Goal: Transaction & Acquisition: Purchase product/service

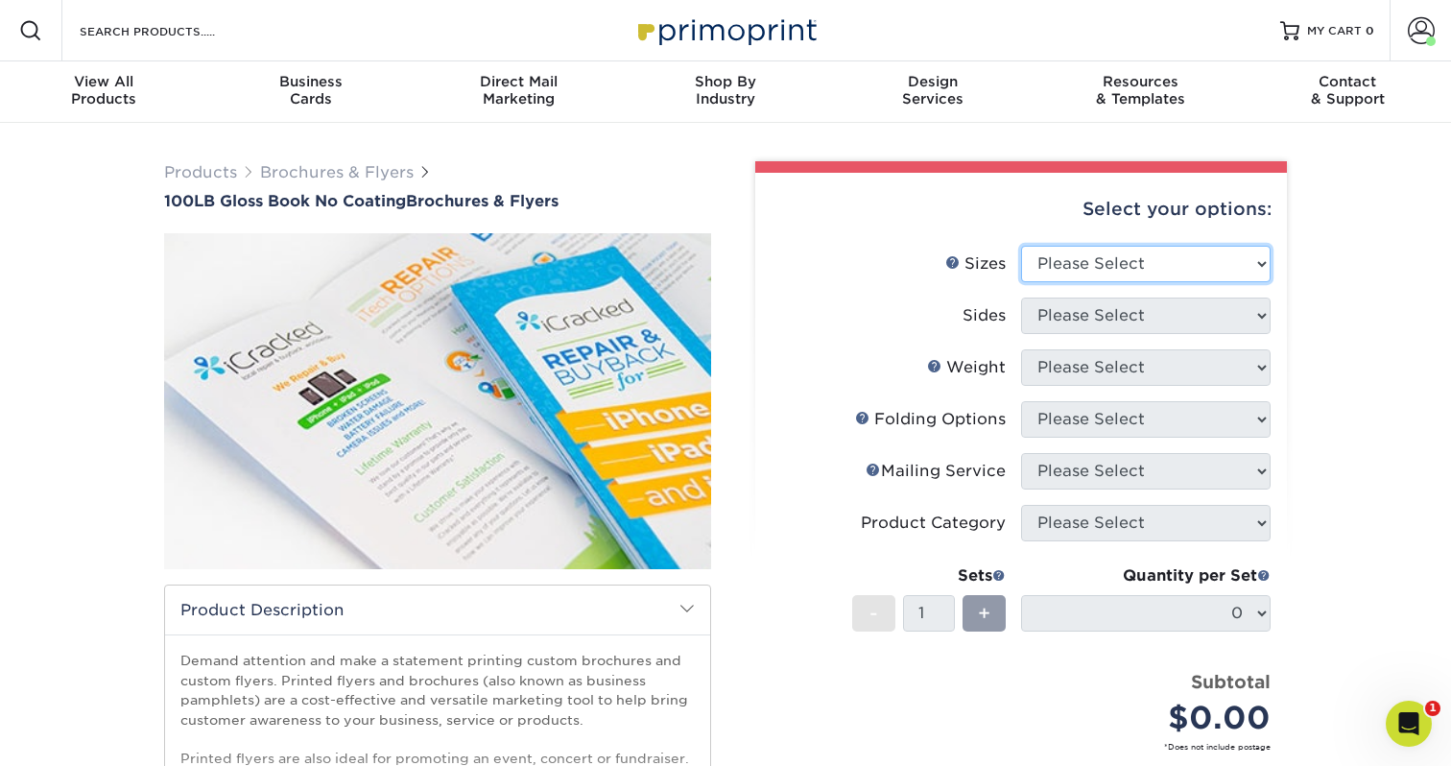
click at [1072, 263] on select "Please Select 3.67" x 8.5" 4" x 6" 4" x 8.5" 4" x 9" 4" x 10" 4" x 11" 4" x 15"…" at bounding box center [1146, 264] width 250 height 36
select select "11.00x17.00"
click at [1425, 30] on span at bounding box center [1421, 30] width 27 height 27
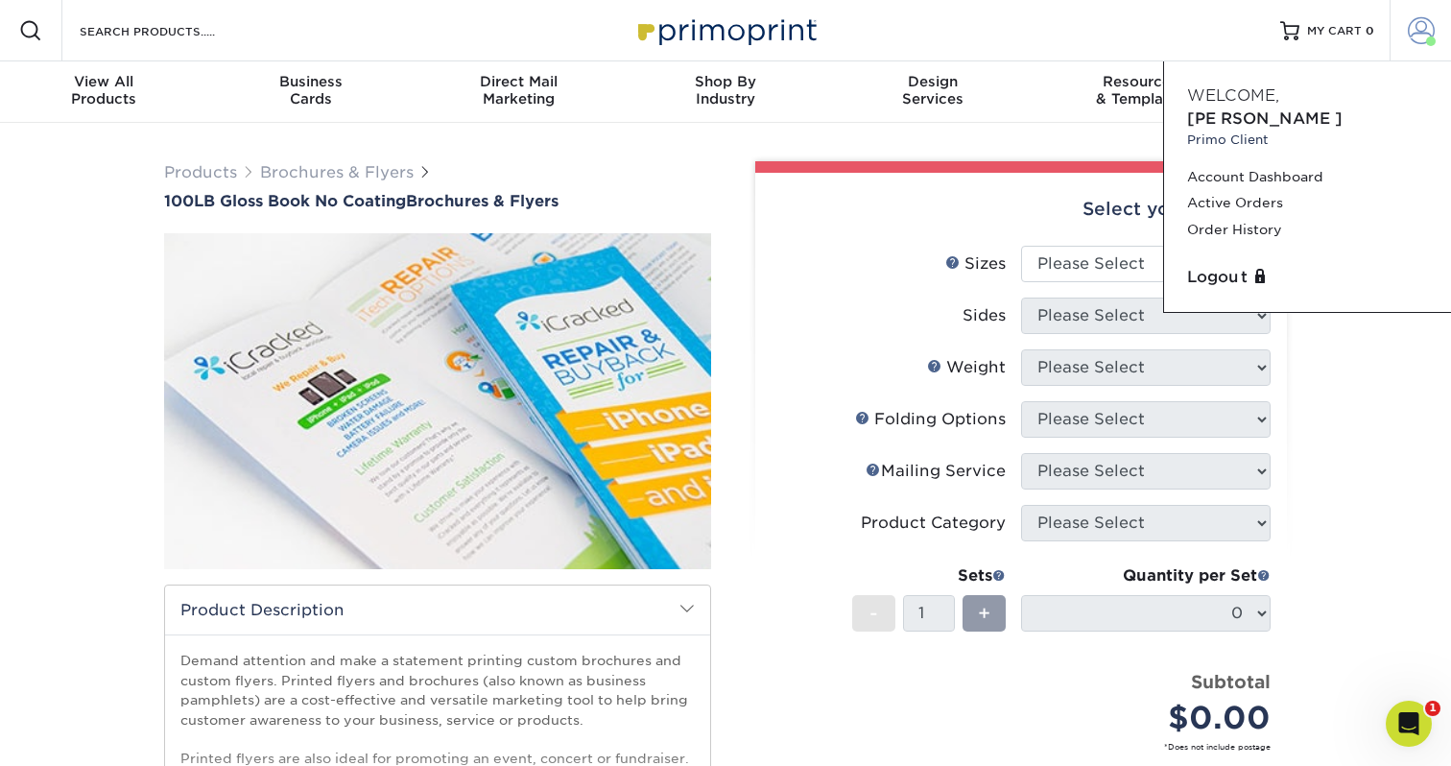
click at [1425, 30] on span at bounding box center [1421, 30] width 27 height 27
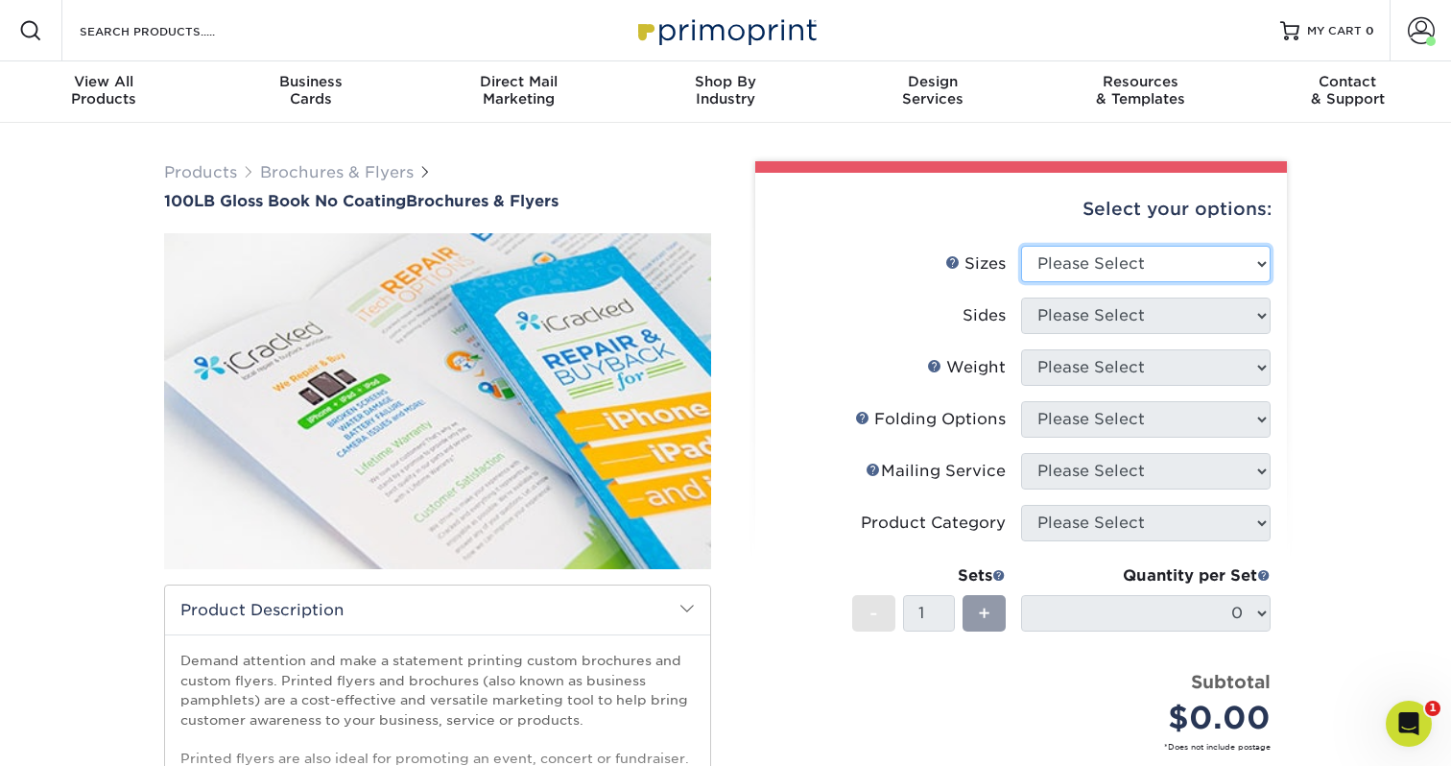
click at [1083, 253] on select "Please Select 3.67" x 8.5" 4" x 6" 4" x 8.5" 4" x 9" 4" x 10" 4" x 11" 4" x 15"…" at bounding box center [1146, 264] width 250 height 36
select select "11.00x17.00"
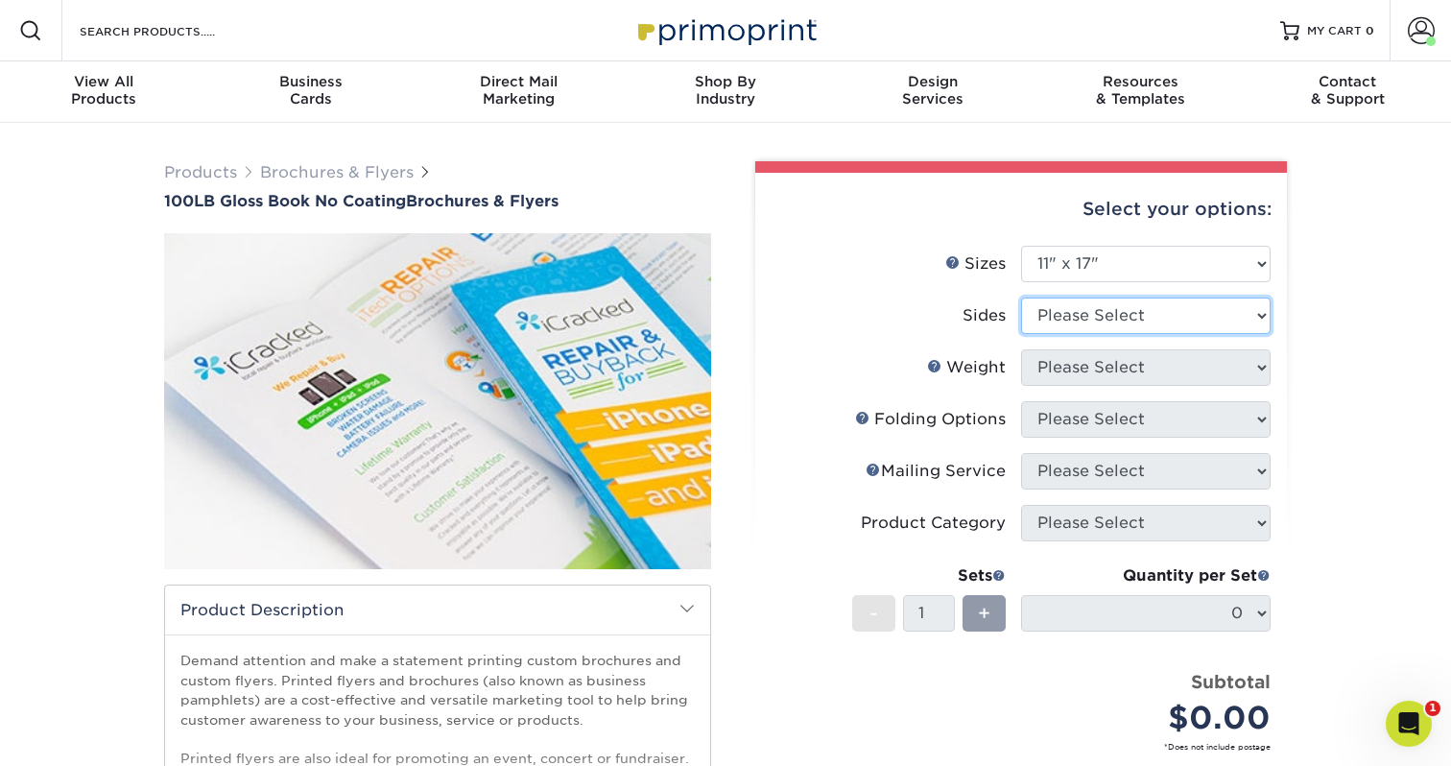
click at [1045, 317] on select "Please Select Print Both Sides Print Front Only" at bounding box center [1146, 316] width 250 height 36
select select "32d3c223-f82c-492b-b915-ba065a00862f"
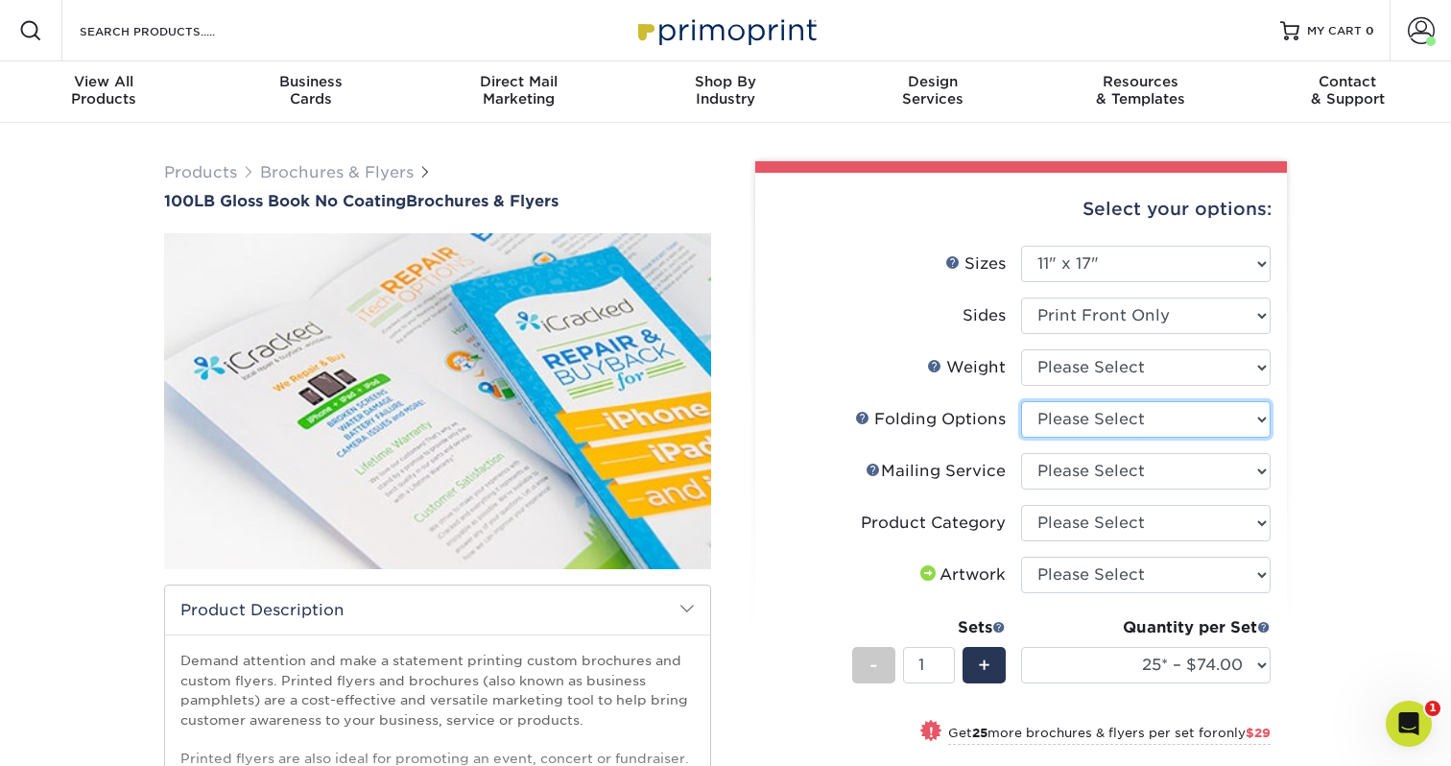
click at [1059, 419] on select "Please Select FLAT - No Folding Accordion Fold Roll Fold Tri-Fold / Letter Fold…" at bounding box center [1146, 419] width 250 height 36
select select "9b1d5825-34d1-4721-9874-ed79abb003d7"
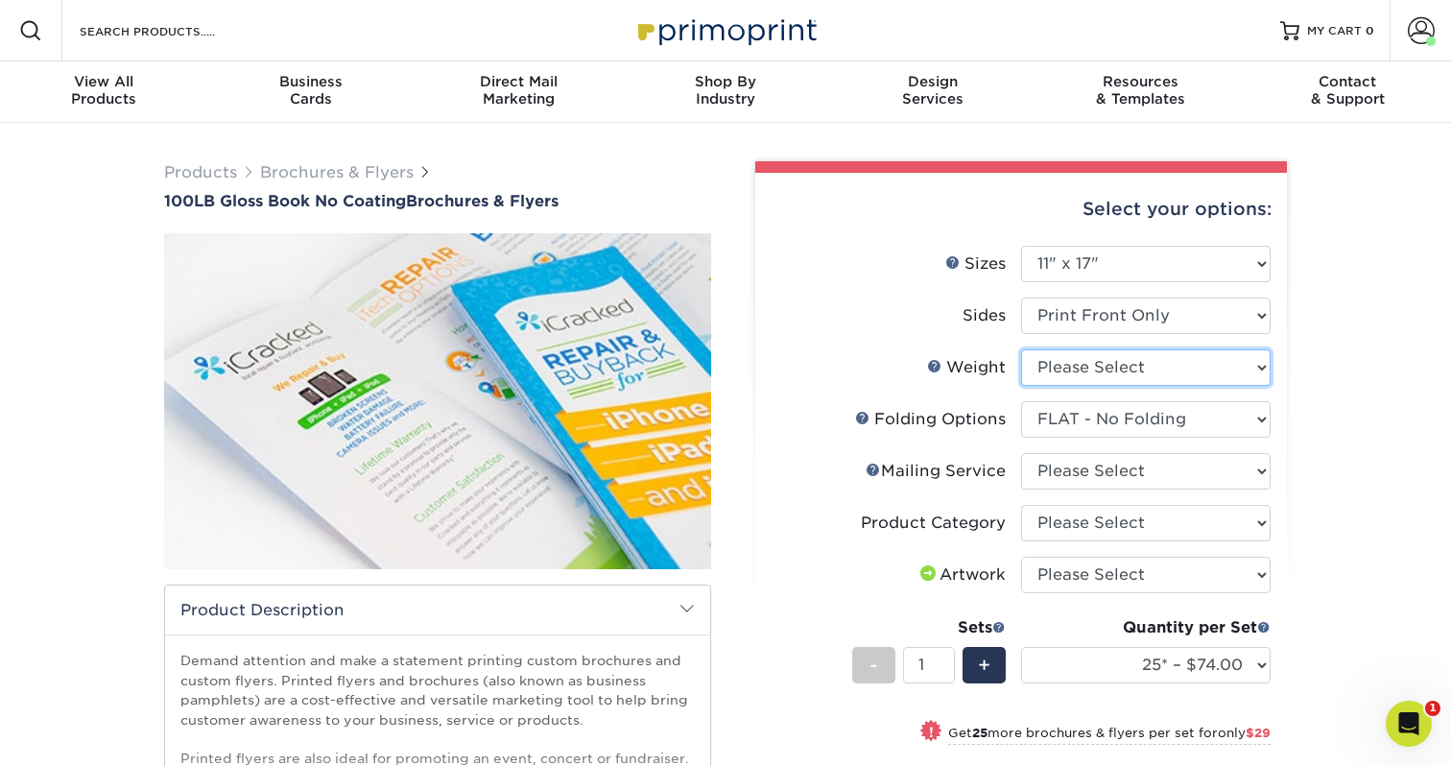
click at [1042, 376] on select "Please Select 100LB" at bounding box center [1146, 367] width 250 height 36
select select "100LB"
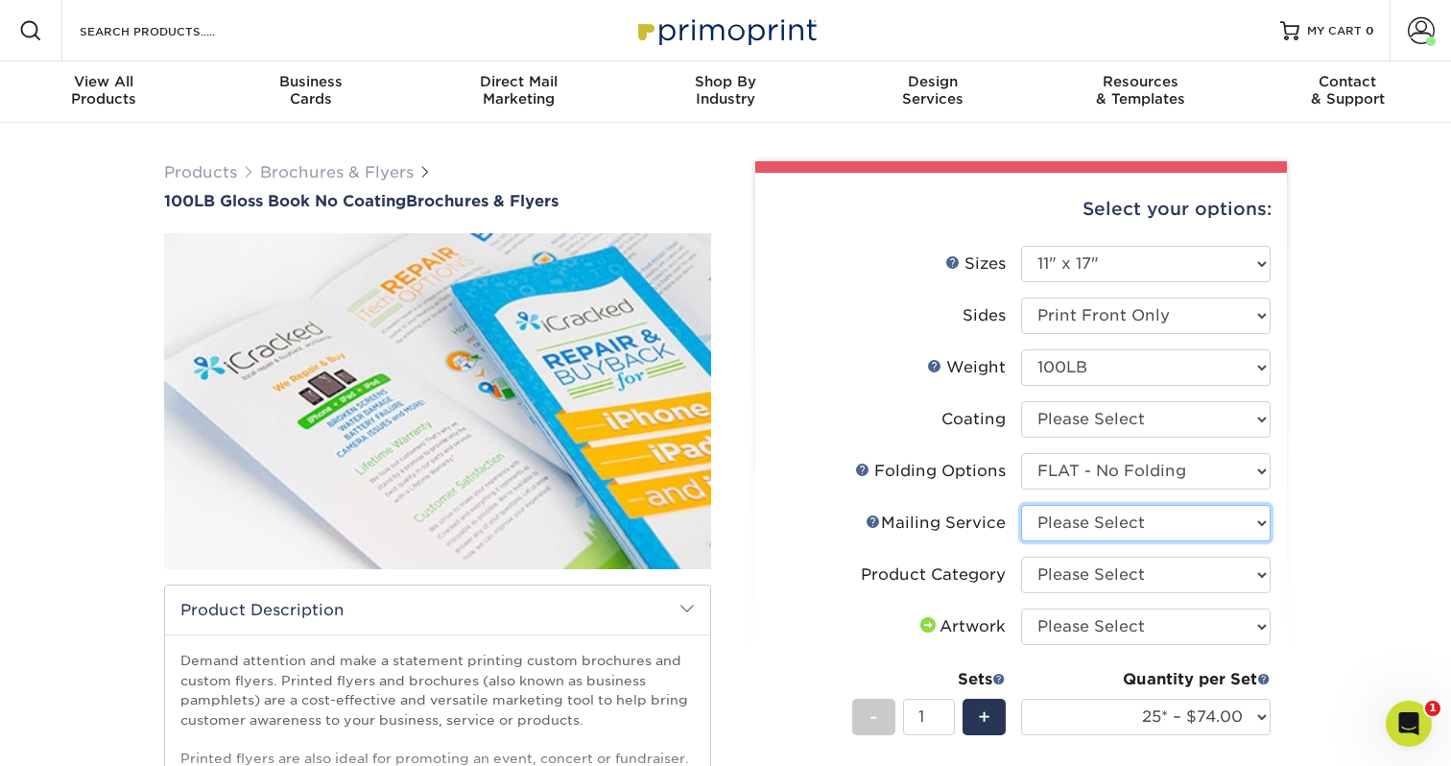
click at [1054, 527] on select "Please Select No Direct Mailing Service No, I will mail/stamp/imprint Direct Ma…" at bounding box center [1146, 523] width 250 height 36
click at [872, 524] on link "Mailing Service Help" at bounding box center [873, 521] width 15 height 15
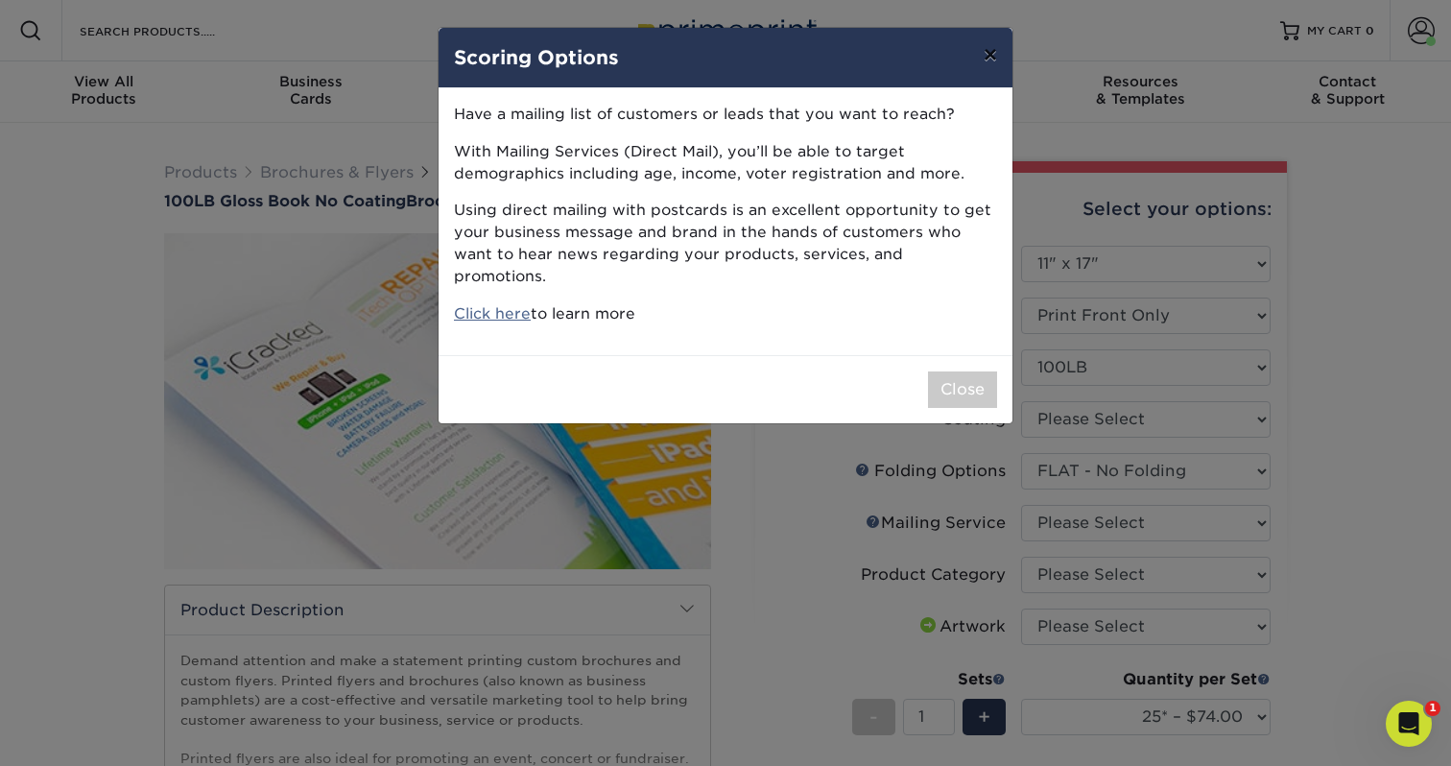
click at [998, 61] on button "×" at bounding box center [990, 55] width 44 height 54
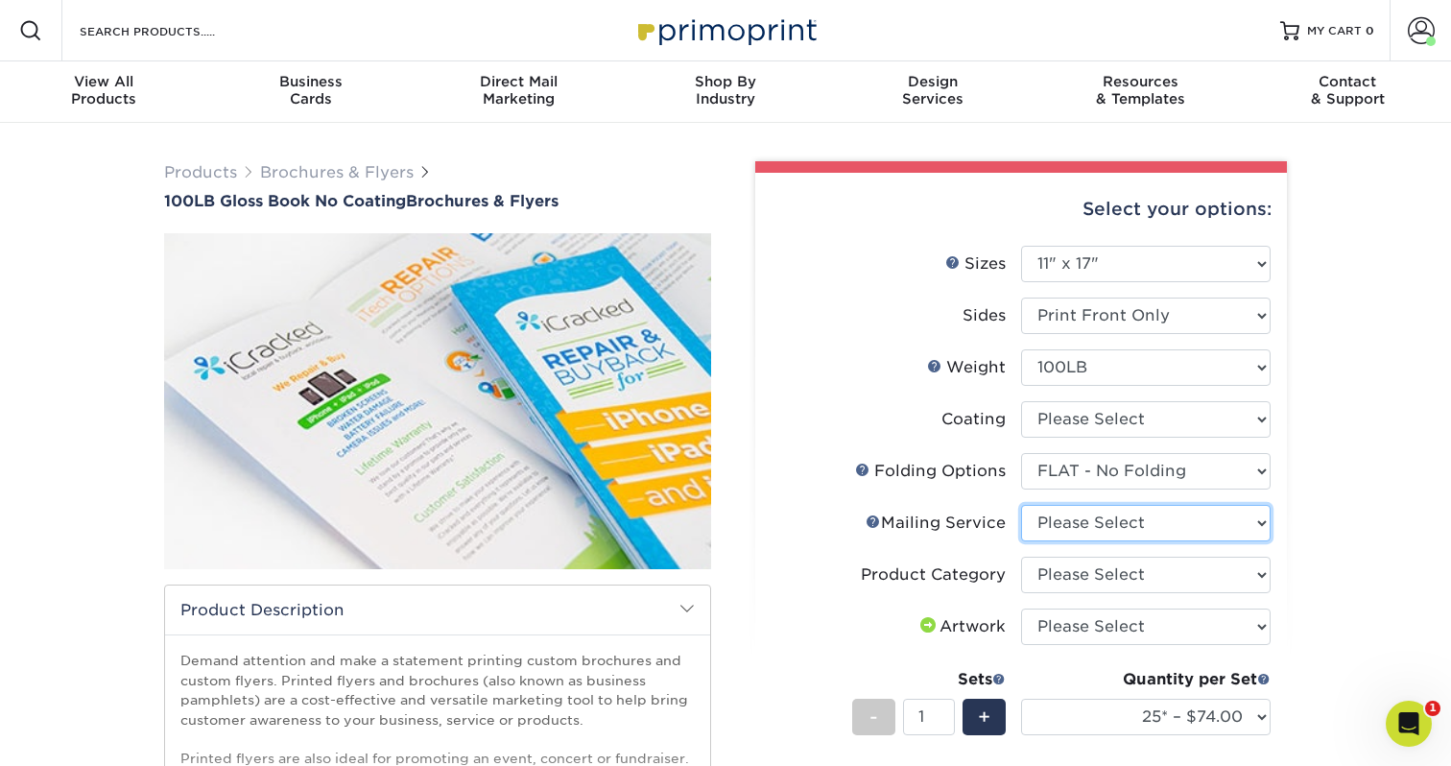
click at [1071, 518] on select "Please Select No Direct Mailing Service No, I will mail/stamp/imprint Direct Ma…" at bounding box center [1146, 523] width 250 height 36
select select "3e5e9bdd-d78a-4c28-a41d-fe1407925ca6"
click at [1033, 576] on select "Please Select Flyers and Brochures" at bounding box center [1146, 575] width 250 height 36
select select "1a668080-6b7c-4174-b399-2c3833b27ef4"
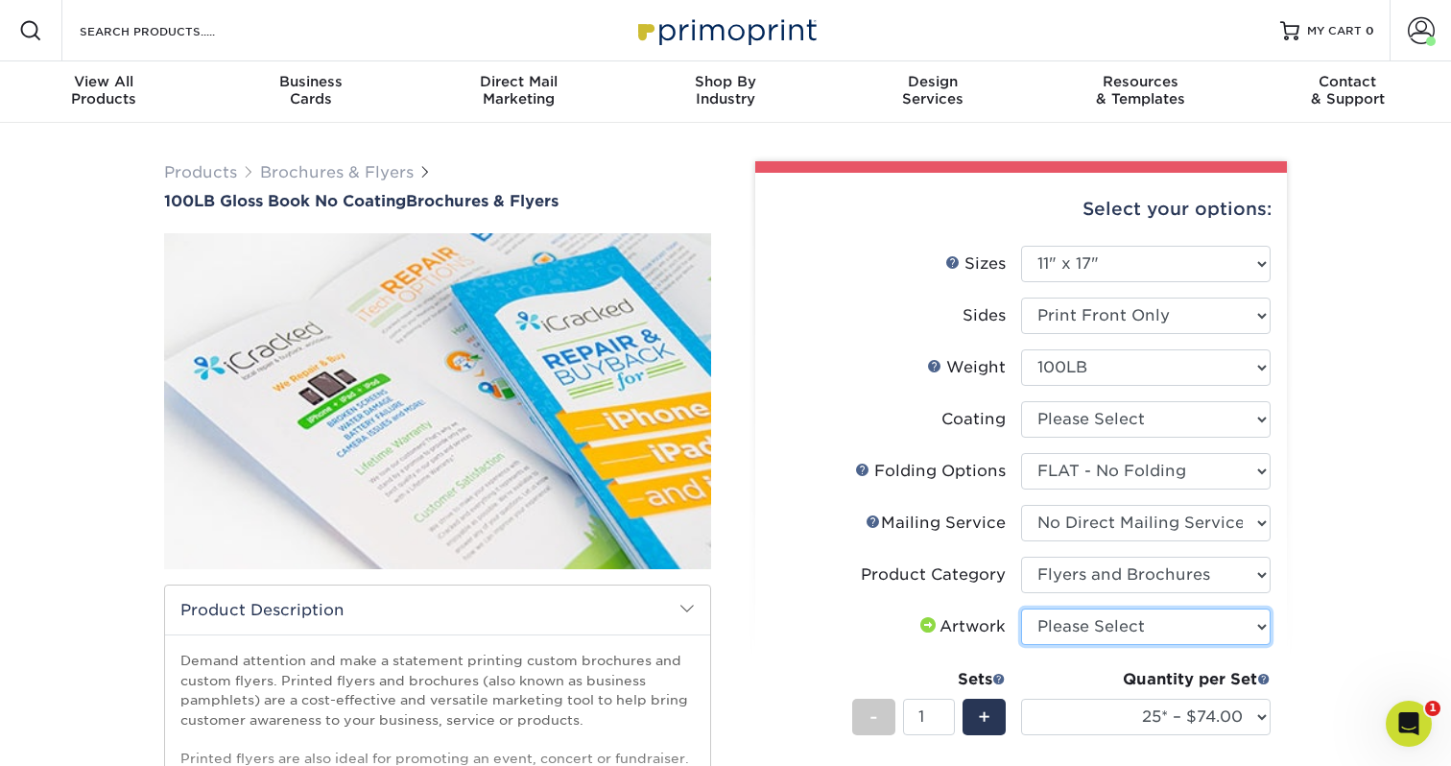
click at [1040, 626] on select "Please Select I will upload files I need a design - $175" at bounding box center [1146, 627] width 250 height 36
select select "upload"
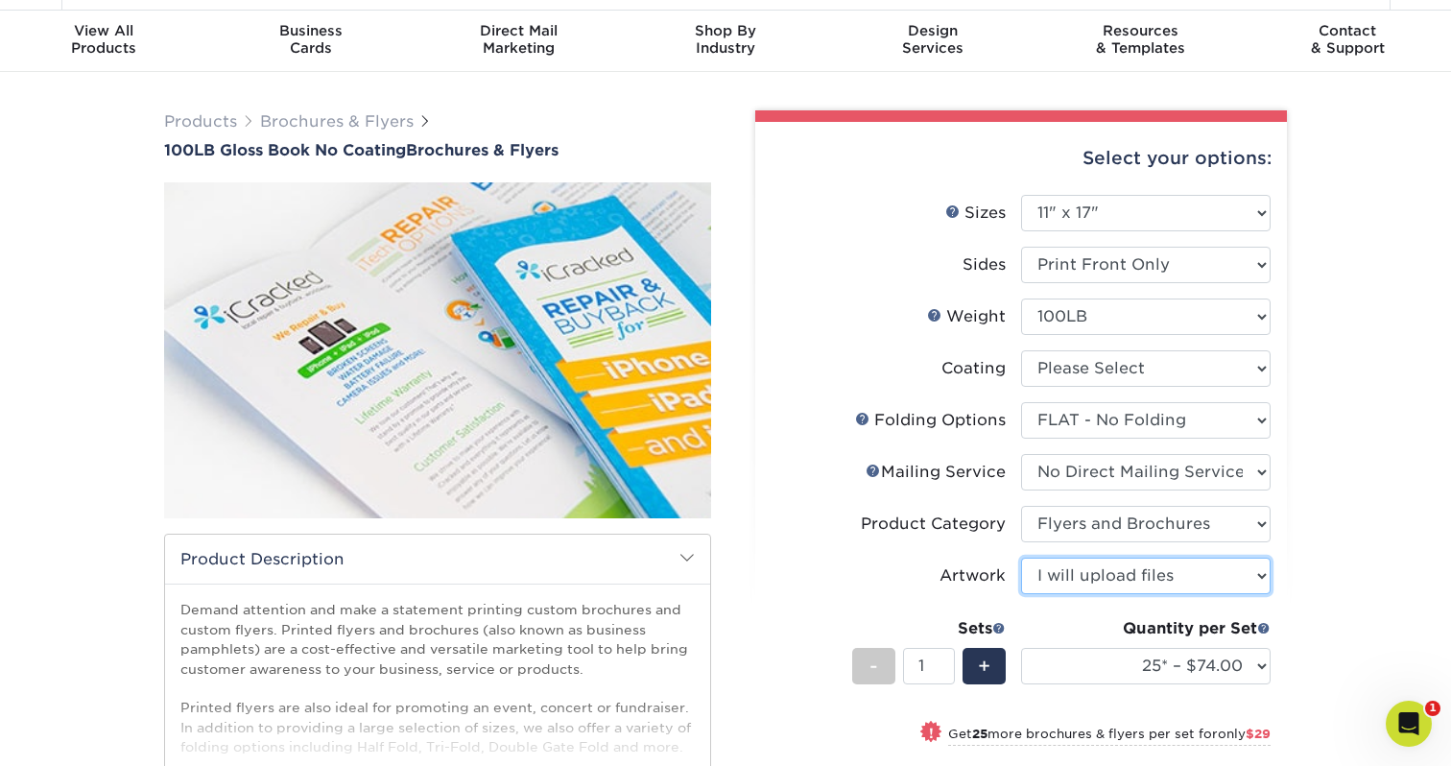
scroll to position [88, 0]
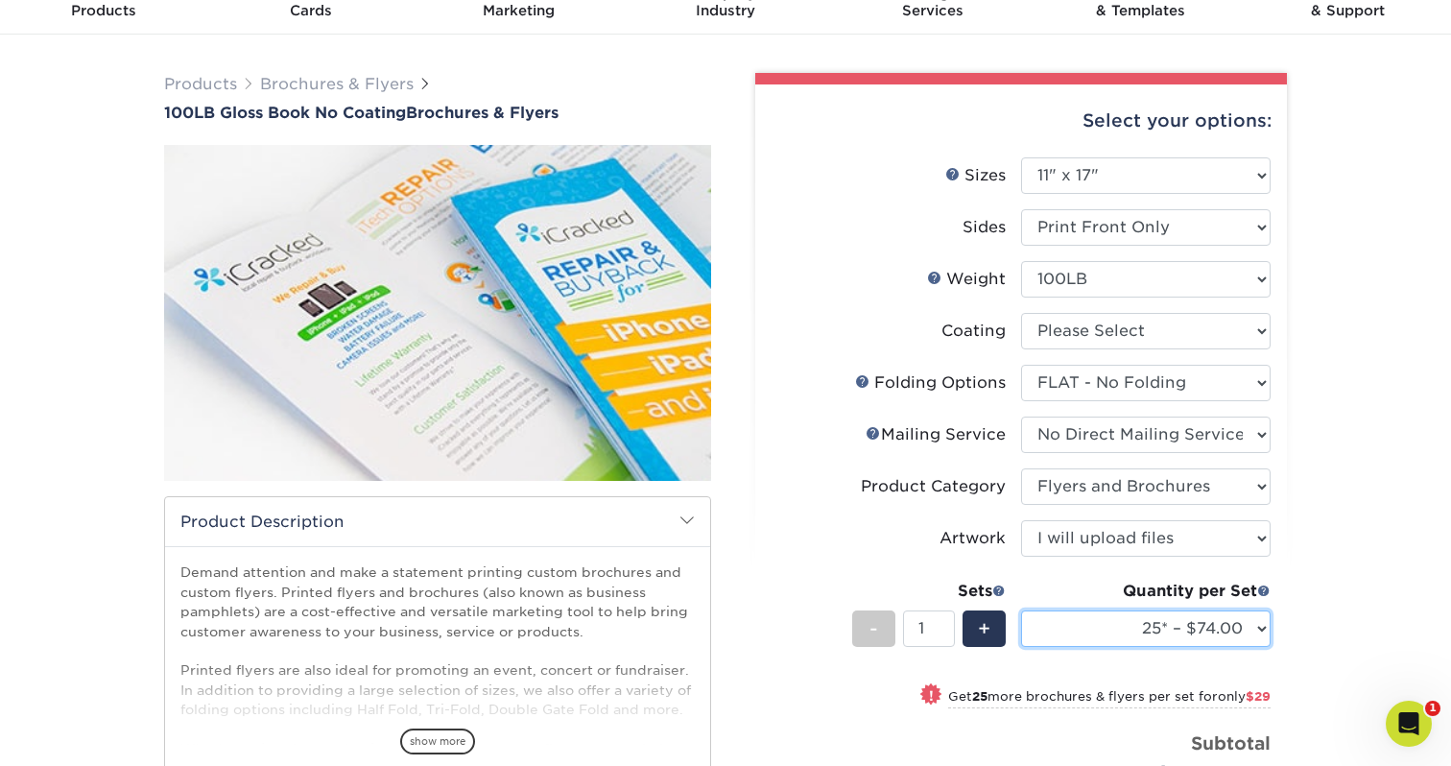
click at [1081, 622] on select "25* – $74.00 50* – $103.00 75* – $130.00 100* – $153.00 250* – $288.00 500 – $5…" at bounding box center [1146, 628] width 250 height 36
select select "250* – $288.00"
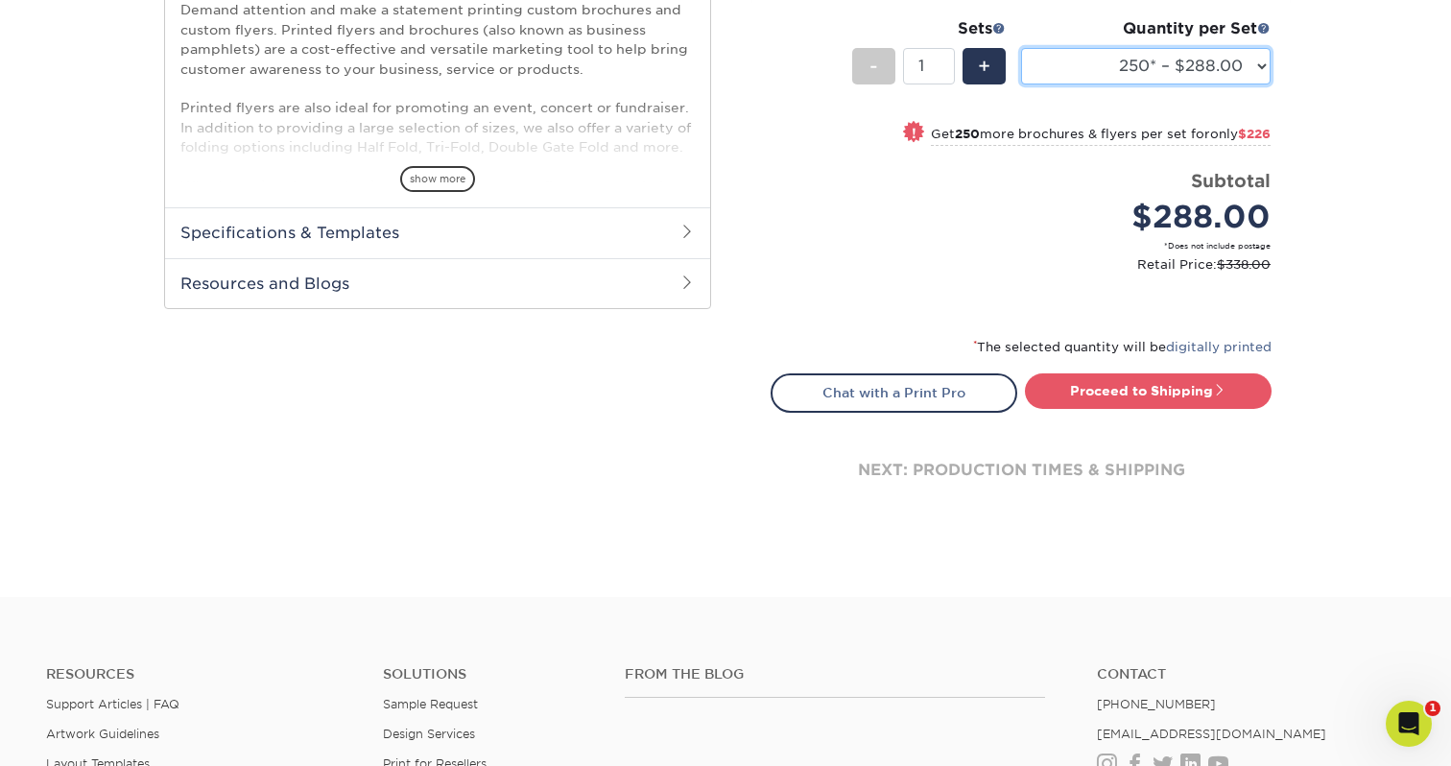
scroll to position [649, 0]
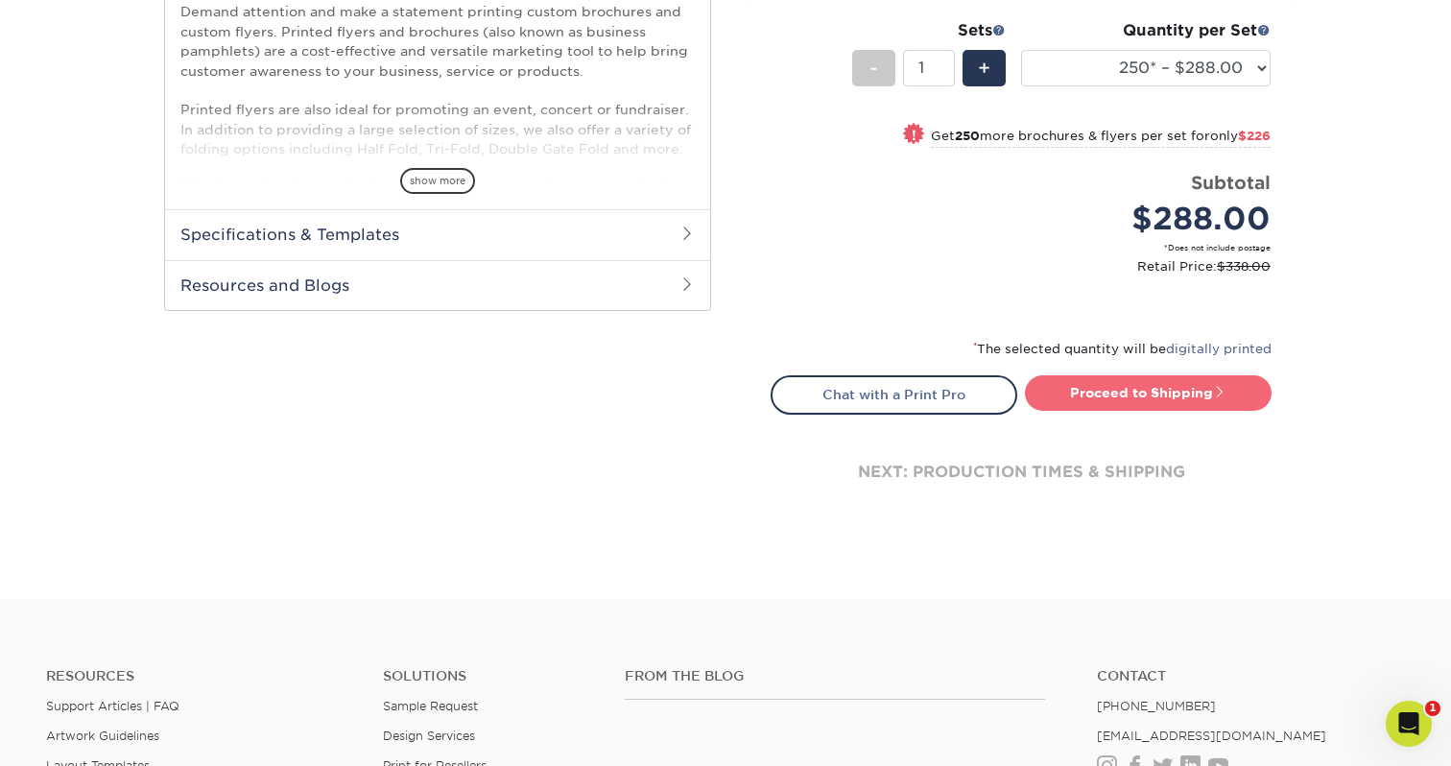
click at [1081, 386] on link "Proceed to Shipping" at bounding box center [1148, 392] width 247 height 35
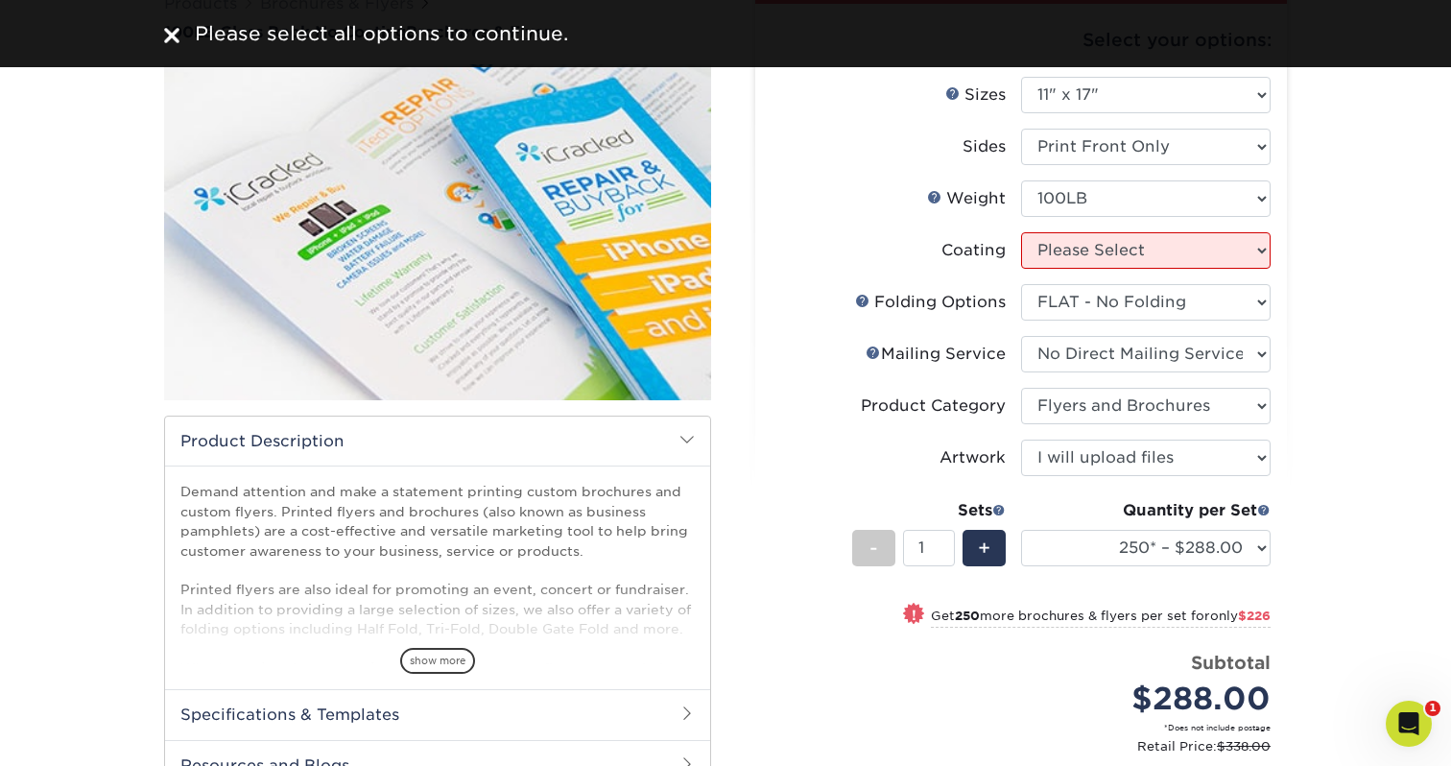
scroll to position [60, 0]
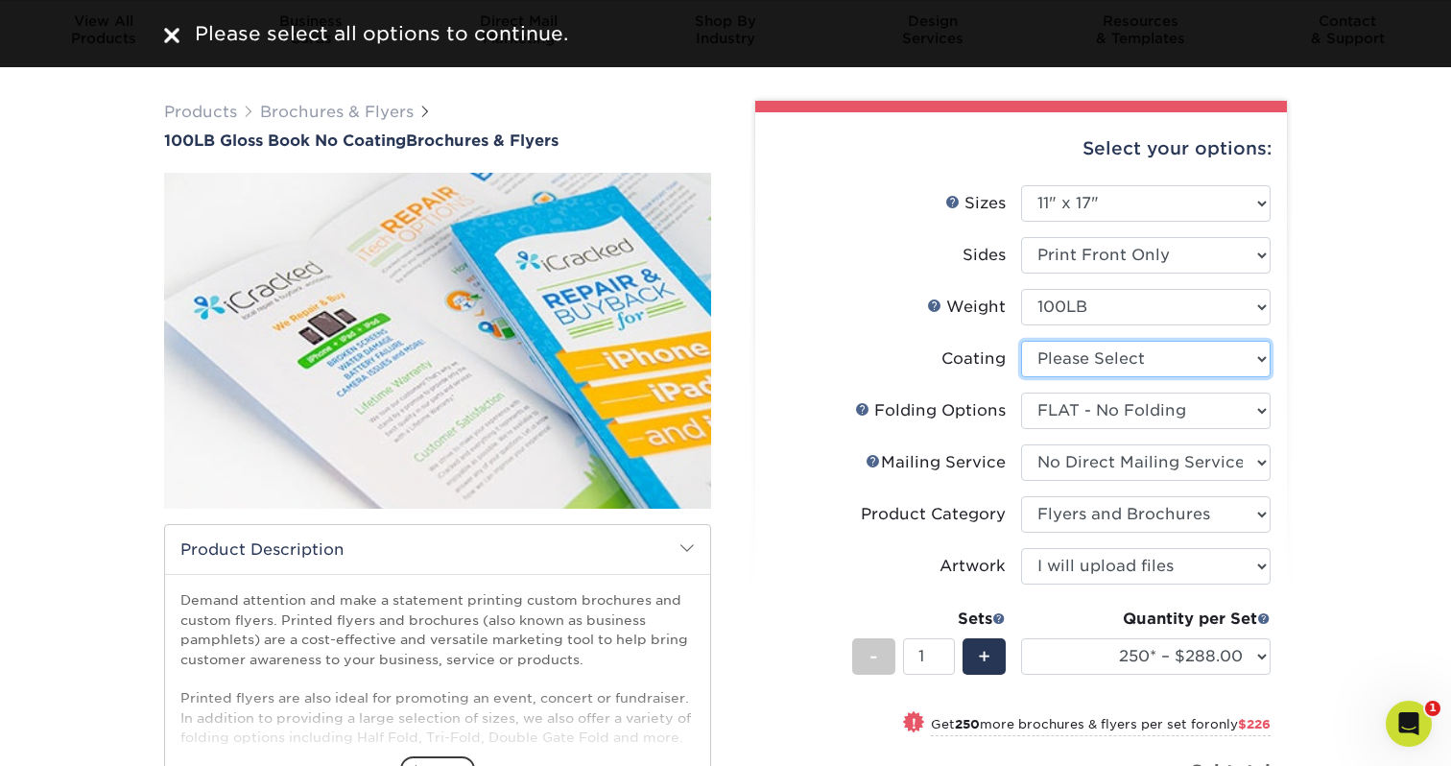
click at [1132, 353] on select at bounding box center [1146, 359] width 250 height 36
select select "3e7618de-abca-4bda-9f97-8b9129e913d8"
select select "-1"
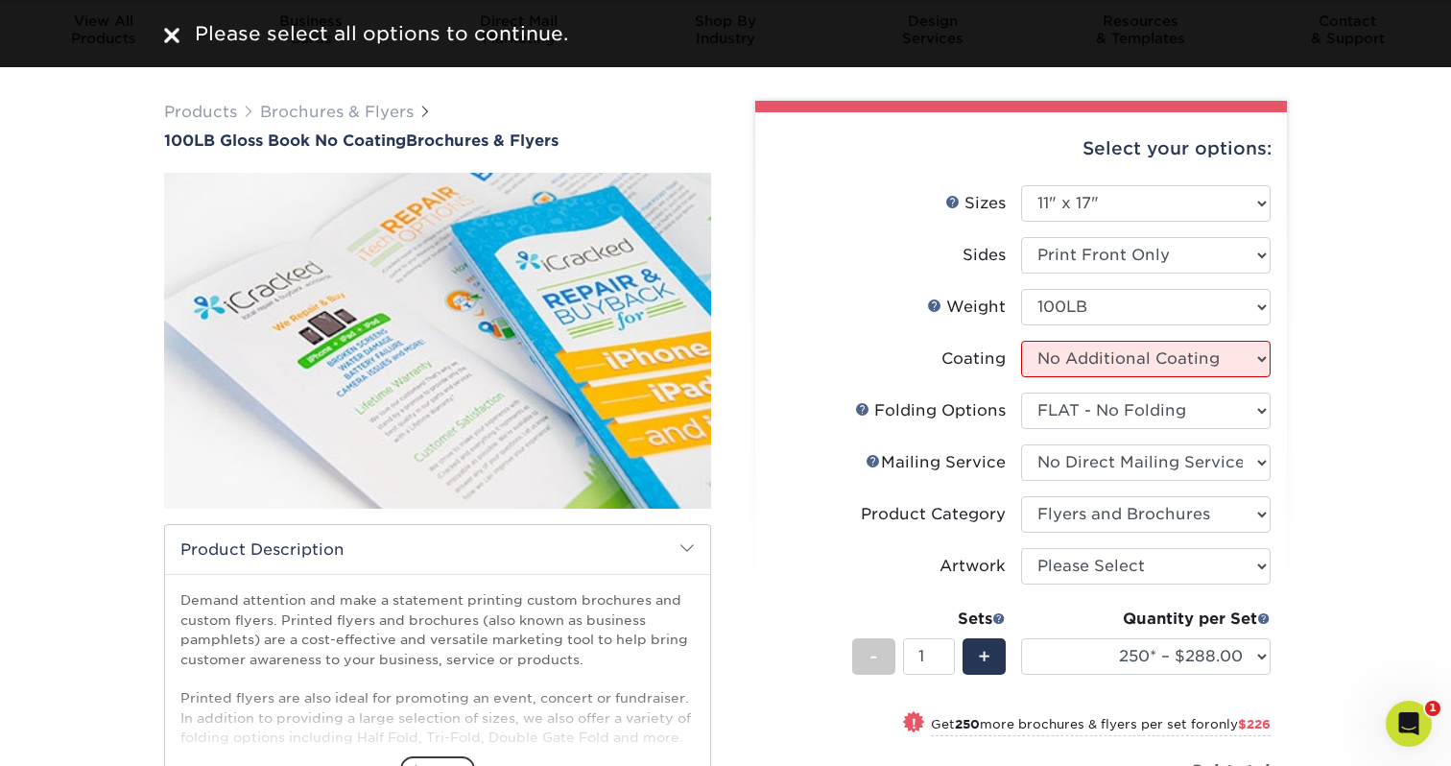
select select "-1"
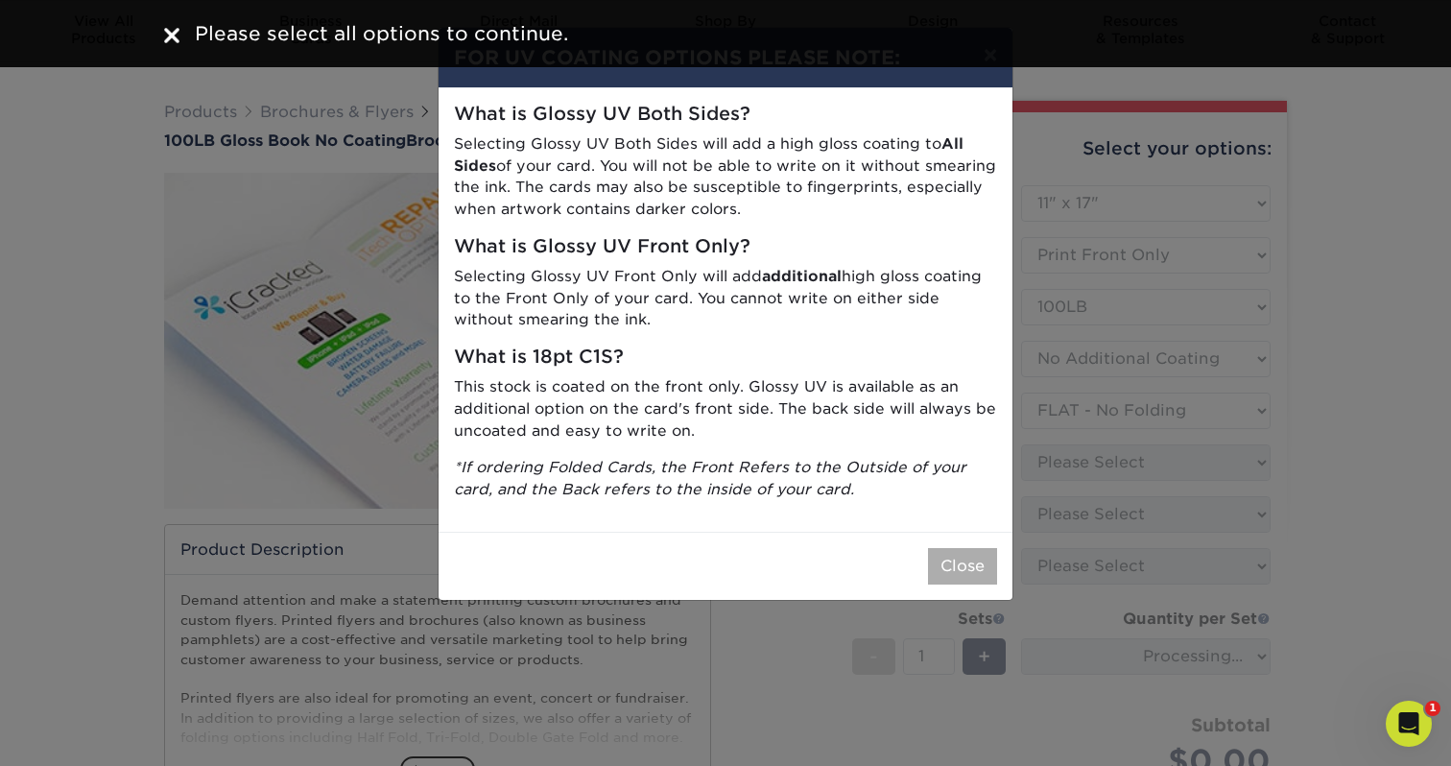
click at [954, 548] on button "Close" at bounding box center [962, 566] width 69 height 36
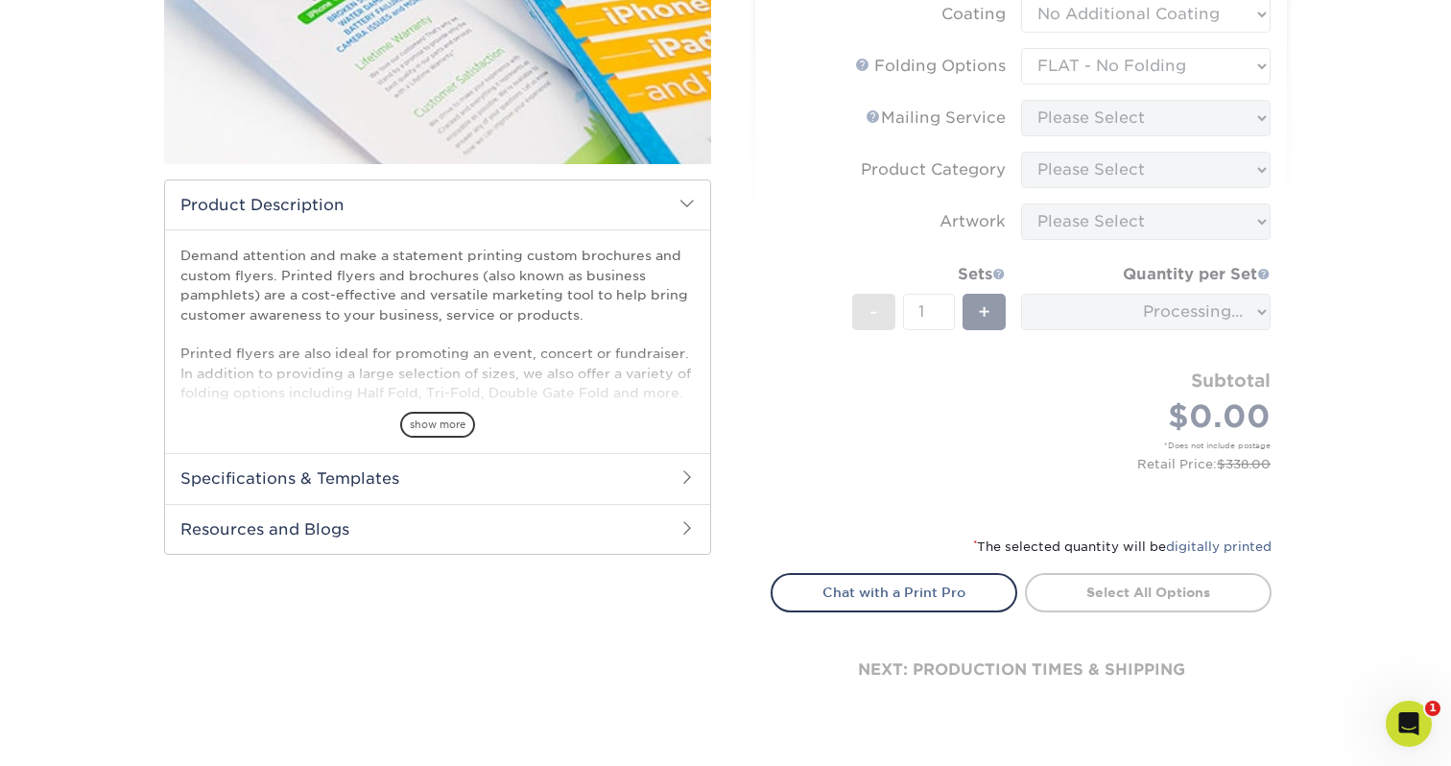
scroll to position [423, 0]
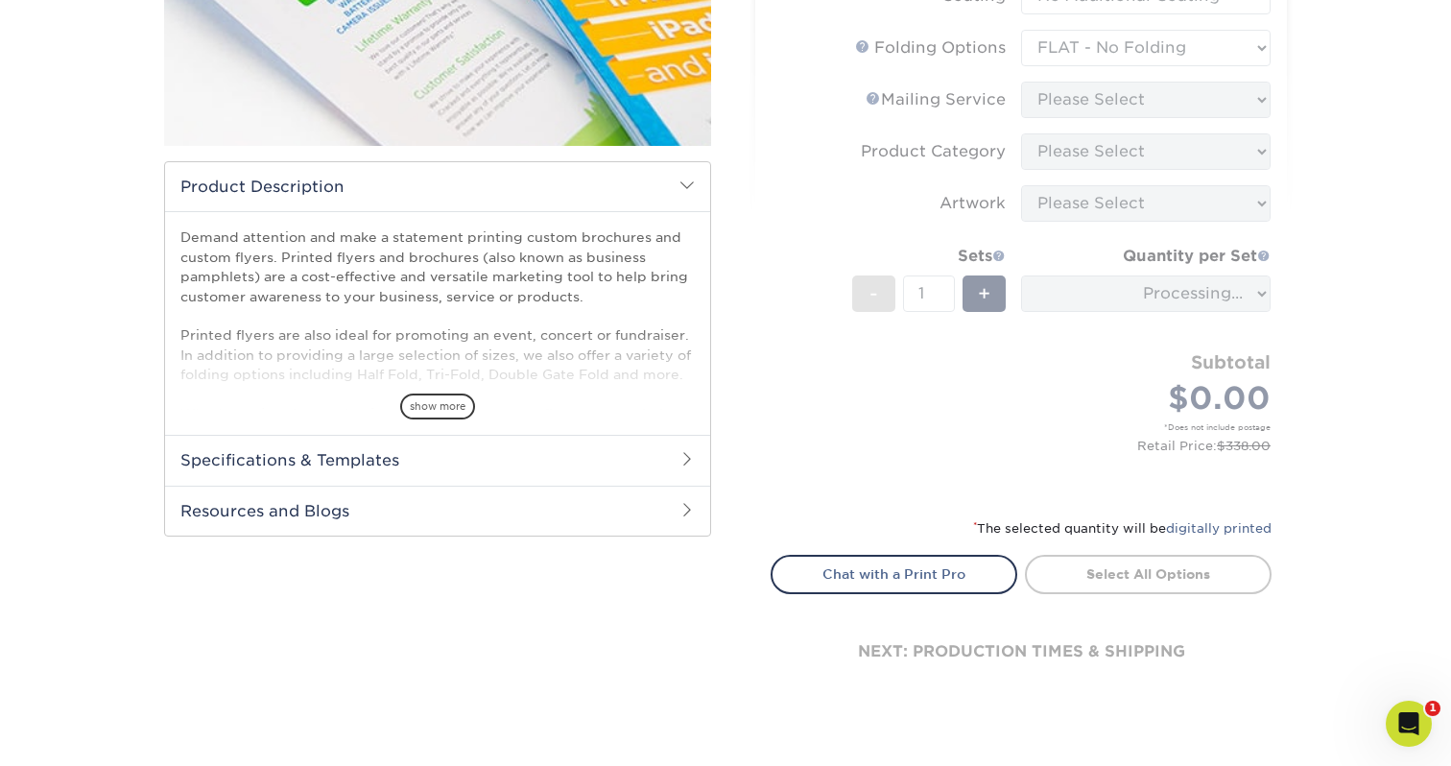
click at [1311, 449] on div "Products Brochures & Flyers 100LB Gloss Book No Coating Brochures & Flyers show…" at bounding box center [725, 239] width 1451 height 1079
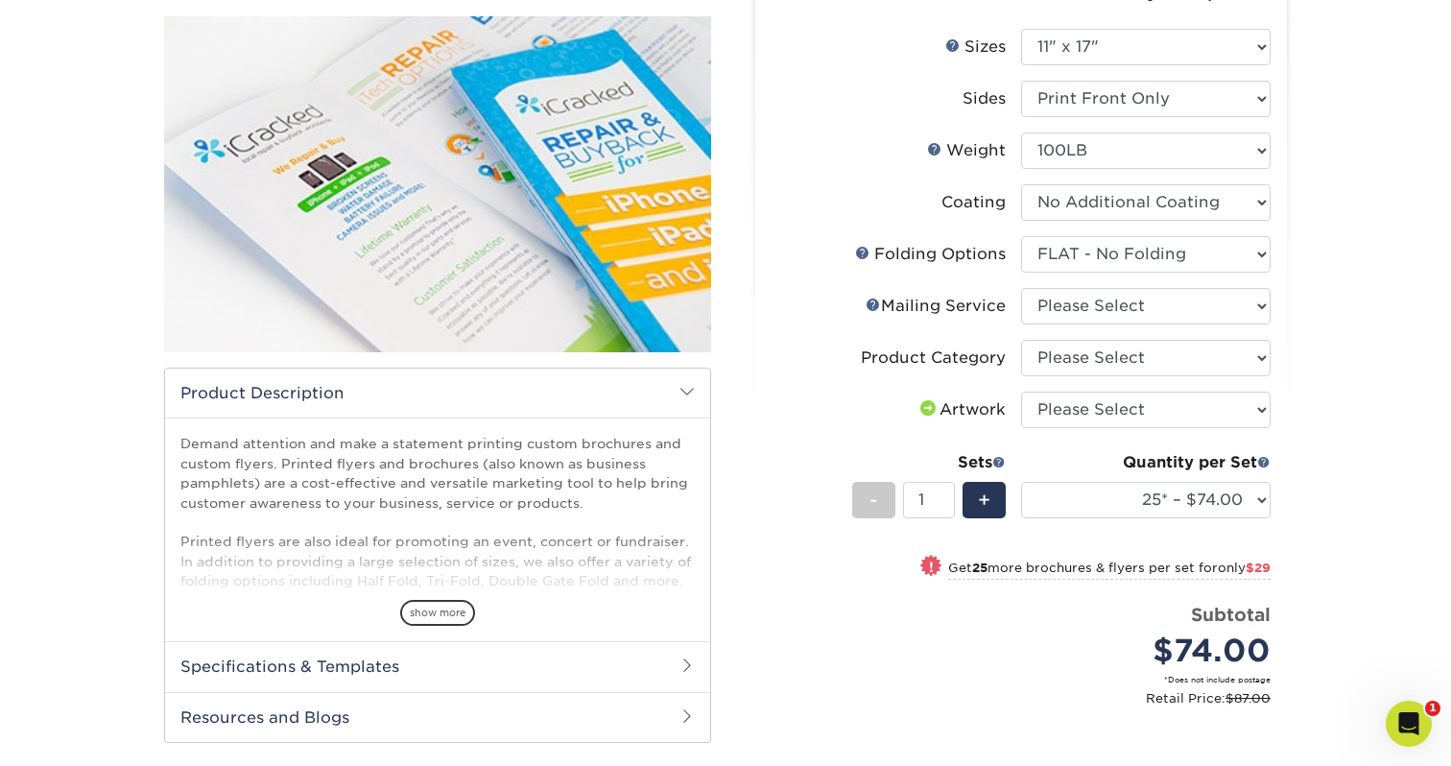
scroll to position [208, 0]
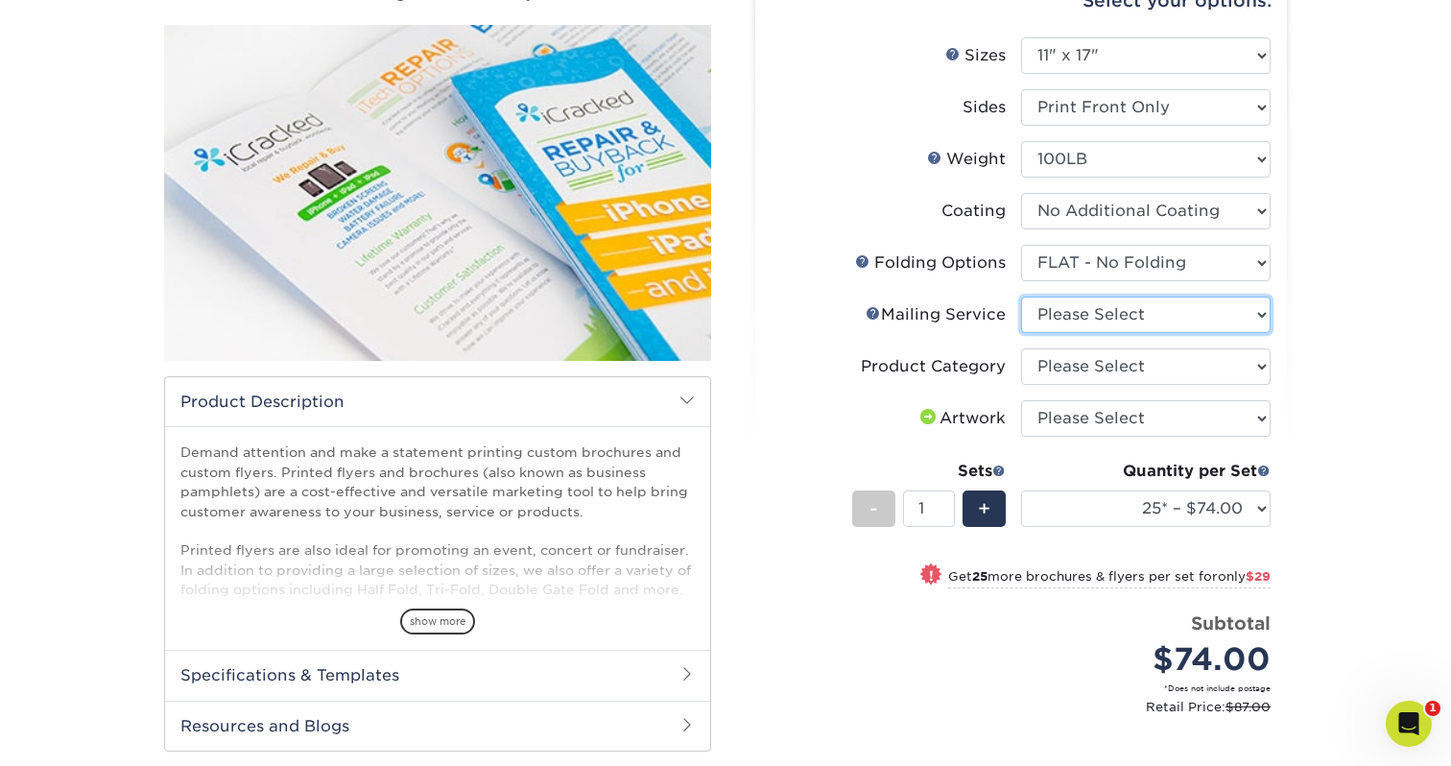
click at [1077, 311] on select "Please Select No Direct Mailing Service No, I will mail/stamp/imprint Direct Ma…" at bounding box center [1146, 315] width 250 height 36
select select "3e5e9bdd-d78a-4c28-a41d-fe1407925ca6"
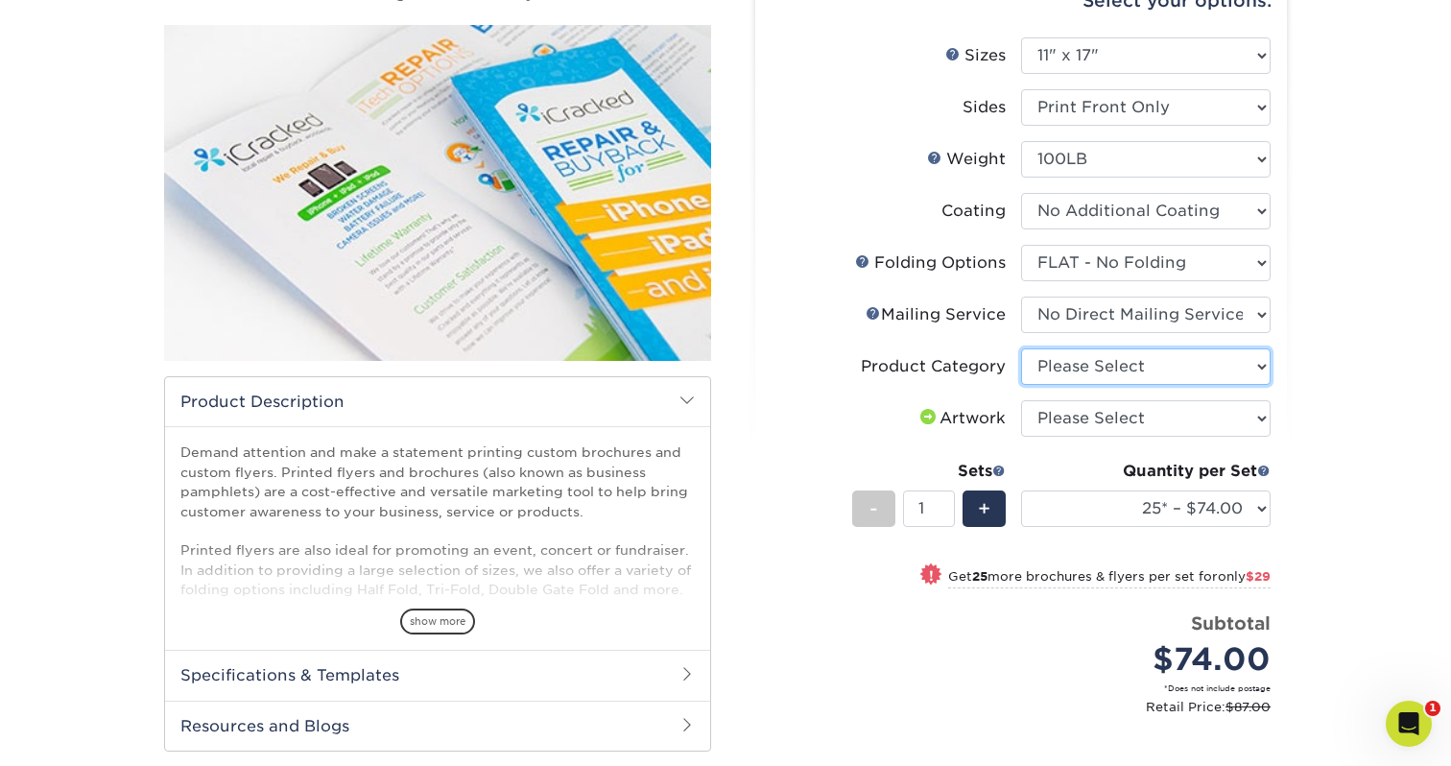
click at [1073, 352] on select "Please Select Flyers and Brochures" at bounding box center [1146, 366] width 250 height 36
select select "1a668080-6b7c-4174-b399-2c3833b27ef4"
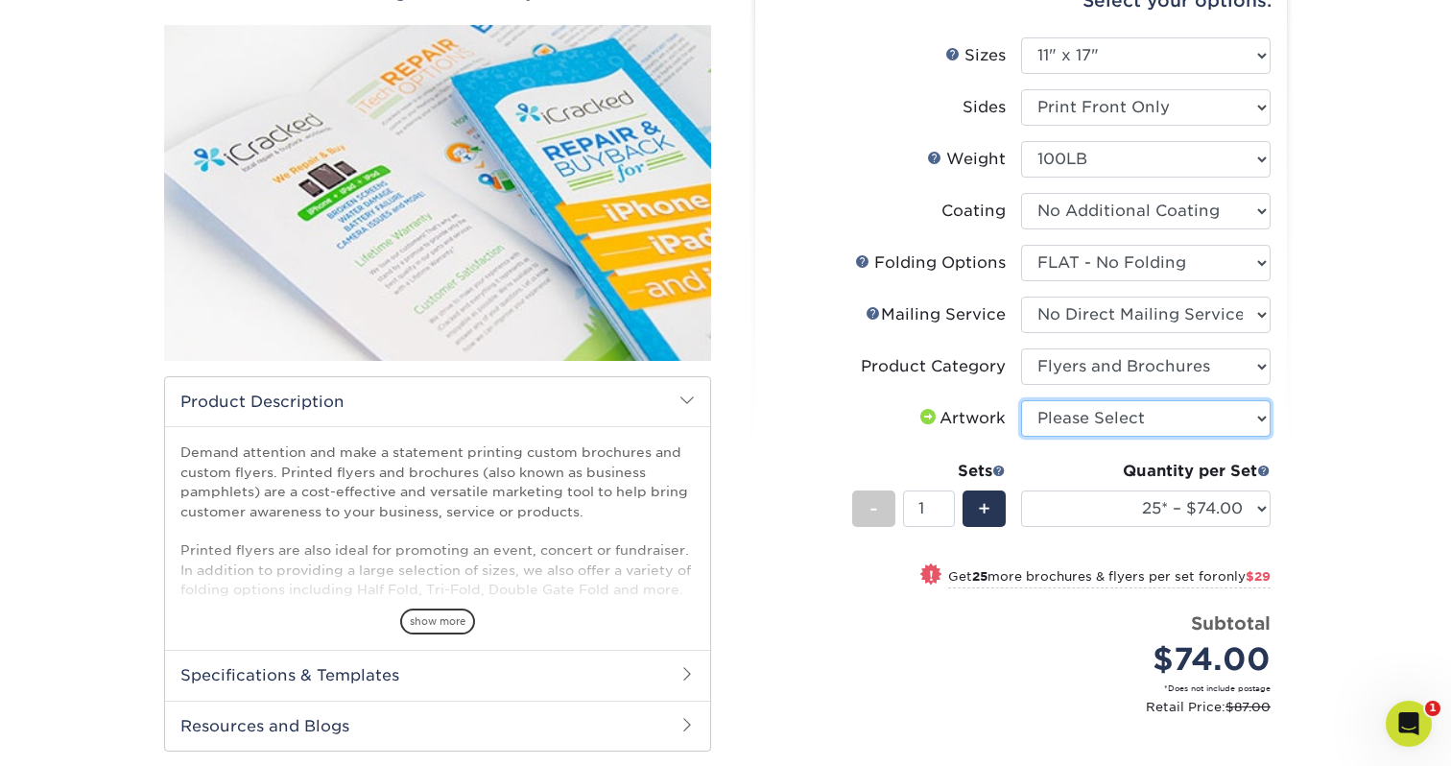
click at [1074, 418] on select "Please Select I will upload files I need a design - $175" at bounding box center [1146, 418] width 250 height 36
select select "upload"
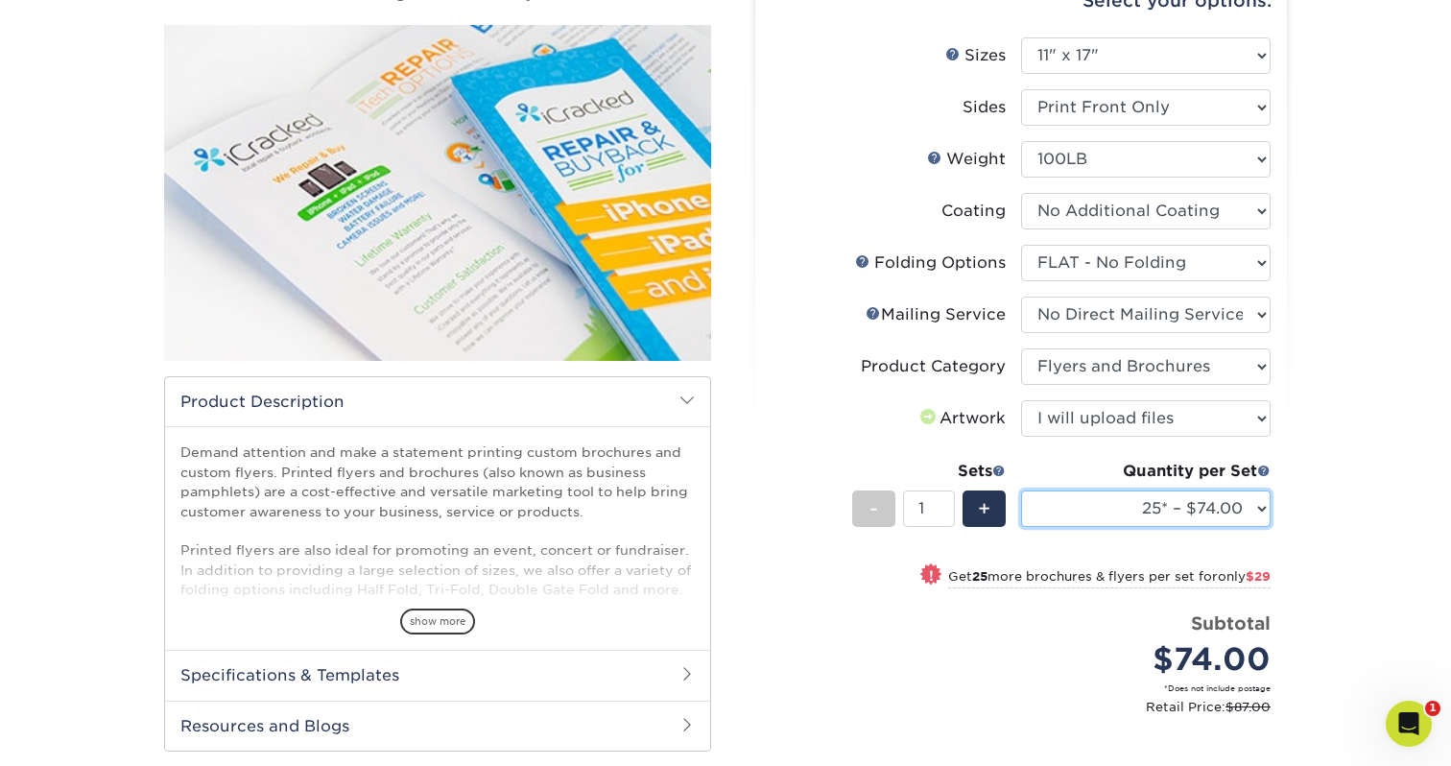
click at [1075, 514] on select "25* – $74.00 50* – $103.00 75* – $130.00 100* – $153.00 250* – $288.00 500 – $5…" at bounding box center [1146, 508] width 250 height 36
select select "250* – $288.00"
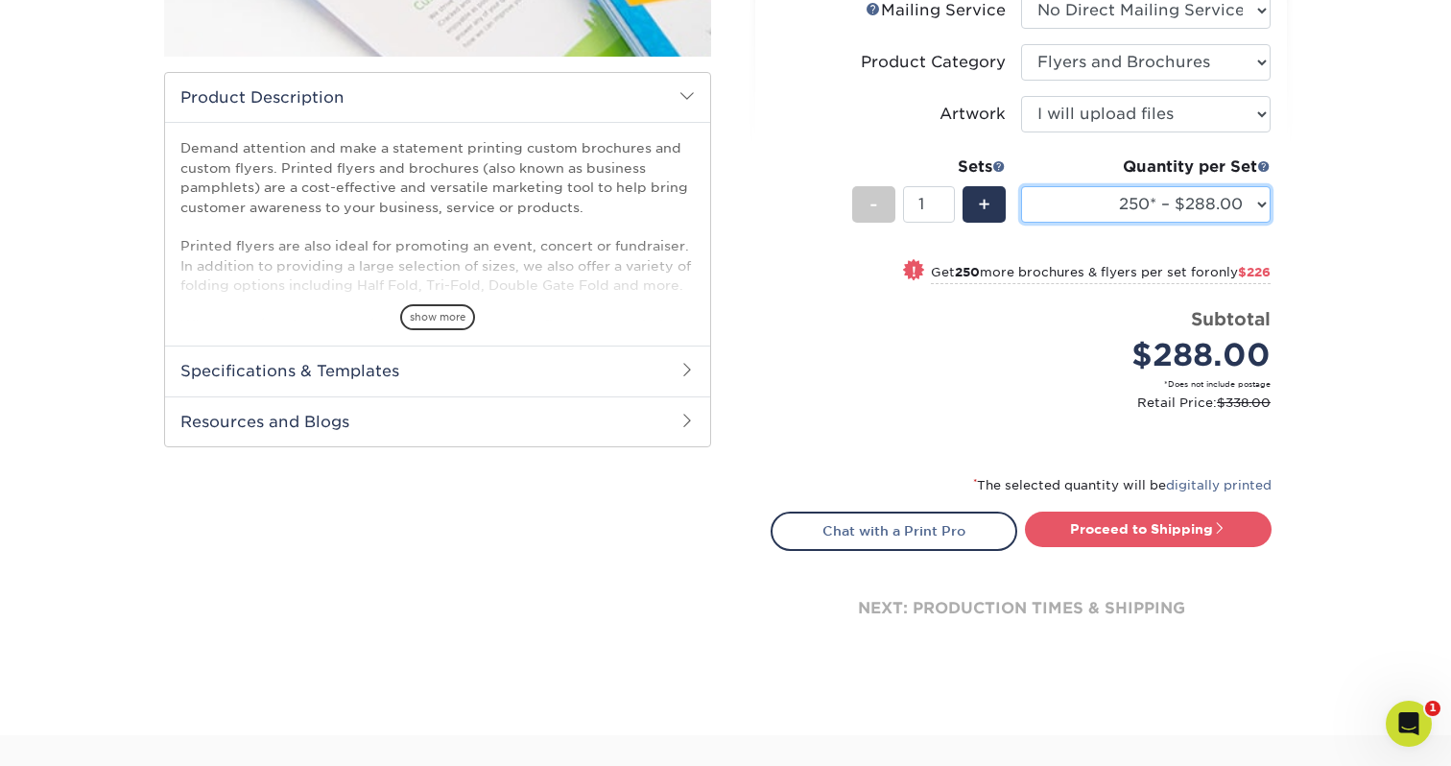
scroll to position [518, 0]
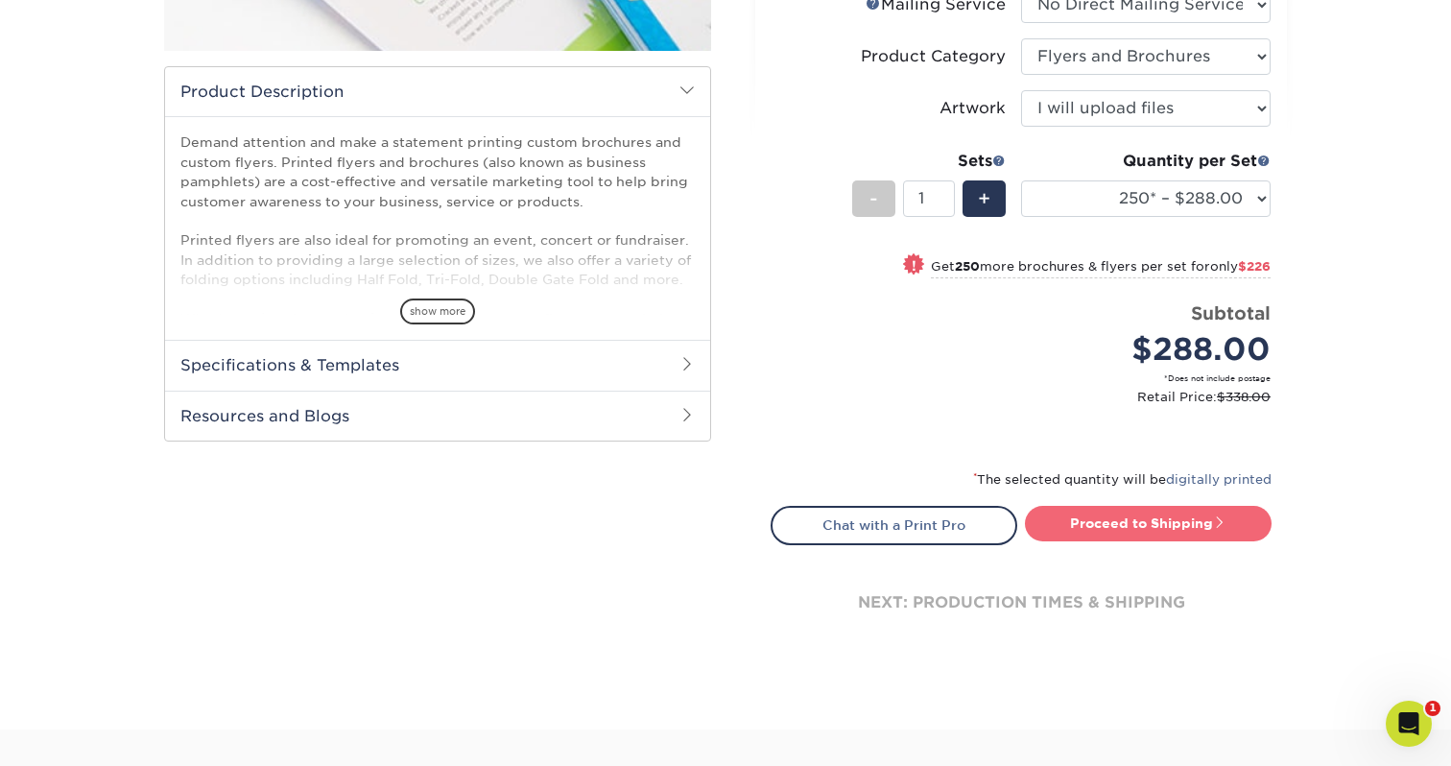
click at [1131, 514] on link "Proceed to Shipping" at bounding box center [1148, 523] width 247 height 35
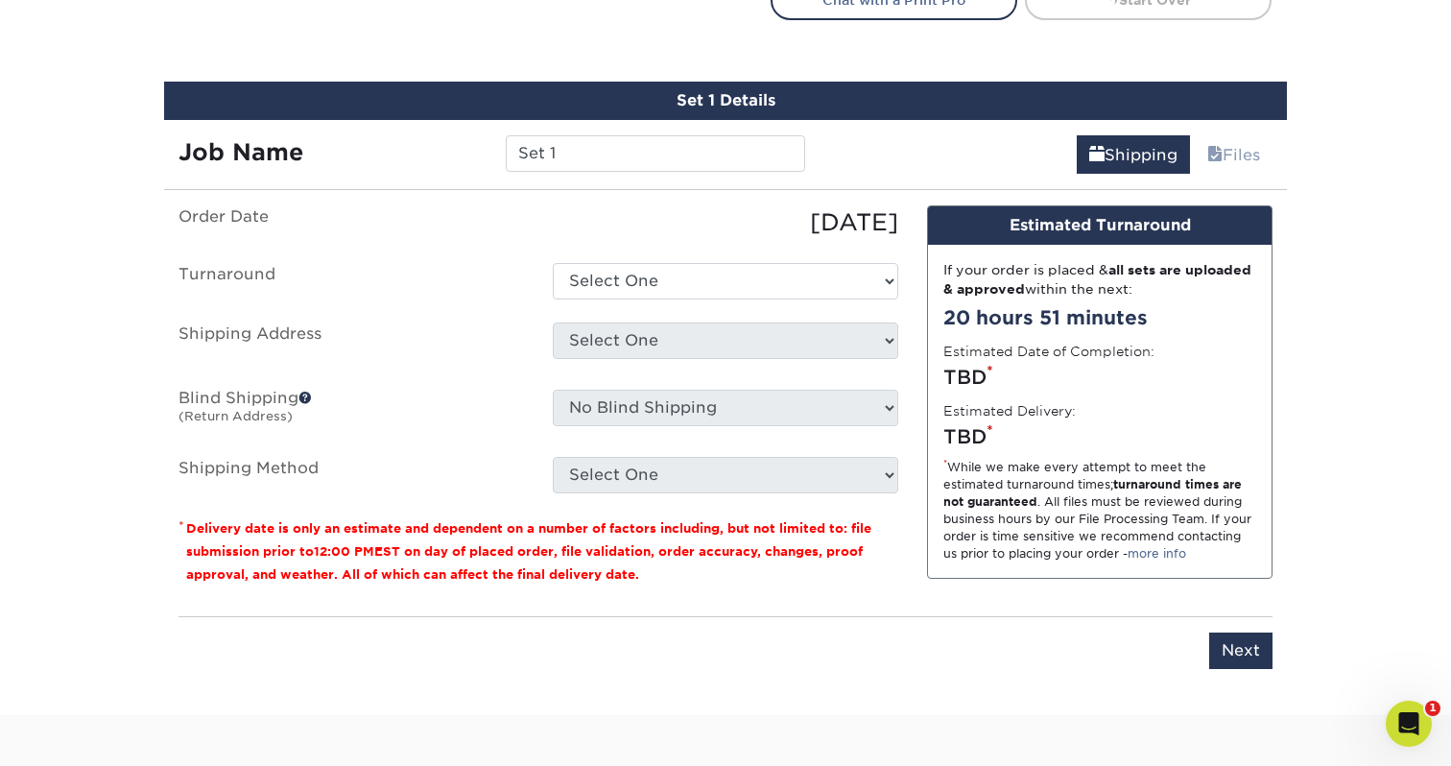
scroll to position [1075, 0]
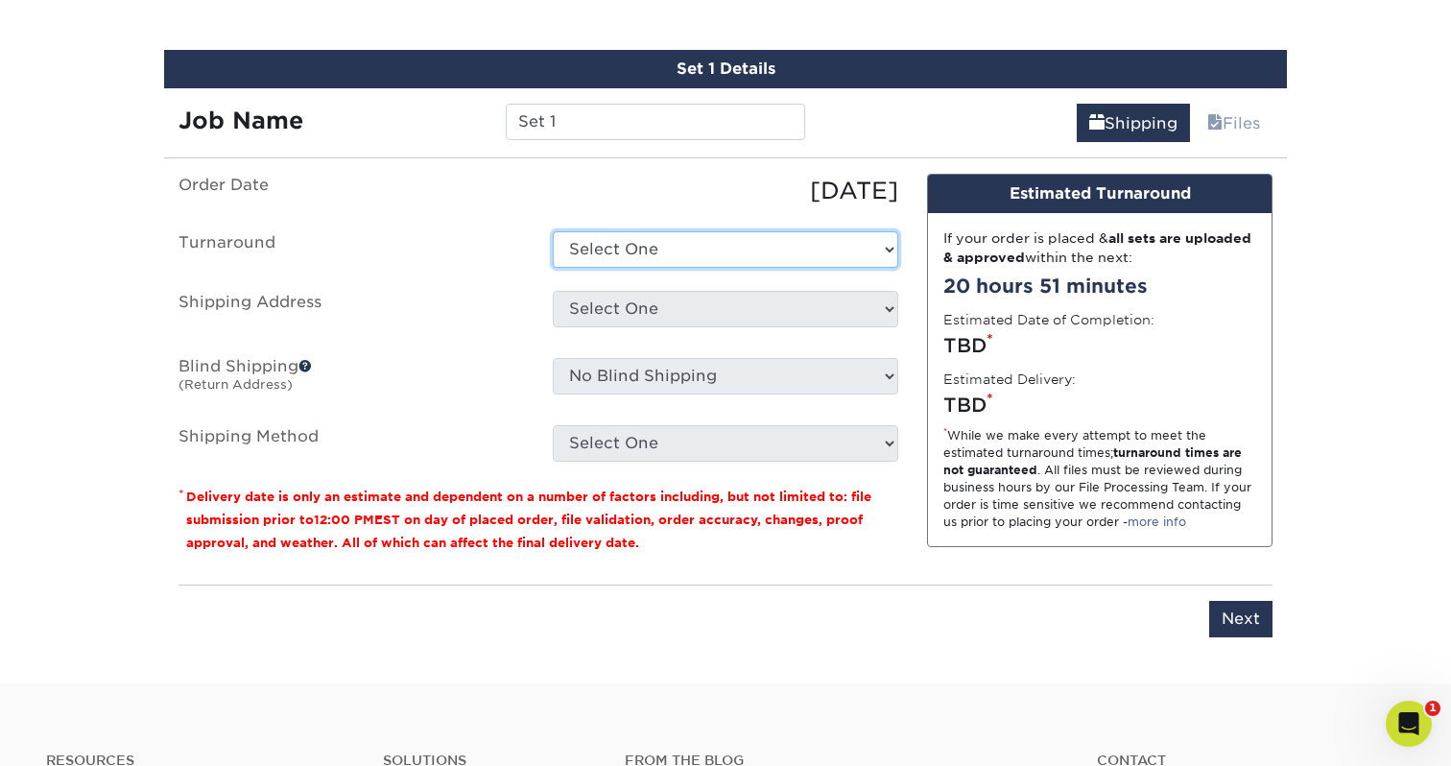
click at [577, 238] on select "Select One 2-4 Business Days 2 Day Next Business Day" at bounding box center [726, 249] width 346 height 36
select select "9ae6a7db-72d6-4a61-af1f-f5ca5b57edfe"
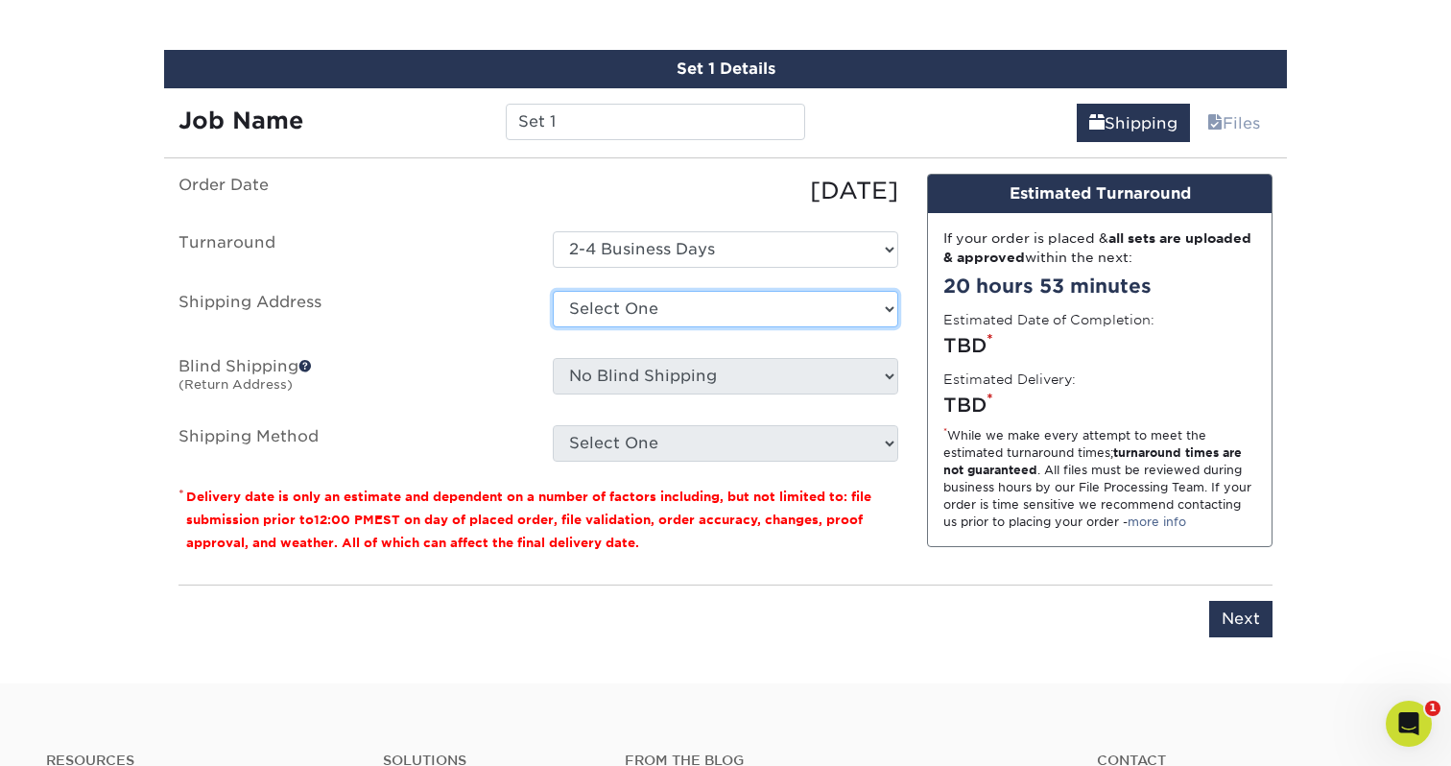
click at [575, 314] on select "Select One elSage + Add New Address" at bounding box center [726, 309] width 346 height 36
select select "279898"
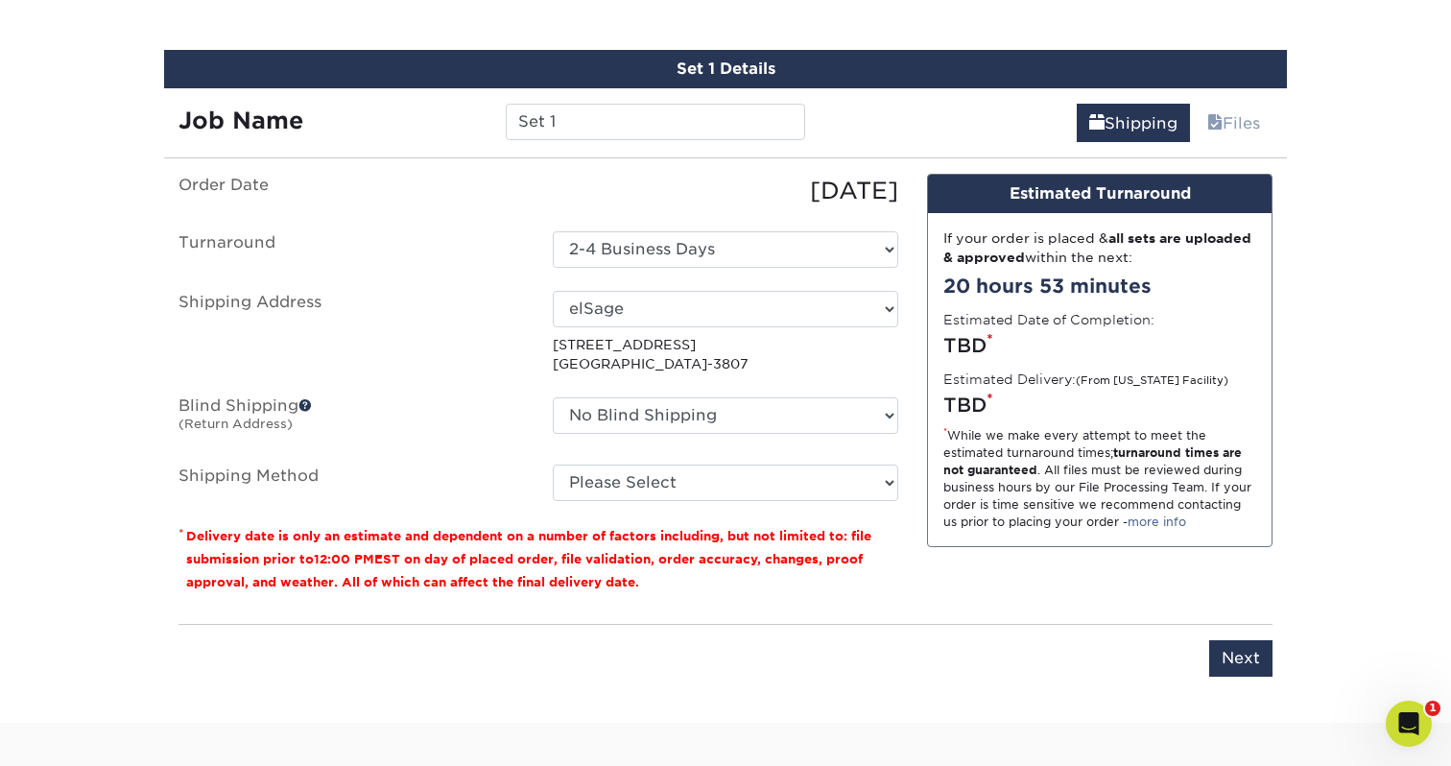
click at [307, 402] on span at bounding box center [305, 404] width 13 height 13
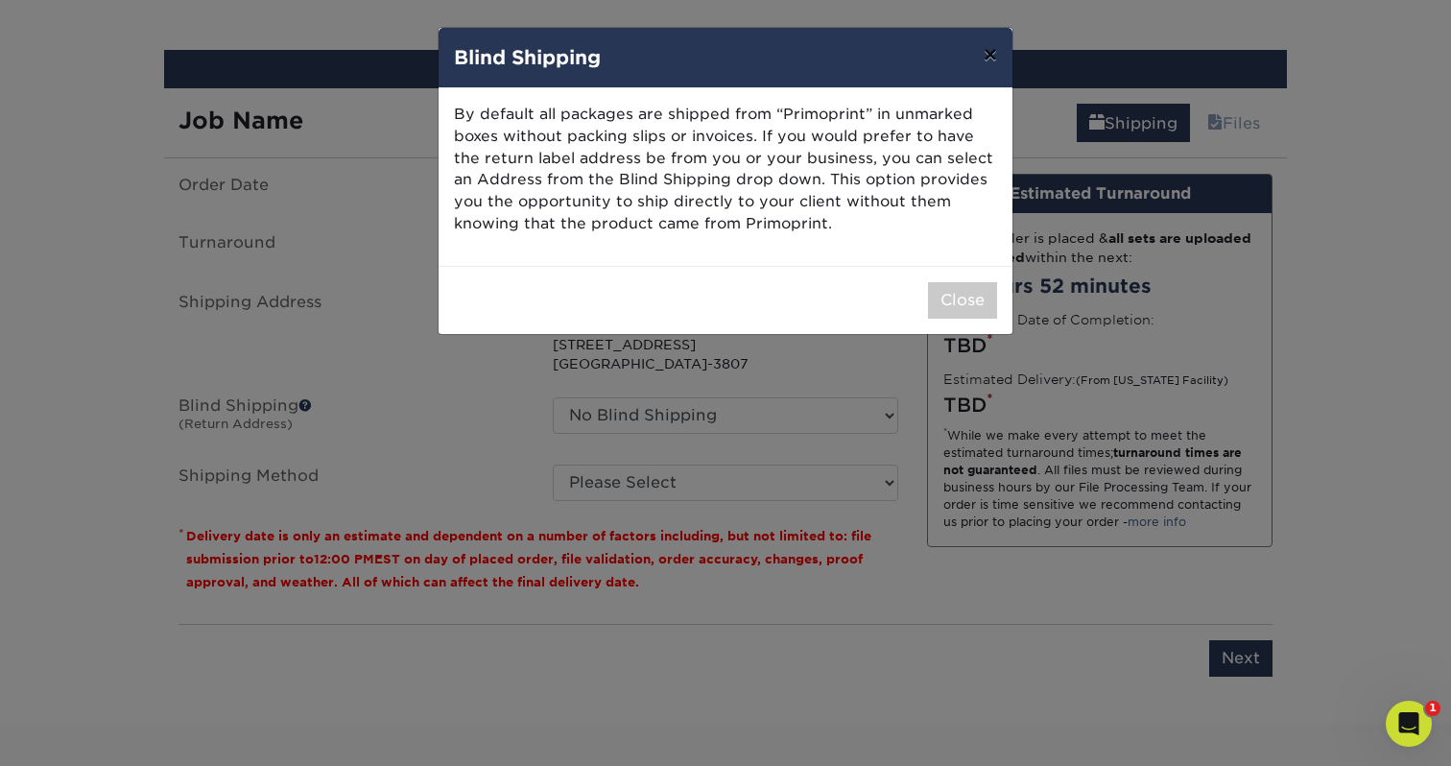
click at [997, 48] on button "×" at bounding box center [990, 55] width 44 height 54
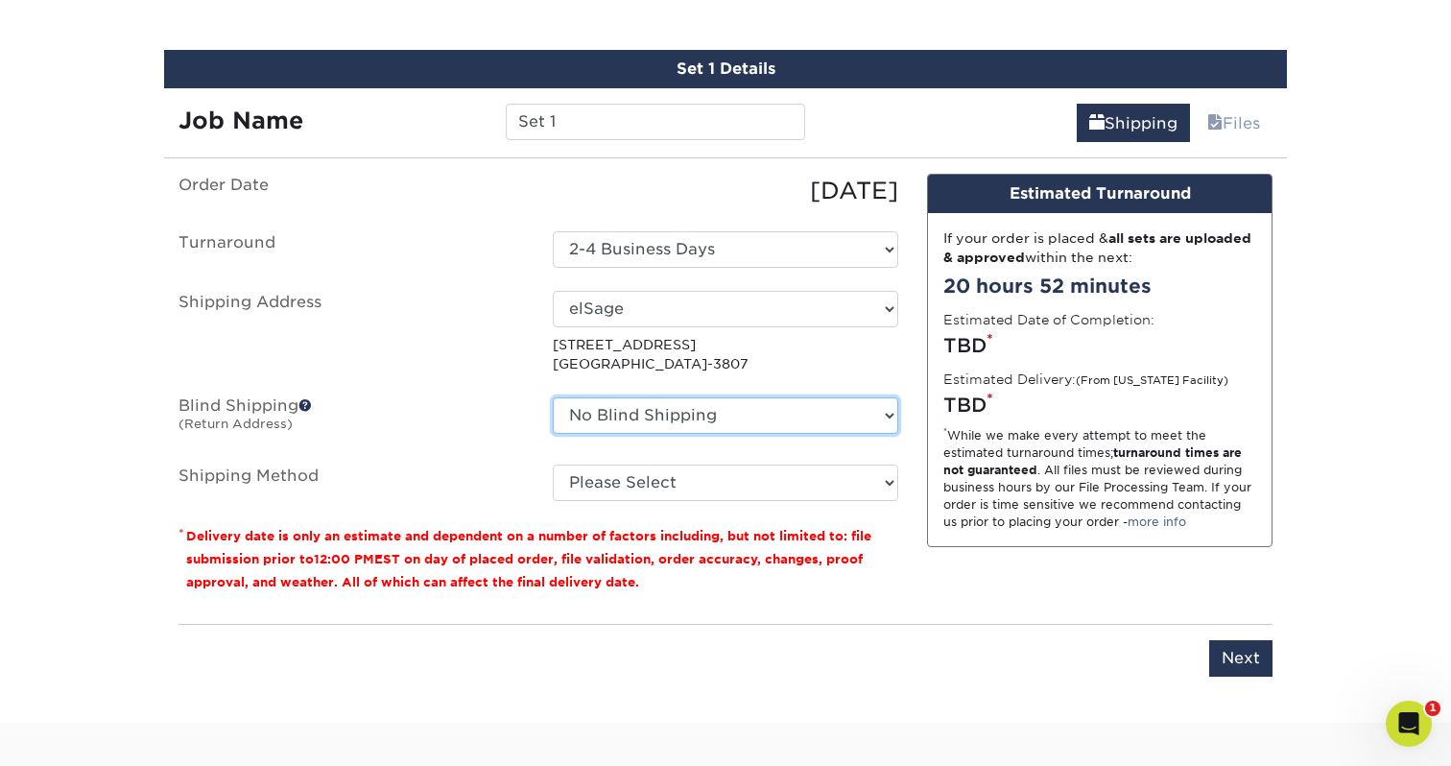
click at [585, 406] on select "No Blind Shipping elSage + Add New Address" at bounding box center [726, 415] width 346 height 36
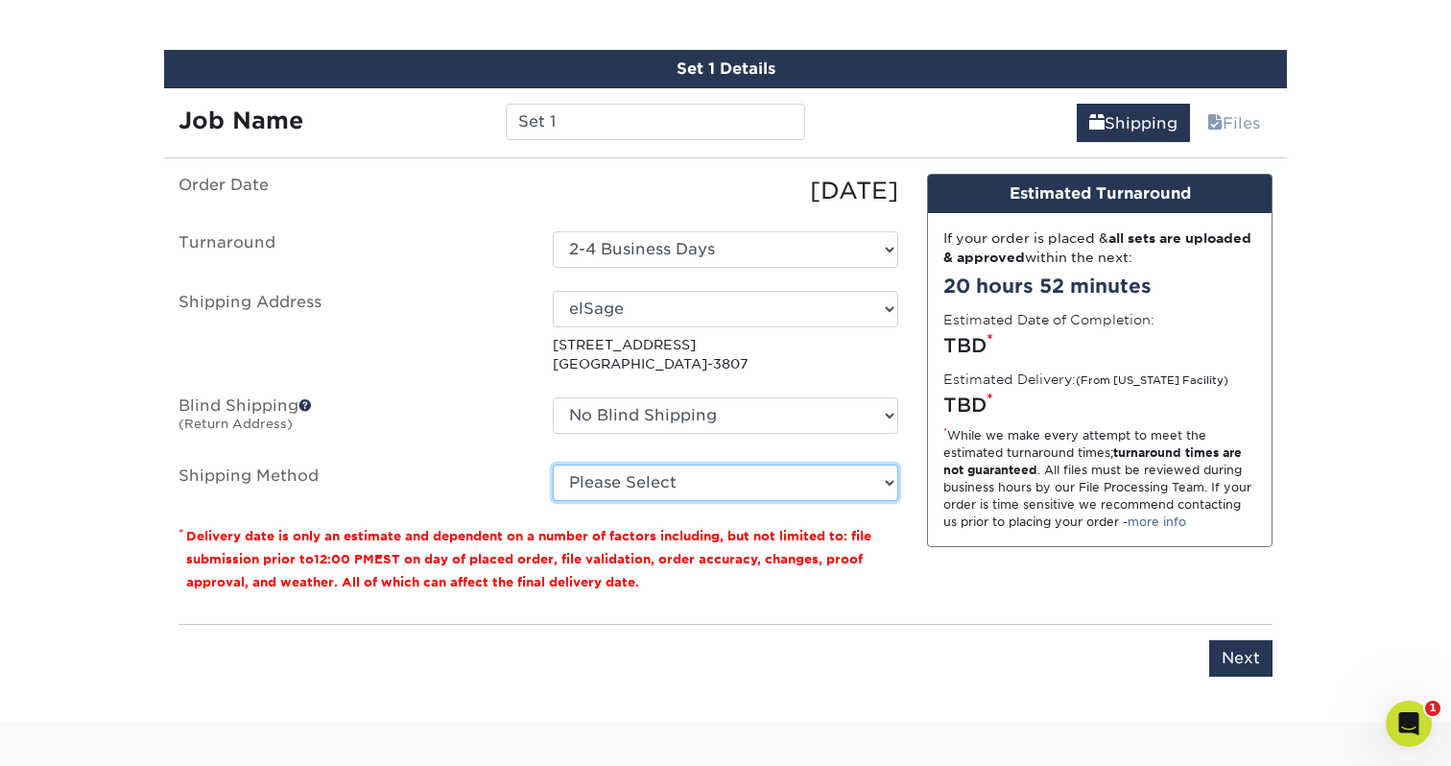
click at [616, 486] on select "Please Select Ground Shipping (+$17.53) 3 Day Shipping Service (+$31.51) 2 Day …" at bounding box center [726, 483] width 346 height 36
select select "03"
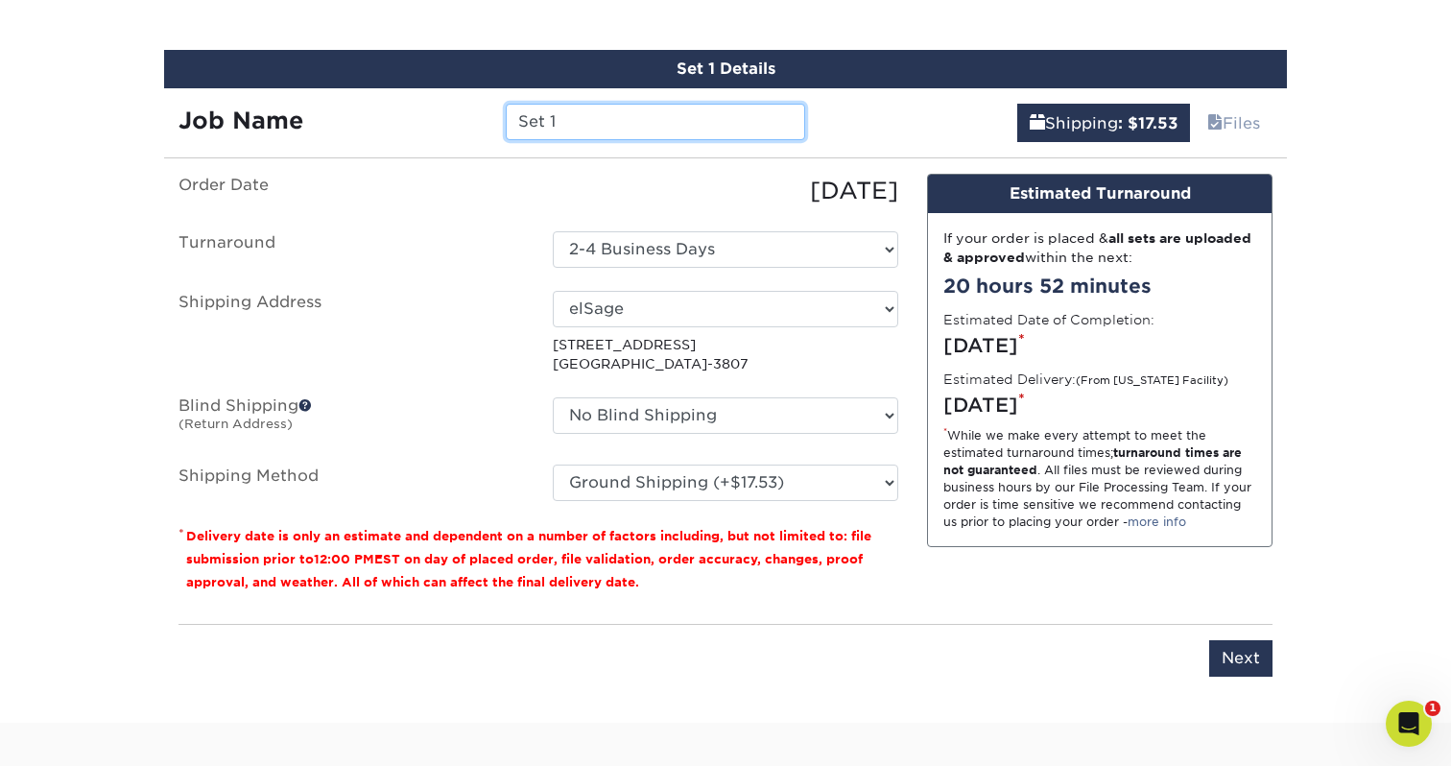
drag, startPoint x: 572, startPoint y: 115, endPoint x: 483, endPoint y: 118, distance: 89.3
click at [484, 117] on div "Job Name Set 1" at bounding box center [492, 122] width 656 height 36
click at [685, 116] on input "Valley Made Holiday Posters" at bounding box center [655, 122] width 299 height 36
type input "Valley Made Holiday 2025 Posters"
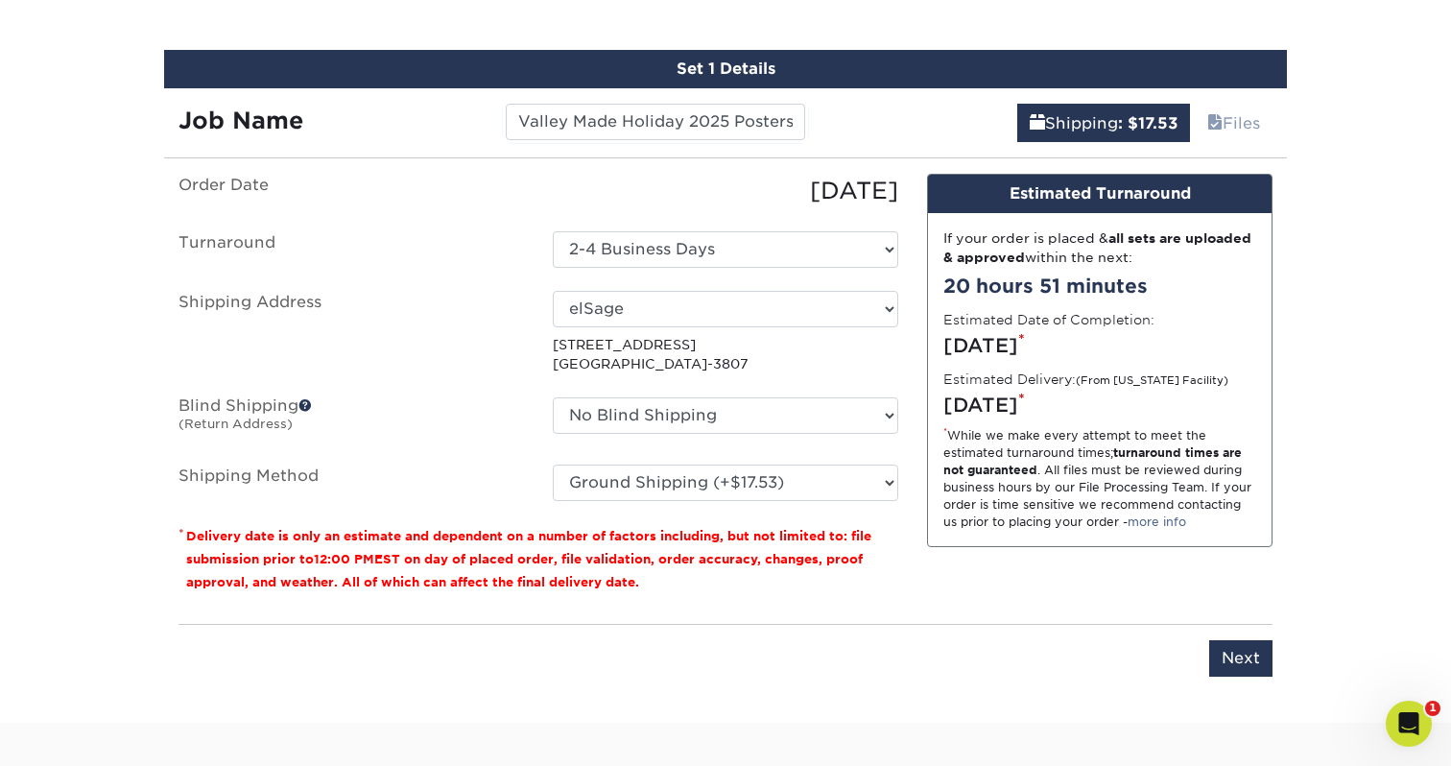
click at [581, 182] on div "09/09/2025" at bounding box center [725, 191] width 374 height 35
click at [1232, 658] on input "Next" at bounding box center [1240, 658] width 63 height 36
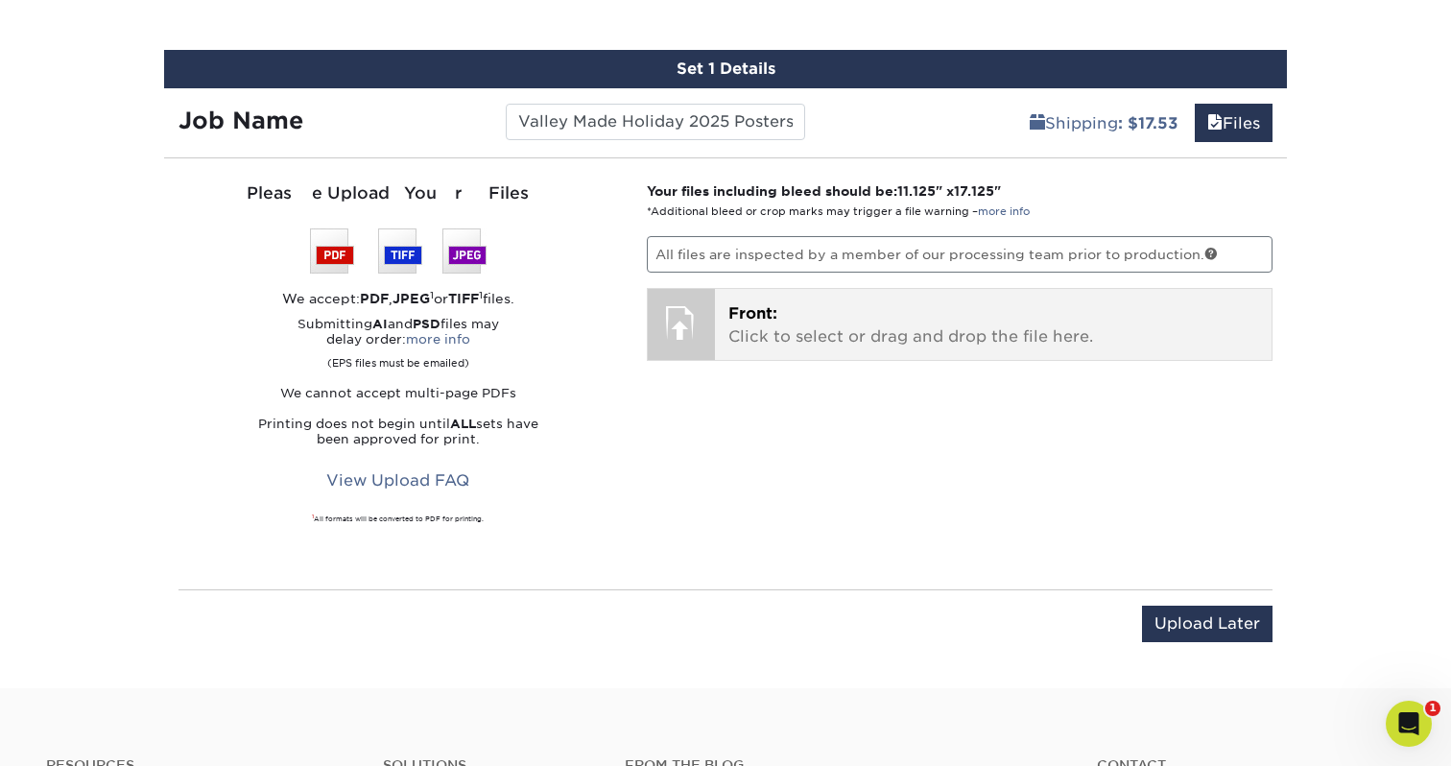
click at [833, 297] on div "Front: Click to select or drag and drop the file here. Choose file" at bounding box center [994, 324] width 558 height 71
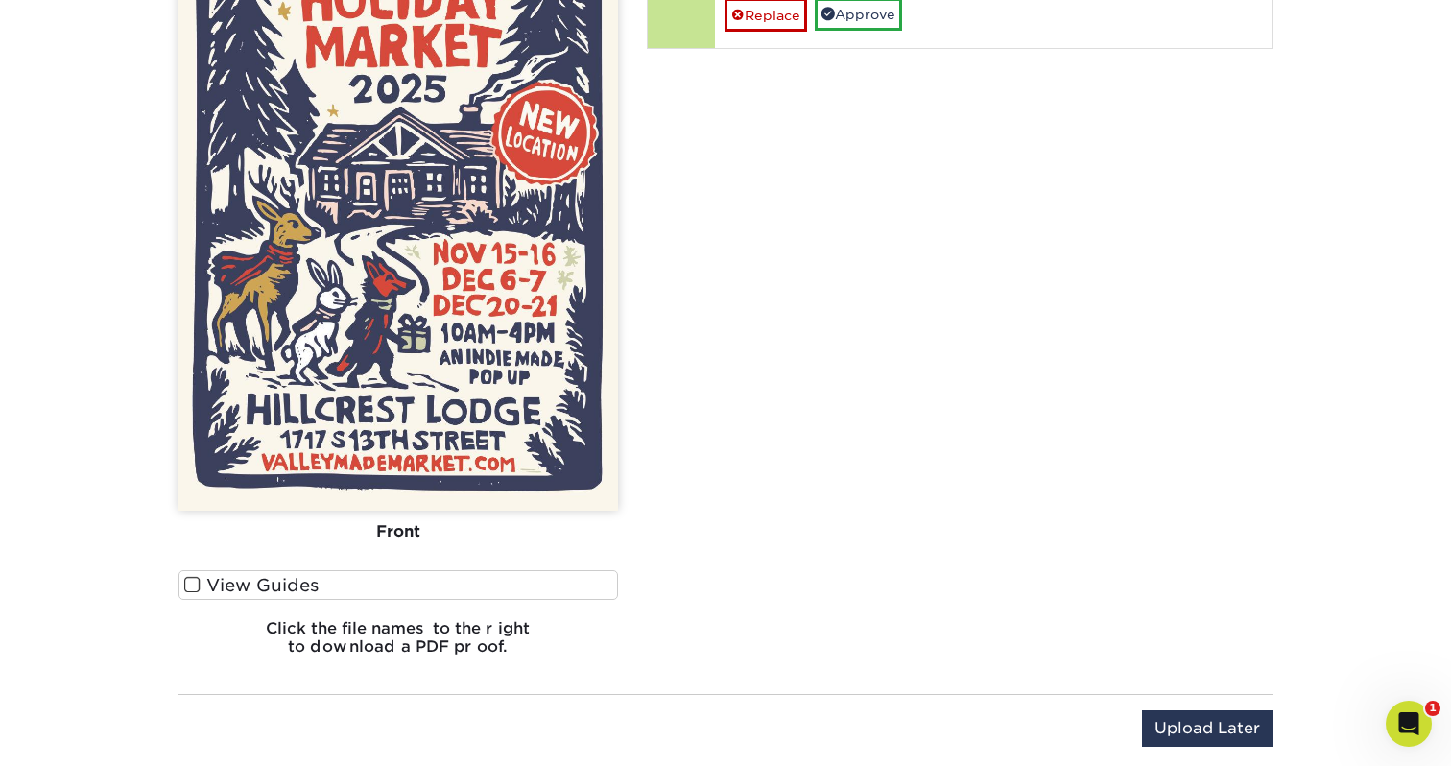
scroll to position [1431, 0]
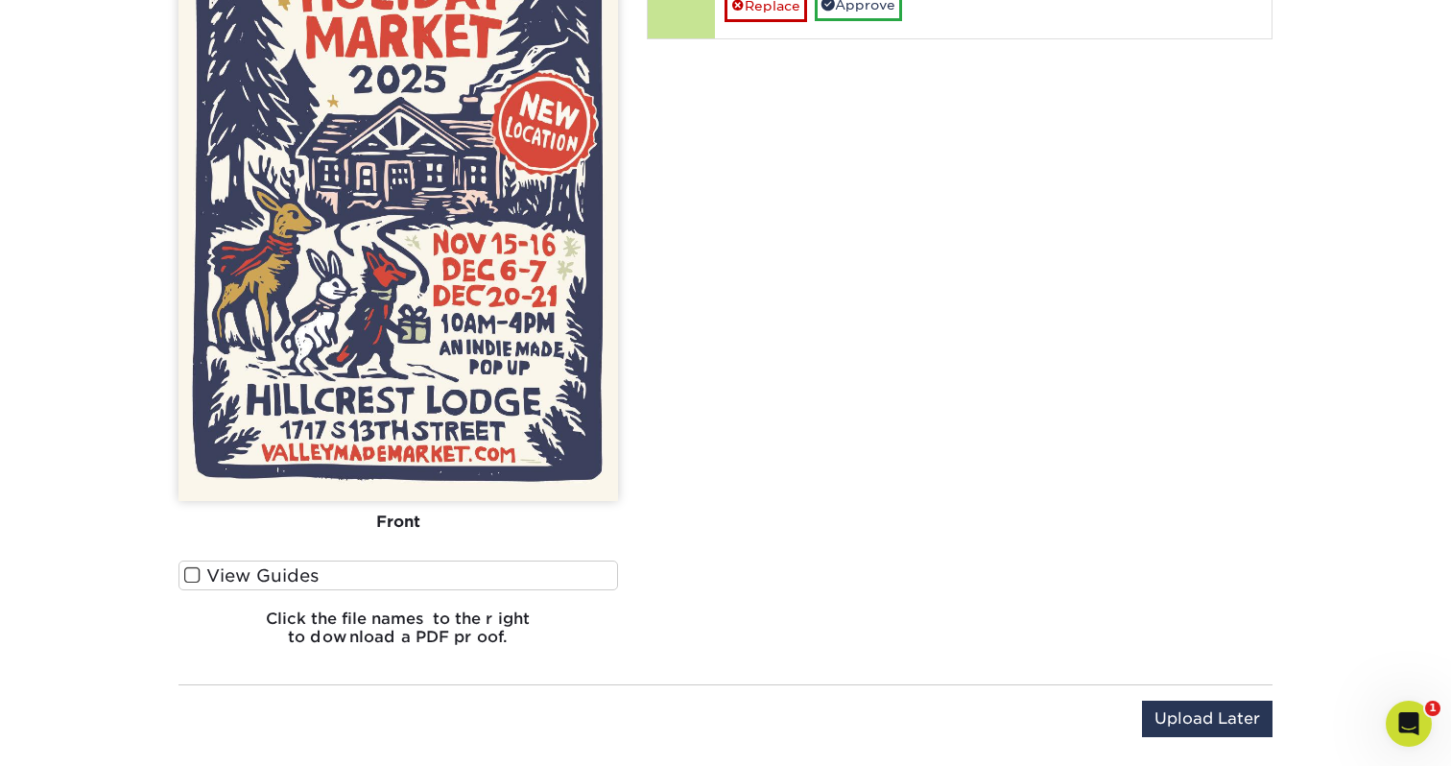
click at [192, 574] on span at bounding box center [192, 575] width 16 height 18
click at [0, 0] on input "View Guides" at bounding box center [0, 0] width 0 height 0
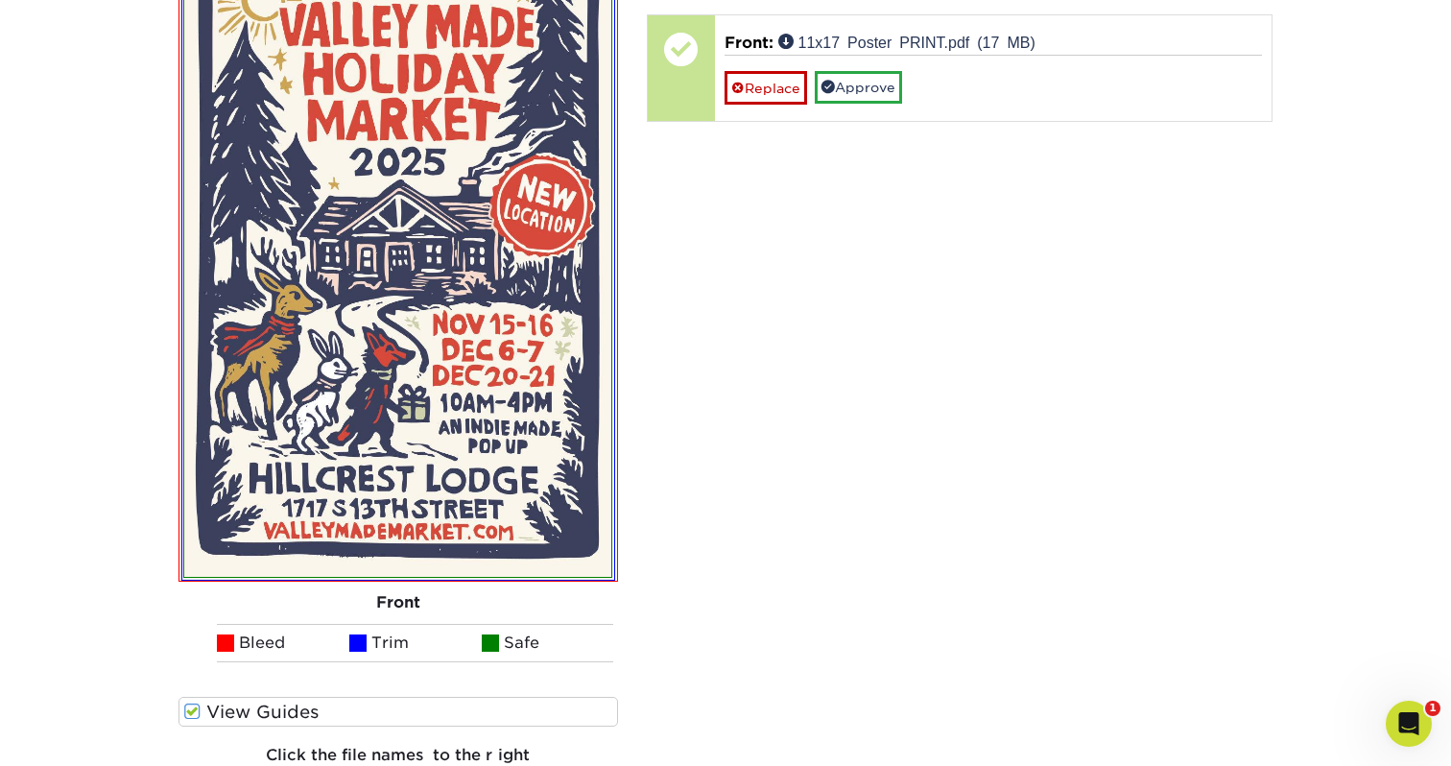
scroll to position [1377, 0]
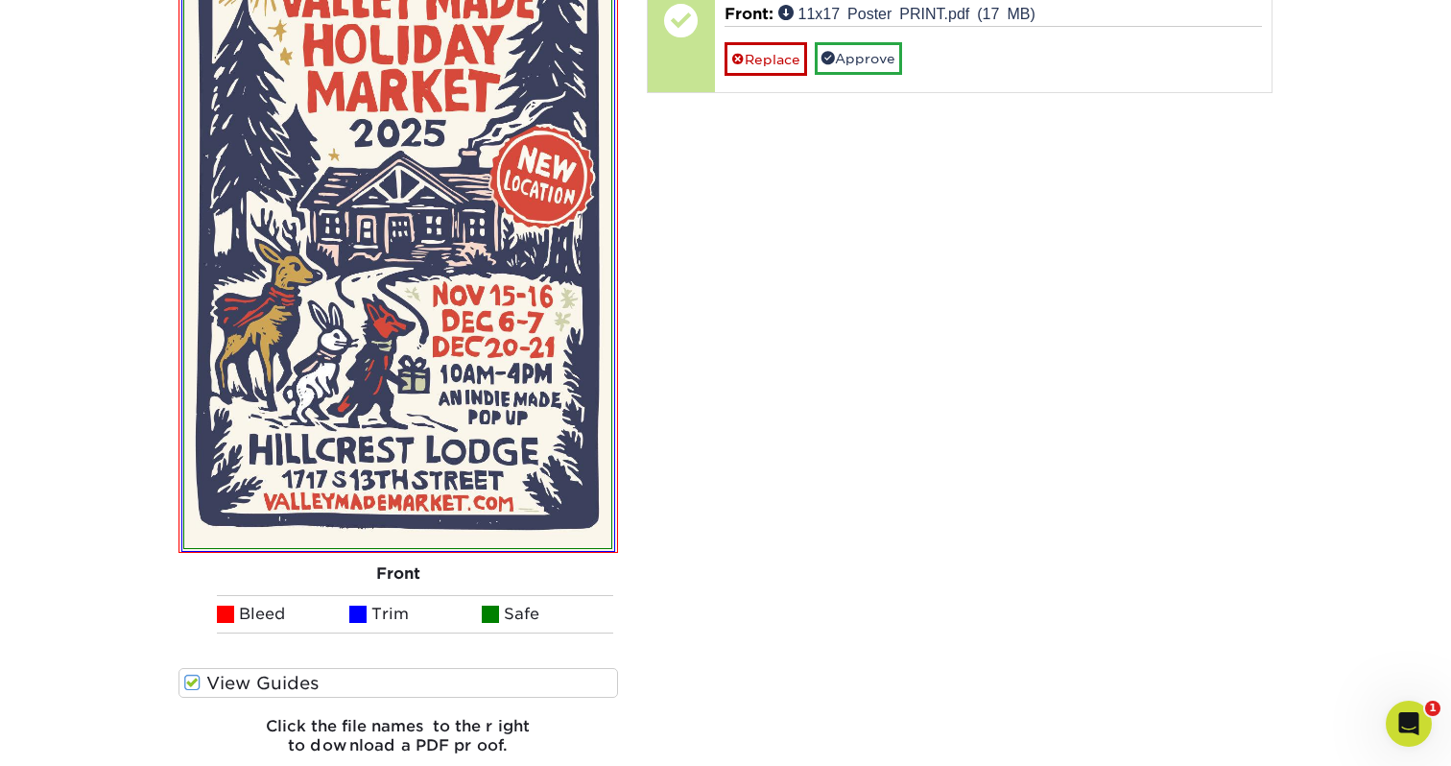
click at [192, 679] on span at bounding box center [192, 683] width 16 height 18
click at [0, 0] on input "View Guides" at bounding box center [0, 0] width 0 height 0
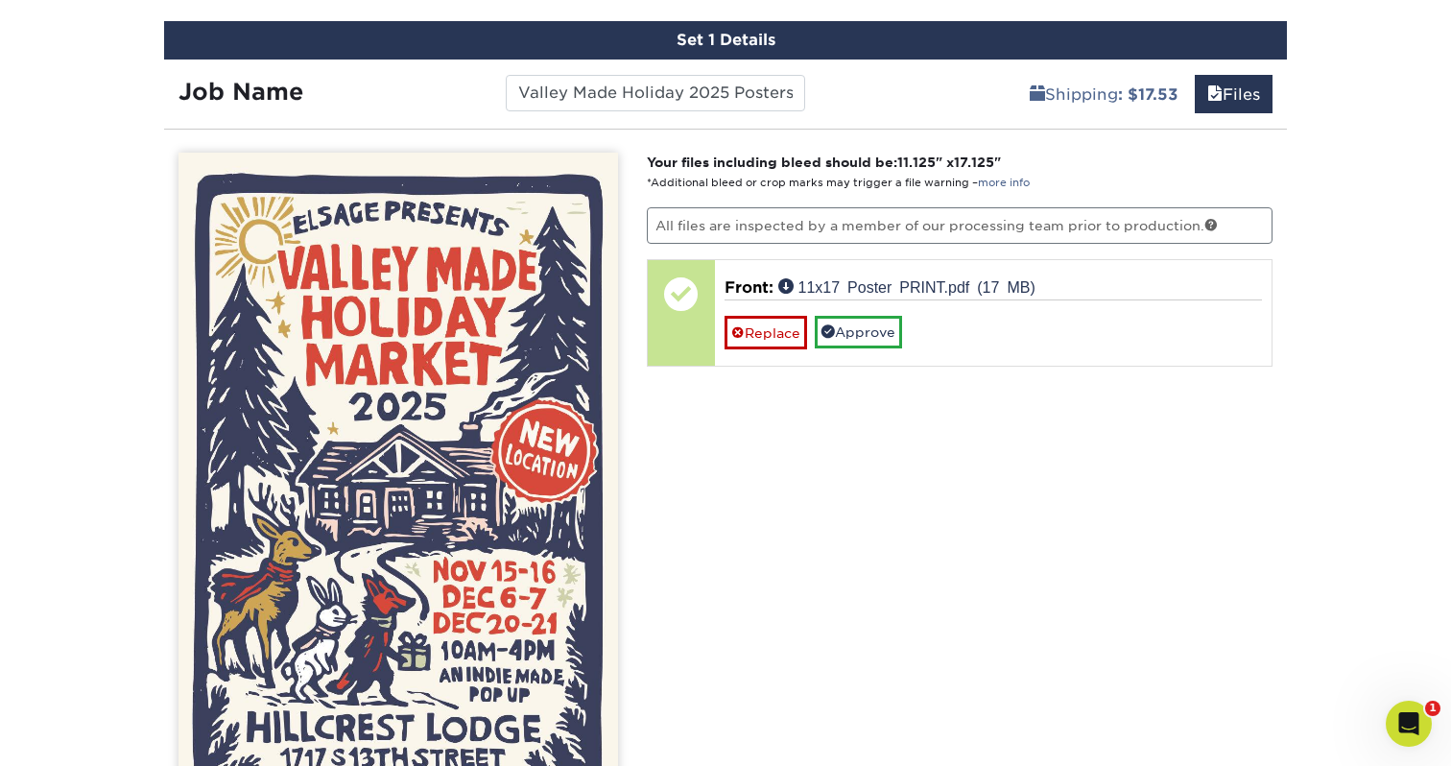
scroll to position [1106, 0]
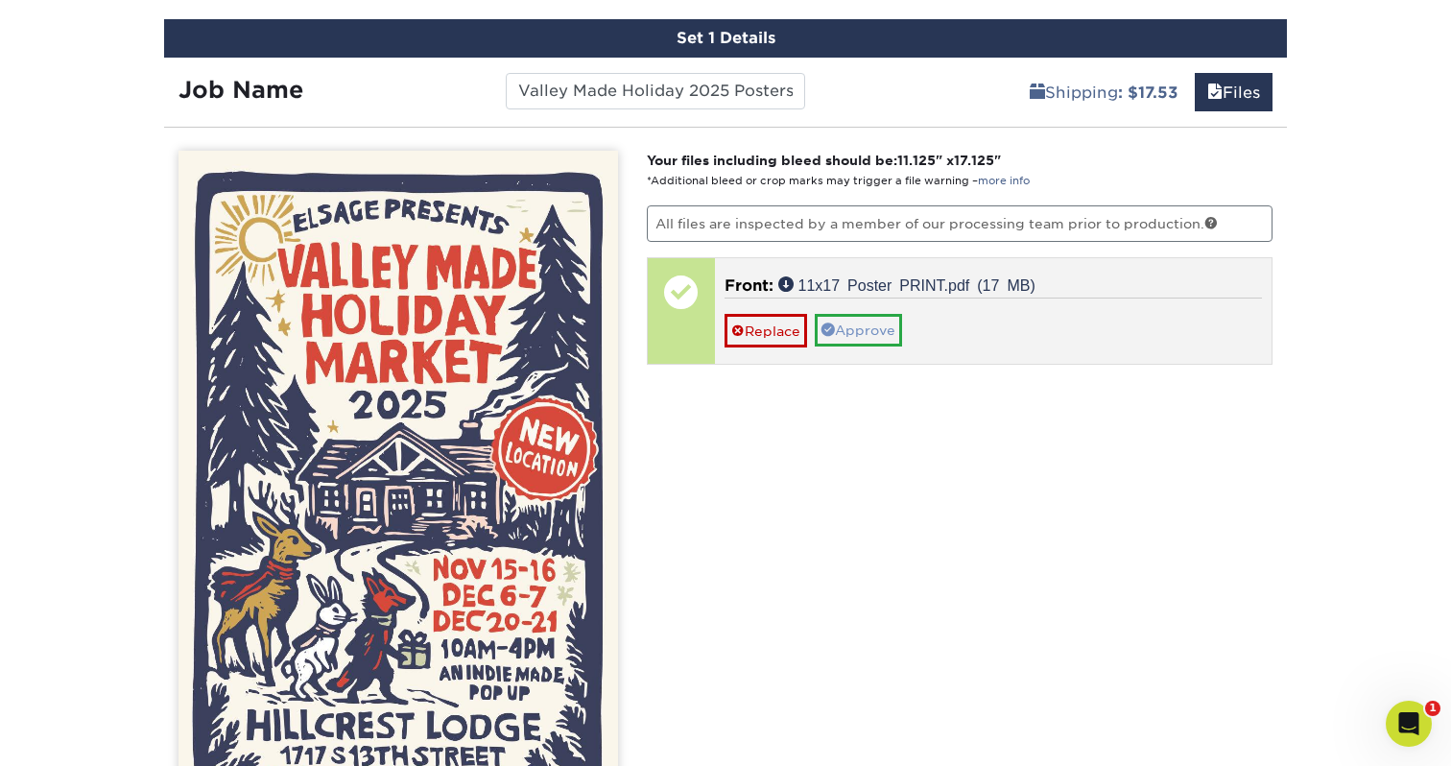
click at [864, 333] on link "Approve" at bounding box center [858, 330] width 87 height 33
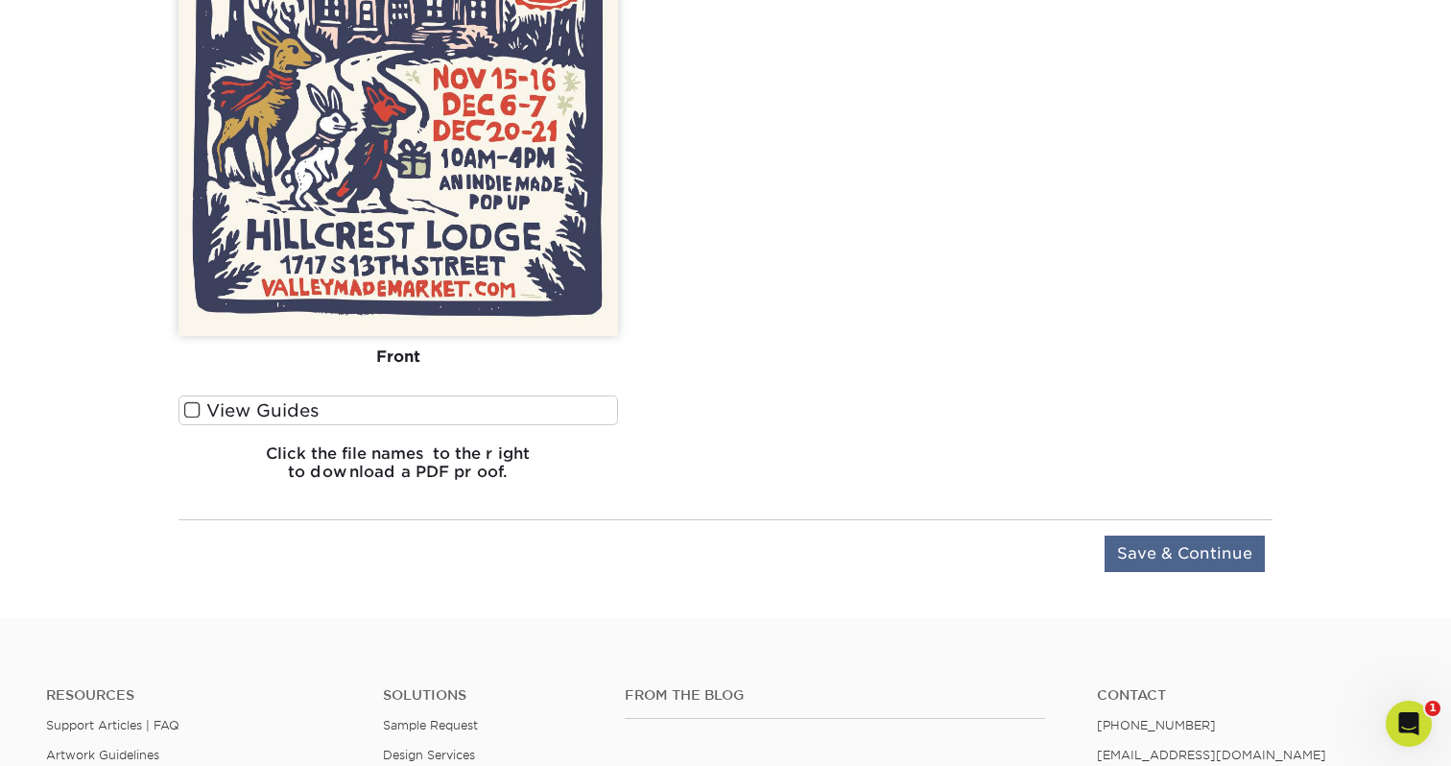
scroll to position [1598, 0]
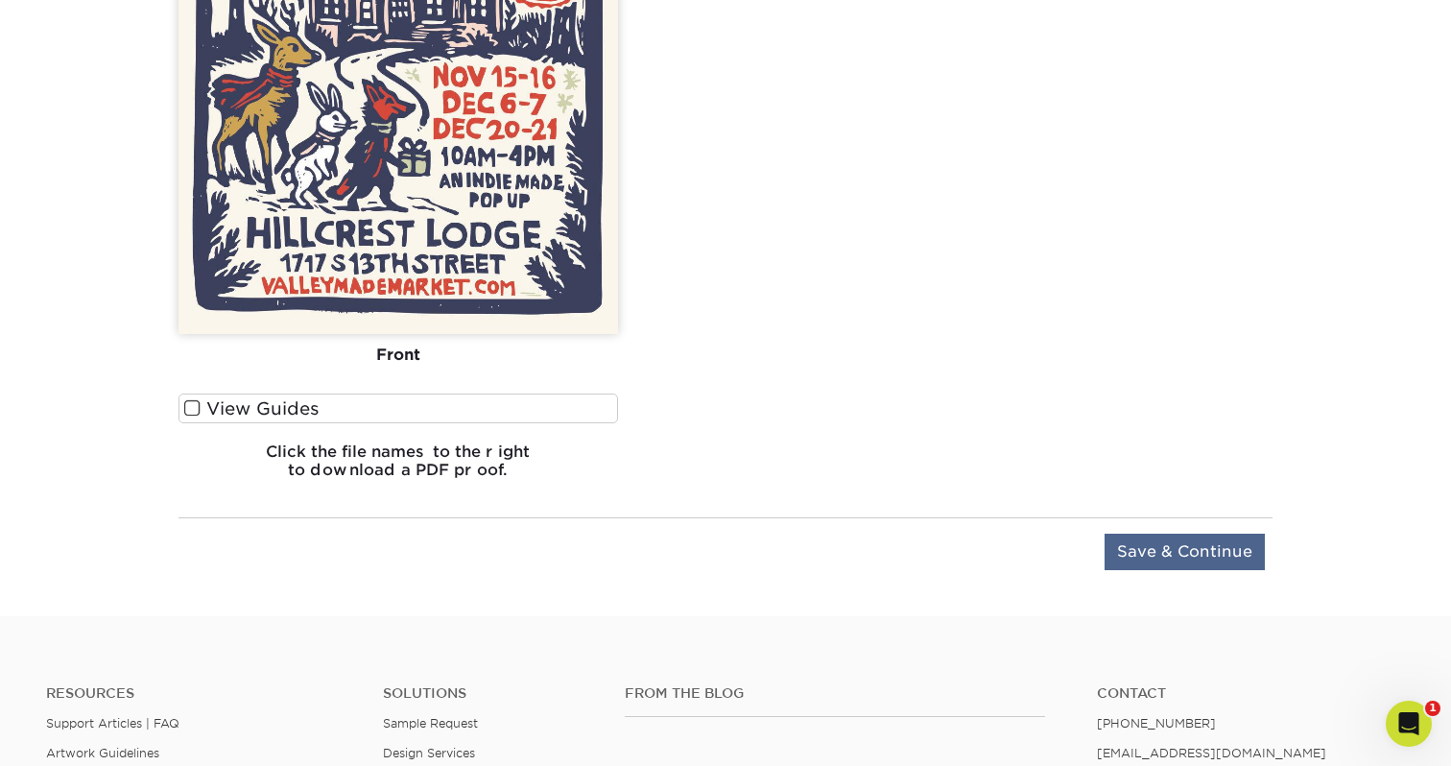
click at [1131, 562] on input "Save & Continue" at bounding box center [1185, 552] width 160 height 36
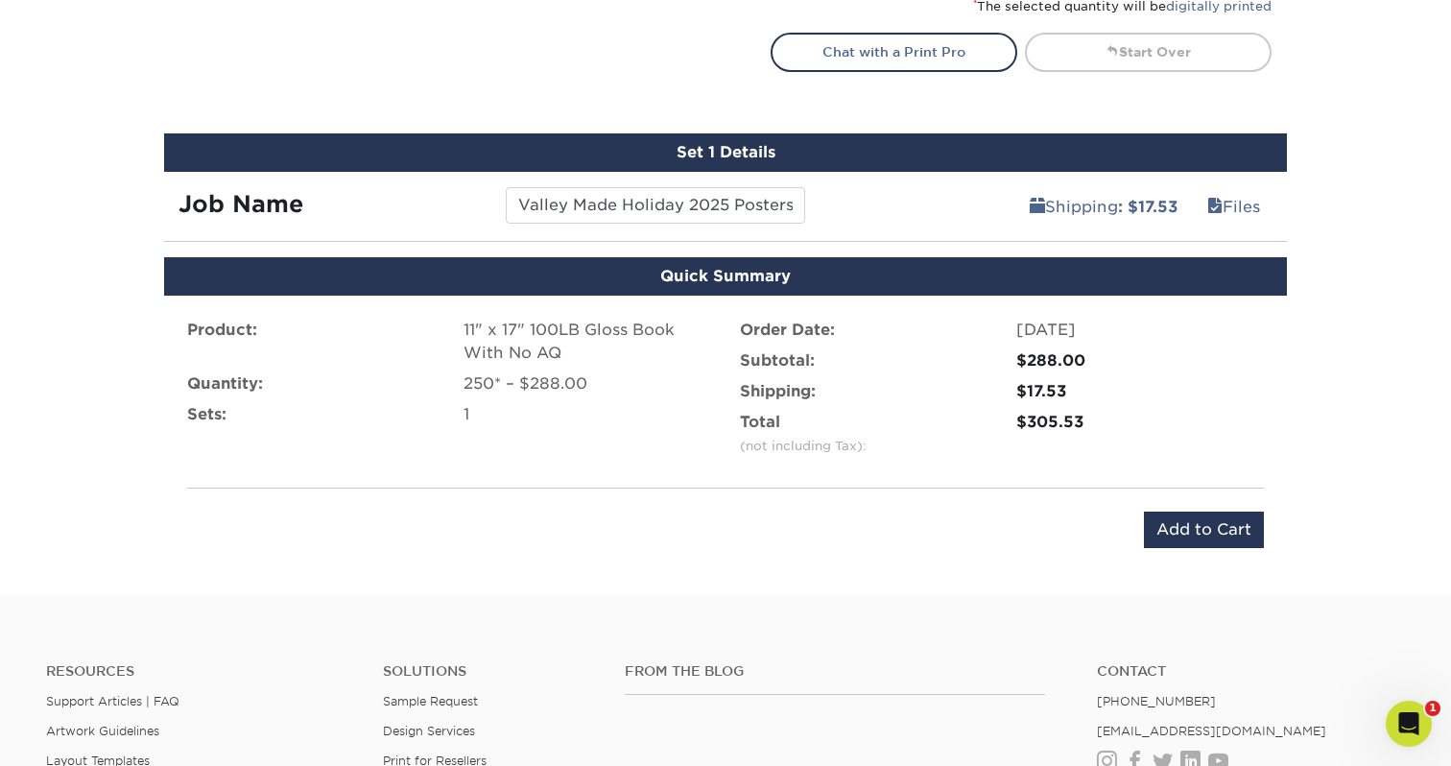
scroll to position [1037, 0]
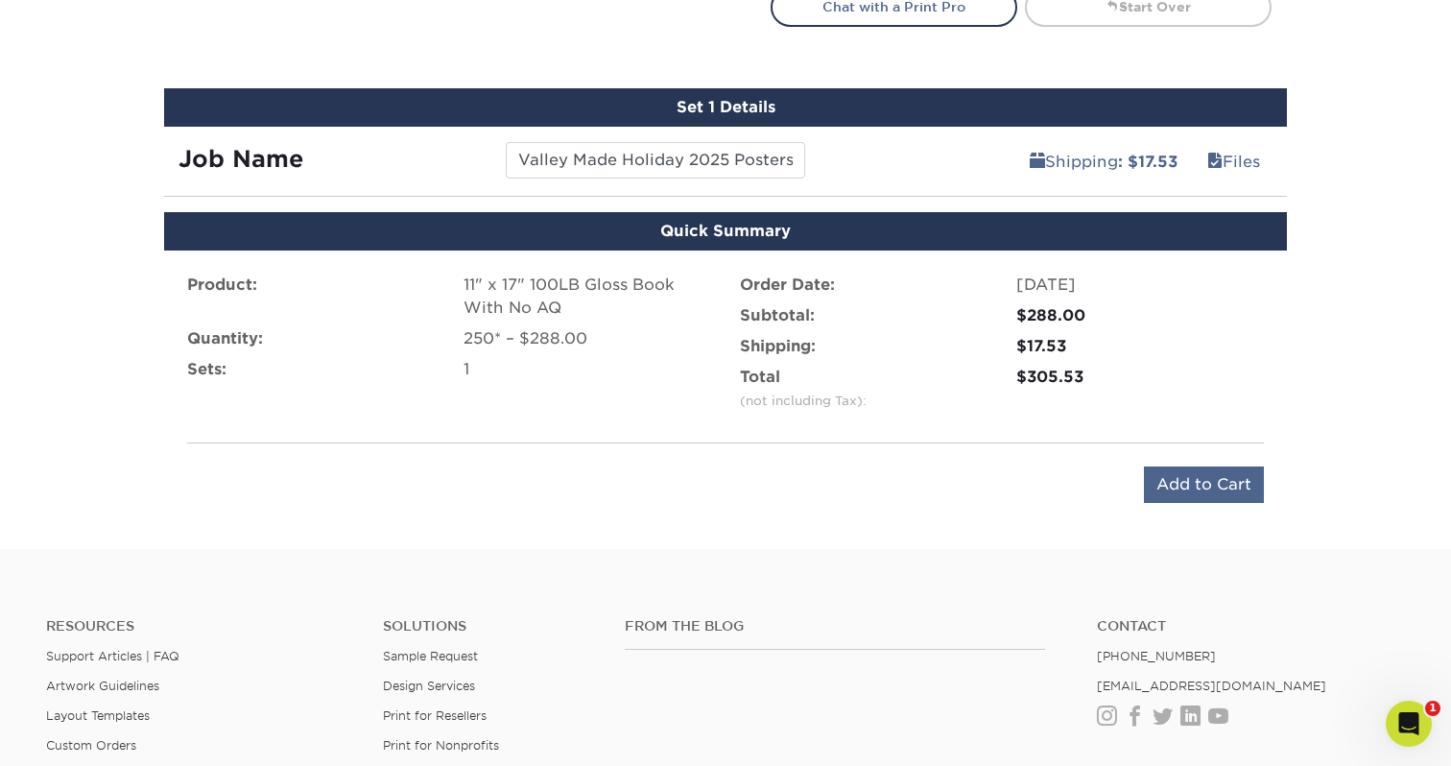
click at [1159, 480] on input "Add to Cart" at bounding box center [1204, 484] width 120 height 36
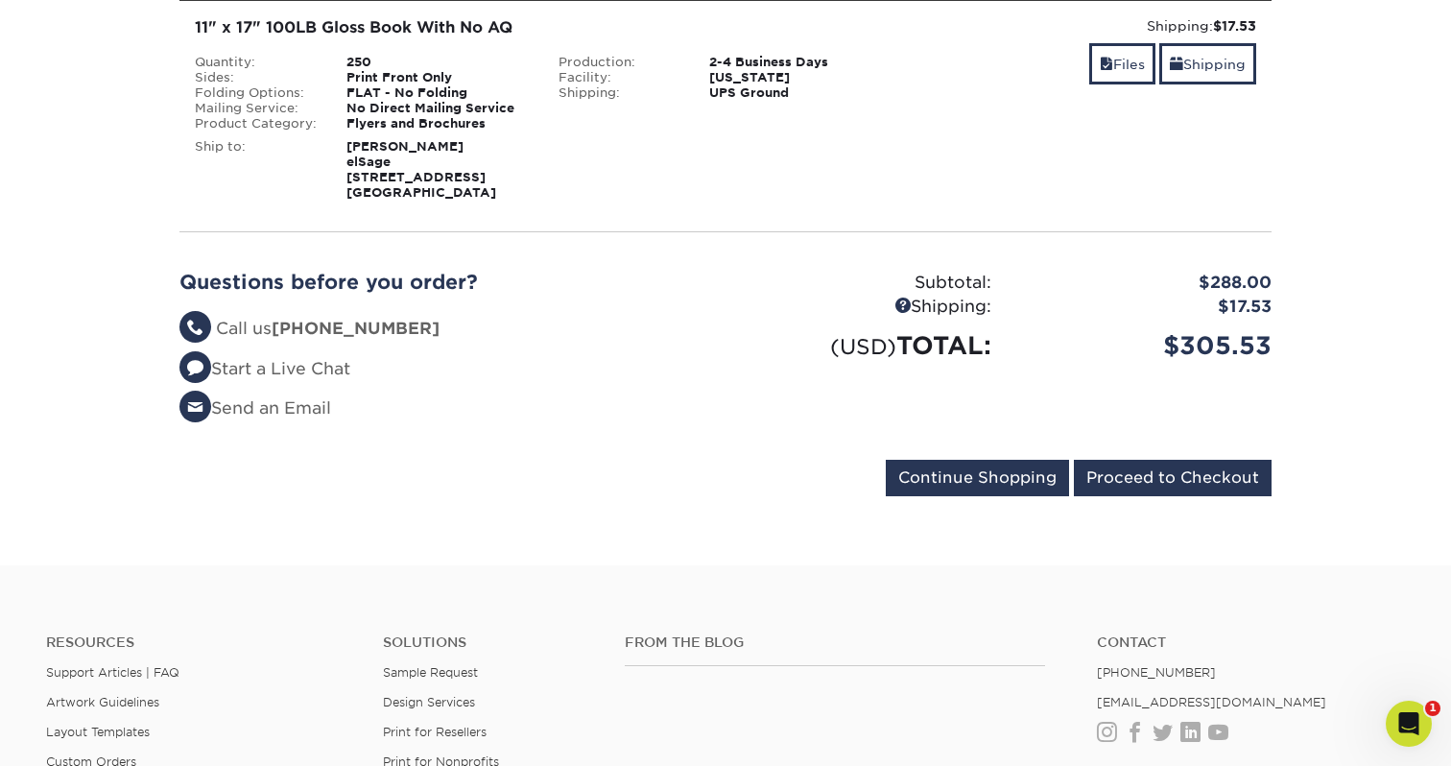
scroll to position [334, 0]
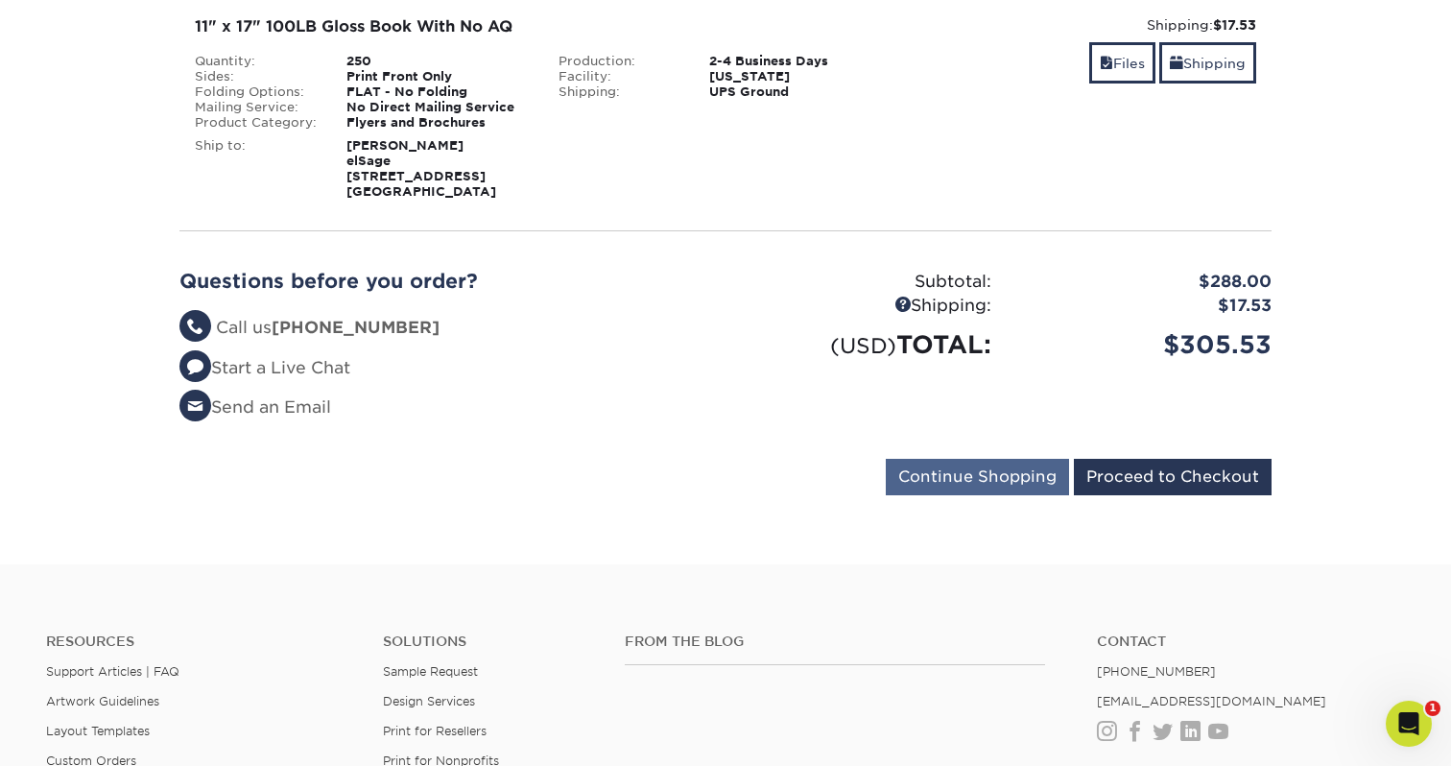
click at [927, 488] on input "Continue Shopping" at bounding box center [977, 477] width 183 height 36
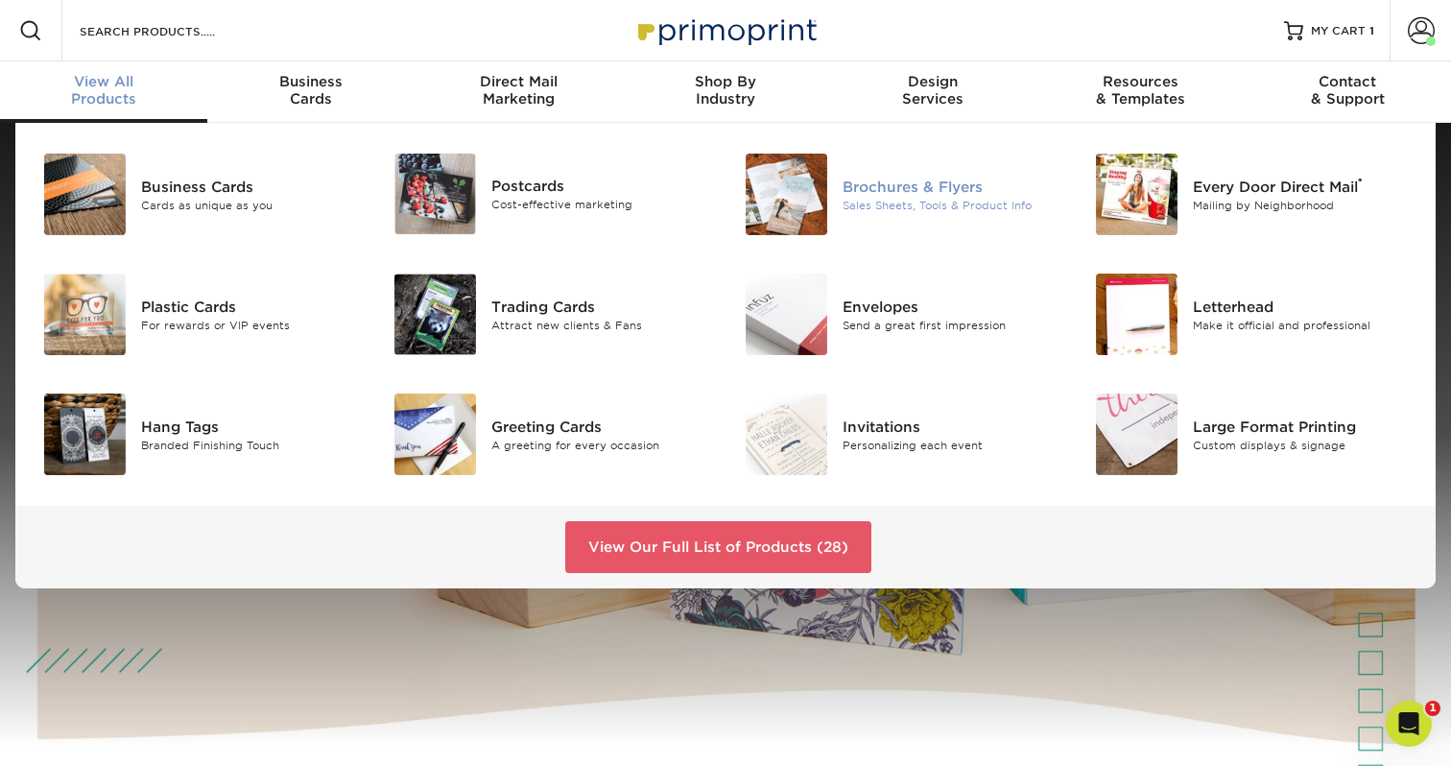
click at [866, 205] on div "Sales Sheets, Tools & Product Info" at bounding box center [953, 205] width 220 height 16
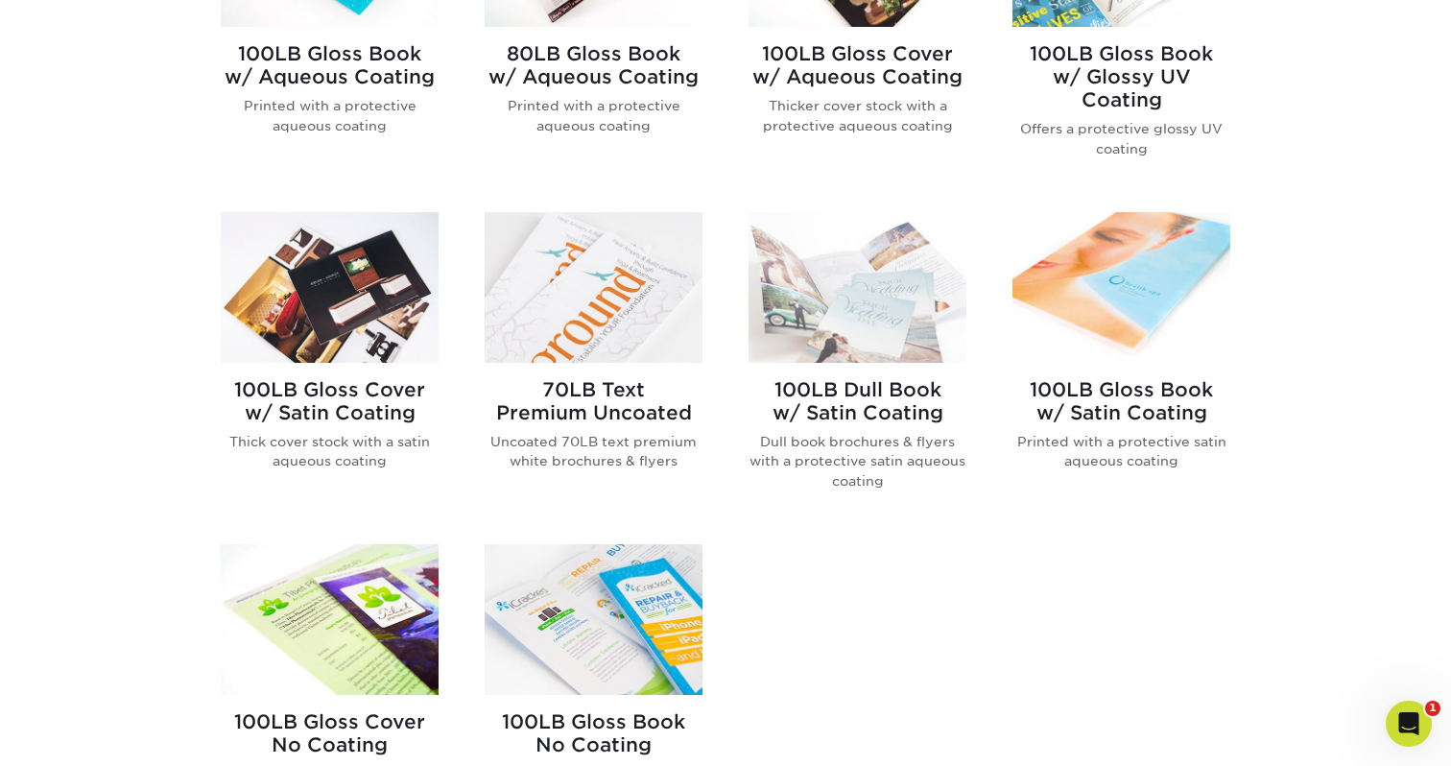
scroll to position [993, 0]
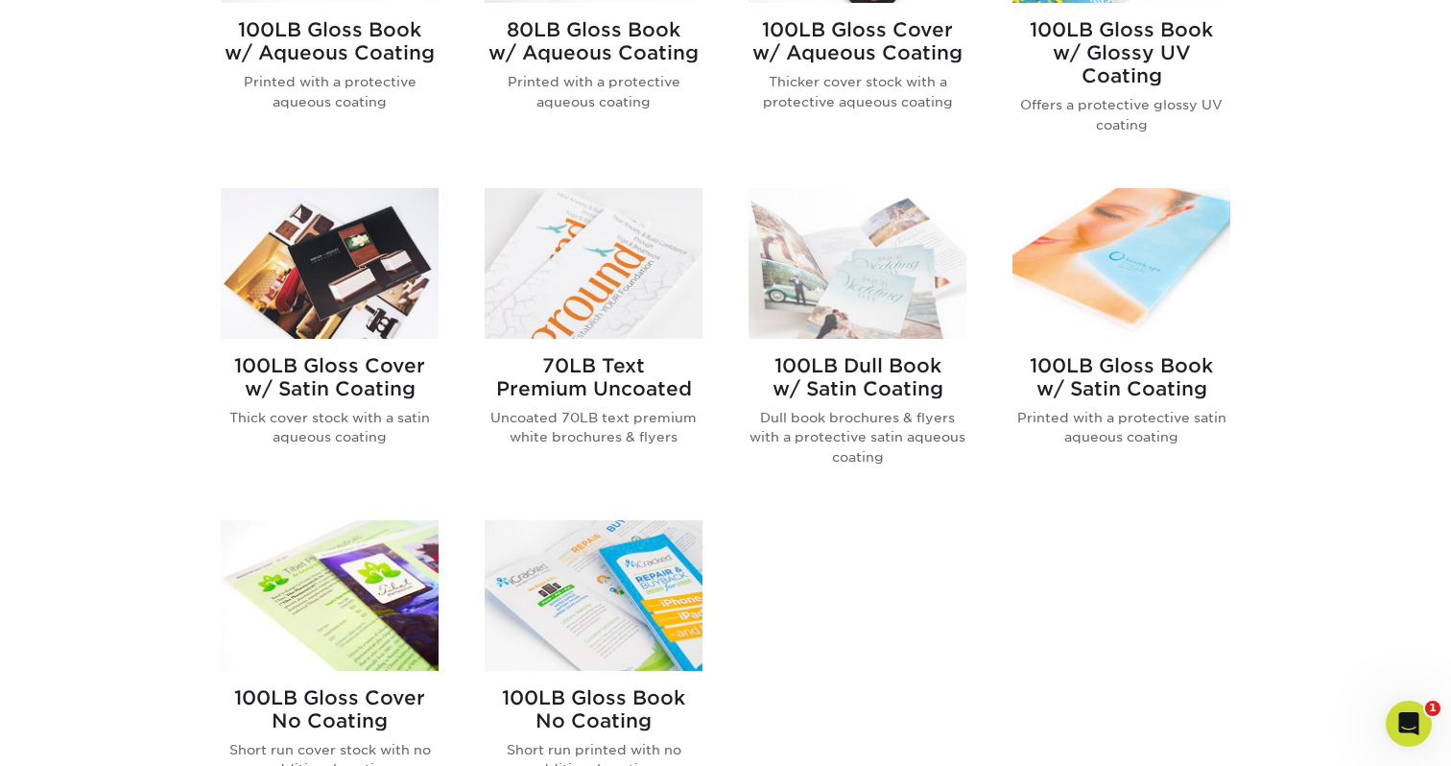
click at [823, 266] on img at bounding box center [858, 263] width 218 height 151
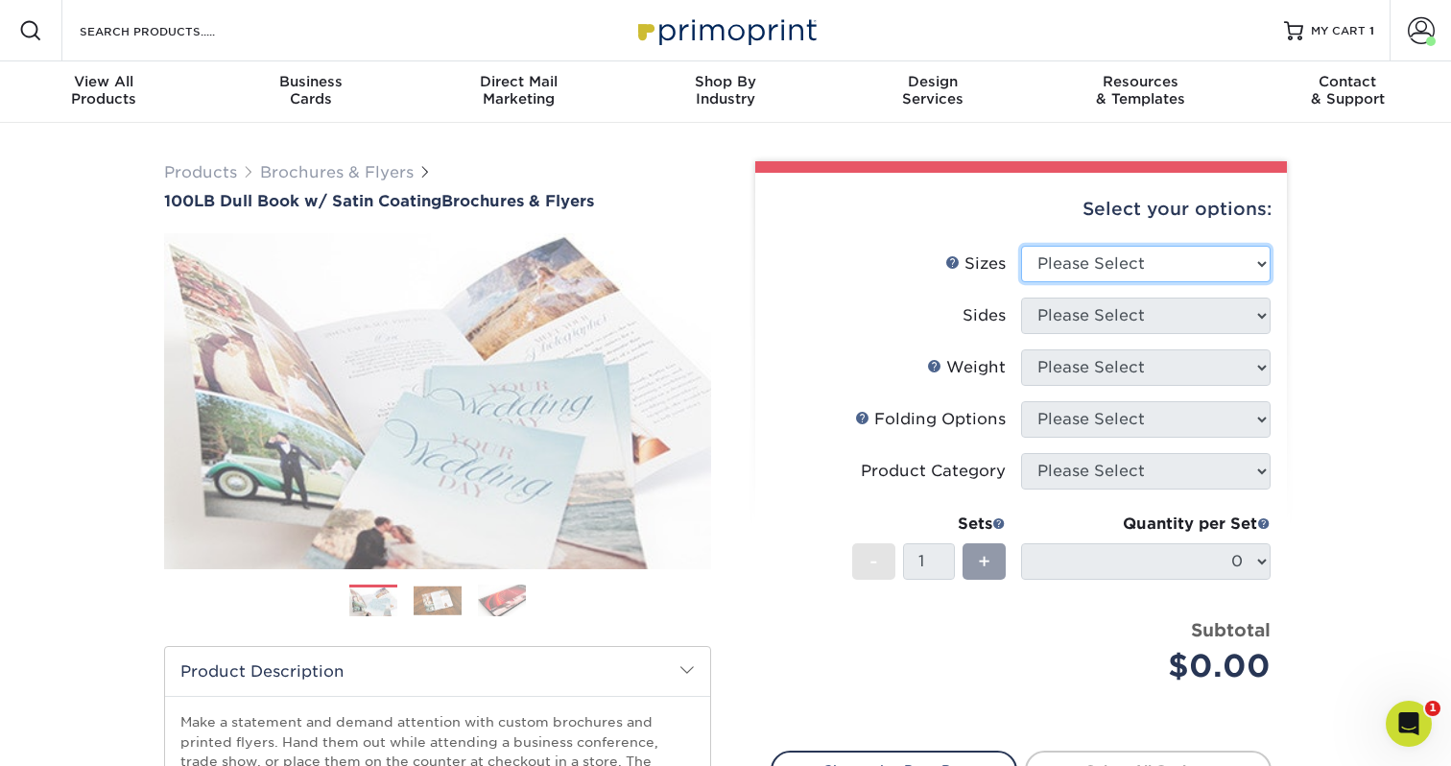
click at [1063, 268] on select "Please Select 3.67" x 8.5" 3.67" x 8.5" 4" x 6" 4" x 8.5" 4" x 8.5" 4" x 9" 4" …" at bounding box center [1146, 264] width 250 height 36
select select "4.00x6.00"
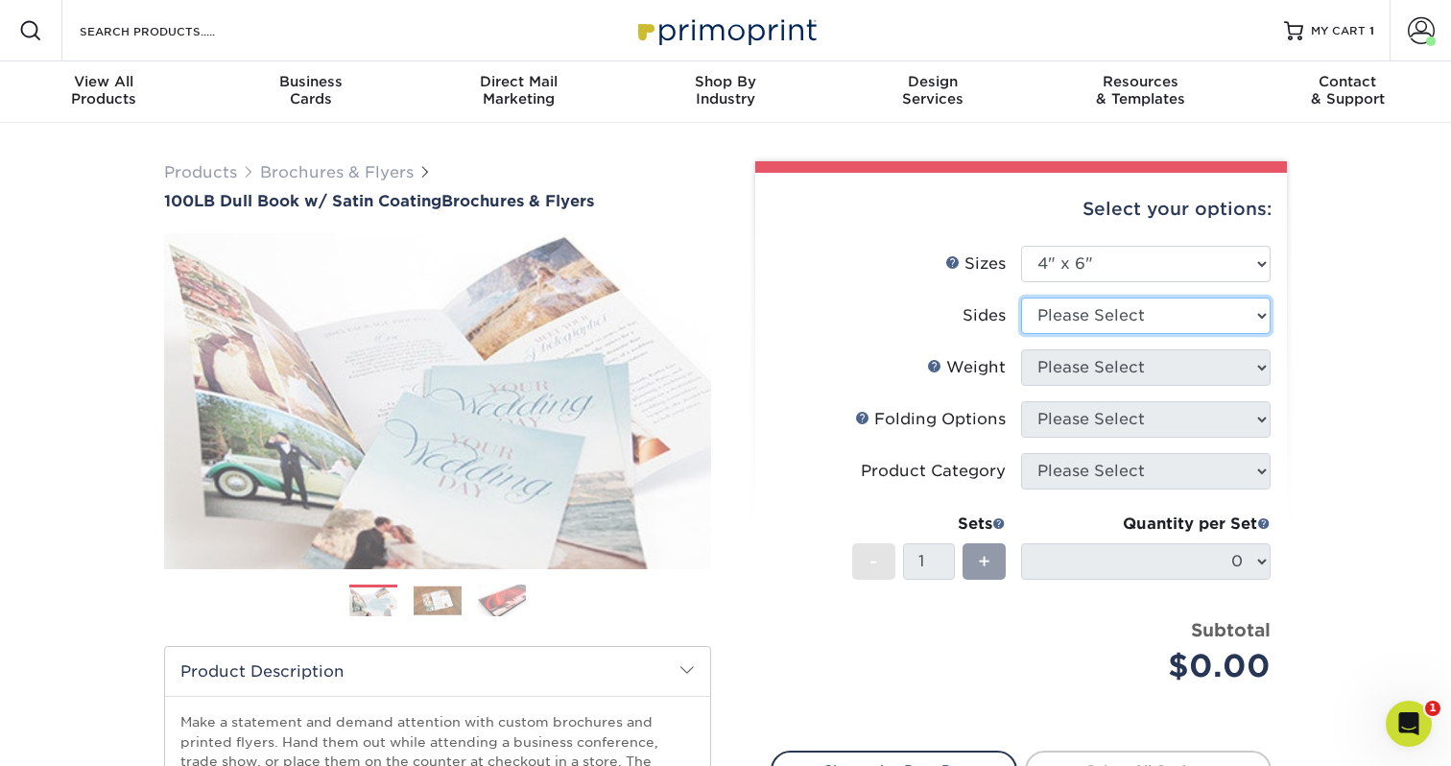
click at [1082, 320] on select "Please Select Print Both Sides Print Front Only" at bounding box center [1146, 316] width 250 height 36
select select "32d3c223-f82c-492b-b915-ba065a00862f"
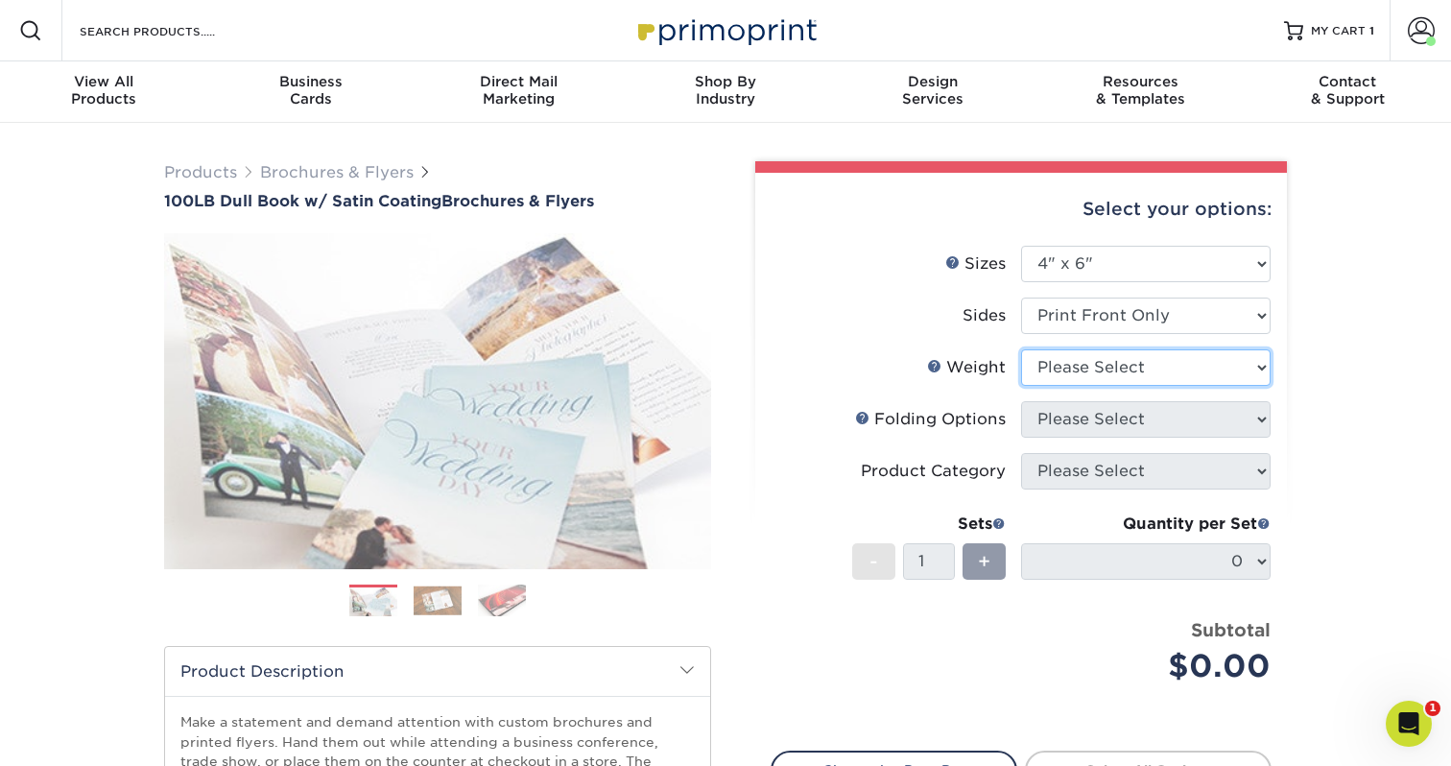
select select "100DB"
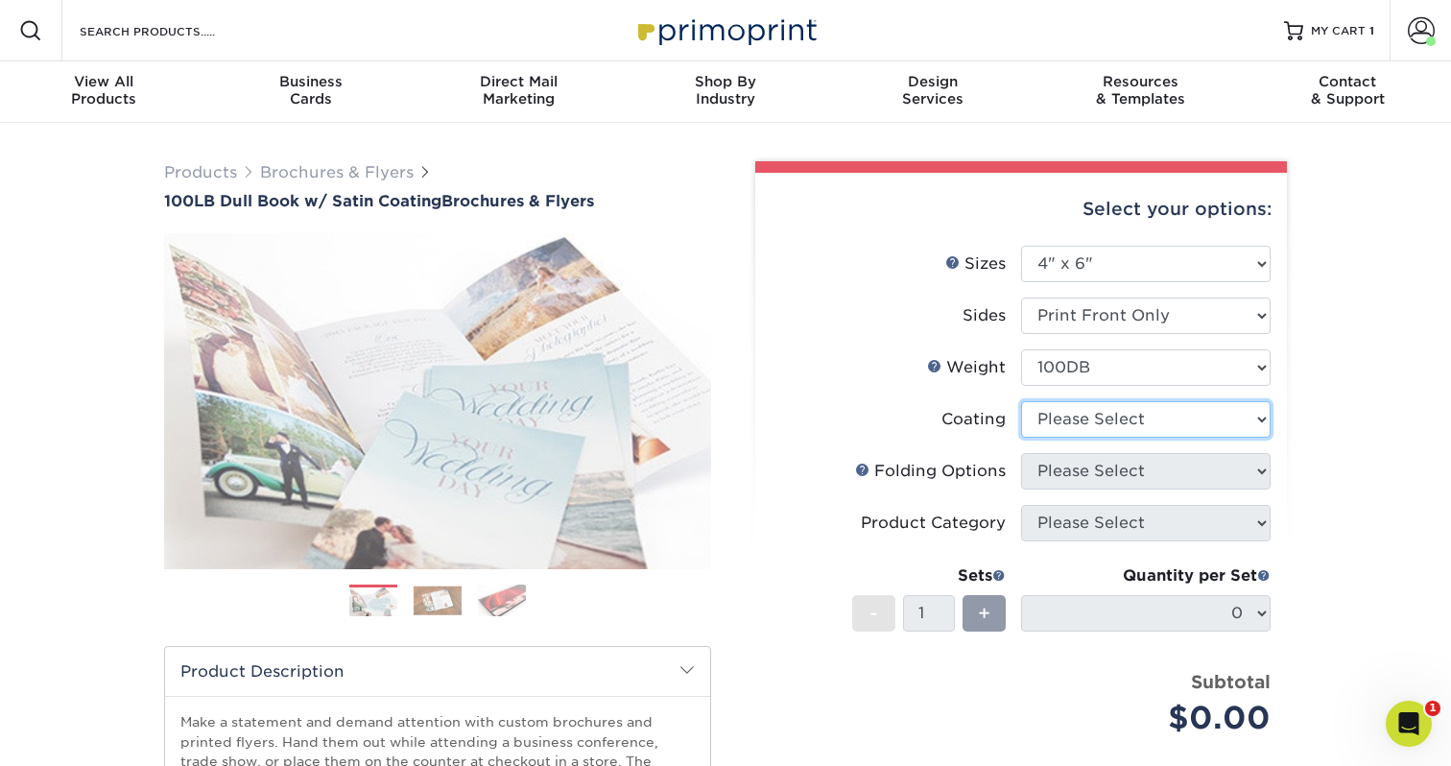
click at [1046, 426] on select at bounding box center [1146, 419] width 250 height 36
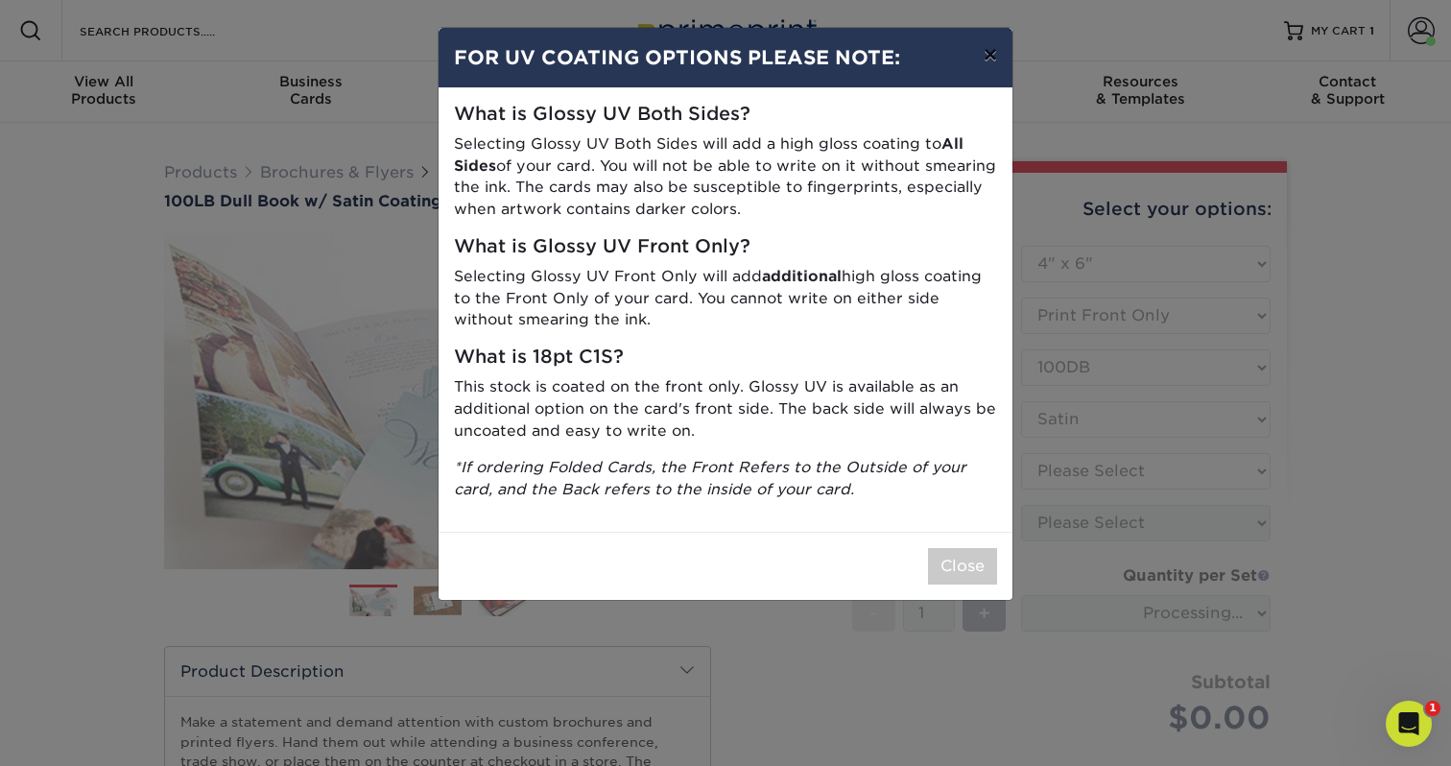
click at [992, 58] on button "×" at bounding box center [990, 55] width 44 height 54
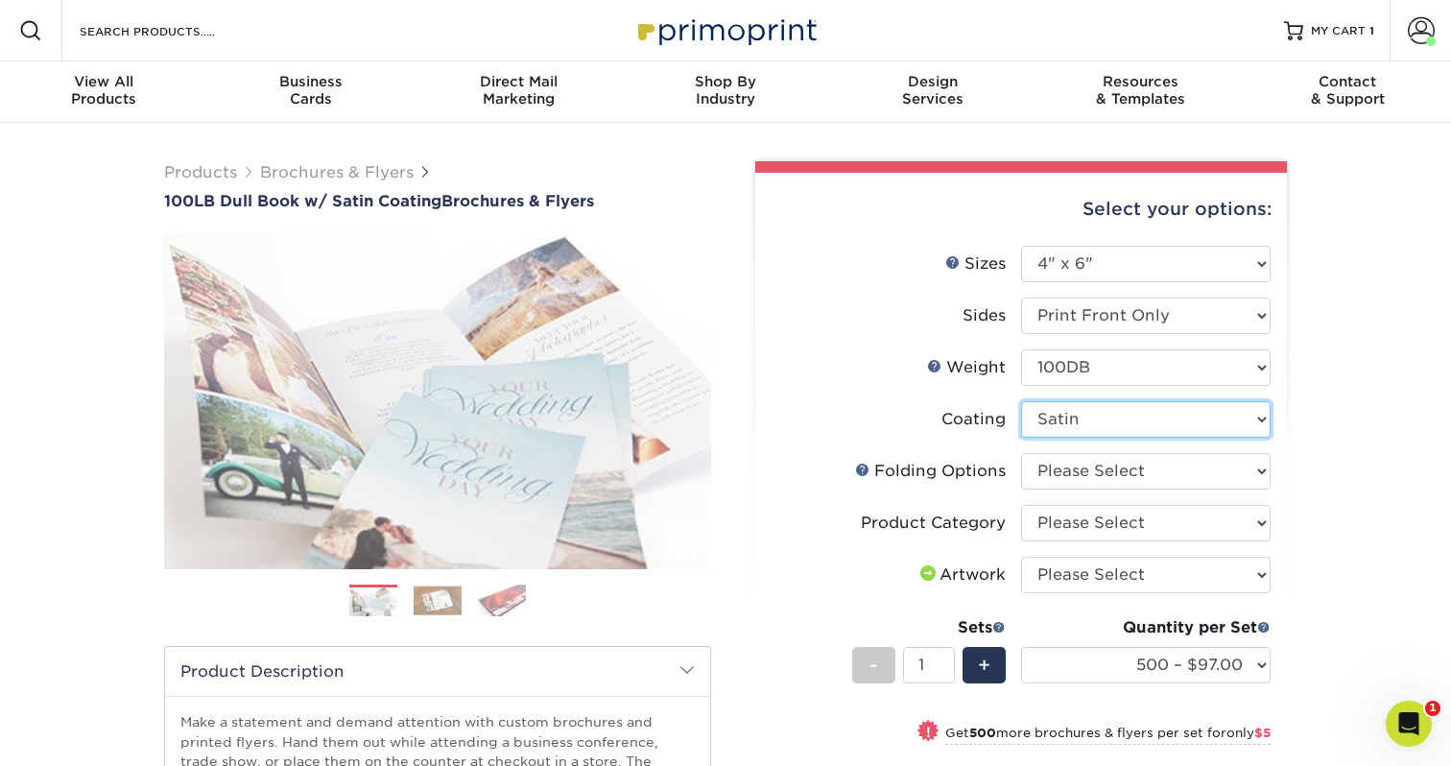
click at [1064, 419] on select at bounding box center [1146, 419] width 250 height 36
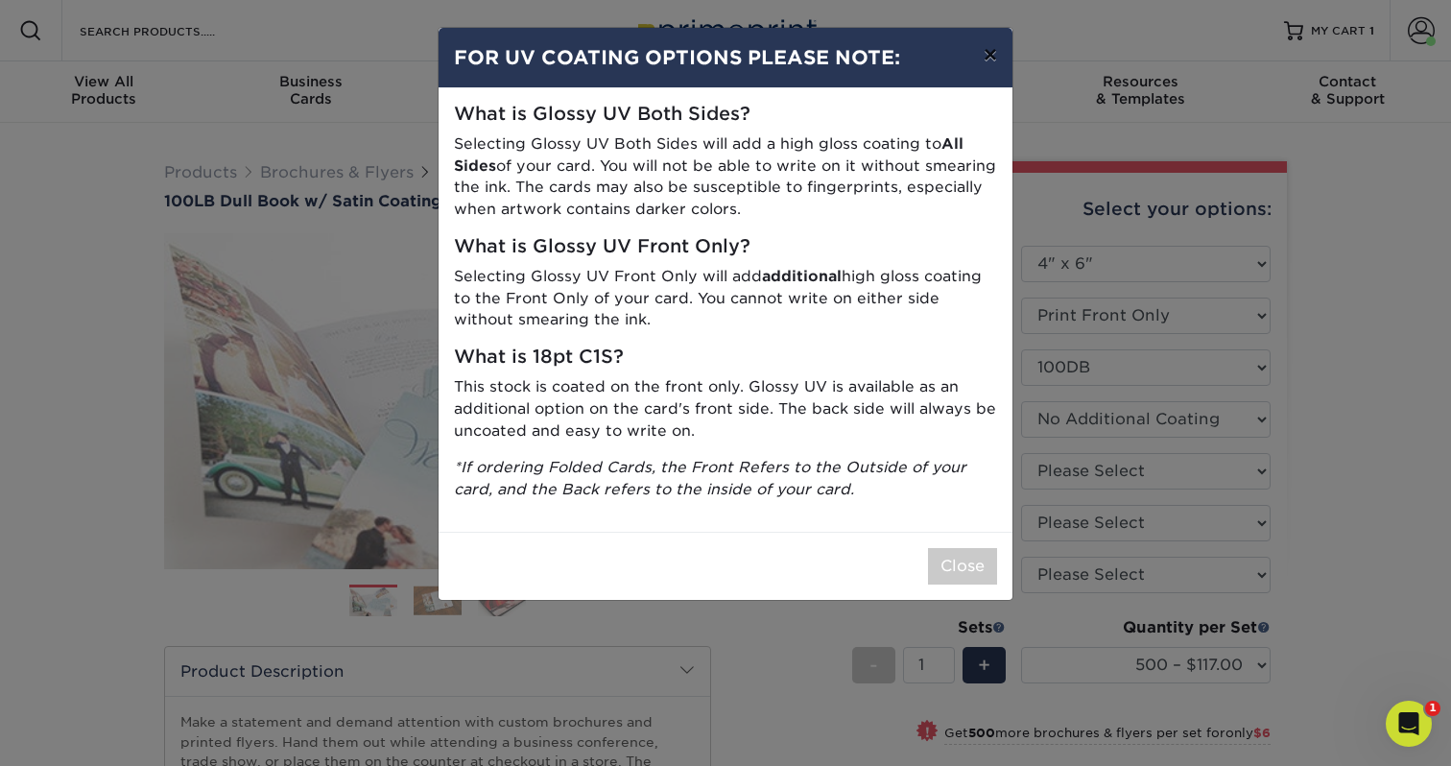
click at [985, 52] on button "×" at bounding box center [990, 55] width 44 height 54
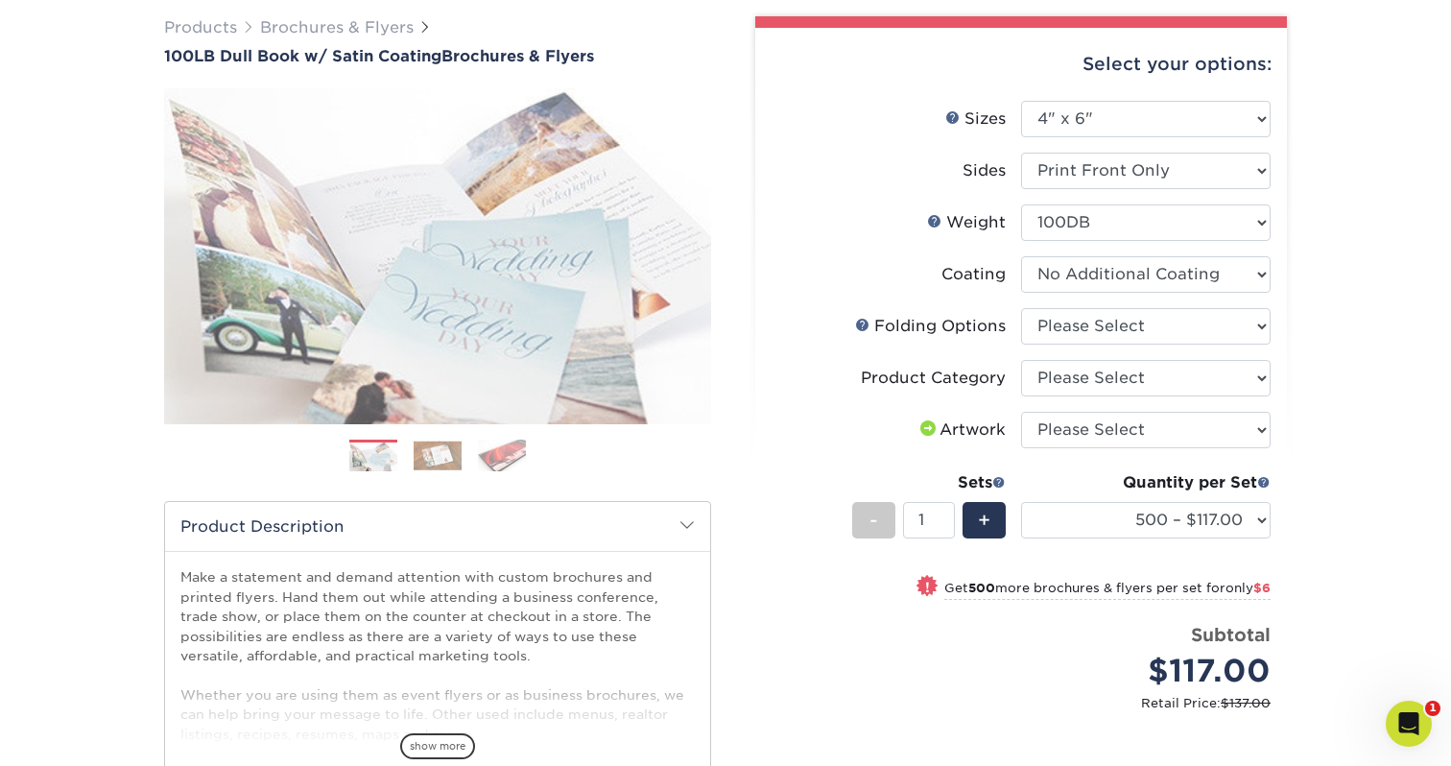
scroll to position [173, 0]
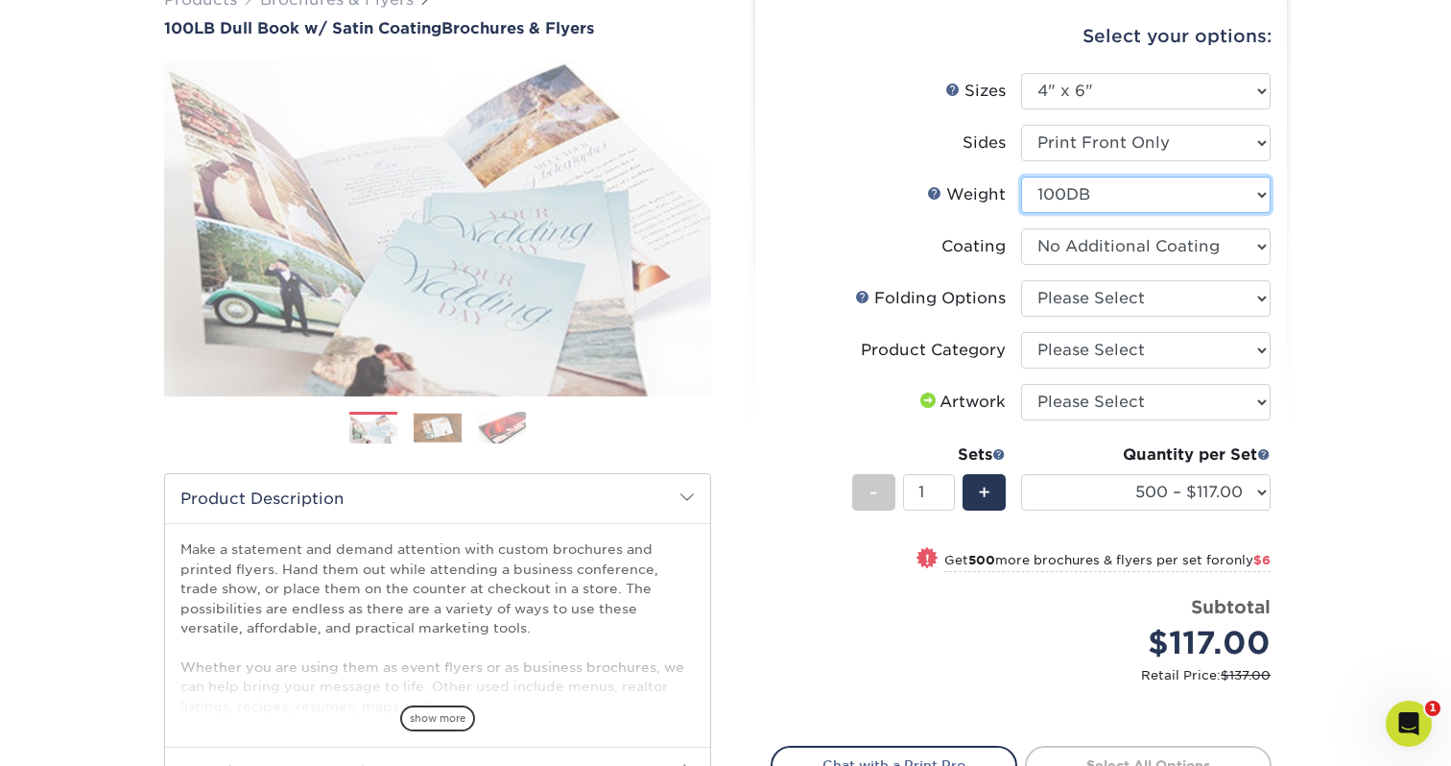
click at [1064, 203] on select "Please Select 100DB" at bounding box center [1146, 195] width 250 height 36
click at [1055, 242] on select at bounding box center [1146, 246] width 250 height 36
select select "1753ff32-3d28-4f95-990a-6fda0dbe3d7c"
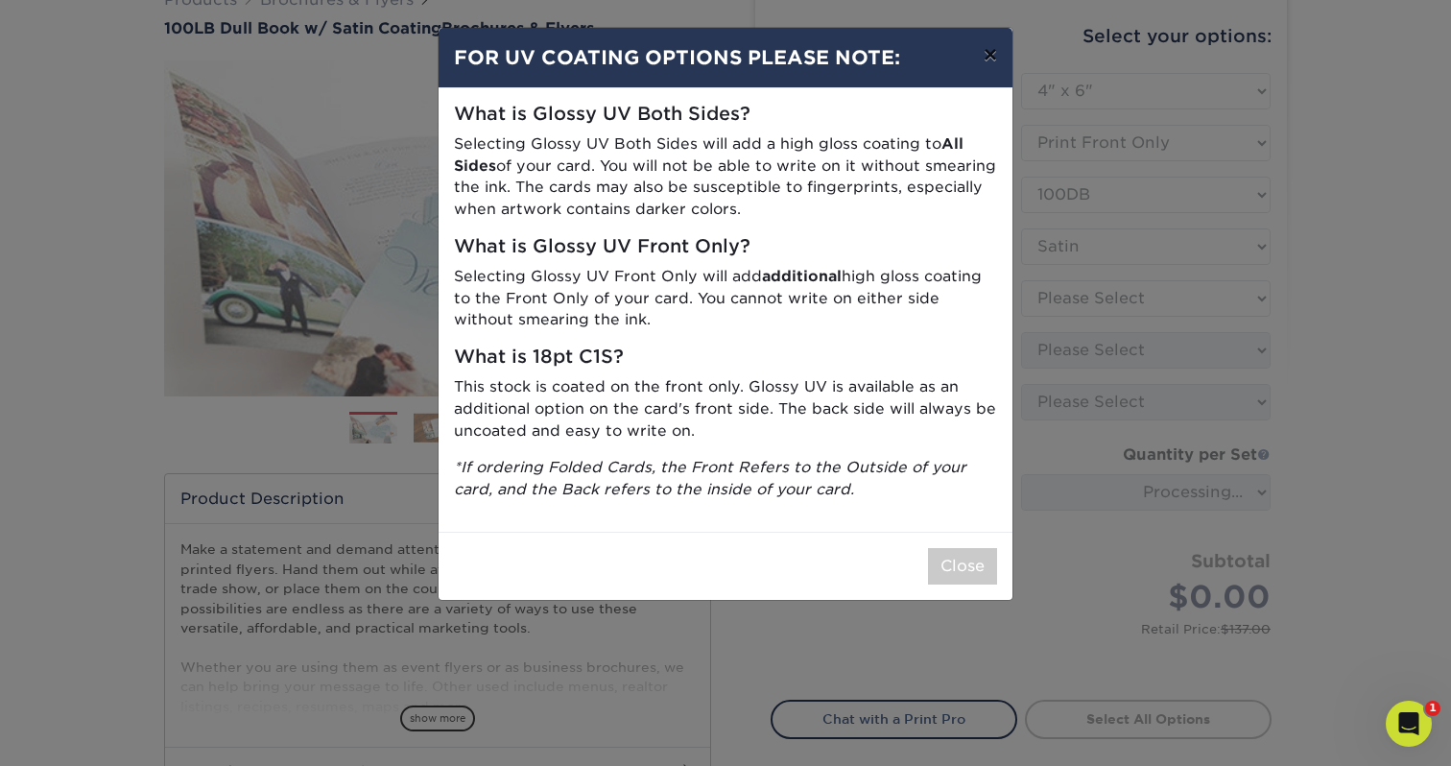
click at [992, 57] on button "×" at bounding box center [990, 55] width 44 height 54
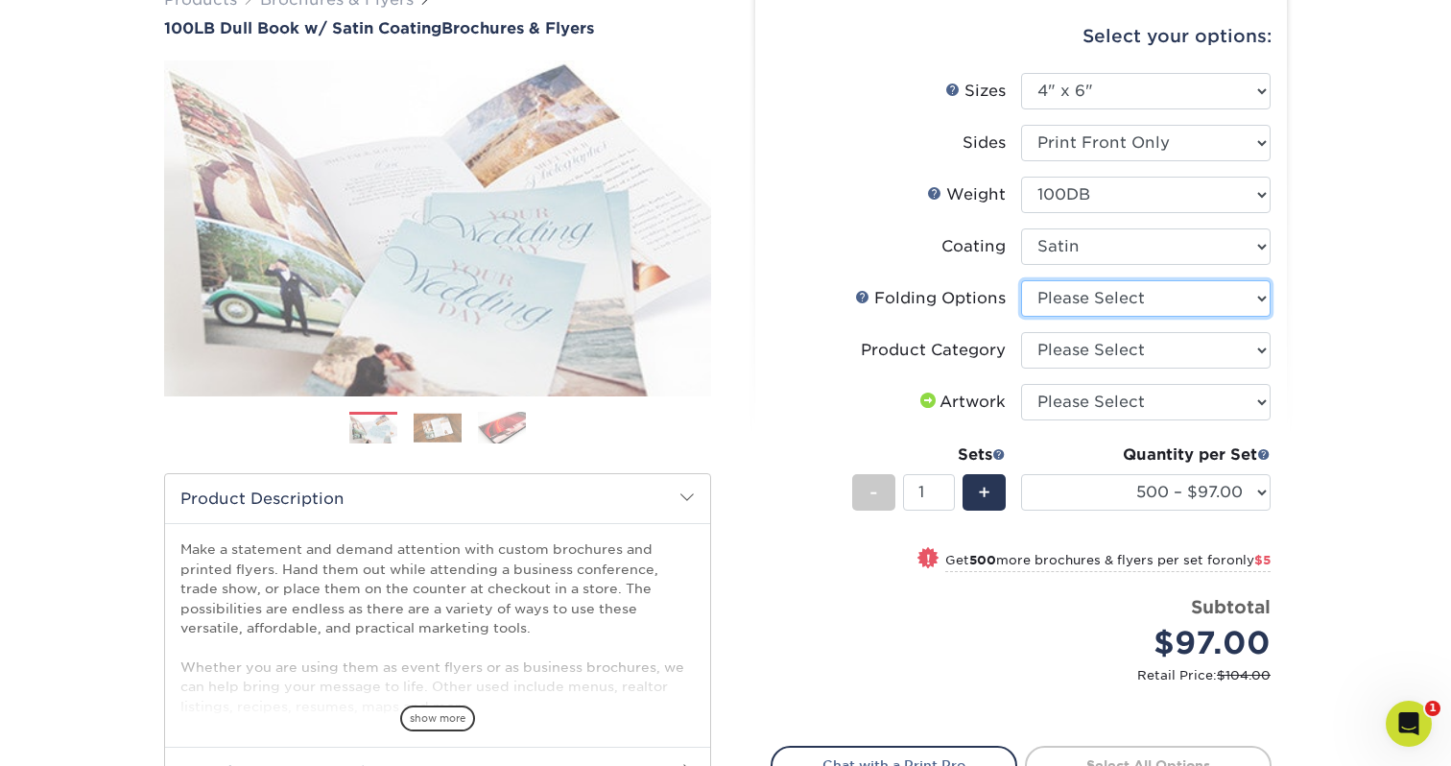
click at [1057, 288] on select "Please Select FLAT - No Folding" at bounding box center [1146, 298] width 250 height 36
select select "9b1d5825-34d1-4721-9874-ed79abb003d7"
select select "1a668080-6b7c-4174-b399-2c3833b27ef4"
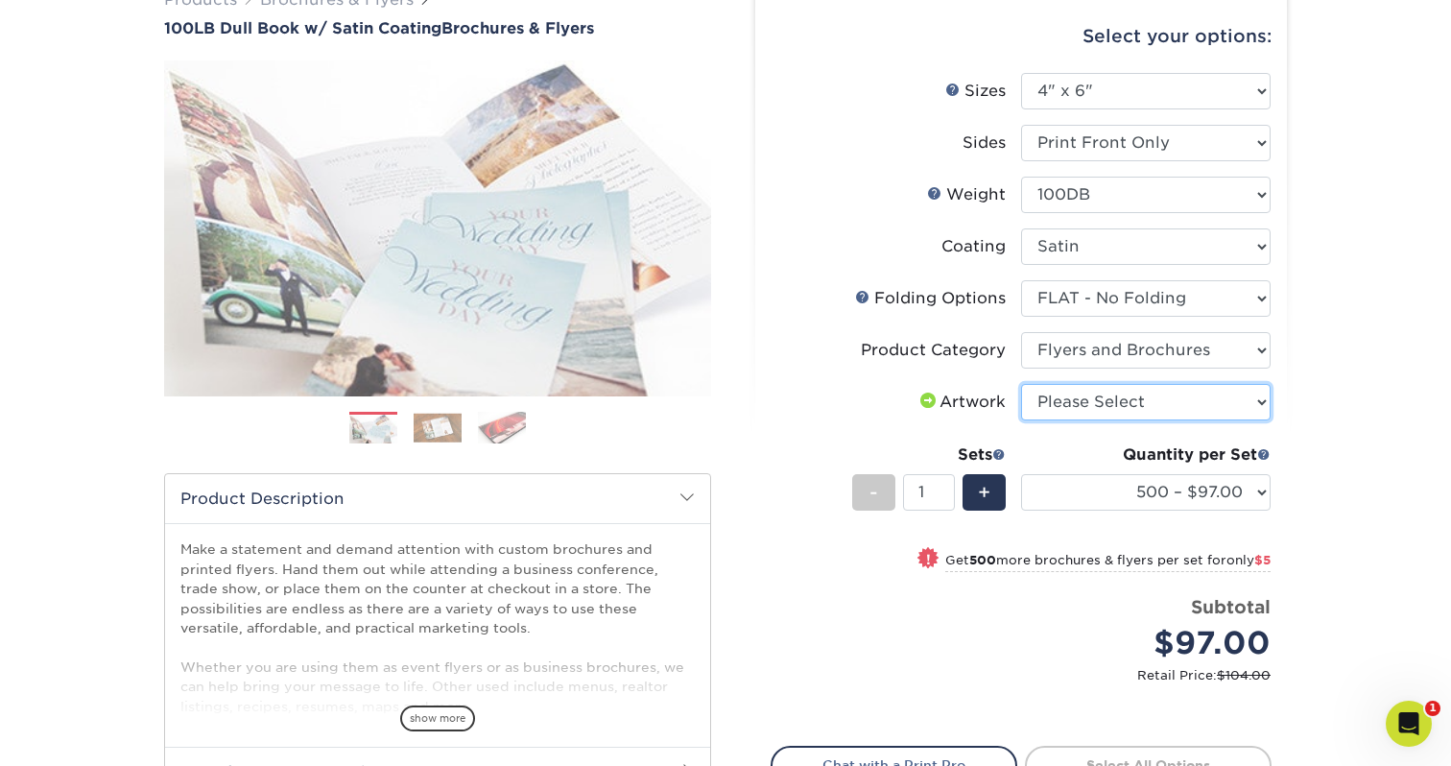
click at [1084, 394] on select "Please Select I will upload files I need a design - $175" at bounding box center [1146, 402] width 250 height 36
select select "upload"
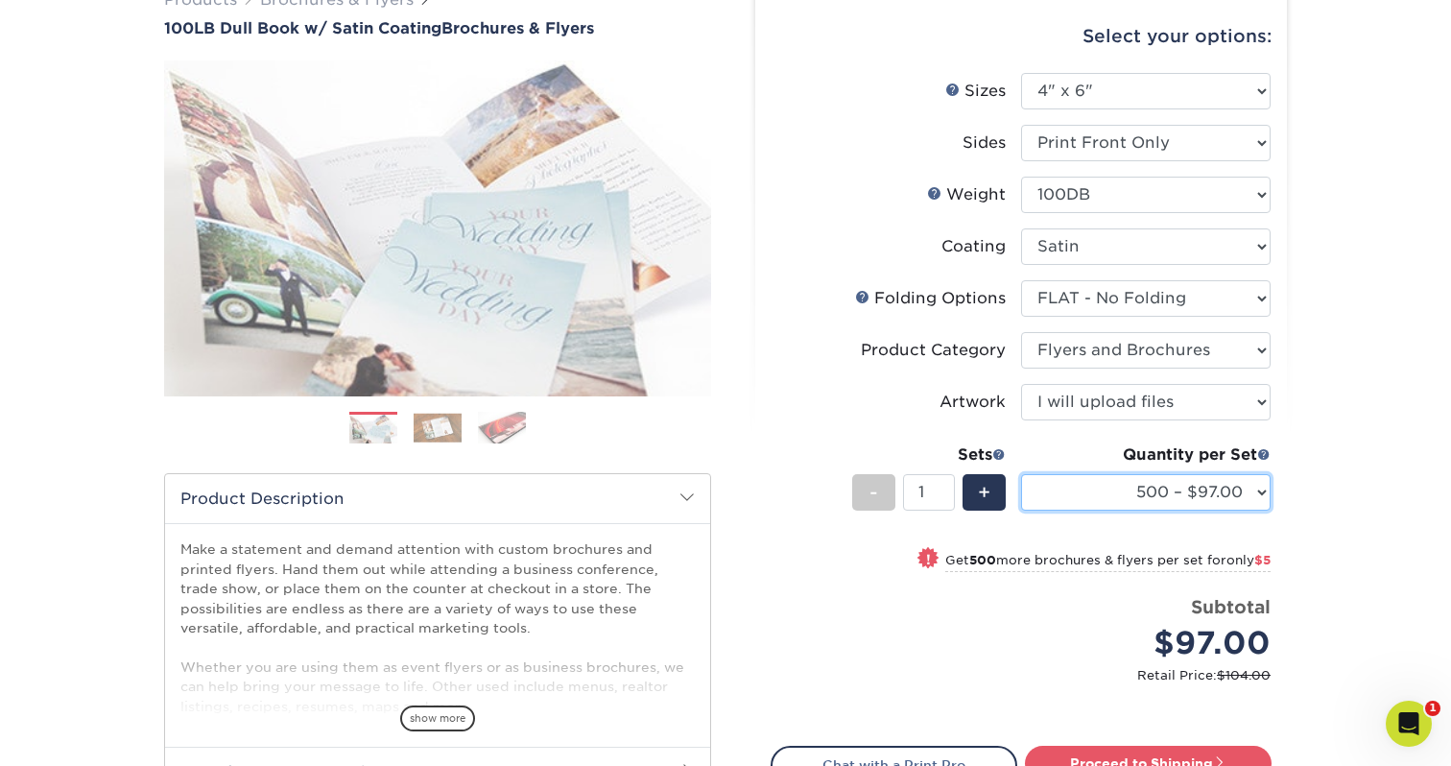
click at [1051, 491] on select "500 – $97.00 1000 – $102.00 2000 – $126.00 2500 – $157.00 3000 – $191.00 4000 –…" at bounding box center [1146, 492] width 250 height 36
select select "5000 – $208.00"
click at [789, 469] on li "Sets - 1 + Quantity per Set 500 – $97.00 1000 – $102.00 2000 – $126.00 2500 – $…" at bounding box center [1021, 492] width 499 height 112
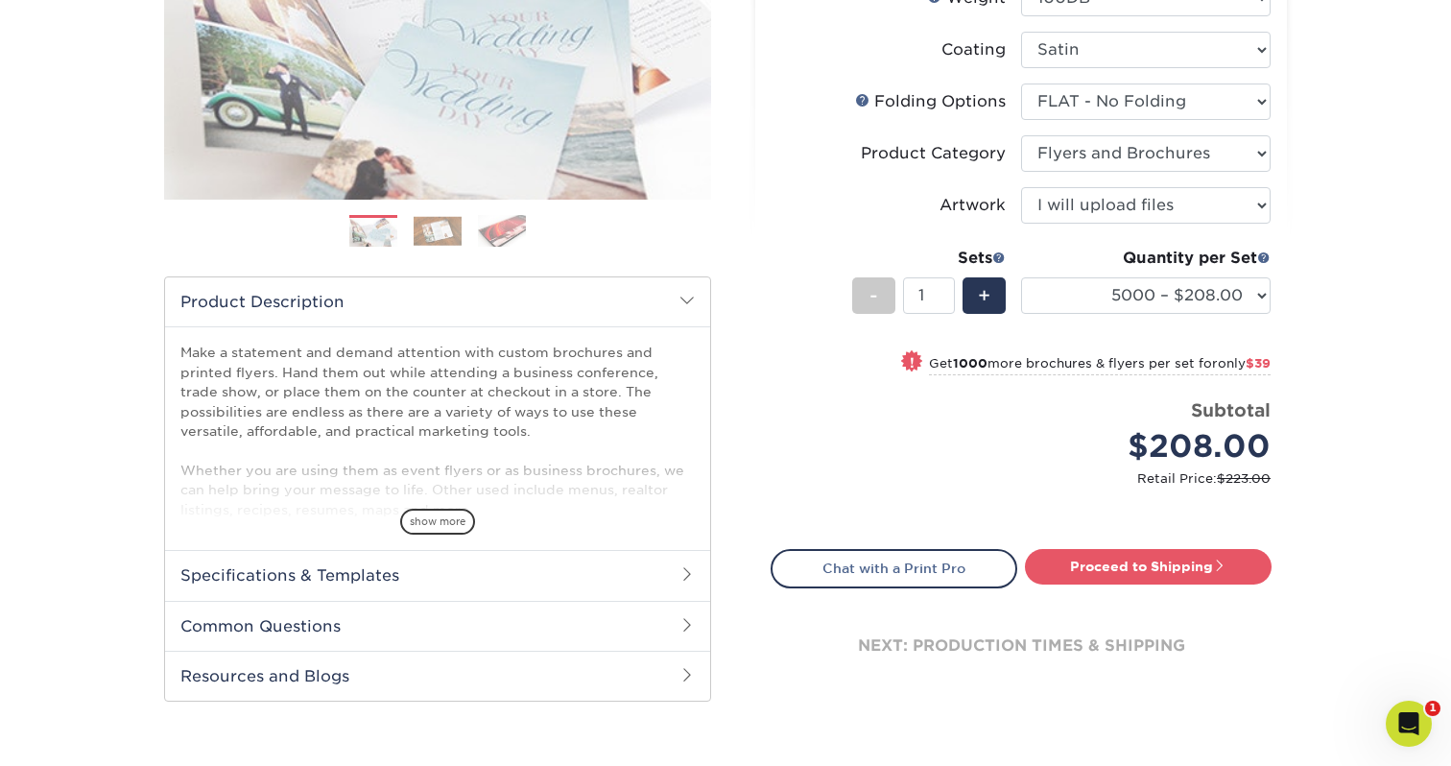
scroll to position [387, 0]
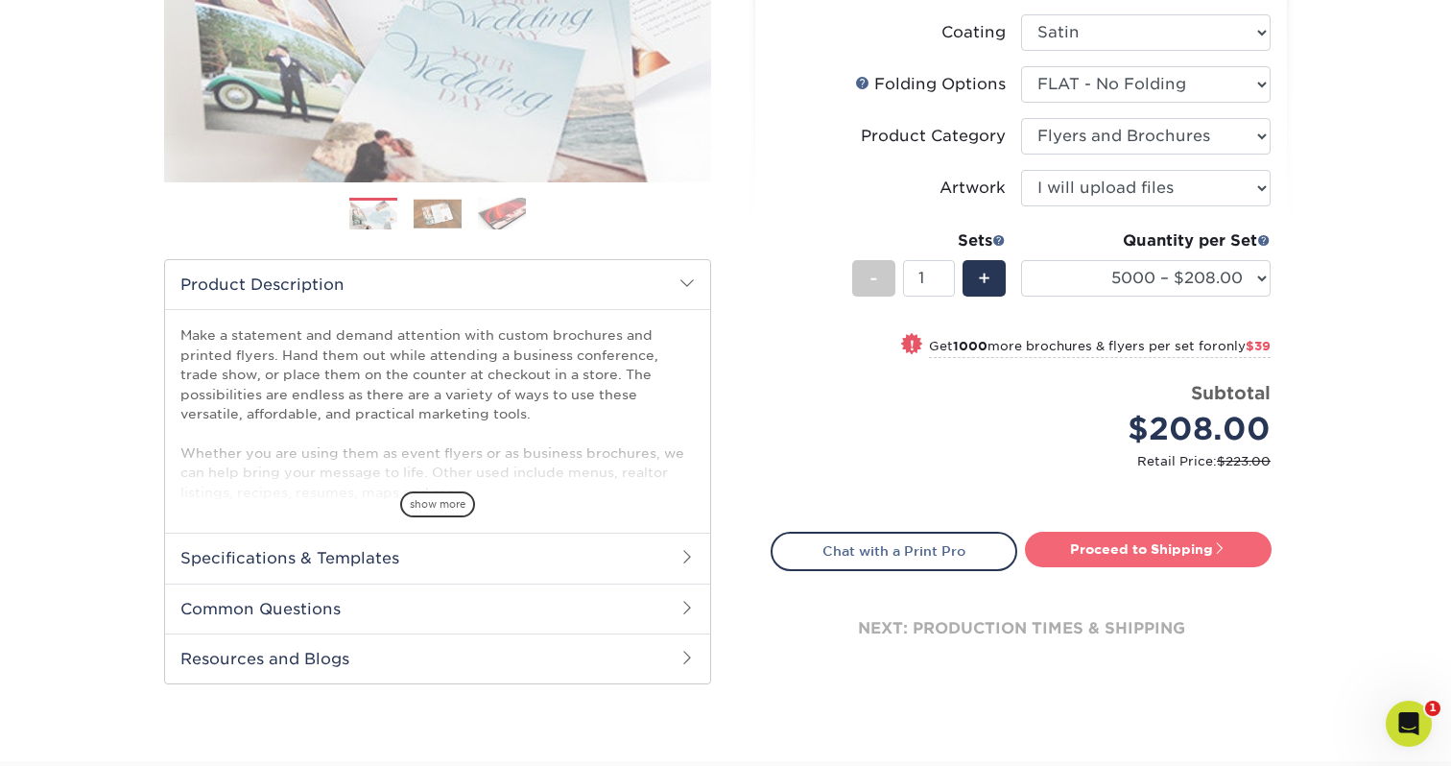
click at [1109, 560] on link "Proceed to Shipping" at bounding box center [1148, 549] width 247 height 35
type input "Set 1"
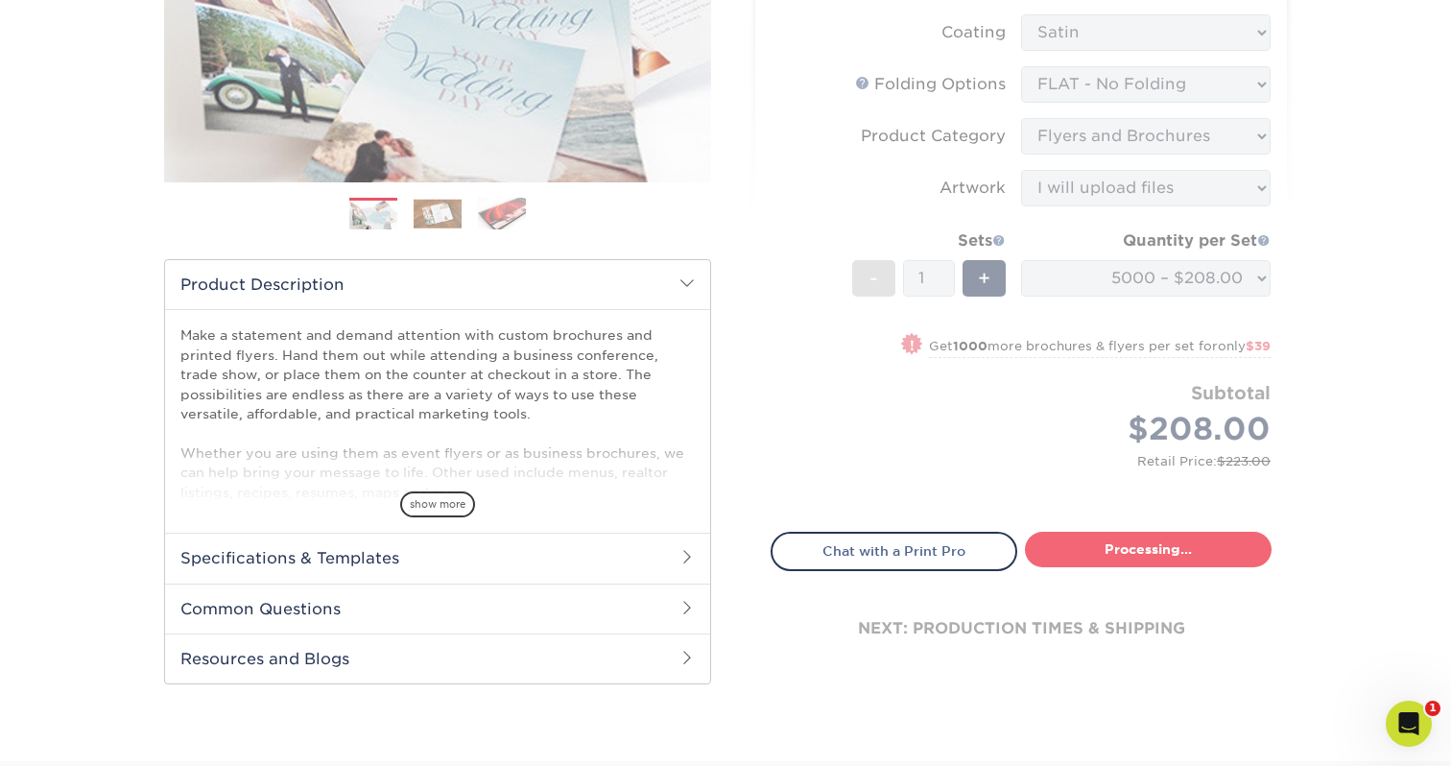
select select "11fb559e-3f63-46ec-bbd5-2390a82c22b3"
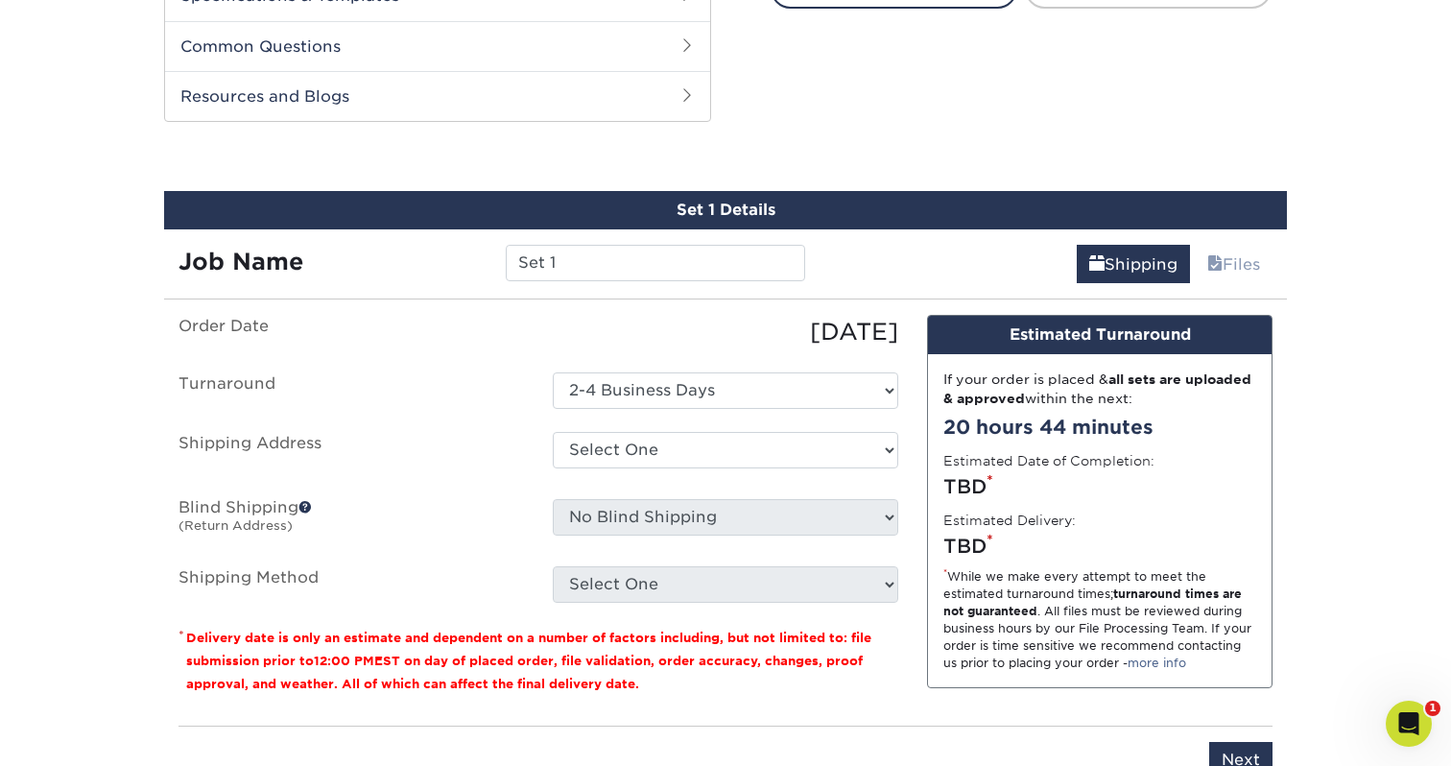
scroll to position [976, 0]
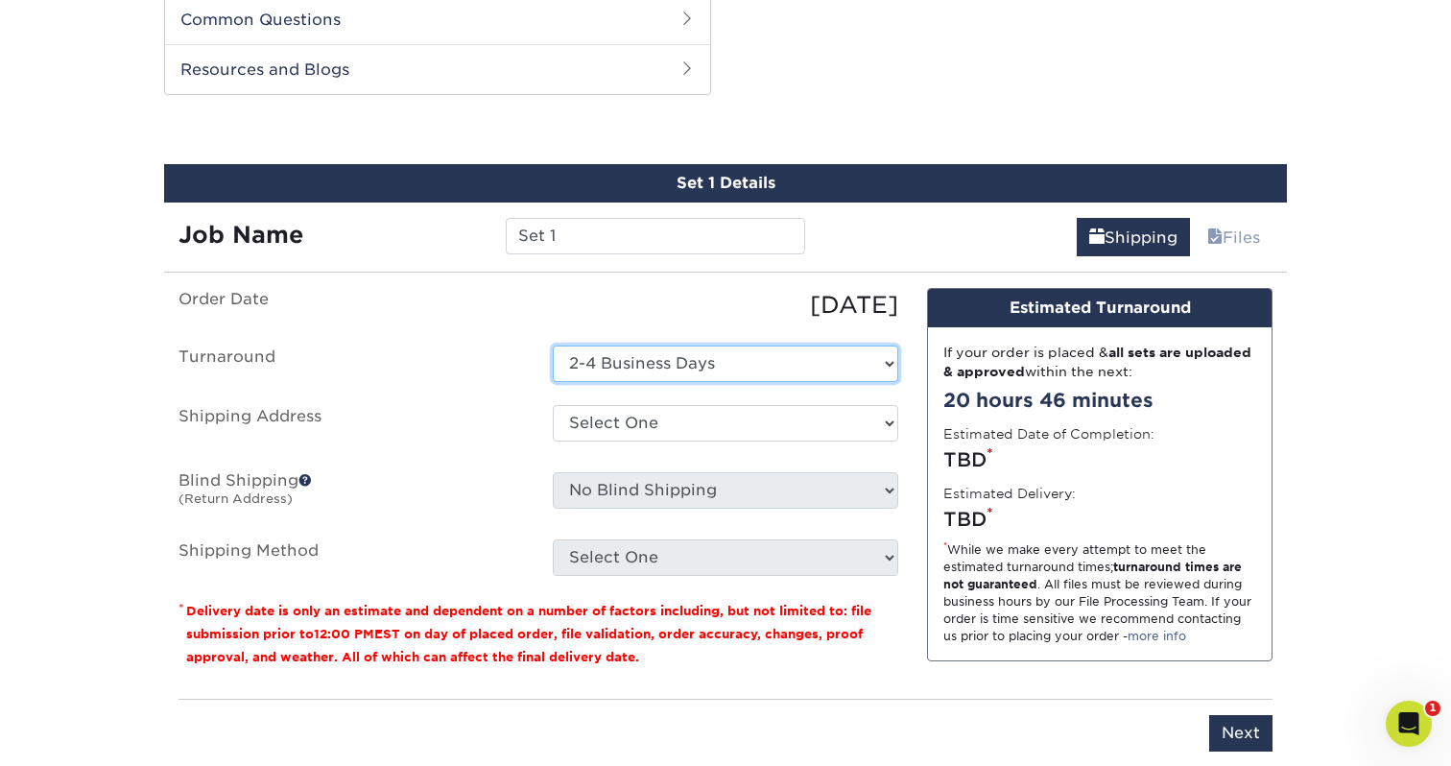
click at [620, 353] on select "Select One 2-4 Business Days" at bounding box center [726, 364] width 346 height 36
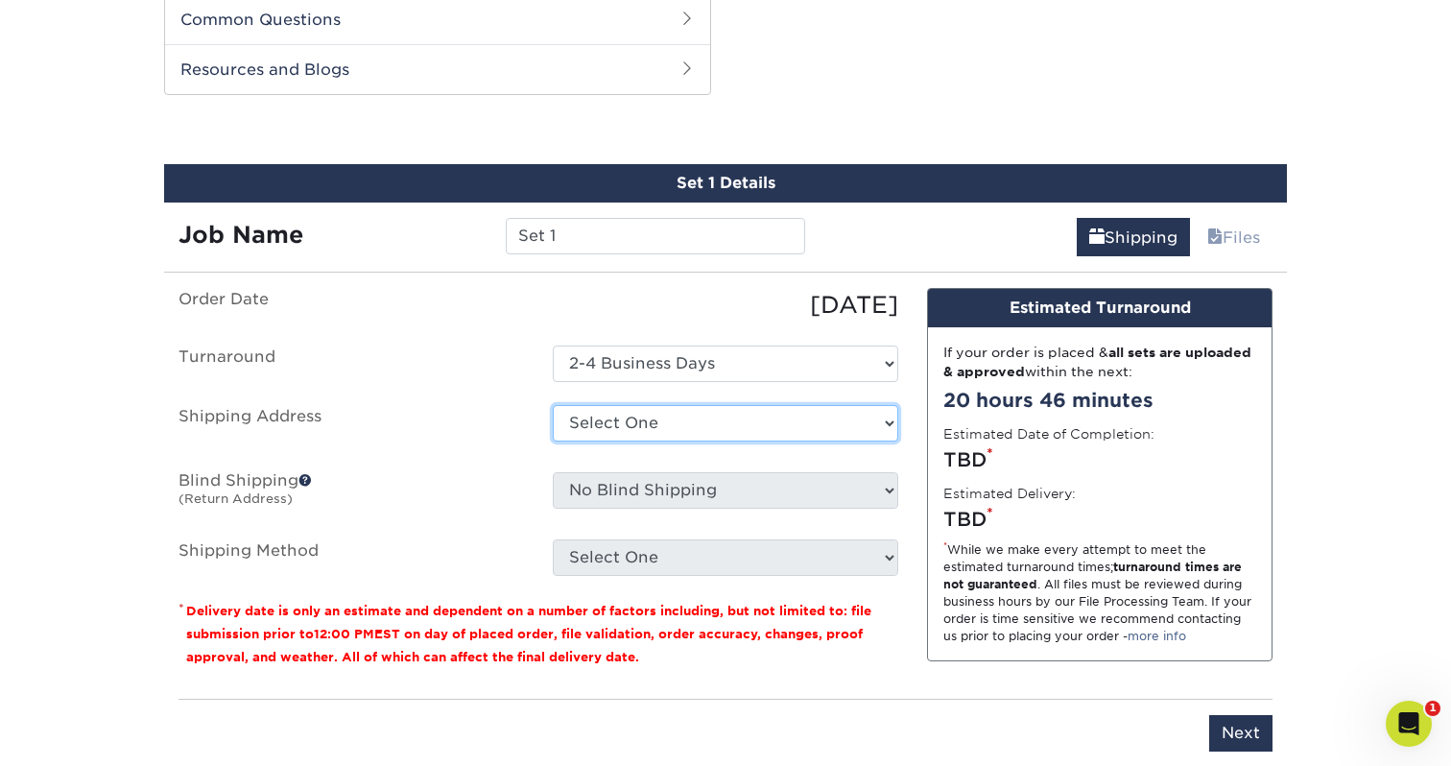
click at [593, 418] on select "Select One elSage + Add New Address" at bounding box center [726, 423] width 346 height 36
select select "279898"
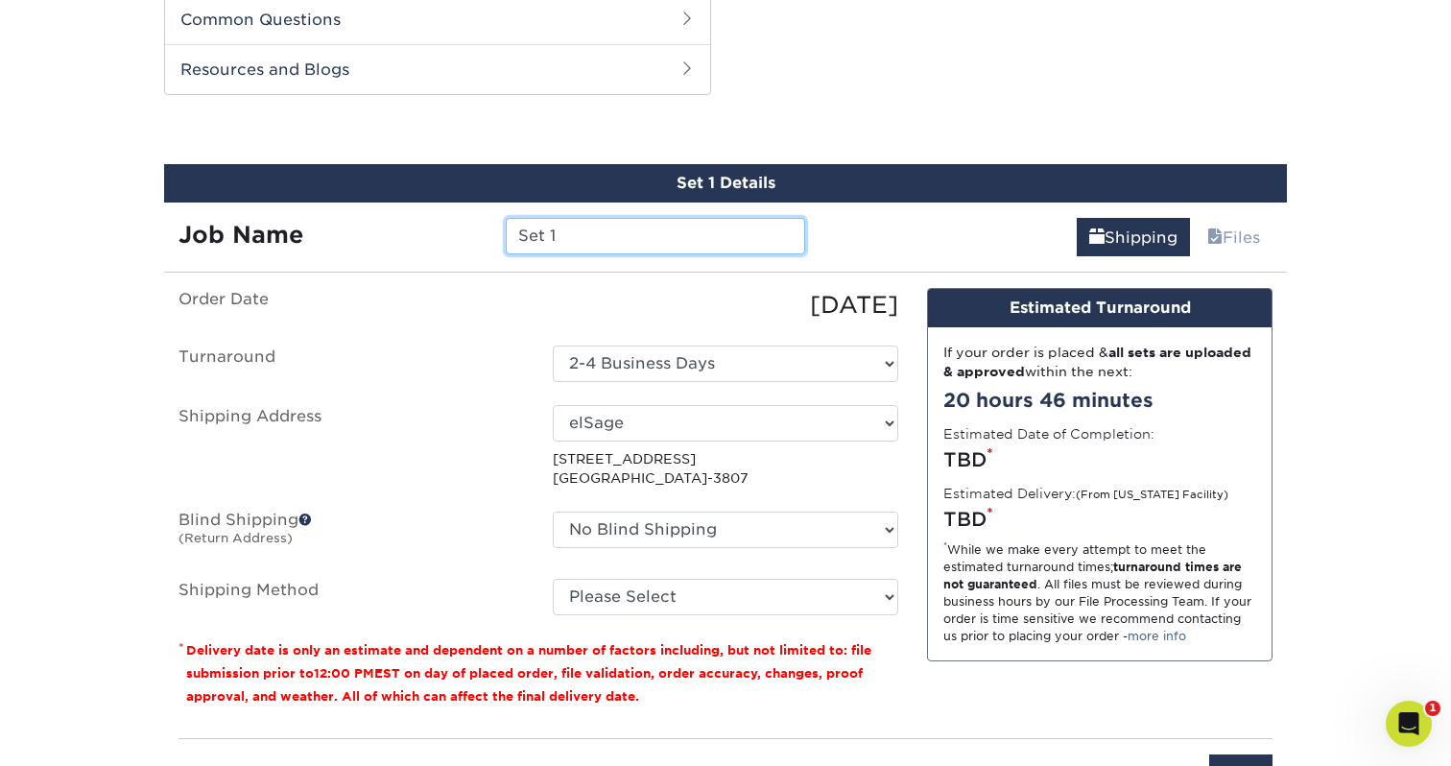
drag, startPoint x: 571, startPoint y: 239, endPoint x: 498, endPoint y: 227, distance: 74.0
click at [499, 227] on div "Set 1" at bounding box center [654, 236] width 327 height 36
type input "Valley Made Holiday 2025 Handbills"
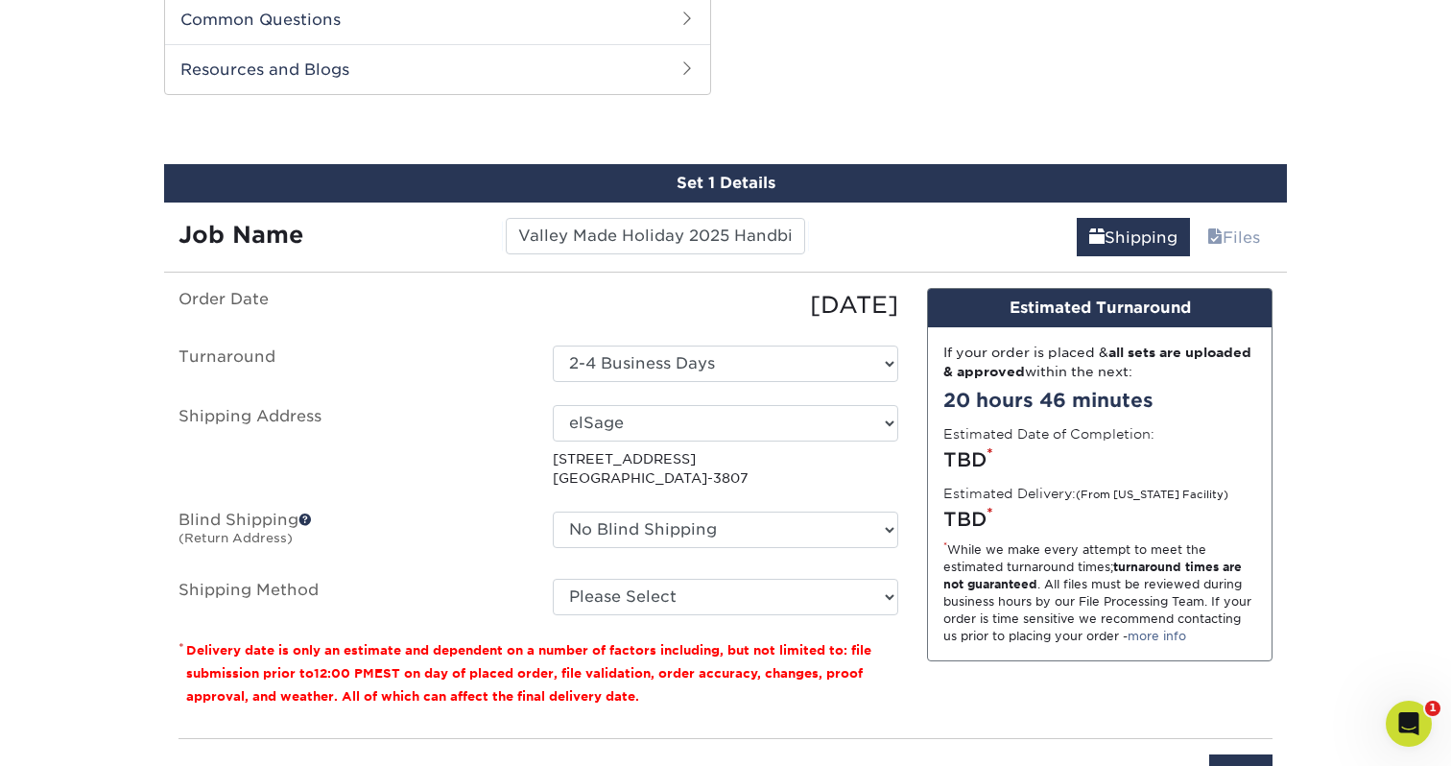
click at [490, 288] on label "Order Date" at bounding box center [351, 305] width 374 height 35
click at [581, 591] on select "Please Select Ground Shipping (+$28.58) 3 Day Shipping Service (+$53.05) 2 Day …" at bounding box center [726, 597] width 346 height 36
select select "03"
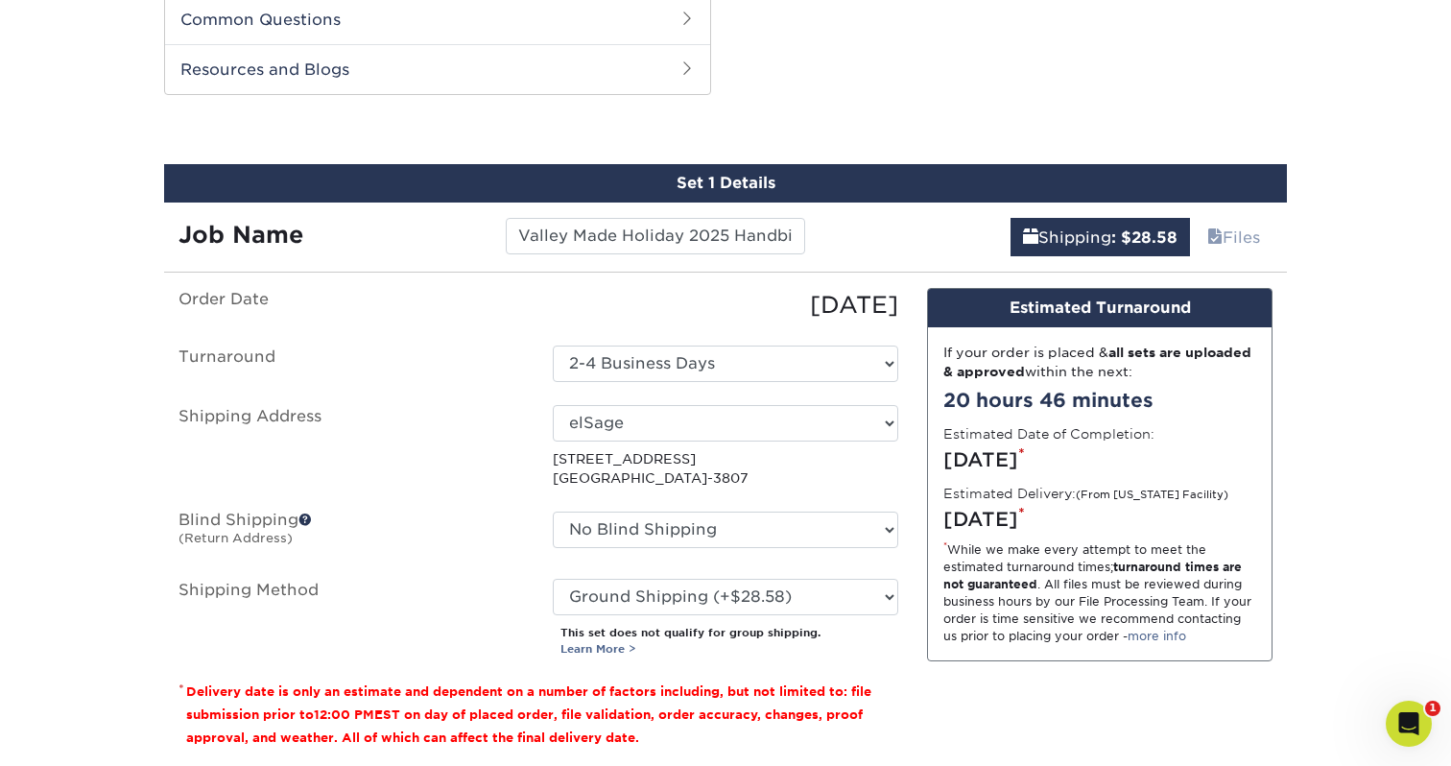
click at [478, 471] on label "Shipping Address" at bounding box center [351, 447] width 374 height 84
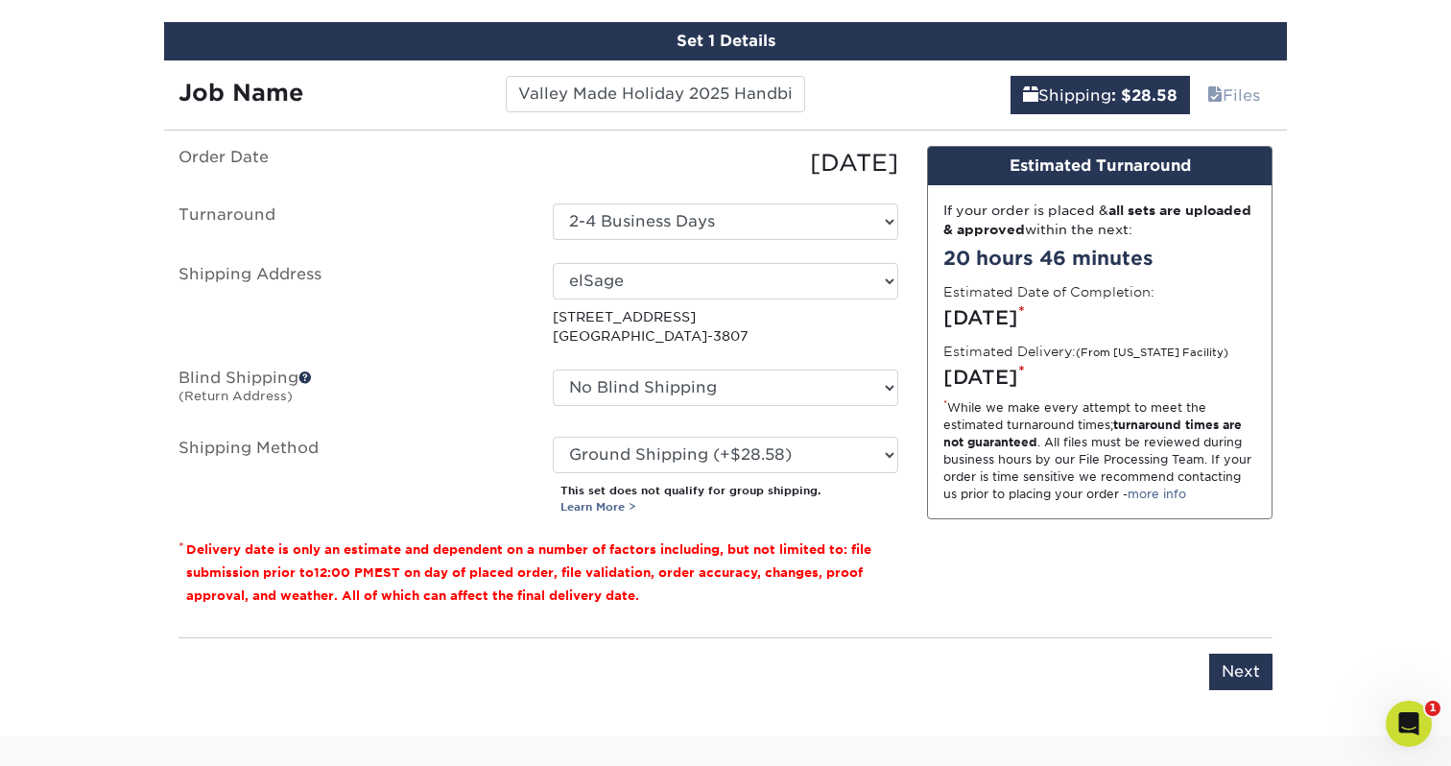
scroll to position [1130, 0]
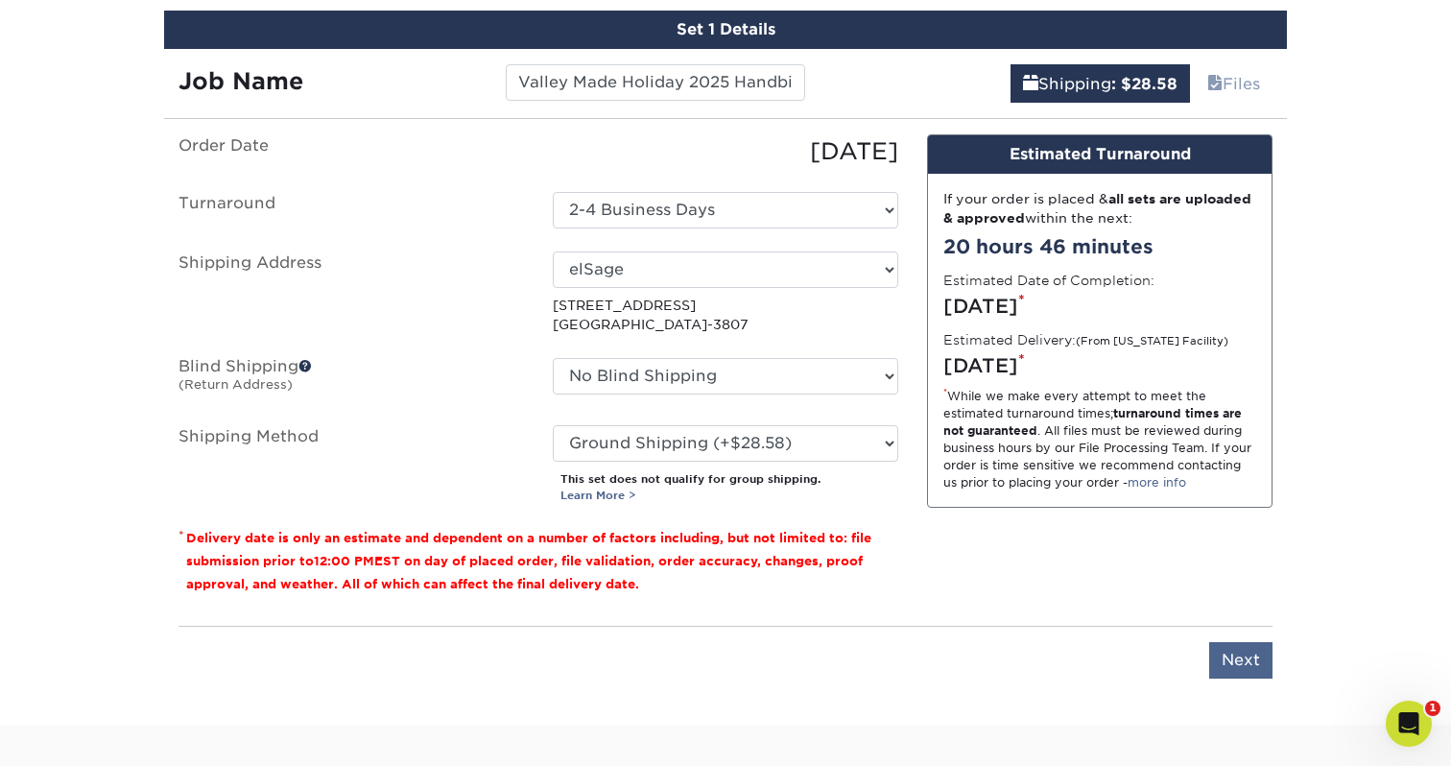
click at [1263, 652] on input "Next" at bounding box center [1240, 660] width 63 height 36
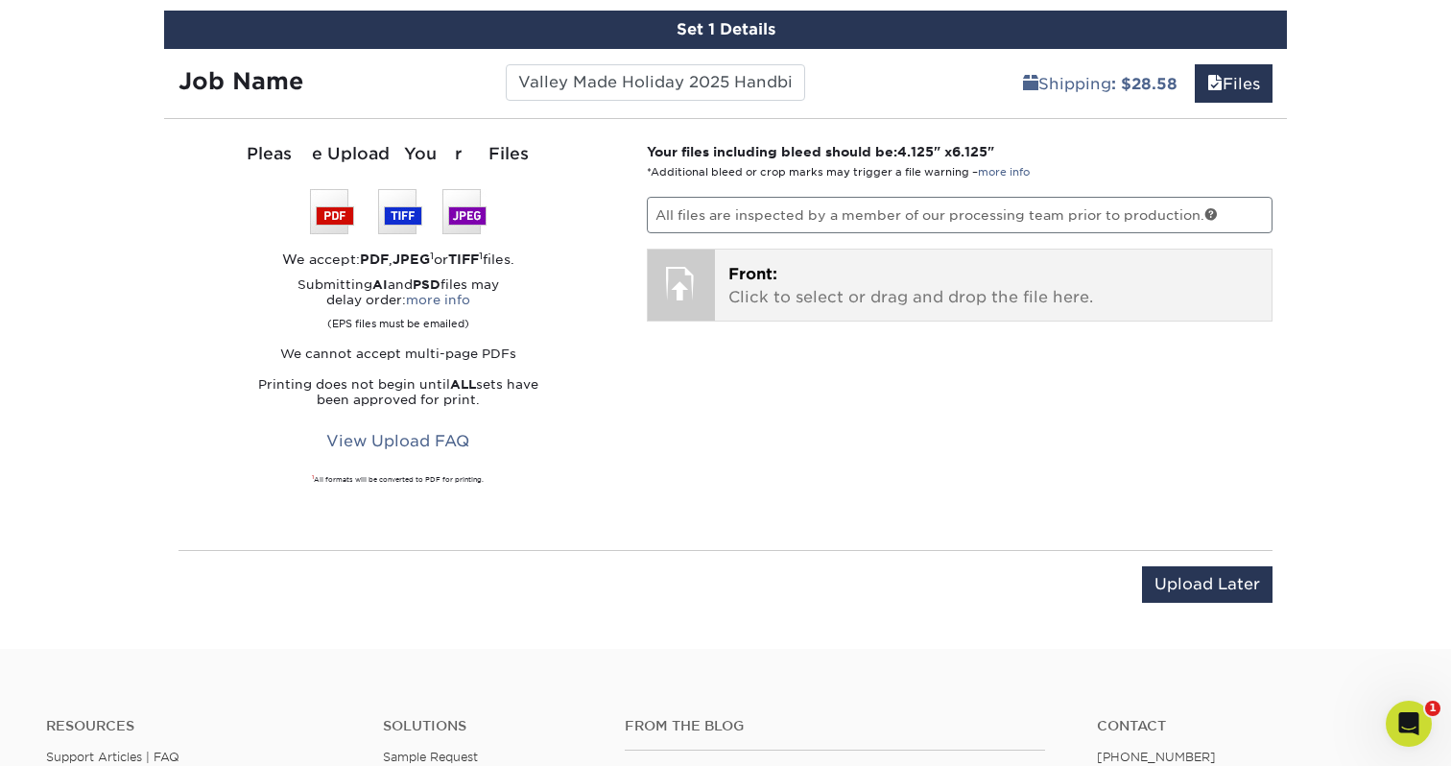
click at [777, 283] on p "Front: Click to select or drag and drop the file here." at bounding box center [994, 286] width 531 height 46
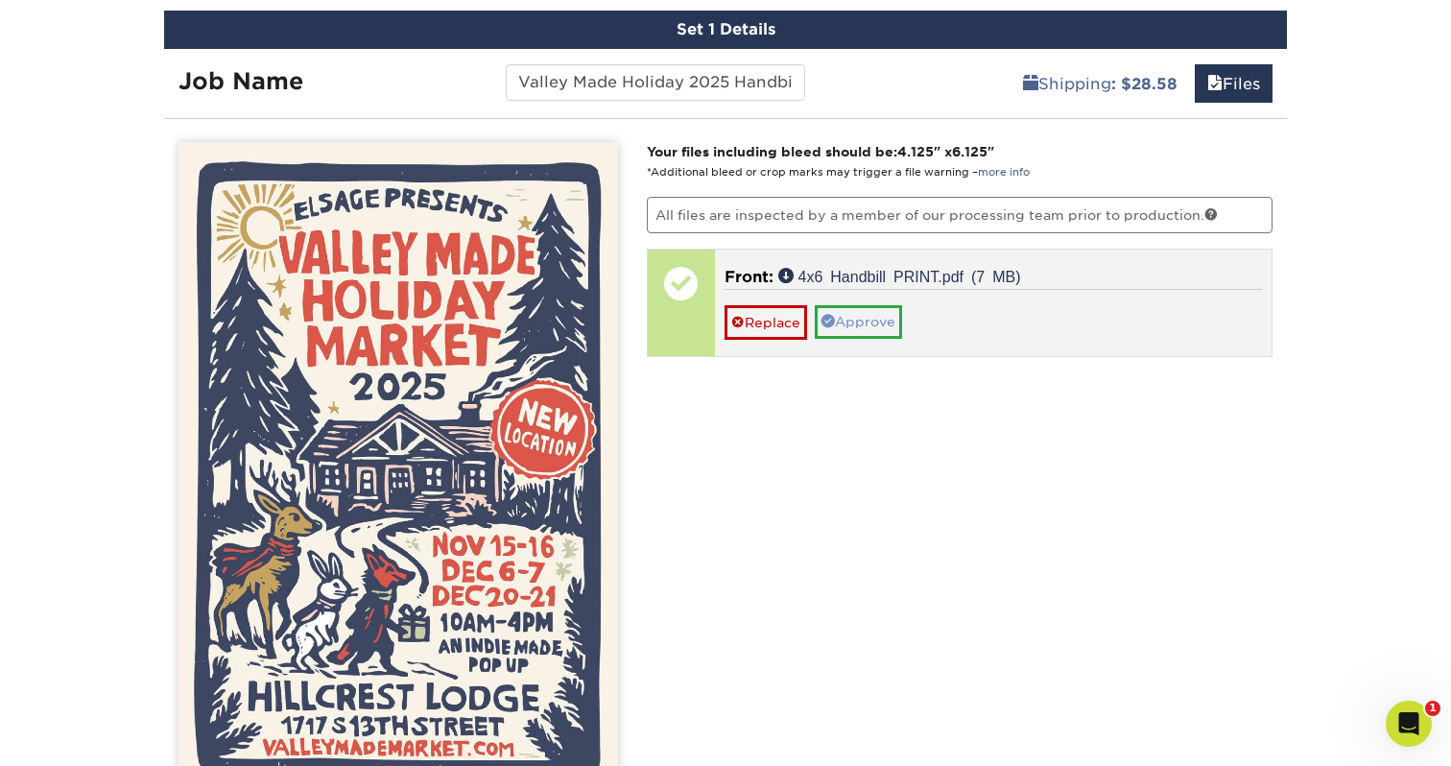
click at [856, 316] on link "Approve" at bounding box center [858, 321] width 87 height 33
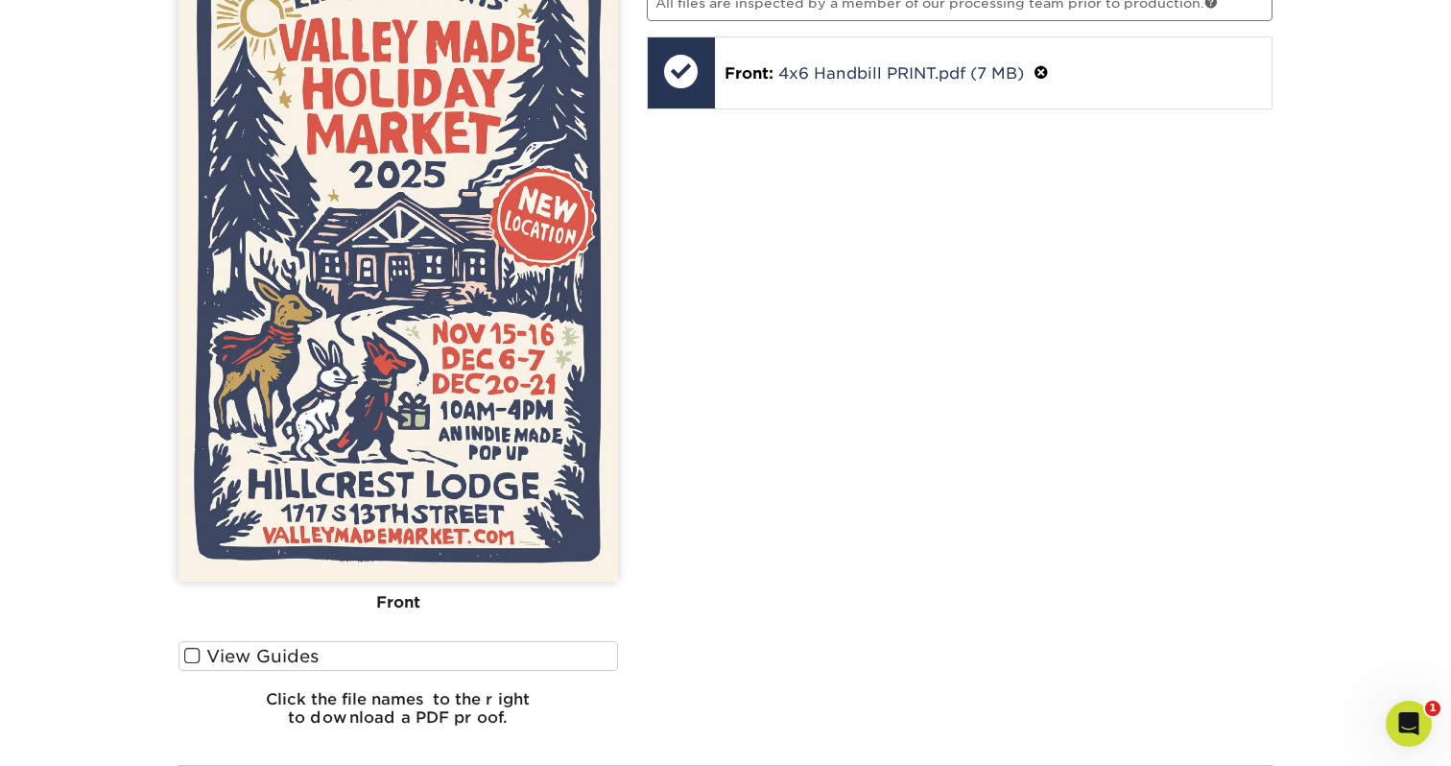
scroll to position [1352, 0]
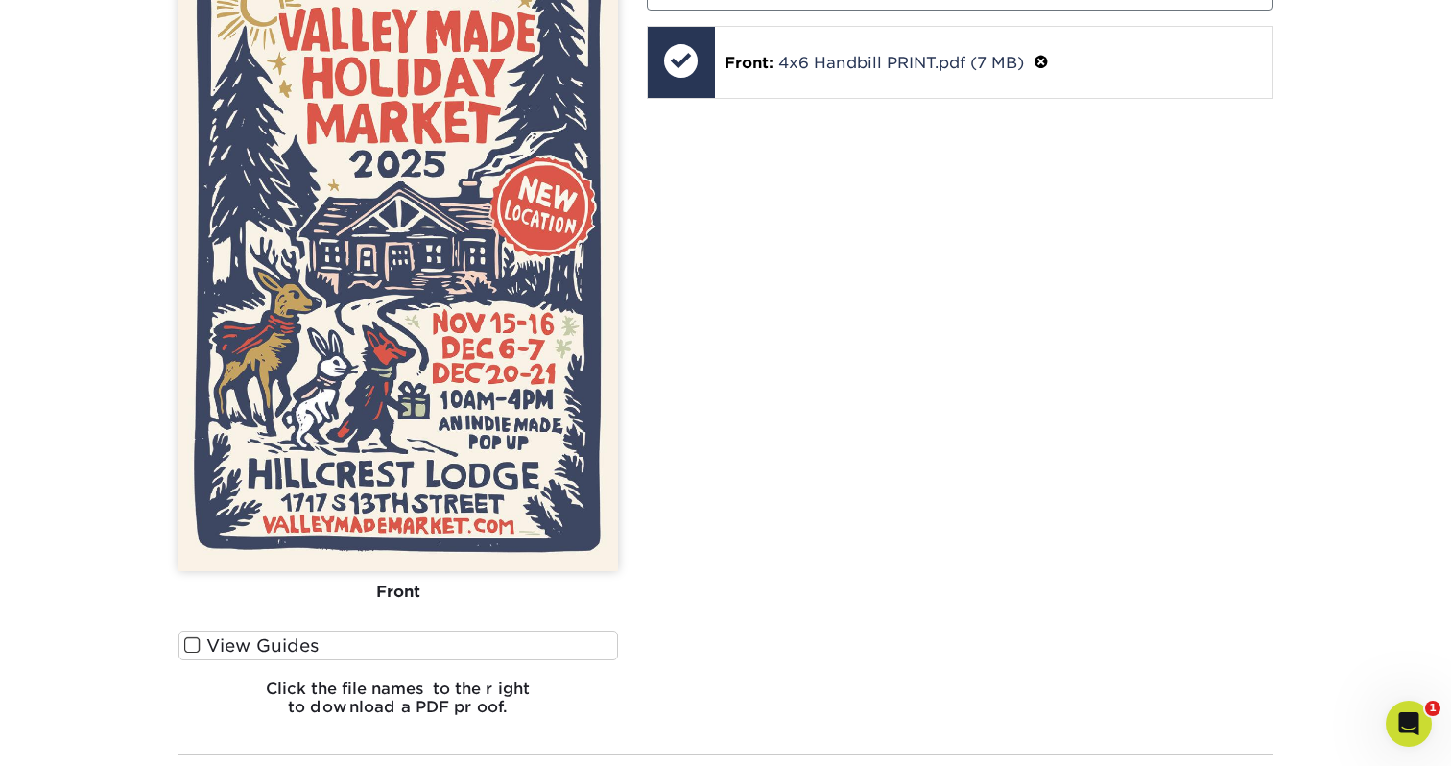
click at [196, 646] on span at bounding box center [192, 645] width 16 height 18
click at [0, 0] on input "View Guides" at bounding box center [0, 0] width 0 height 0
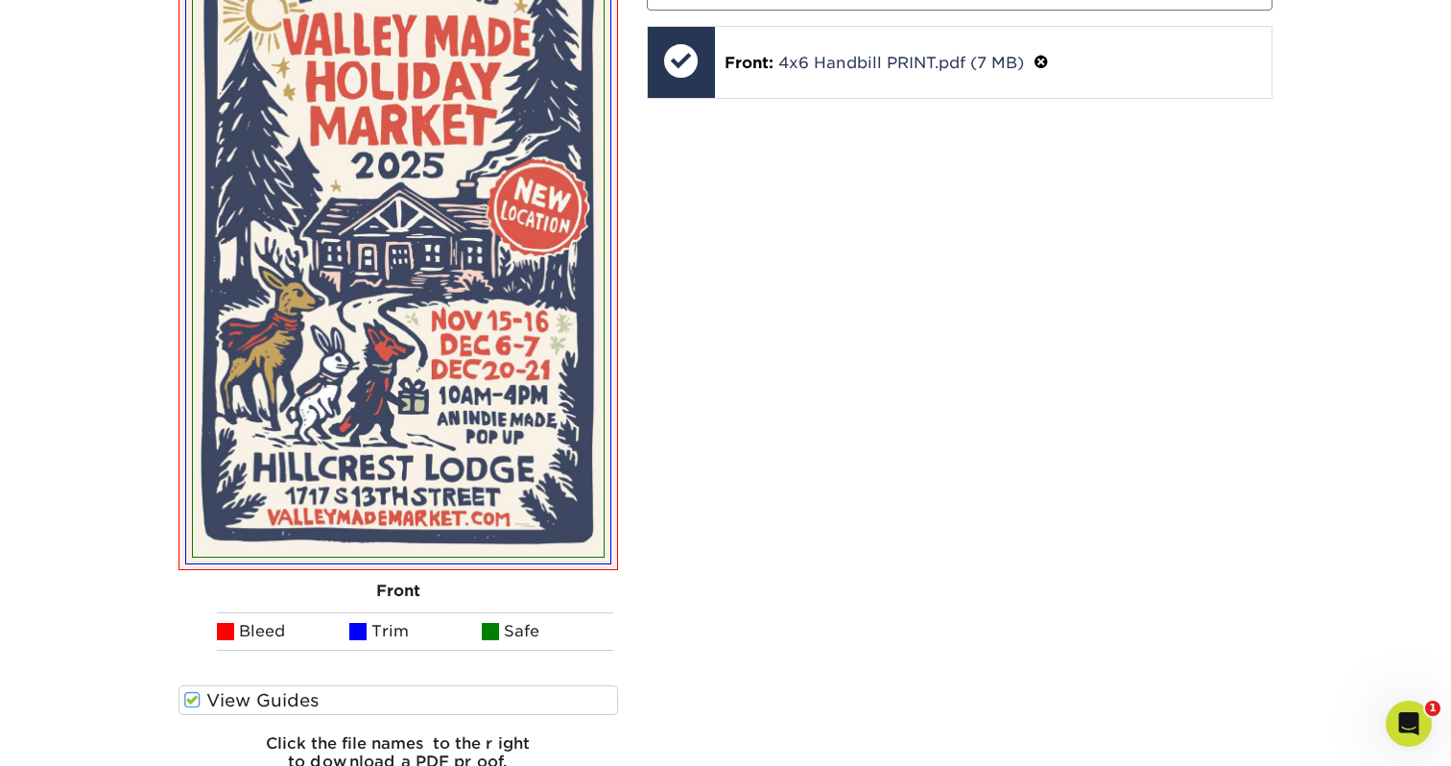
click at [196, 646] on ul "Bleed Trim Safe" at bounding box center [399, 631] width 440 height 38
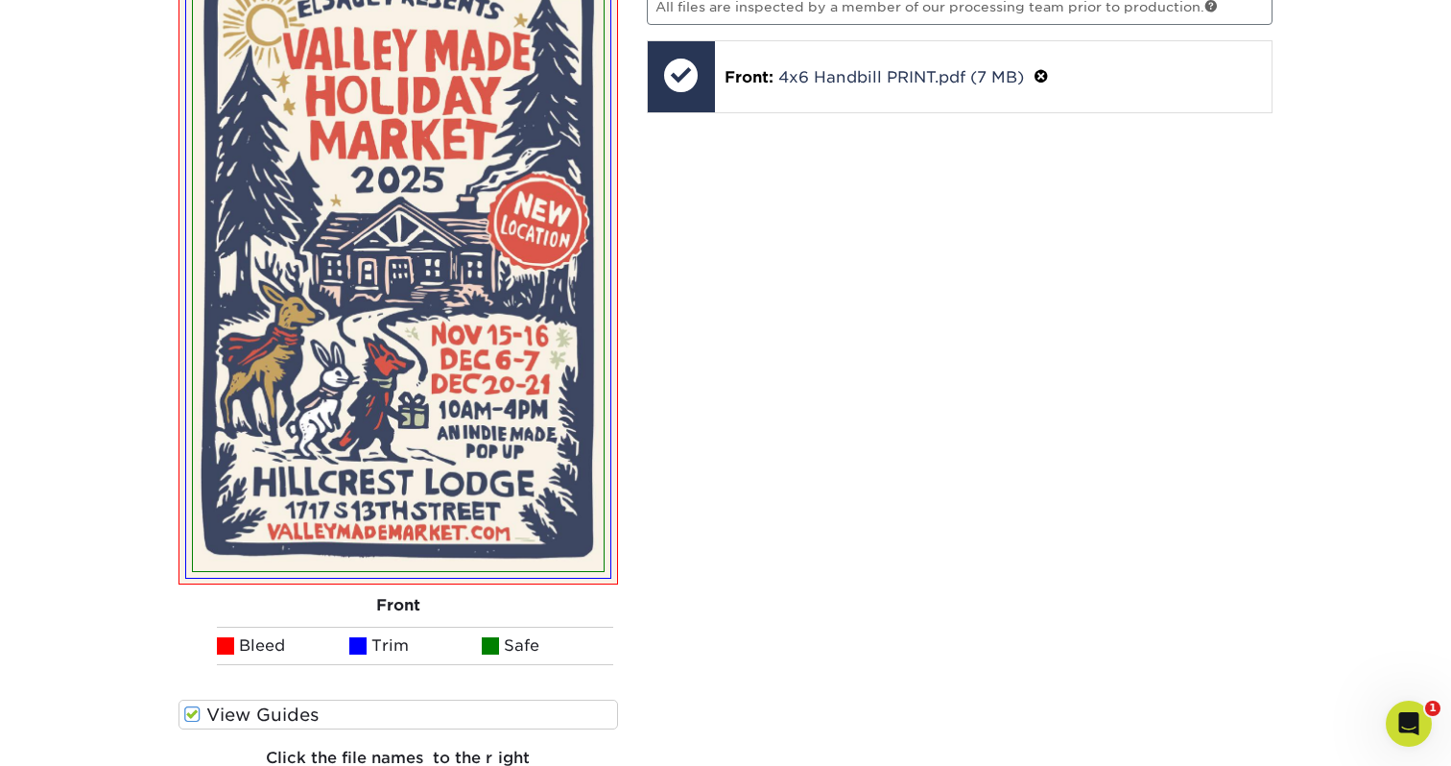
scroll to position [1357, 0]
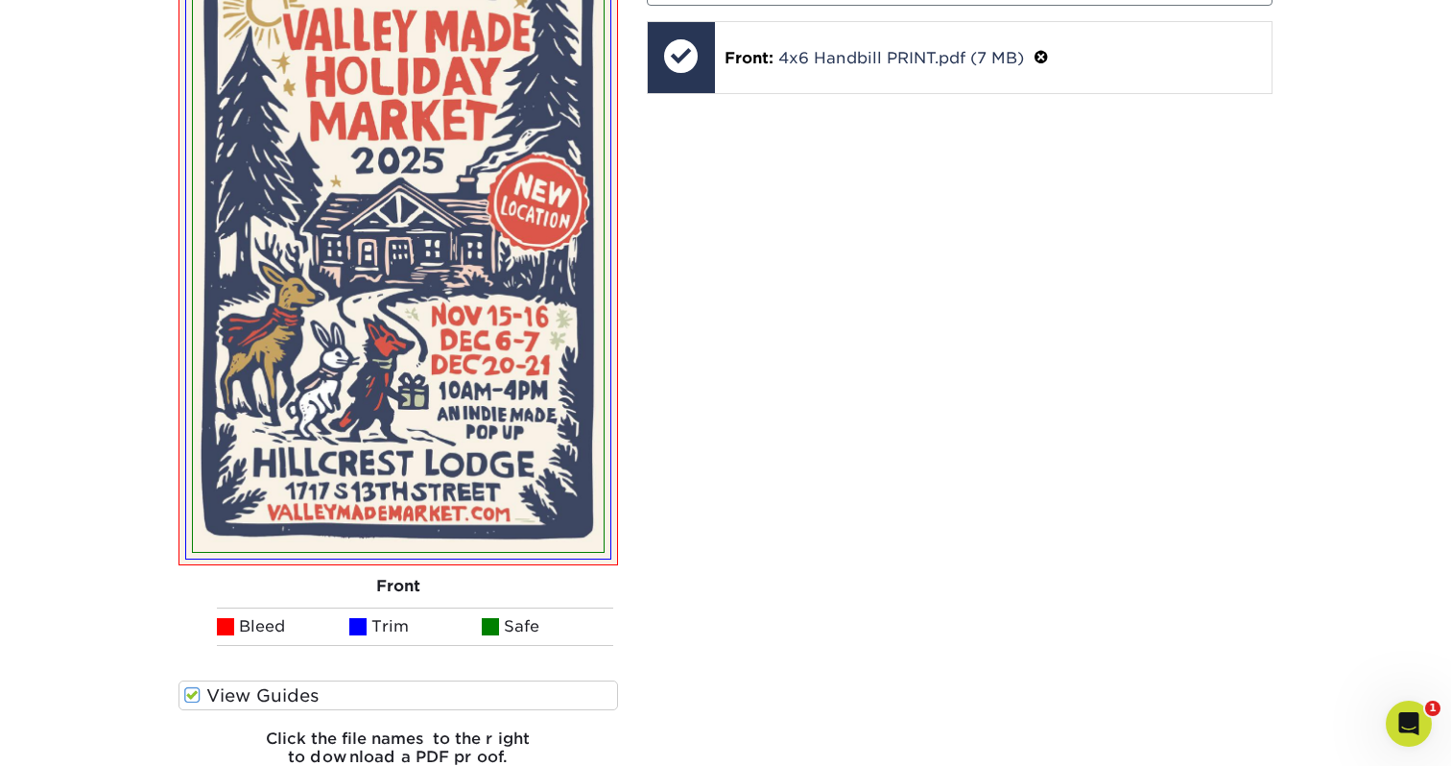
click at [198, 695] on span at bounding box center [192, 695] width 16 height 18
click at [0, 0] on input "View Guides" at bounding box center [0, 0] width 0 height 0
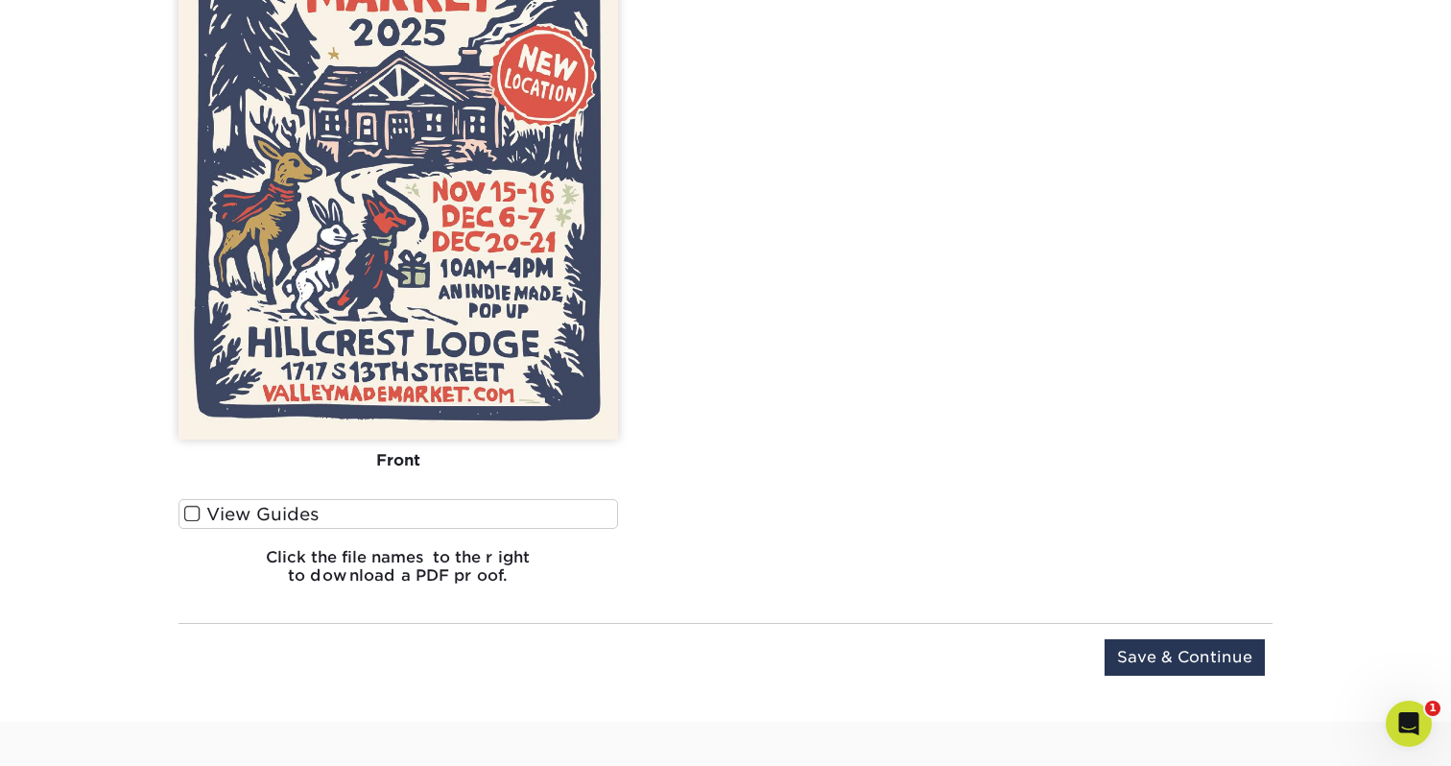
scroll to position [1500, 0]
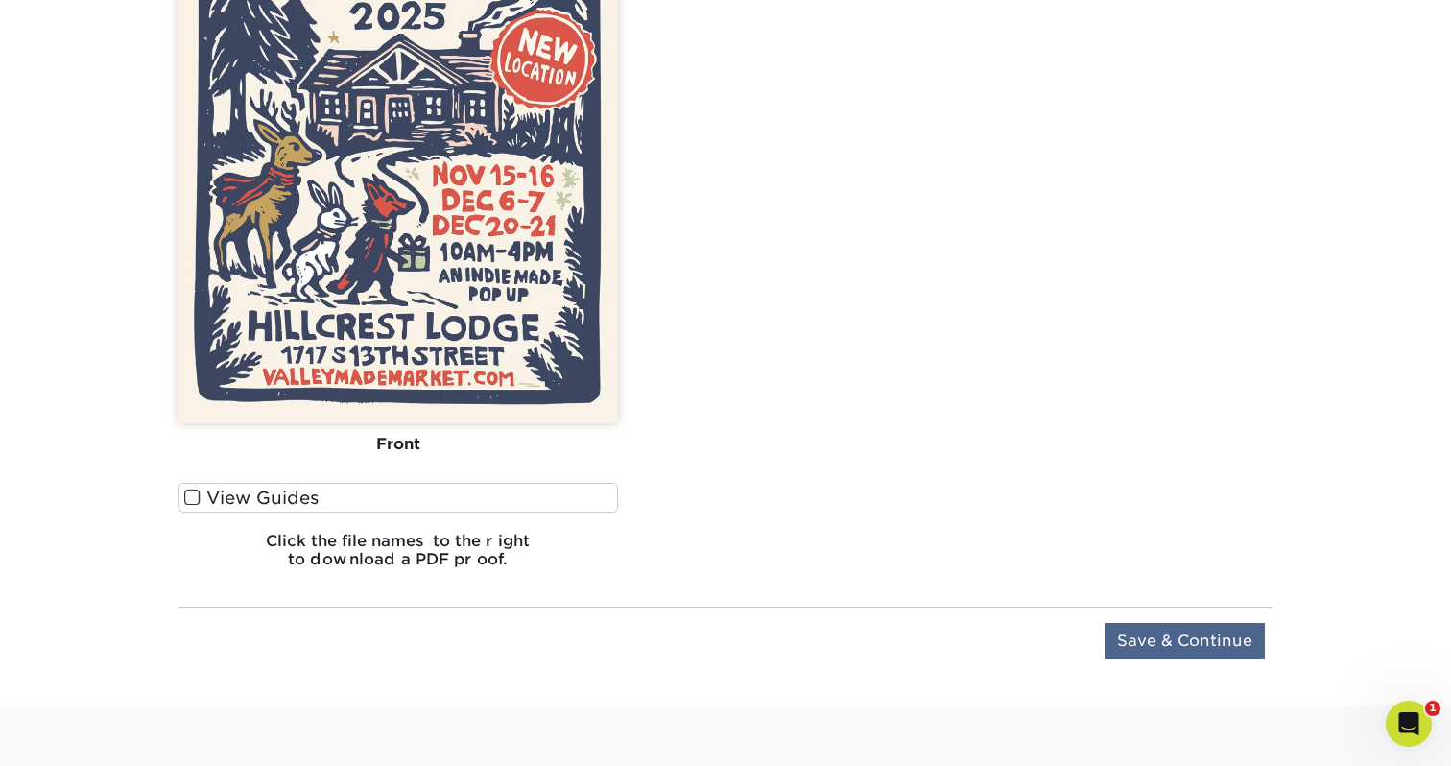
click at [1137, 629] on input "Save & Continue" at bounding box center [1185, 641] width 160 height 36
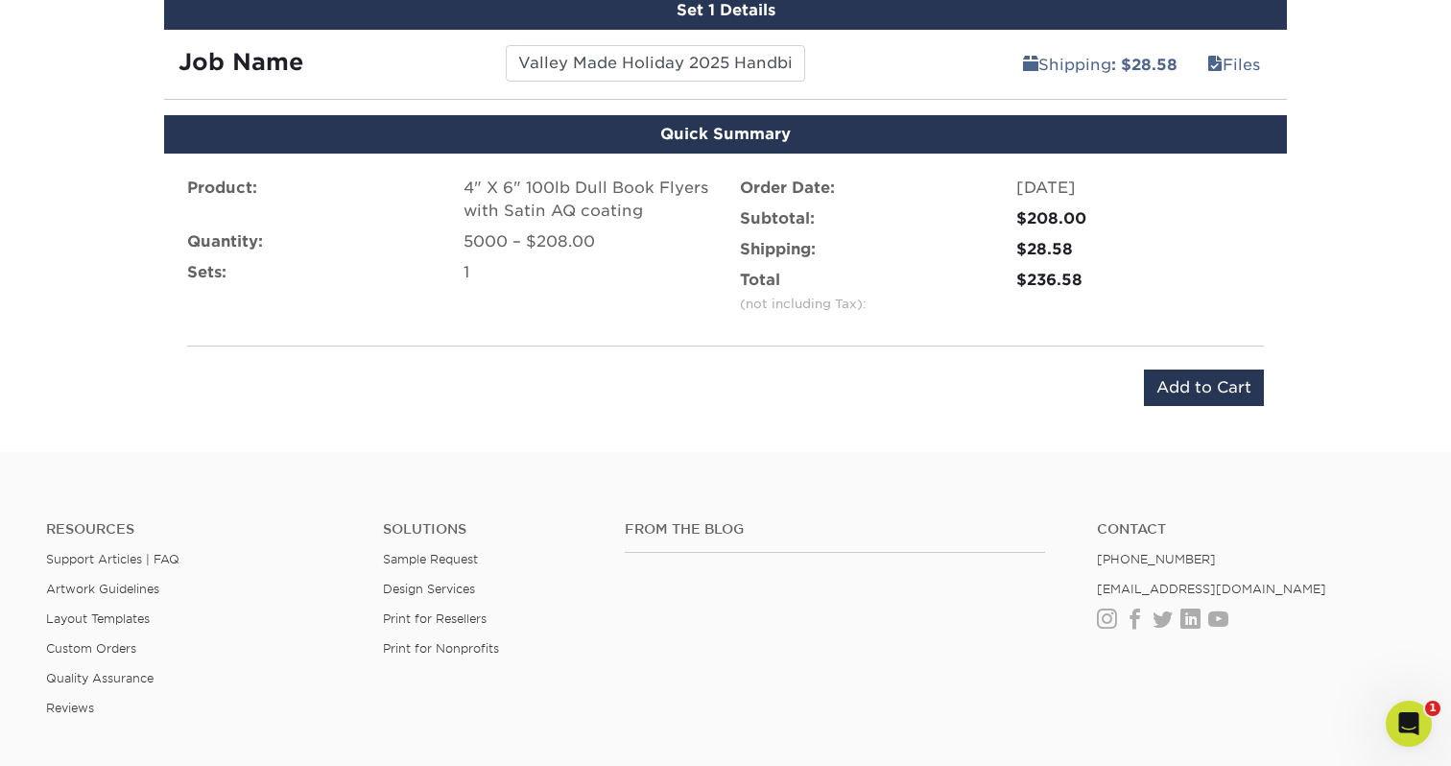
scroll to position [1127, 0]
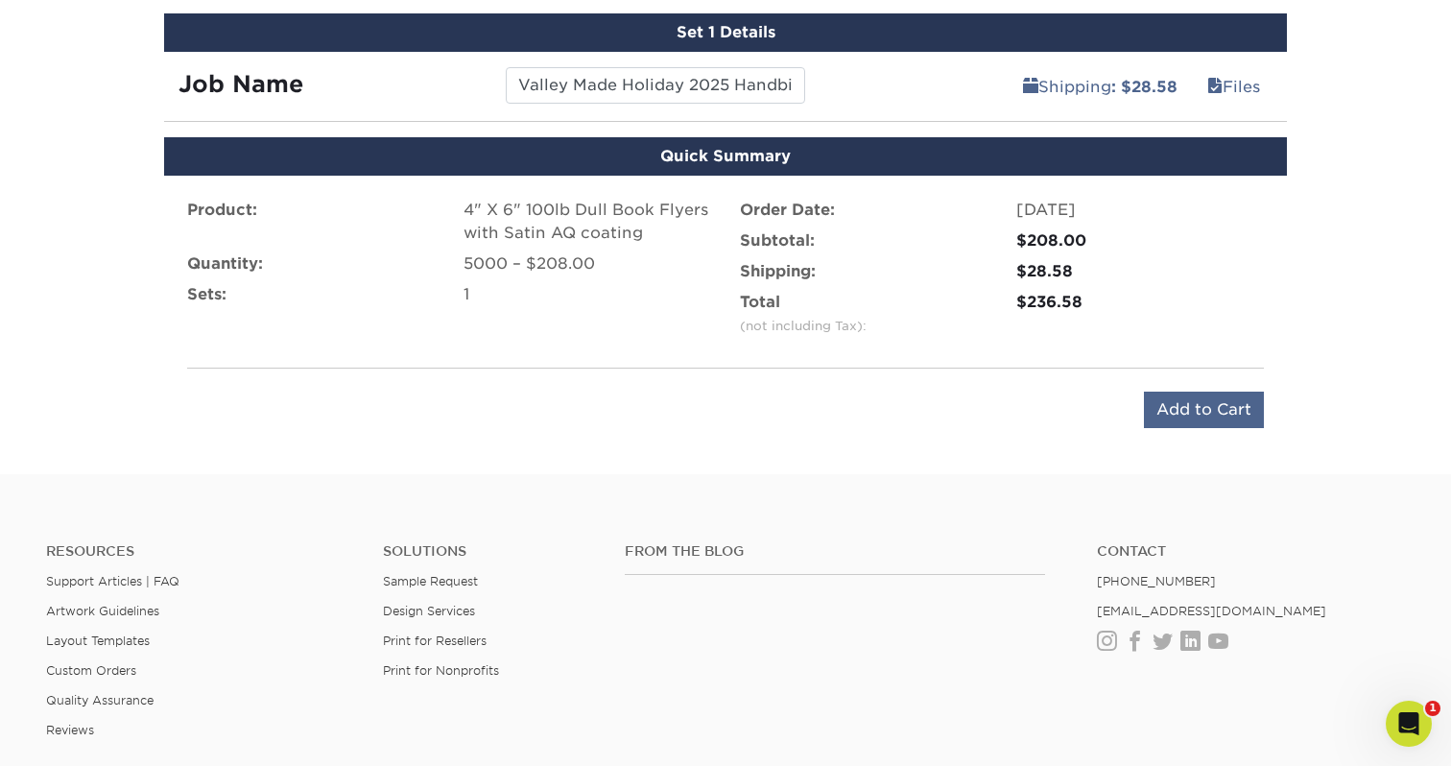
click at [1174, 417] on input "Add to Cart" at bounding box center [1204, 410] width 120 height 36
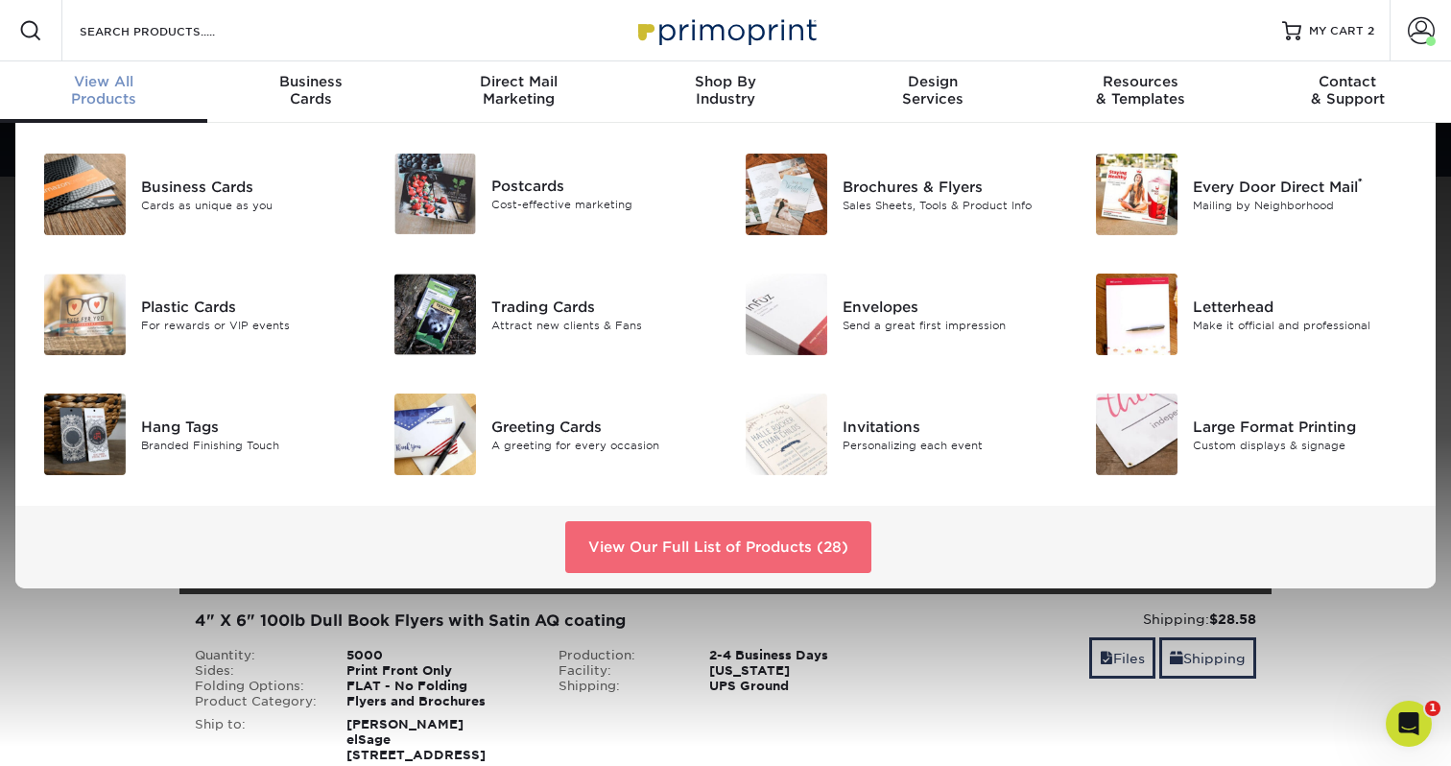
click at [751, 558] on link "View Our Full List of Products (28)" at bounding box center [718, 547] width 306 height 52
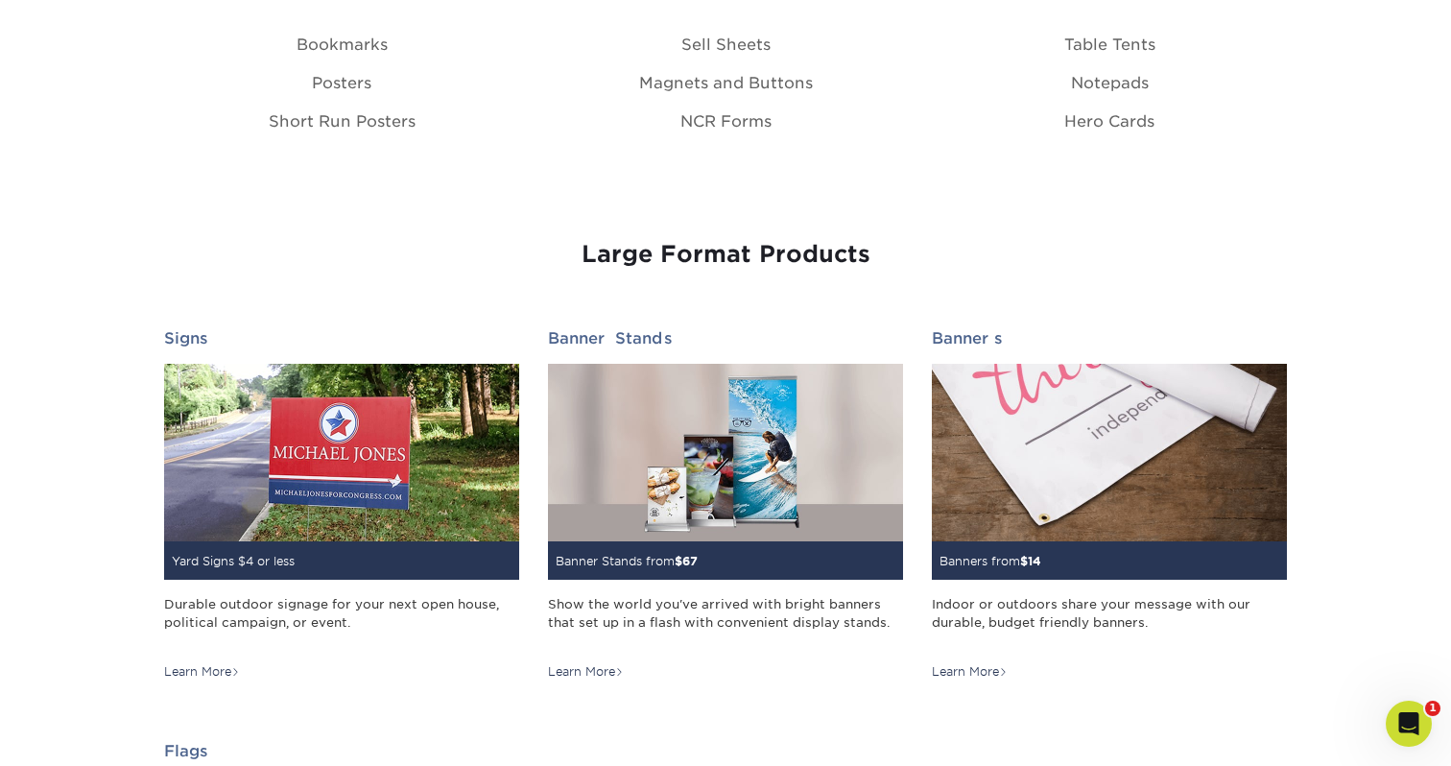
scroll to position [2494, 0]
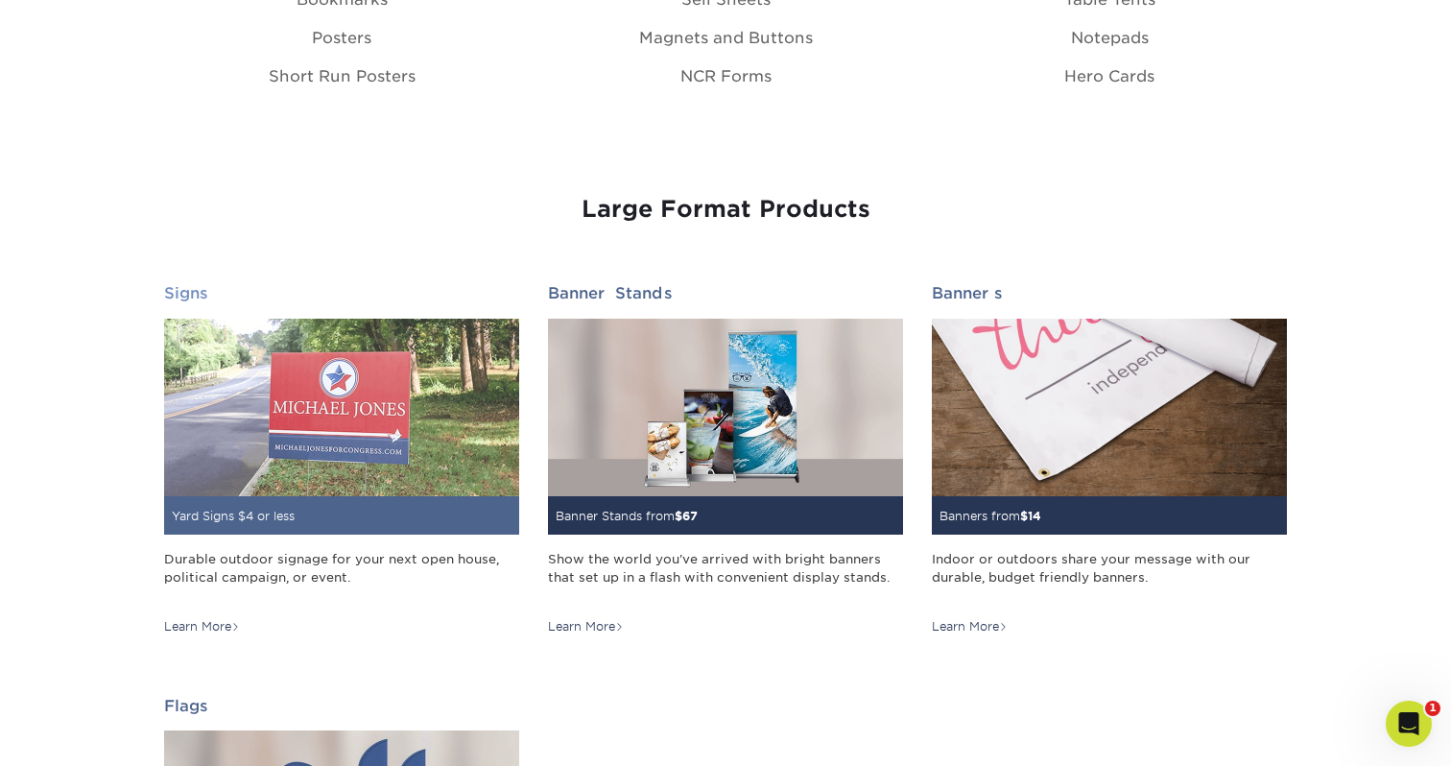
click at [315, 461] on img at bounding box center [341, 408] width 355 height 178
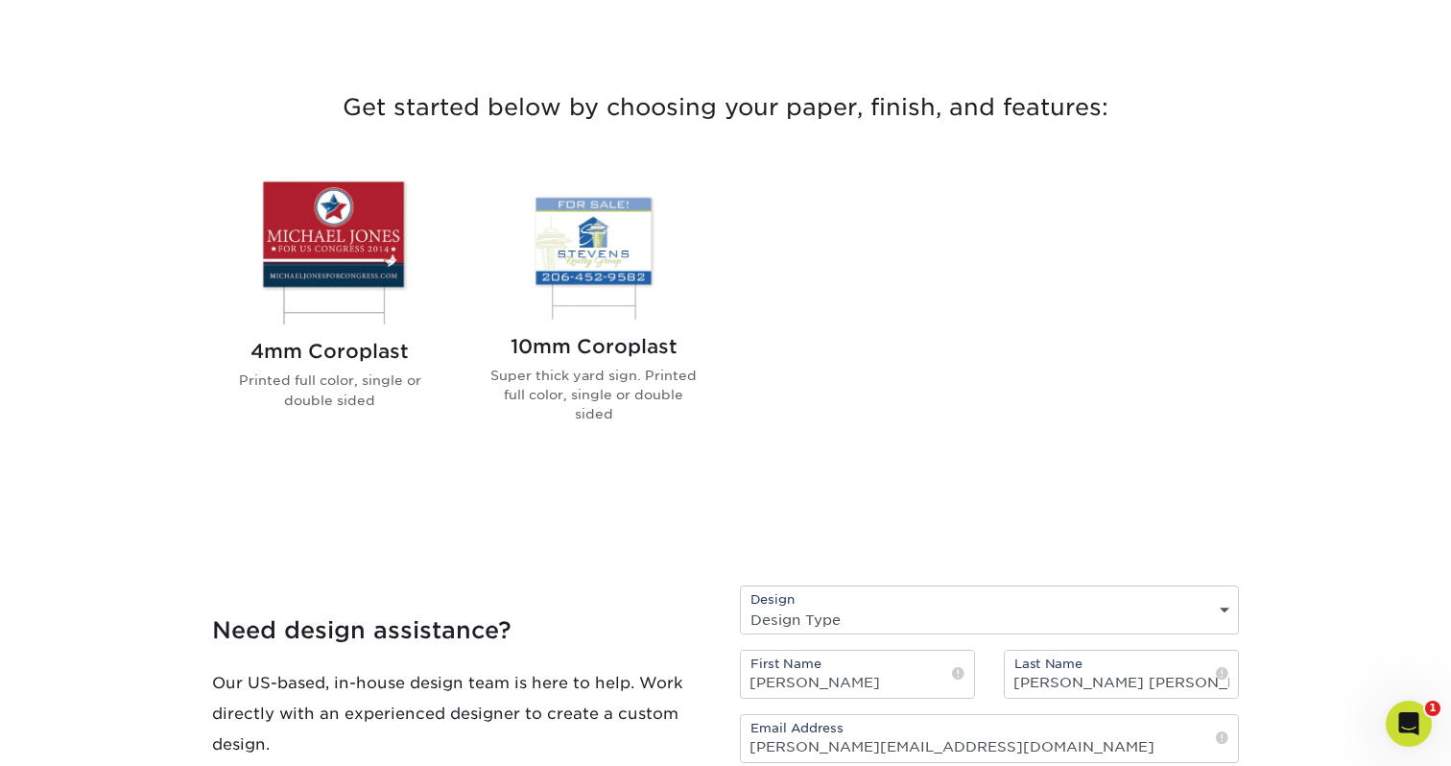
click at [356, 240] on img at bounding box center [330, 249] width 218 height 151
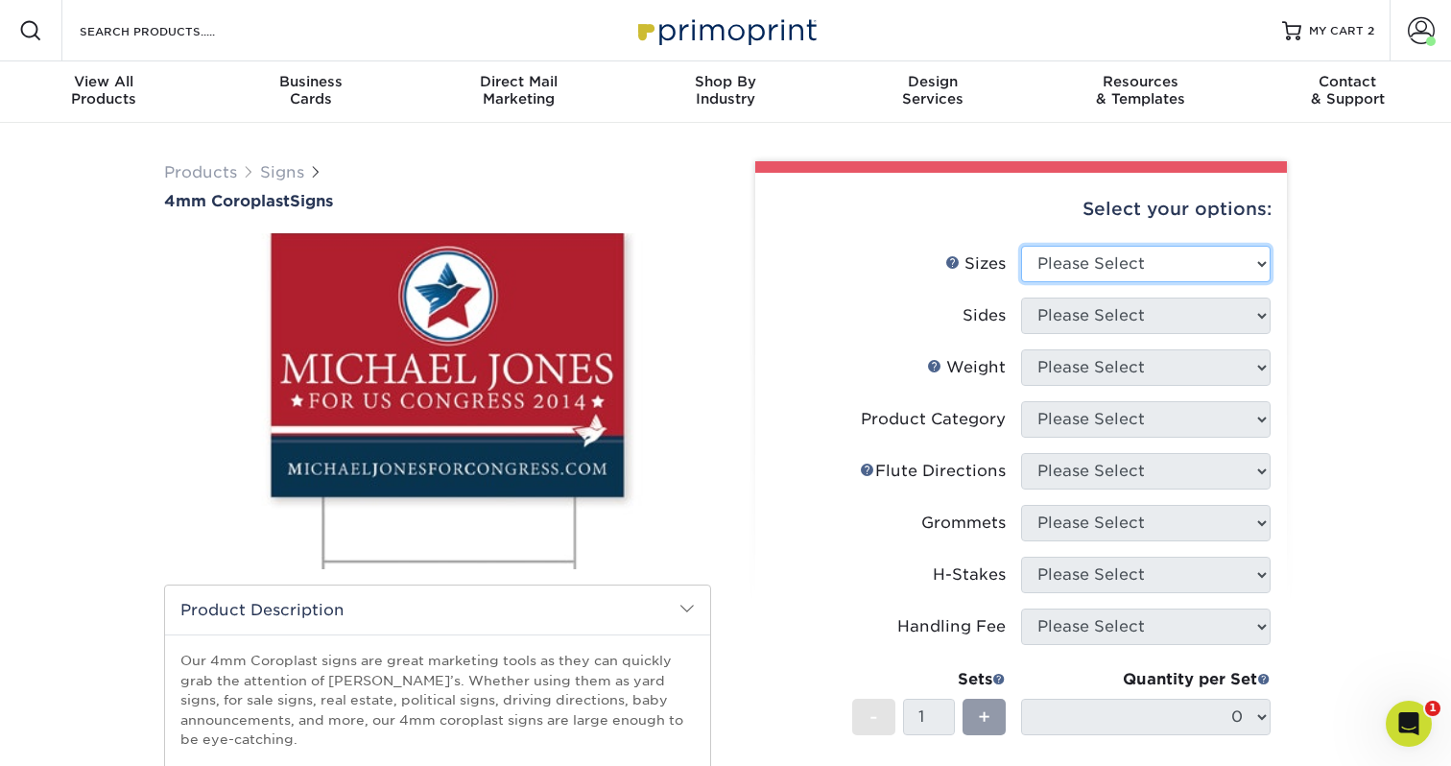
click at [1111, 275] on select "Please Select 12" x 18" 18" x 24" 24" x 24" 24" x 36"" at bounding box center [1146, 264] width 250 height 36
select select "18.00x24.00"
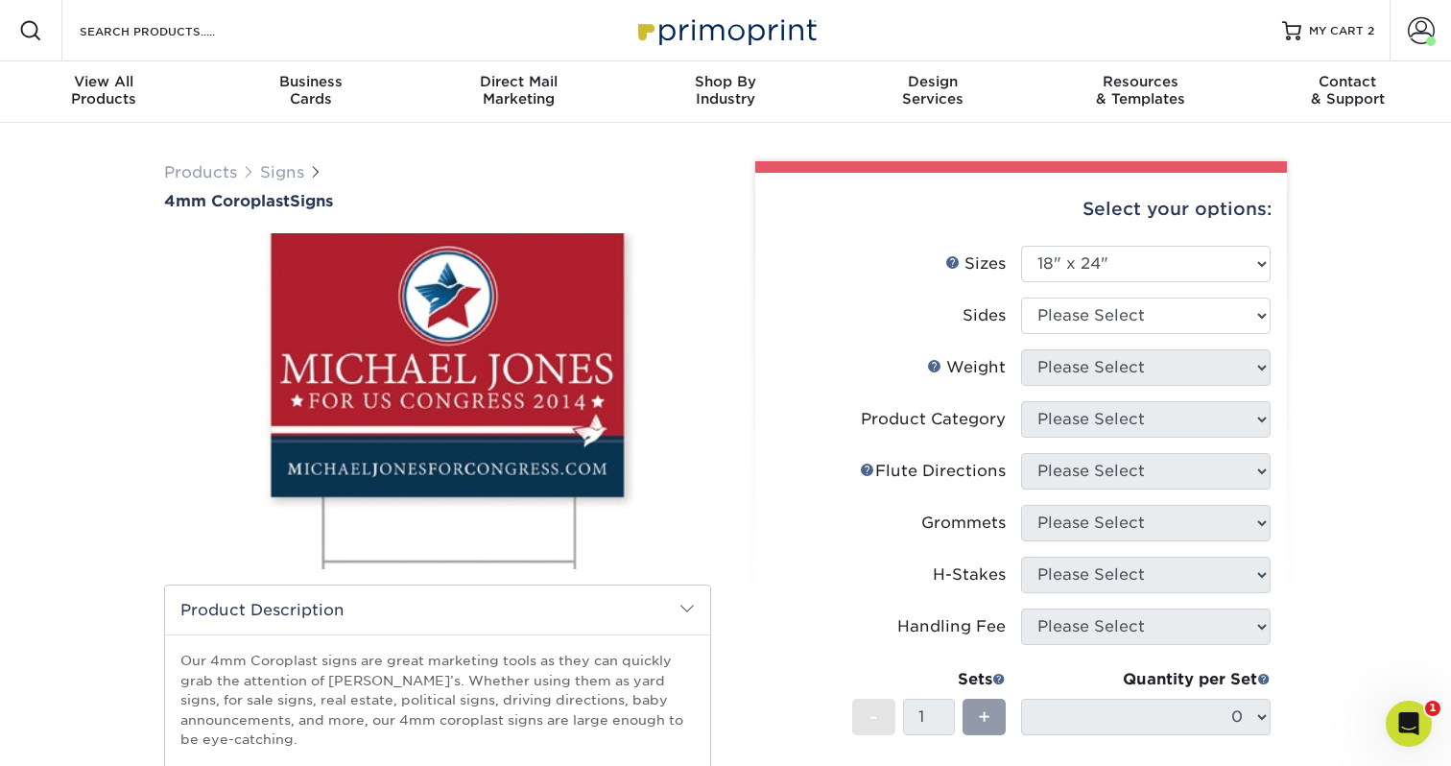
click at [1111, 301] on select "Please Select Print Both Sides Print Front Only" at bounding box center [1146, 316] width 250 height 36
select select "13abbda7-1d64-4f25-8bb2-c179b224825d"
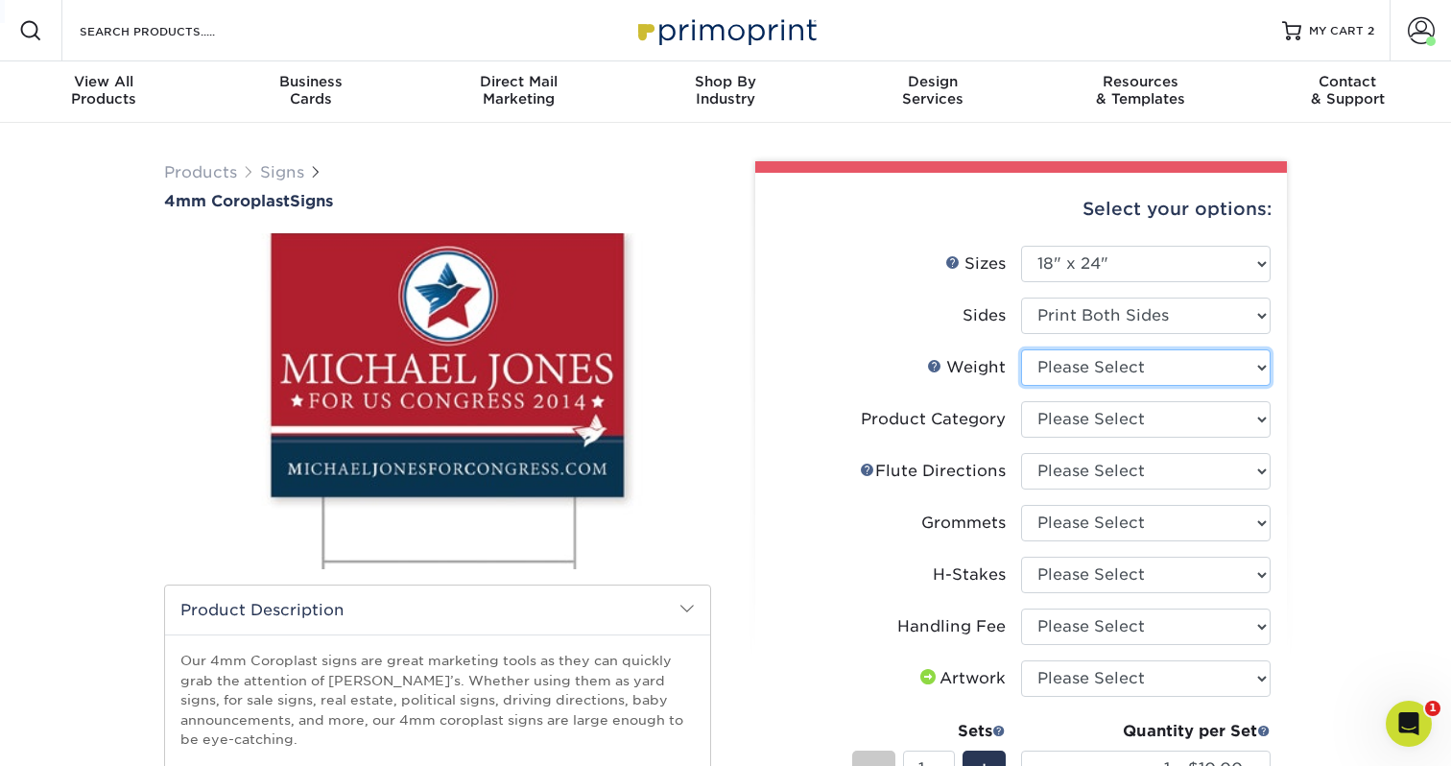
click at [1077, 358] on select "Please Select 4CORO" at bounding box center [1146, 367] width 250 height 36
select select "4CORO"
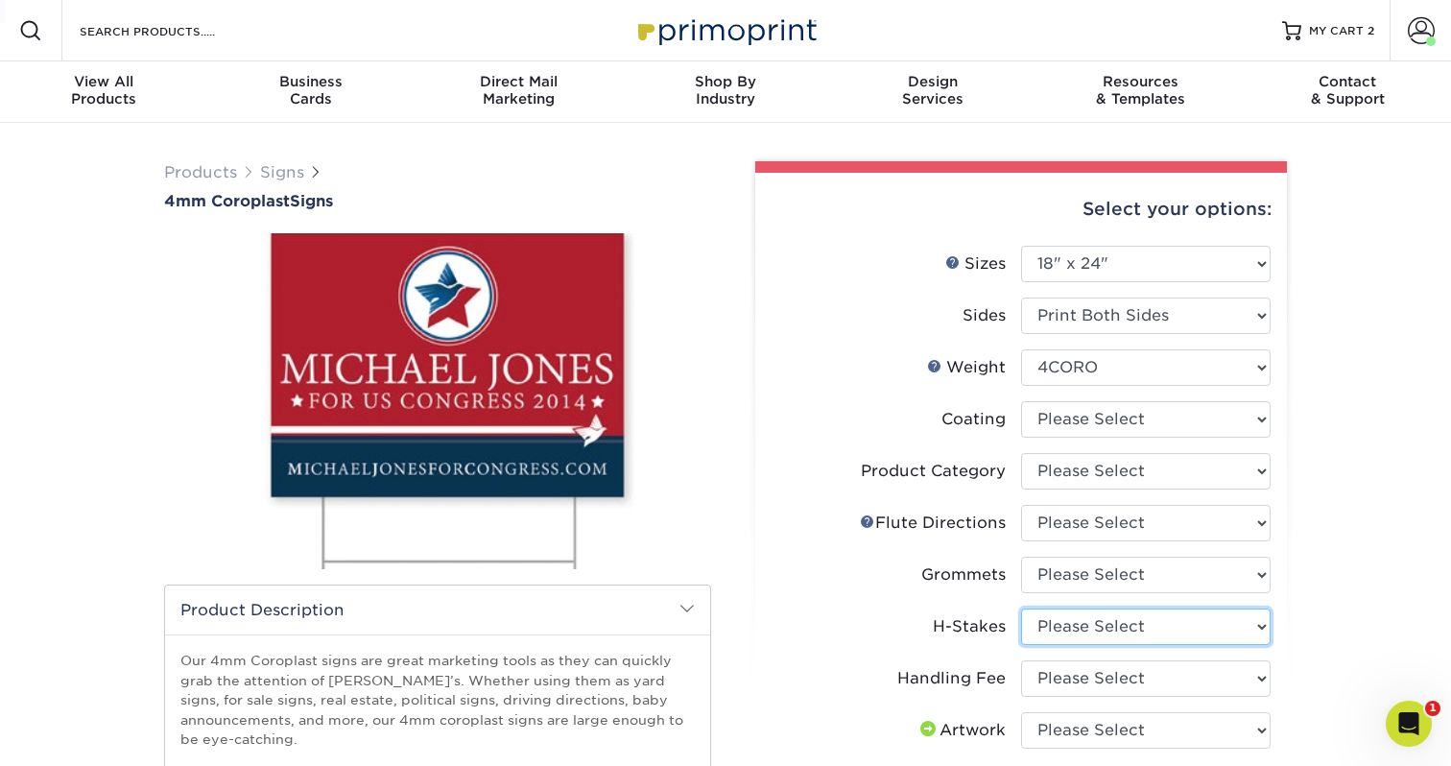
click at [1048, 630] on select "Please Select No H-Stakes Yes" at bounding box center [1146, 627] width 250 height 36
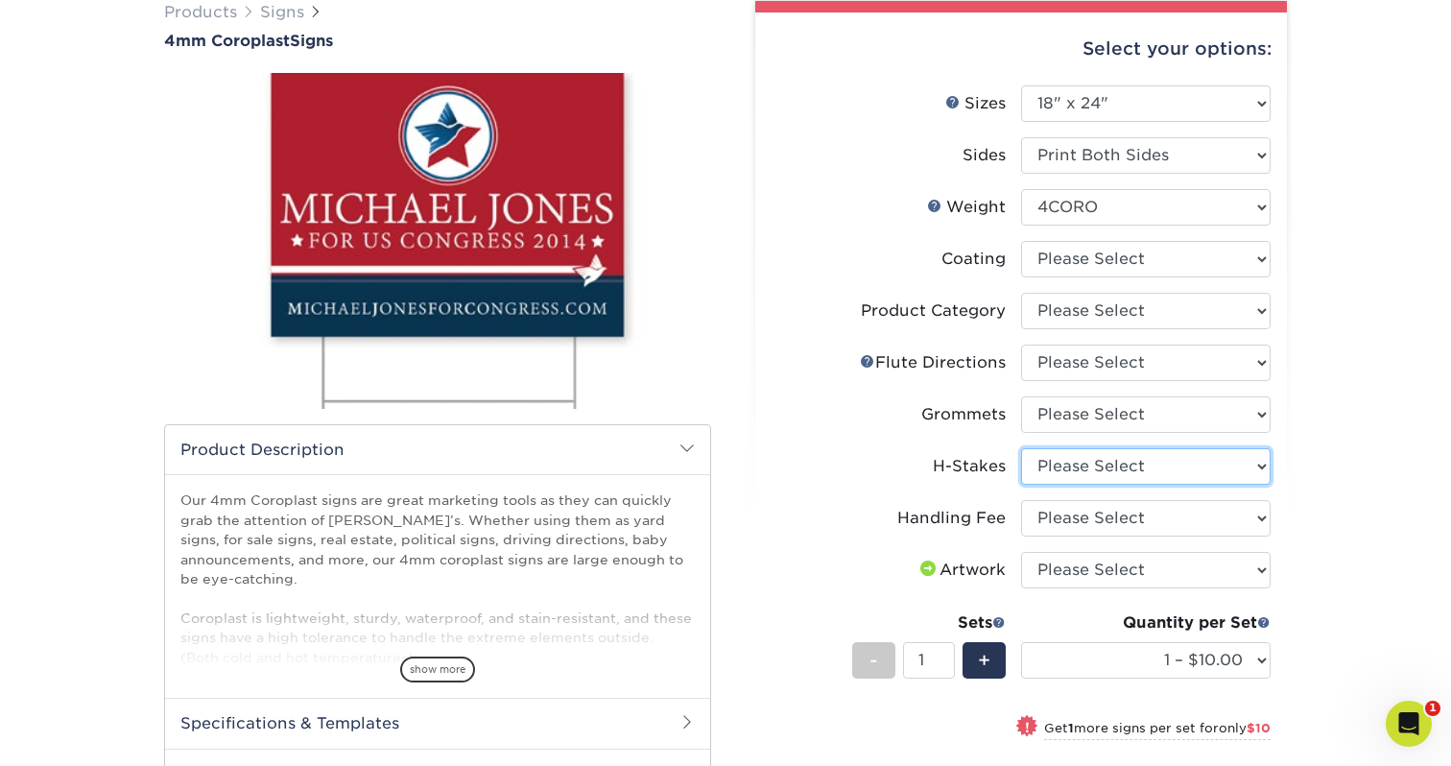
scroll to position [162, 0]
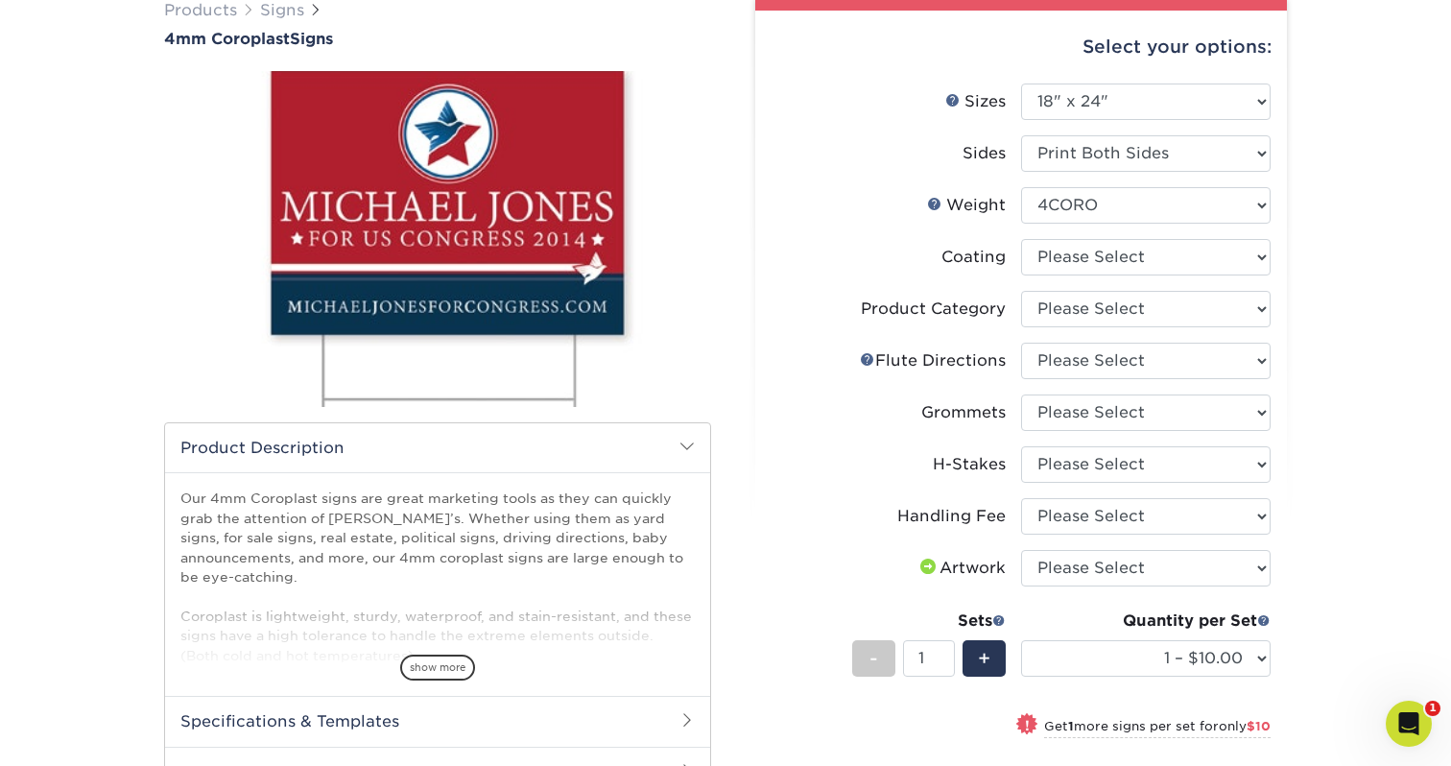
click at [1079, 275] on li "Coating" at bounding box center [1021, 265] width 499 height 52
select select "3e7618de-abca-4bda-9f97-8b9129e913d8"
click at [0, 0] on div at bounding box center [0, 0] width 0 height 0
click at [1063, 411] on select "Please Select No Grommets Yes, Grommet All 4 Corners Yes, Grommets Top Corners …" at bounding box center [1146, 412] width 250 height 36
select select "90d329df-db80-4206-b821-ff9d3f363977"
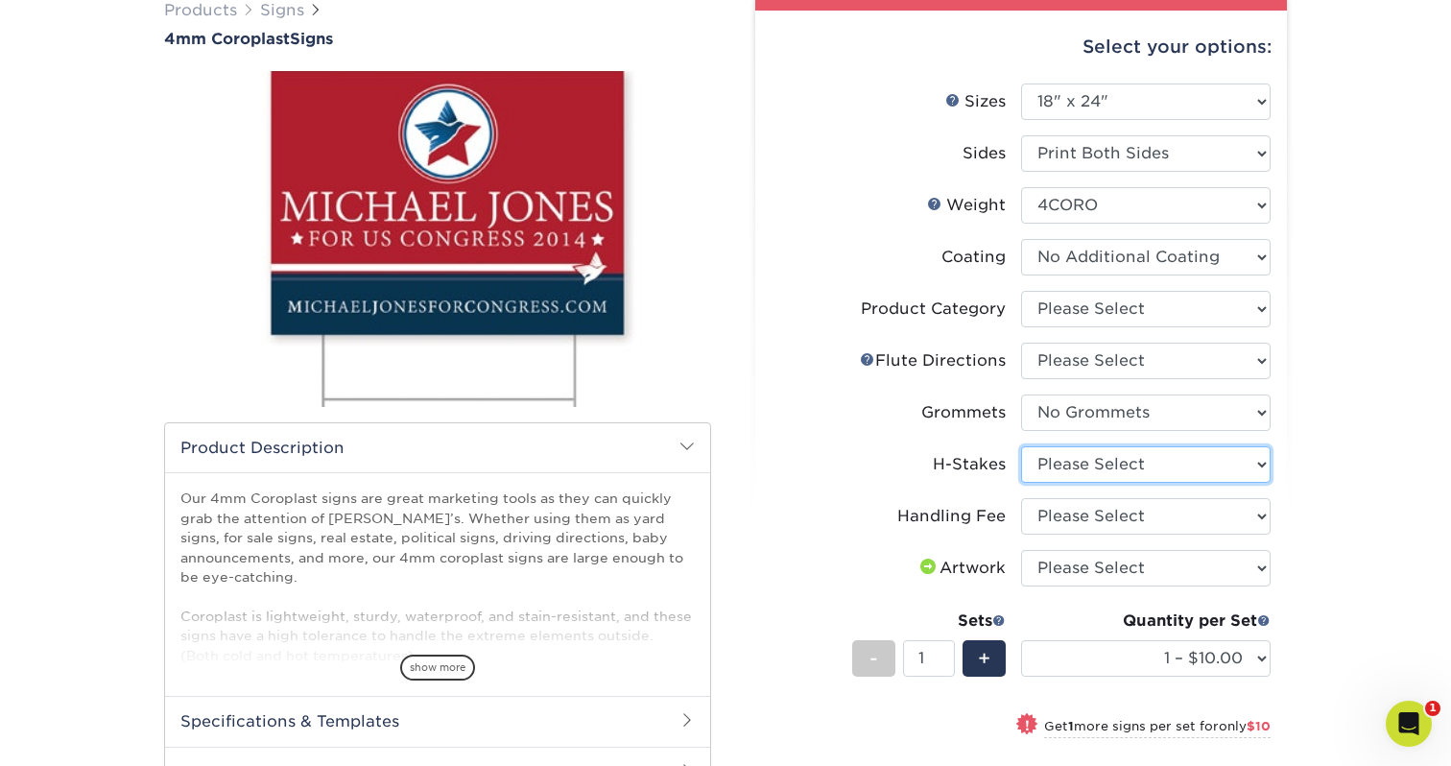
click at [1046, 455] on select "Please Select No H-Stakes Yes" at bounding box center [1146, 464] width 250 height 36
select select "8c85e97e-8b3a-46d2-b88d-acee5fa20222"
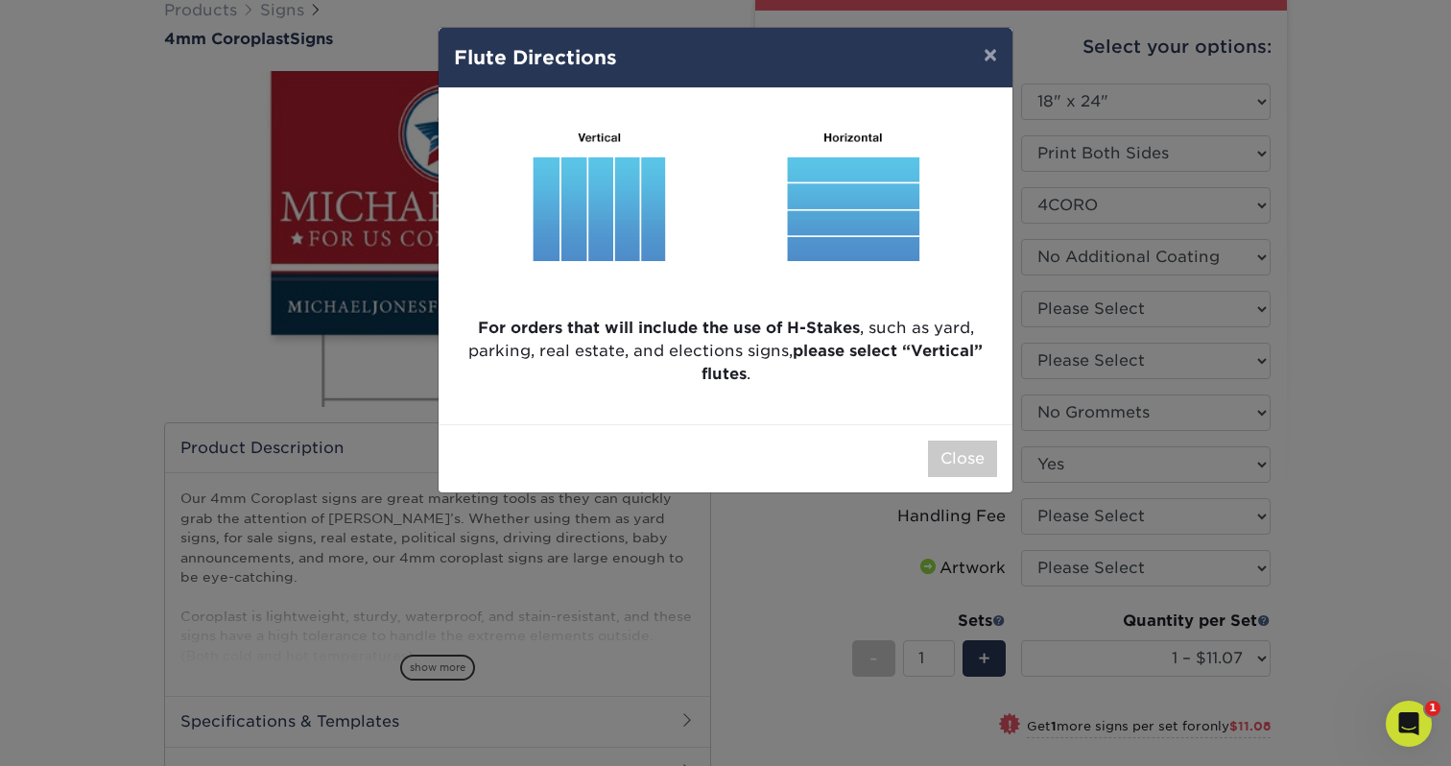
click at [604, 233] on img at bounding box center [725, 203] width 543 height 198
click at [954, 457] on button "Close" at bounding box center [962, 459] width 69 height 36
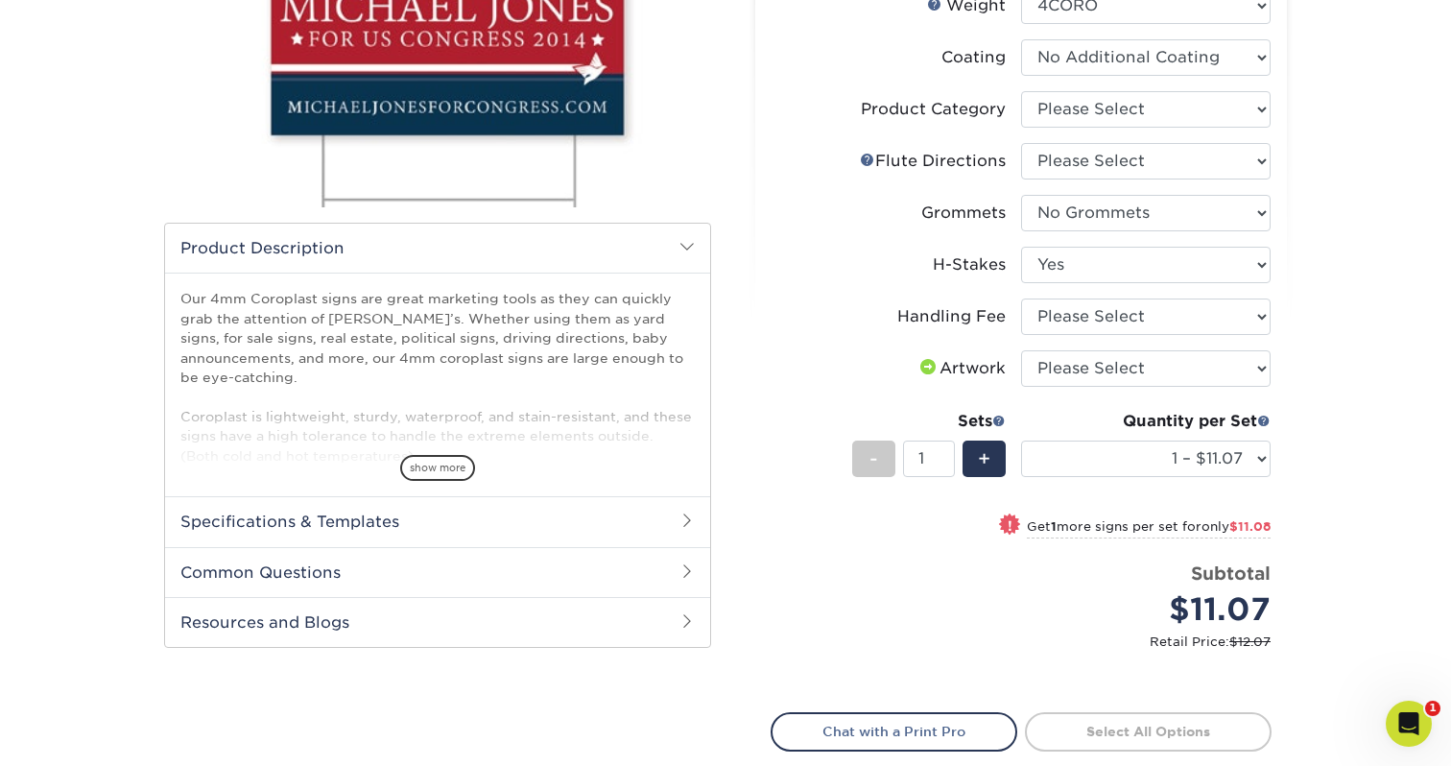
scroll to position [373, 0]
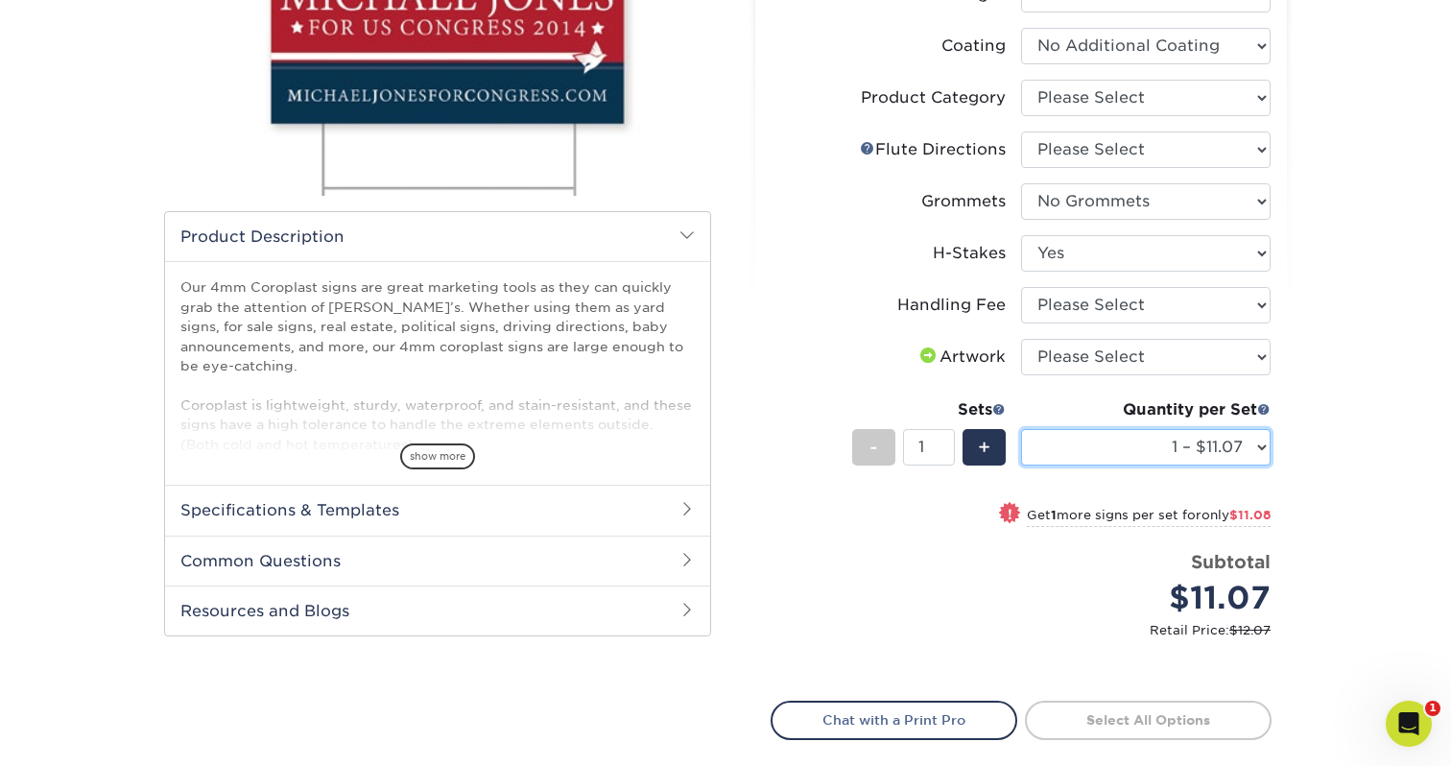
click at [1069, 460] on select "1 – $11.07 2 – $22.15 3 – $33.22 4 – $44.29 5 – $54.37 6 – $65.44 7 – $76.51 8 …" at bounding box center [1146, 447] width 250 height 36
select select "50 – $493.68"
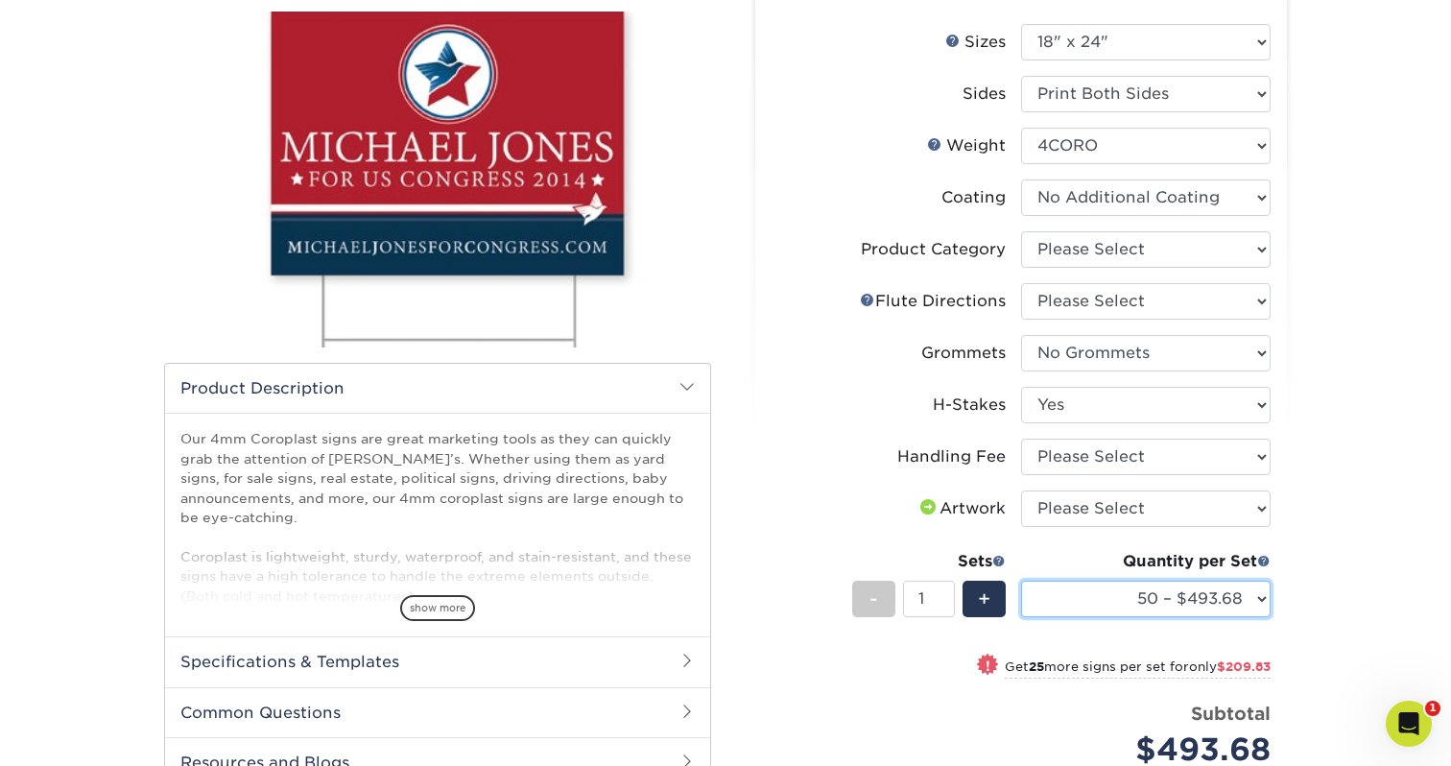
scroll to position [219, 0]
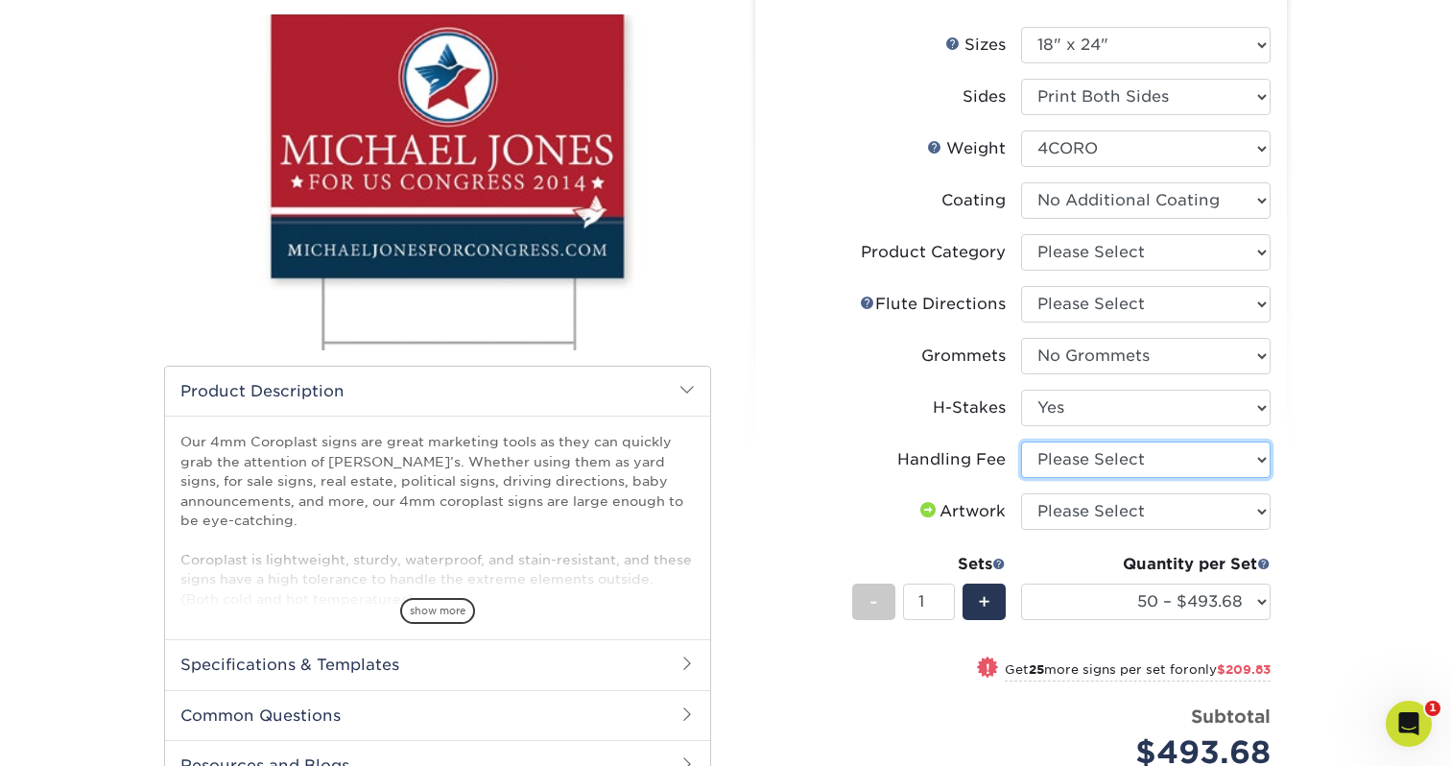
select select "ab74c079-444c-4260-ae6a-e09bdee8073c"
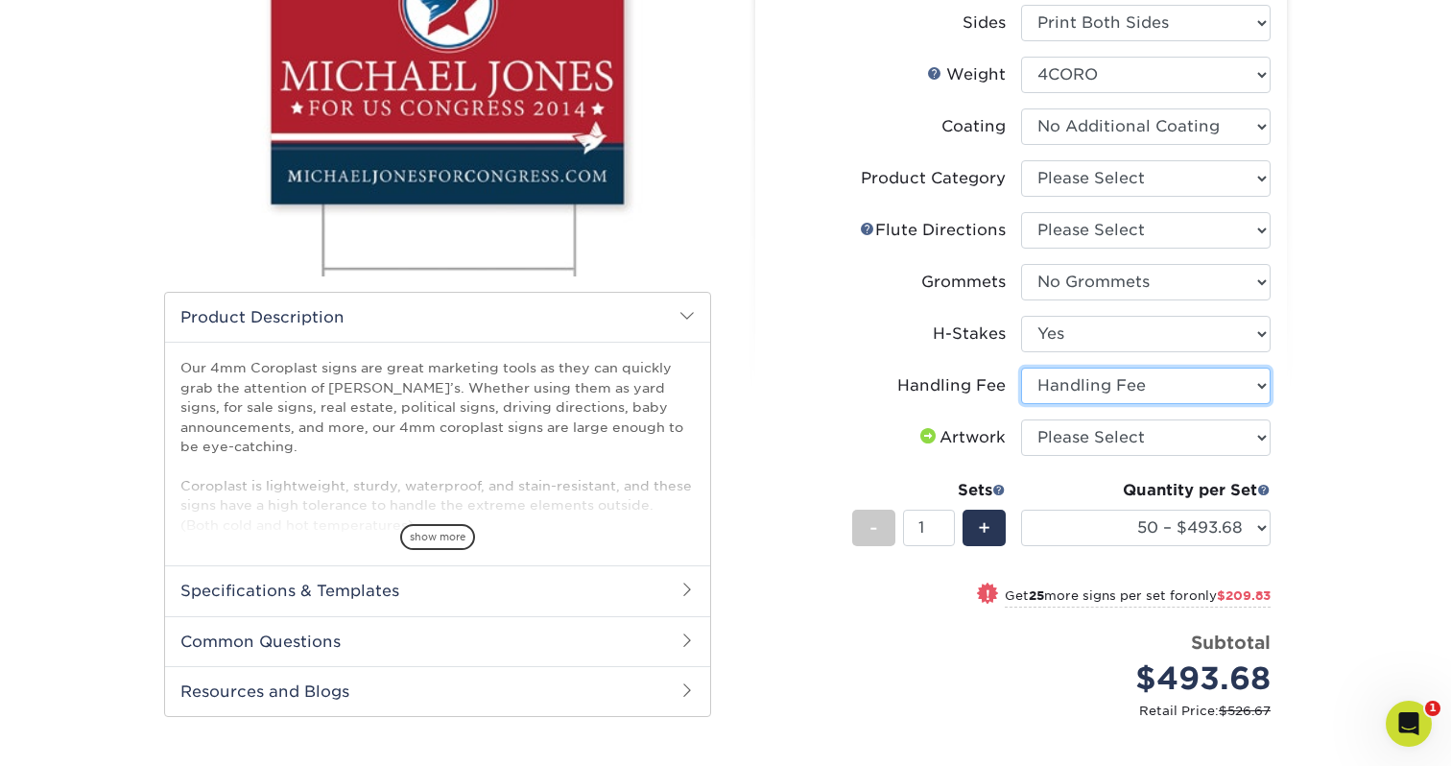
scroll to position [315, 0]
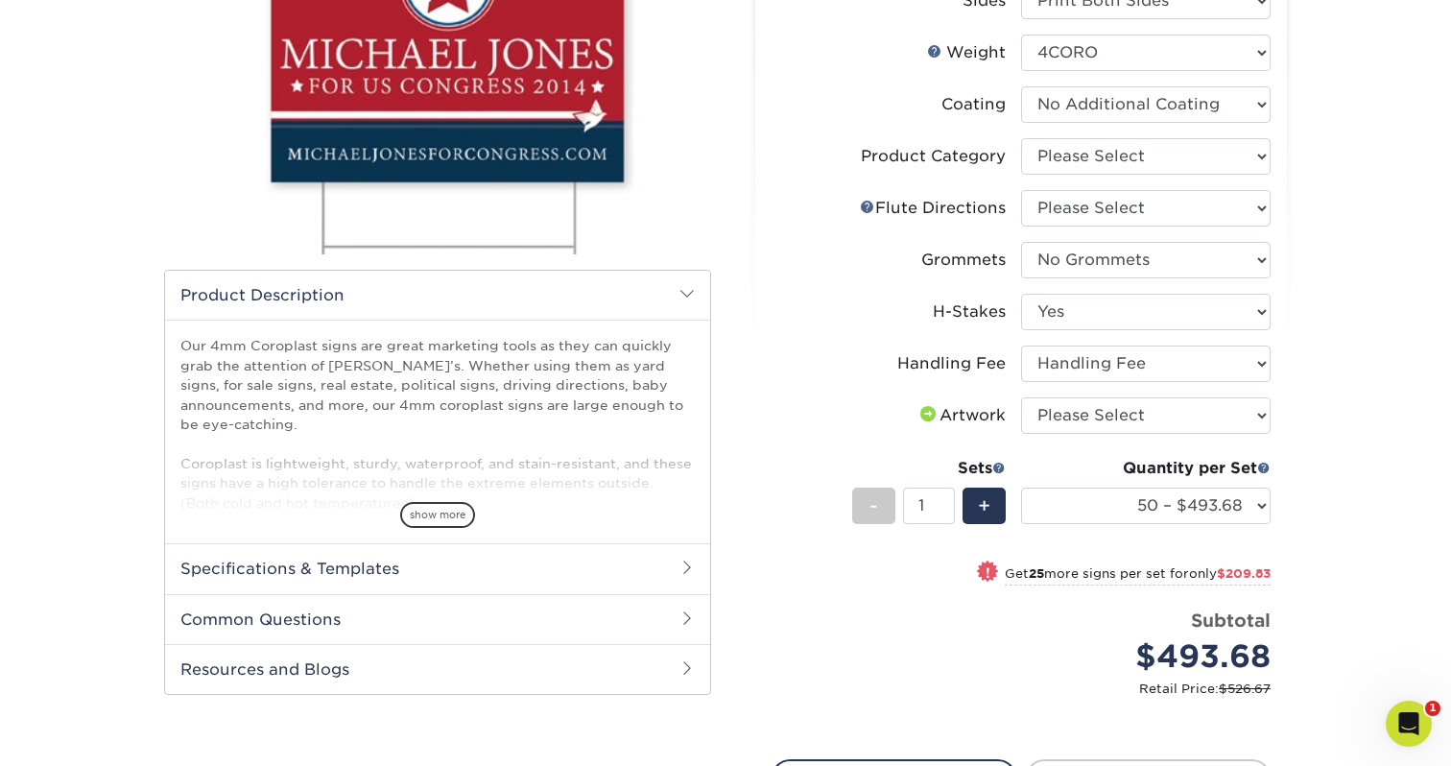
click at [1051, 330] on li "H-Stakes Please Select No H-Stakes Yes" at bounding box center [1021, 320] width 499 height 52
click at [1089, 311] on select "Please Select No H-Stakes Yes" at bounding box center [1146, 312] width 250 height 36
click at [1115, 283] on li "Grommets Please Select No Grommets Yes, Grommet All 4 Corners Yes, Grommets Top…" at bounding box center [1021, 268] width 499 height 52
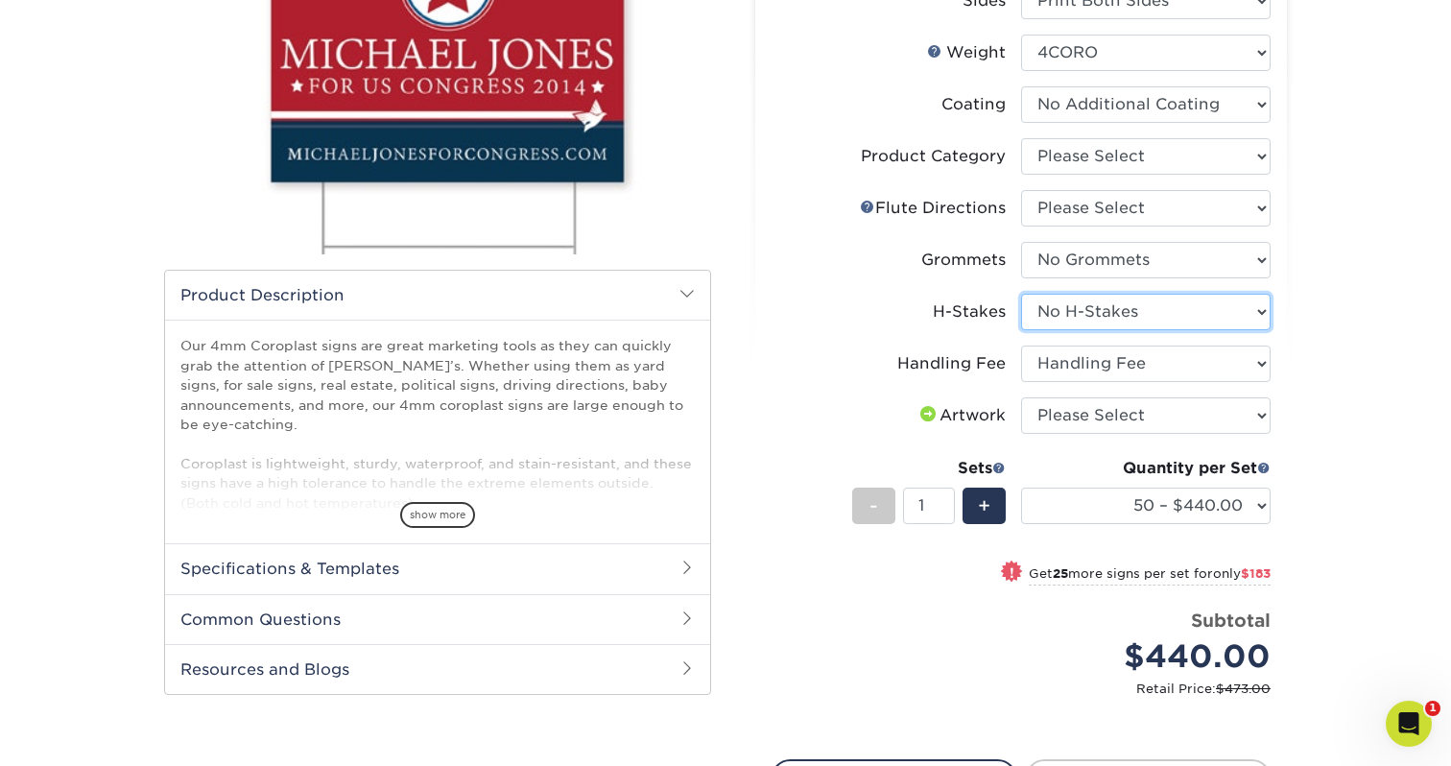
click at [1129, 301] on select "Please Select No H-Stakes Yes" at bounding box center [1146, 312] width 250 height 36
select select "8c85e97e-8b3a-46d2-b88d-acee5fa20222"
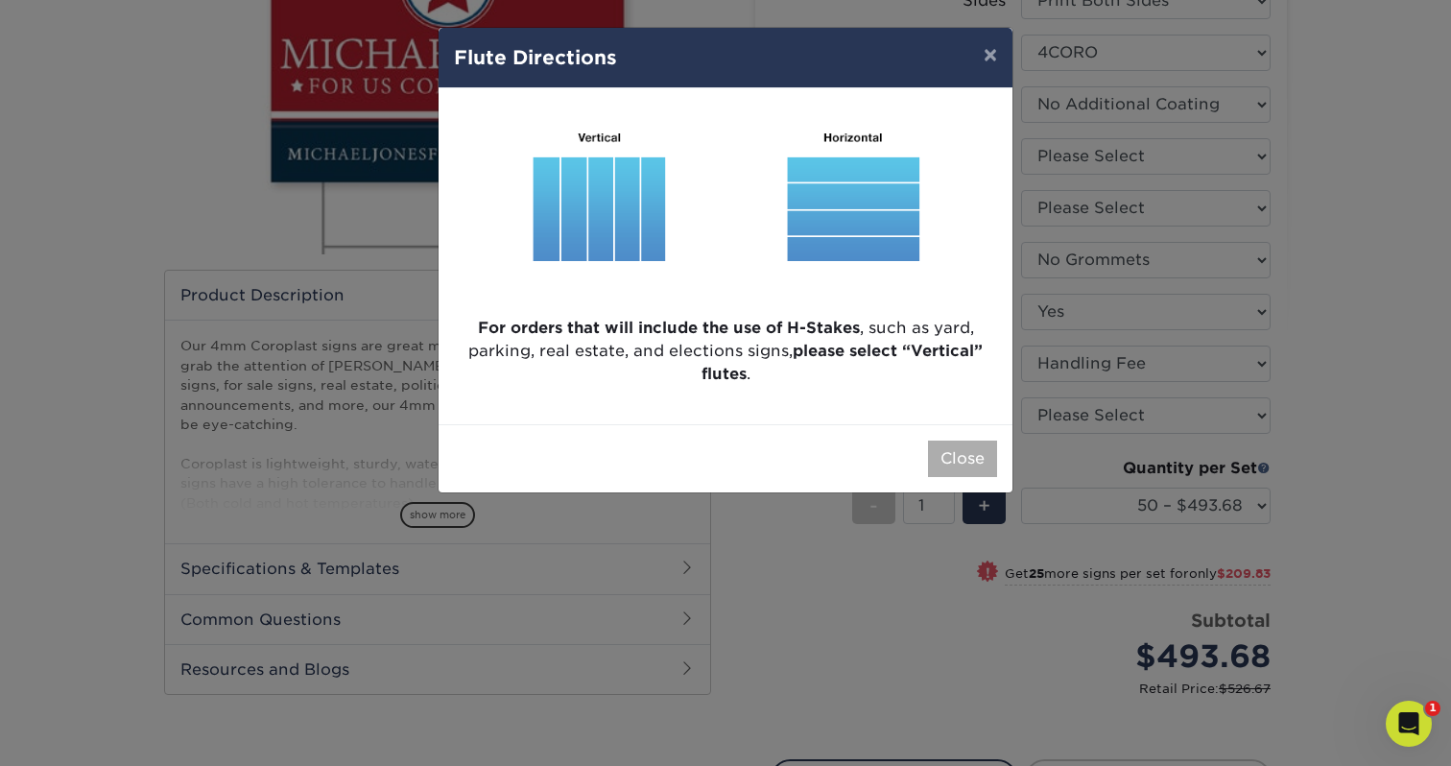
click at [972, 445] on button "Close" at bounding box center [962, 459] width 69 height 36
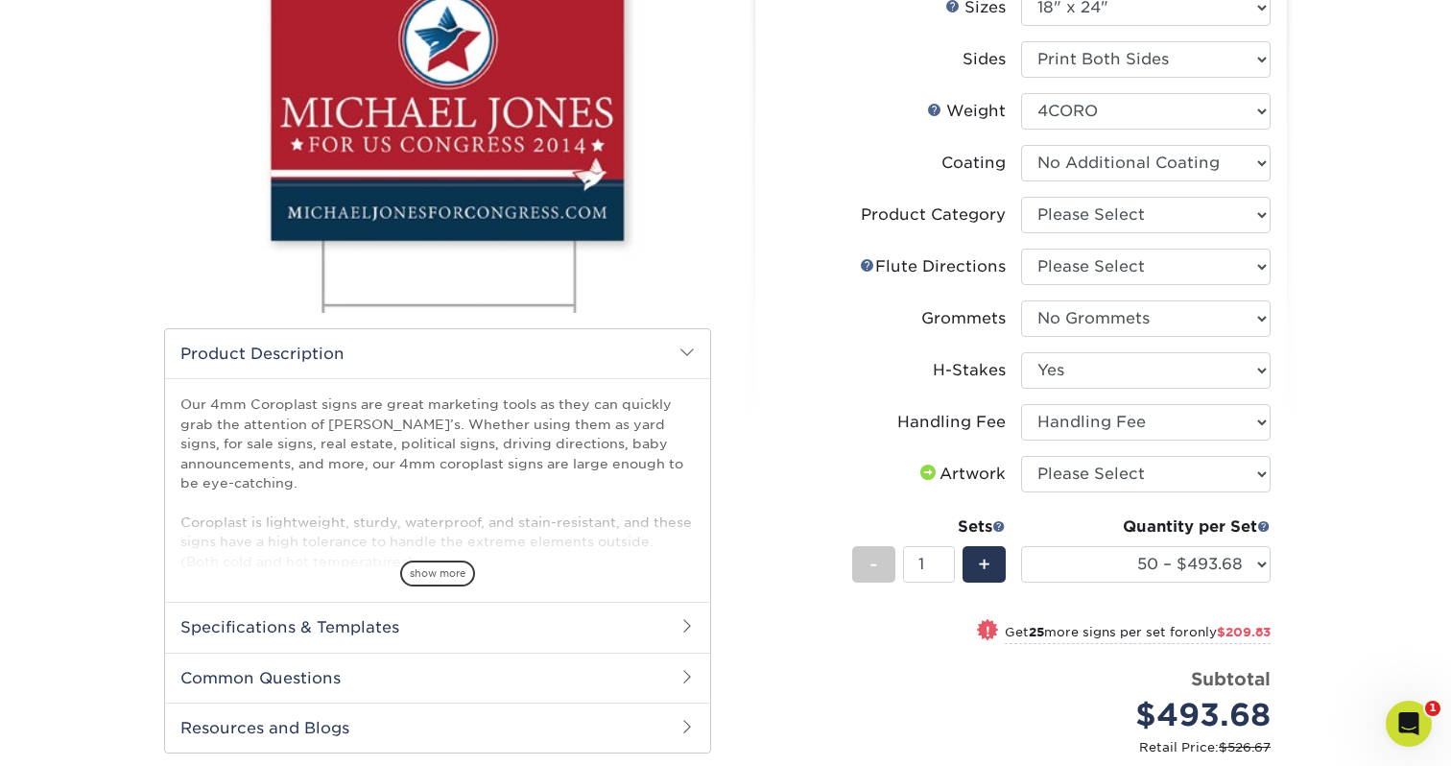
scroll to position [245, 0]
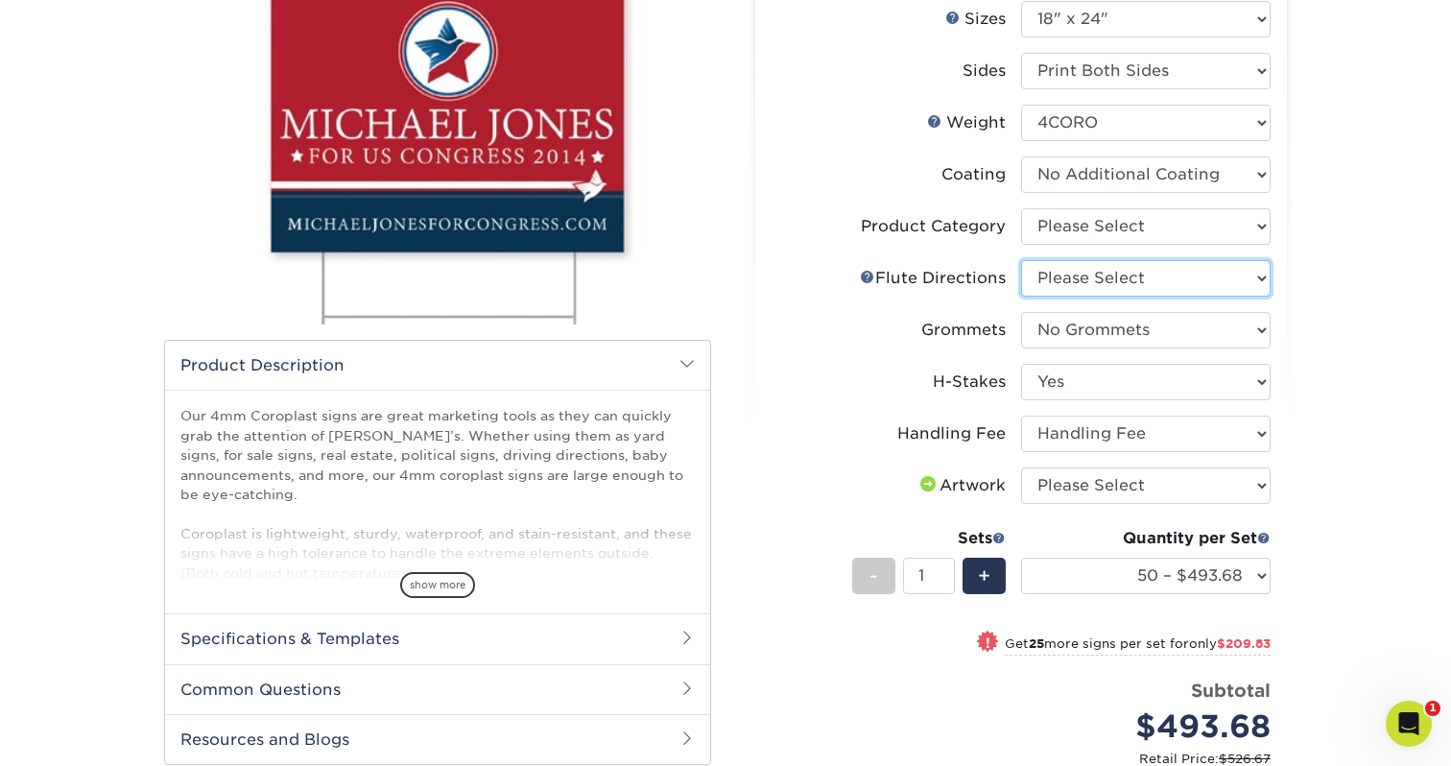
select select "b9474d6d-25b7-40b8-b284-85b7690982f8"
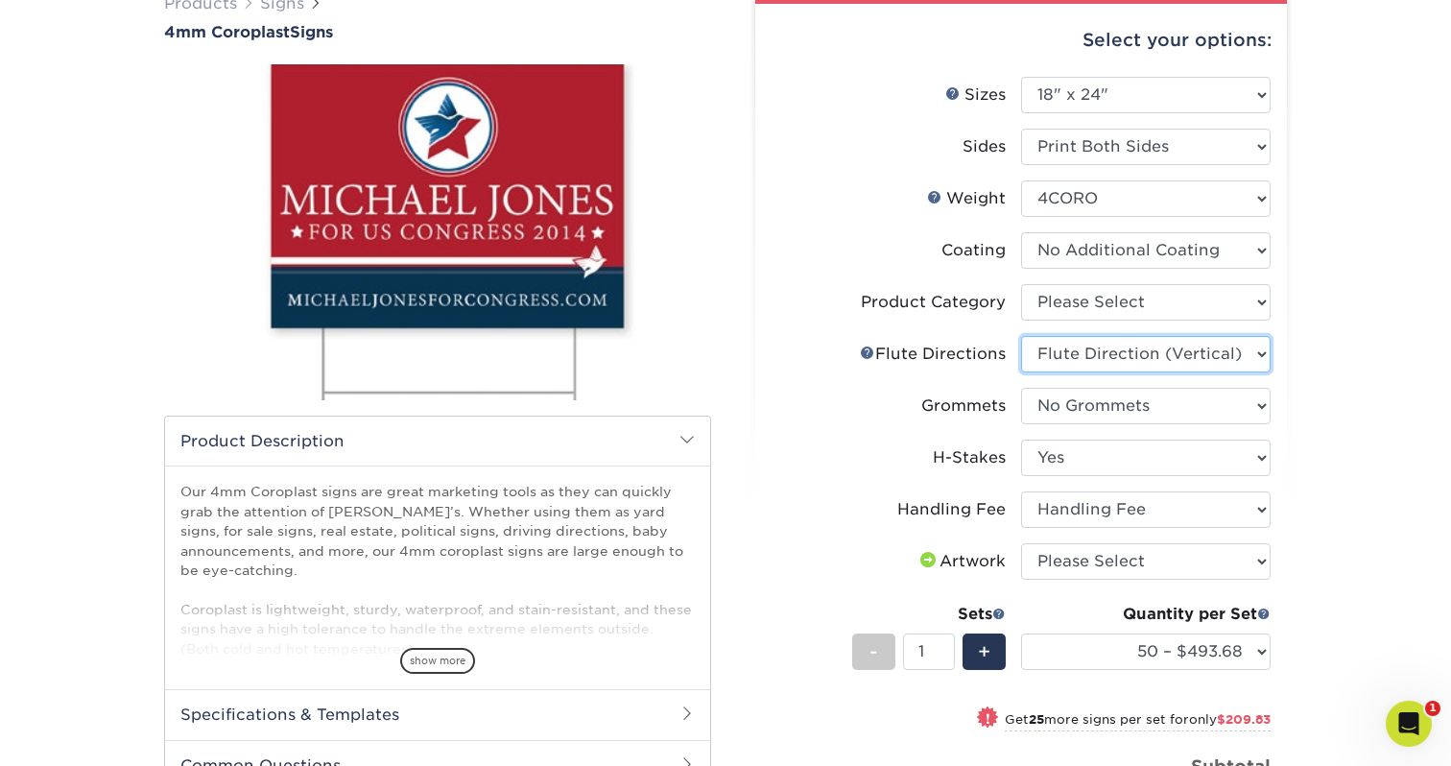
scroll to position [163, 0]
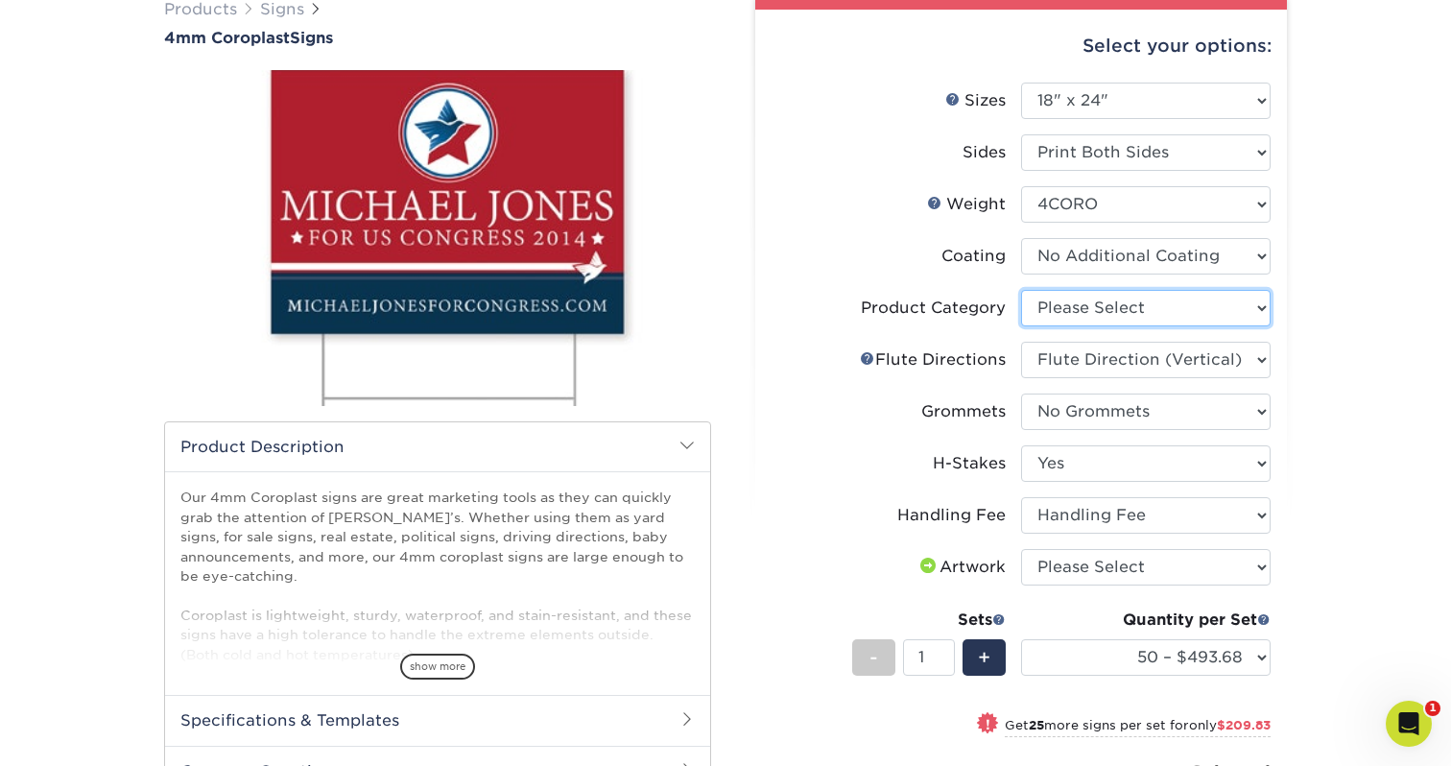
click at [1073, 321] on select "Please Select Coroplast Signs" at bounding box center [1146, 308] width 250 height 36
select select "b3582ed5-6912-492c-8440-2cc51afdb8e1"
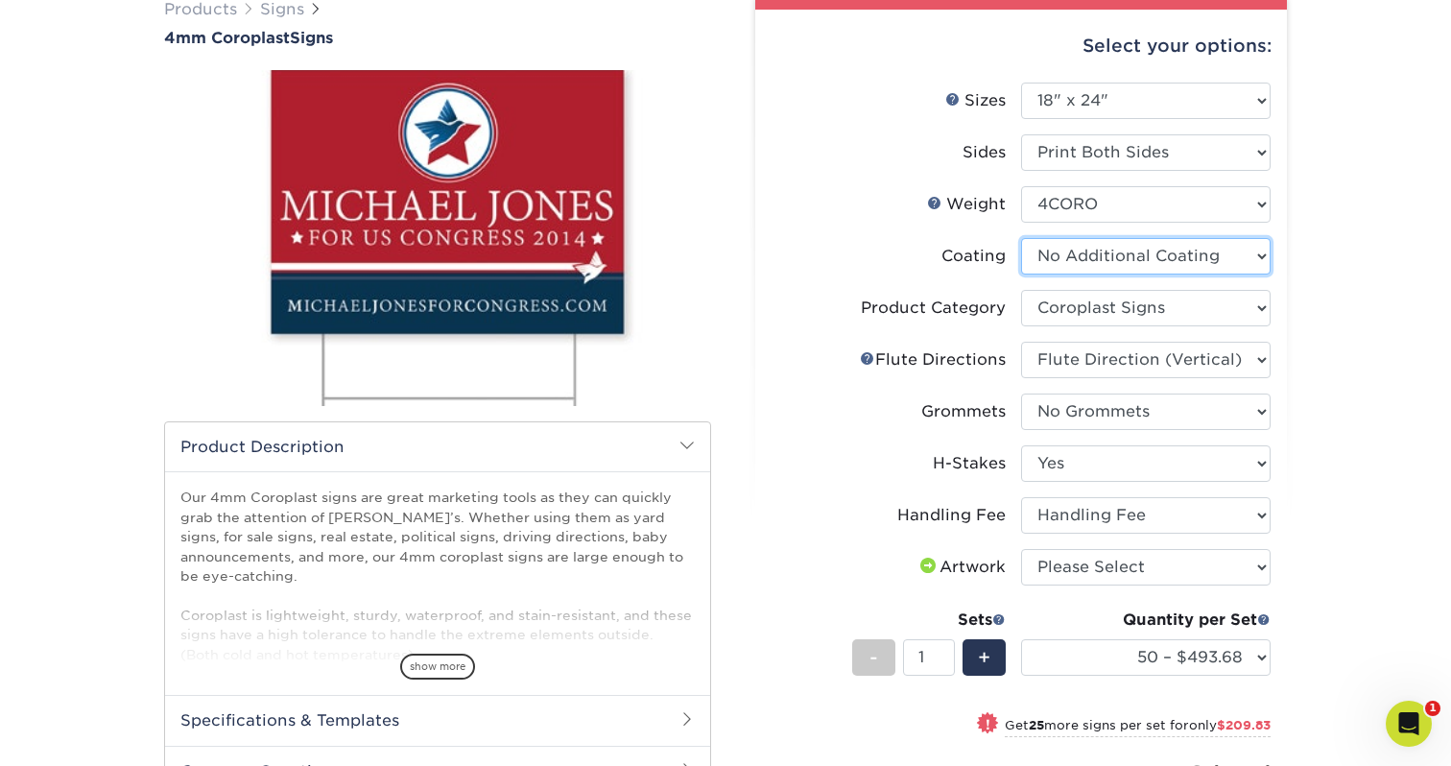
click at [1059, 254] on select at bounding box center [1146, 256] width 250 height 36
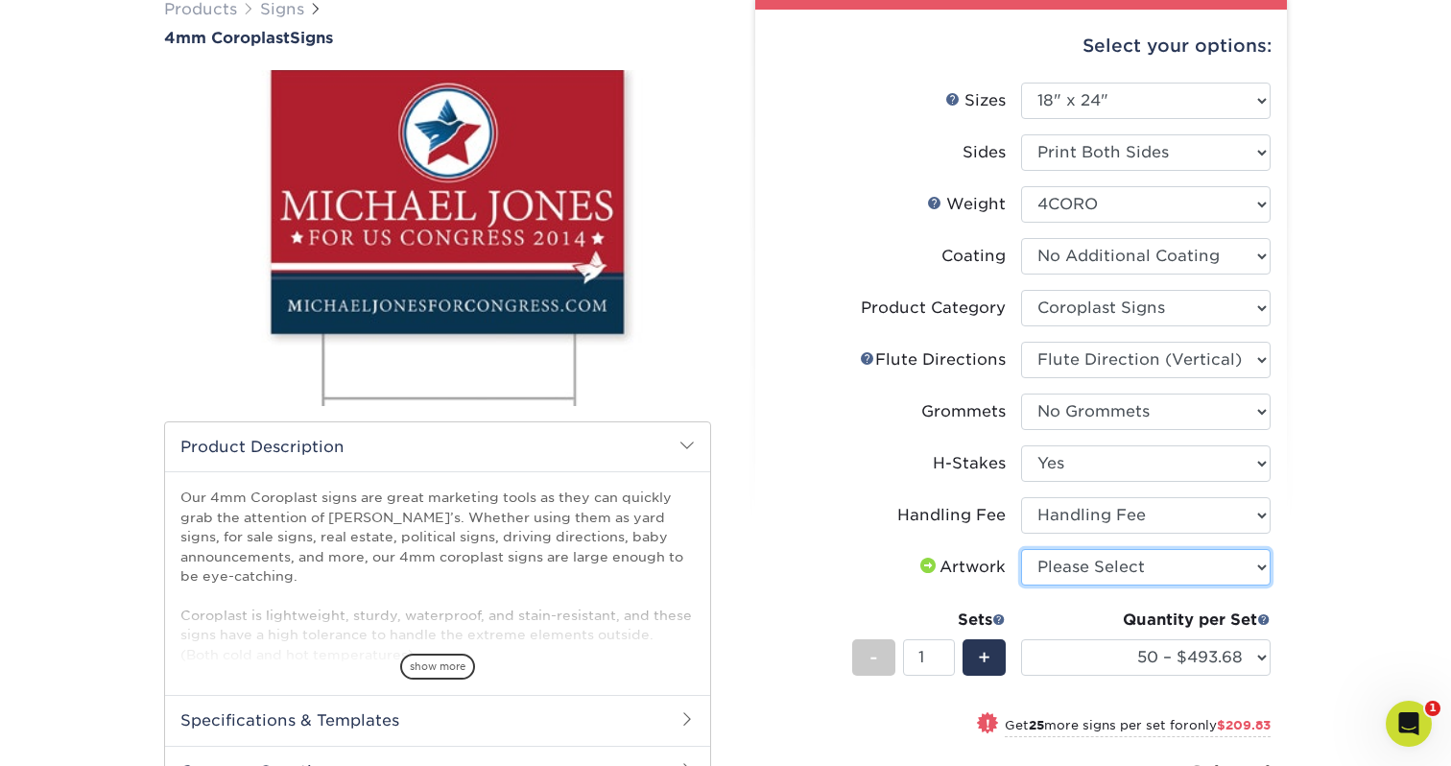
click at [1081, 557] on select "Please Select I will upload files I need a design - $50" at bounding box center [1146, 567] width 250 height 36
select select "upload"
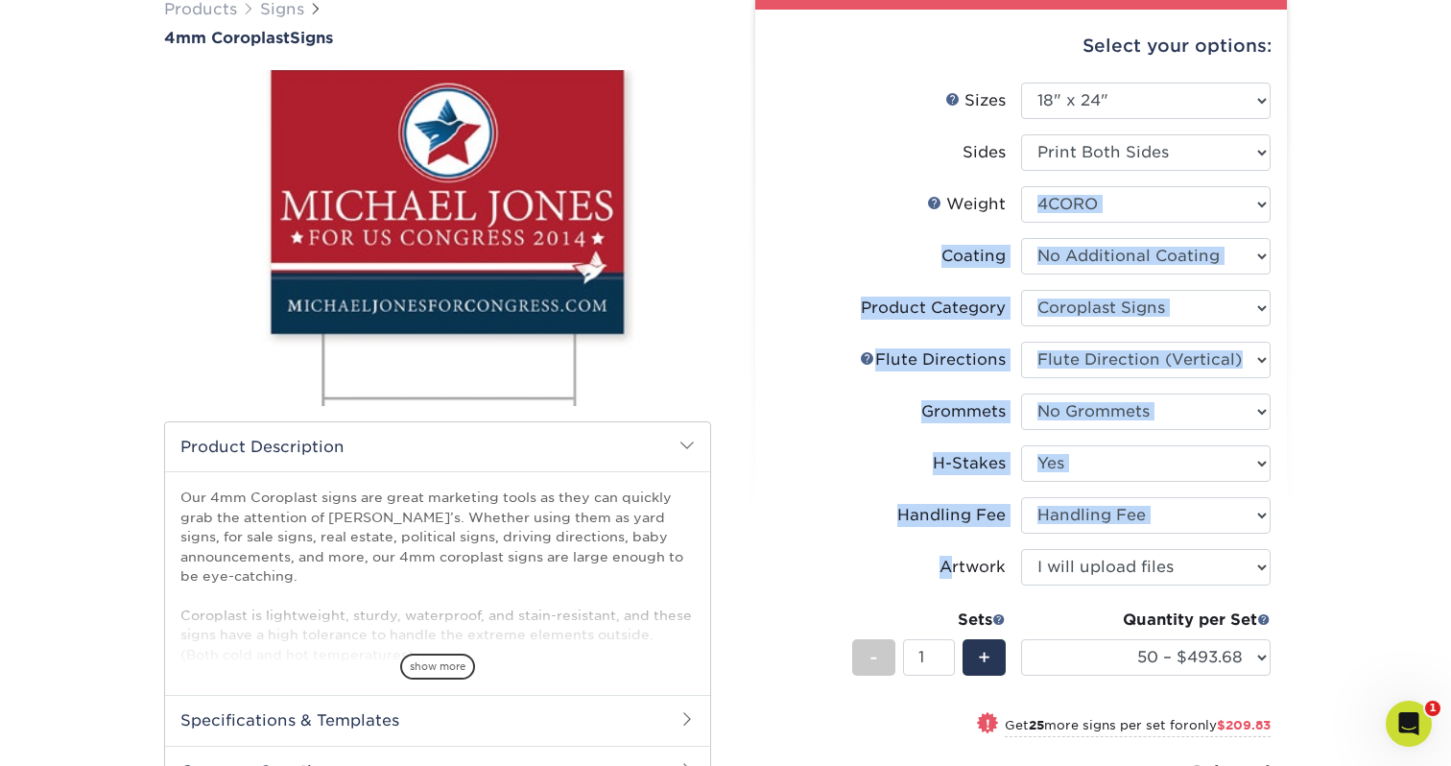
drag, startPoint x: 926, startPoint y: 556, endPoint x: 838, endPoint y: 208, distance: 358.5
click at [835, 229] on ul "Sizes Help Sizes Please Select 12" x 18" 18" x 24" 24" x 24" 24" x 36" Sides Pl…" at bounding box center [1021, 478] width 501 height 791
click at [777, 302] on label "Product Category" at bounding box center [897, 308] width 250 height 36
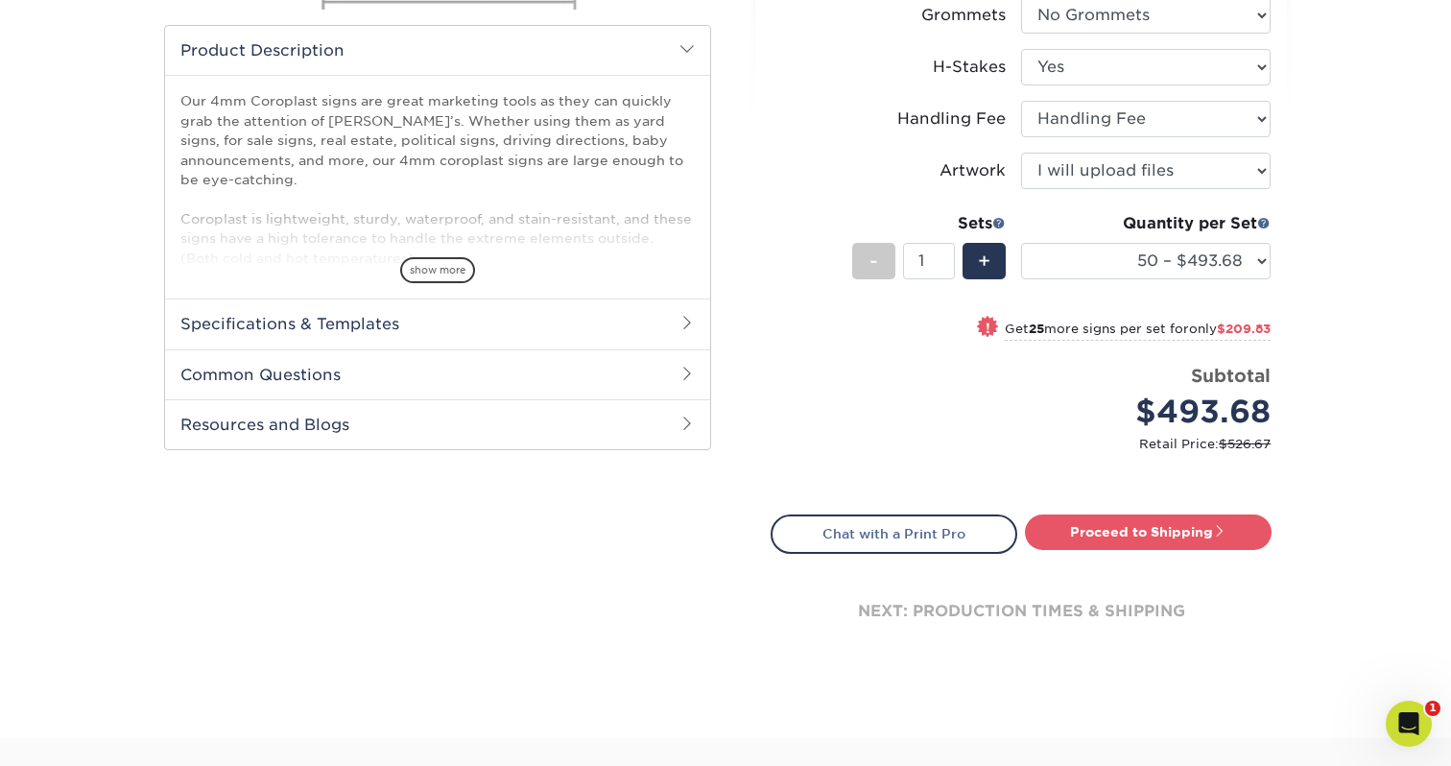
scroll to position [553, 0]
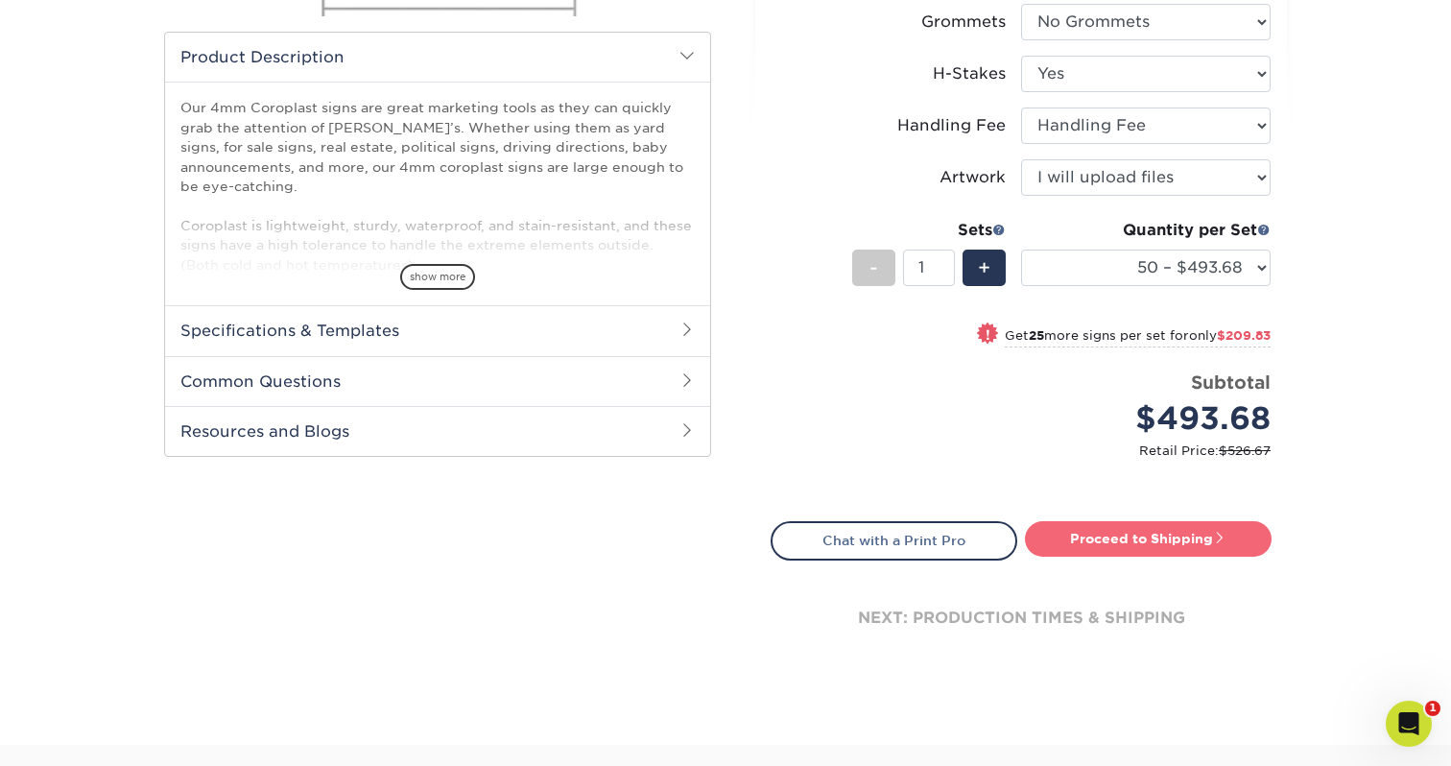
click at [1170, 542] on link "Proceed to Shipping" at bounding box center [1148, 538] width 247 height 35
type input "Set 1"
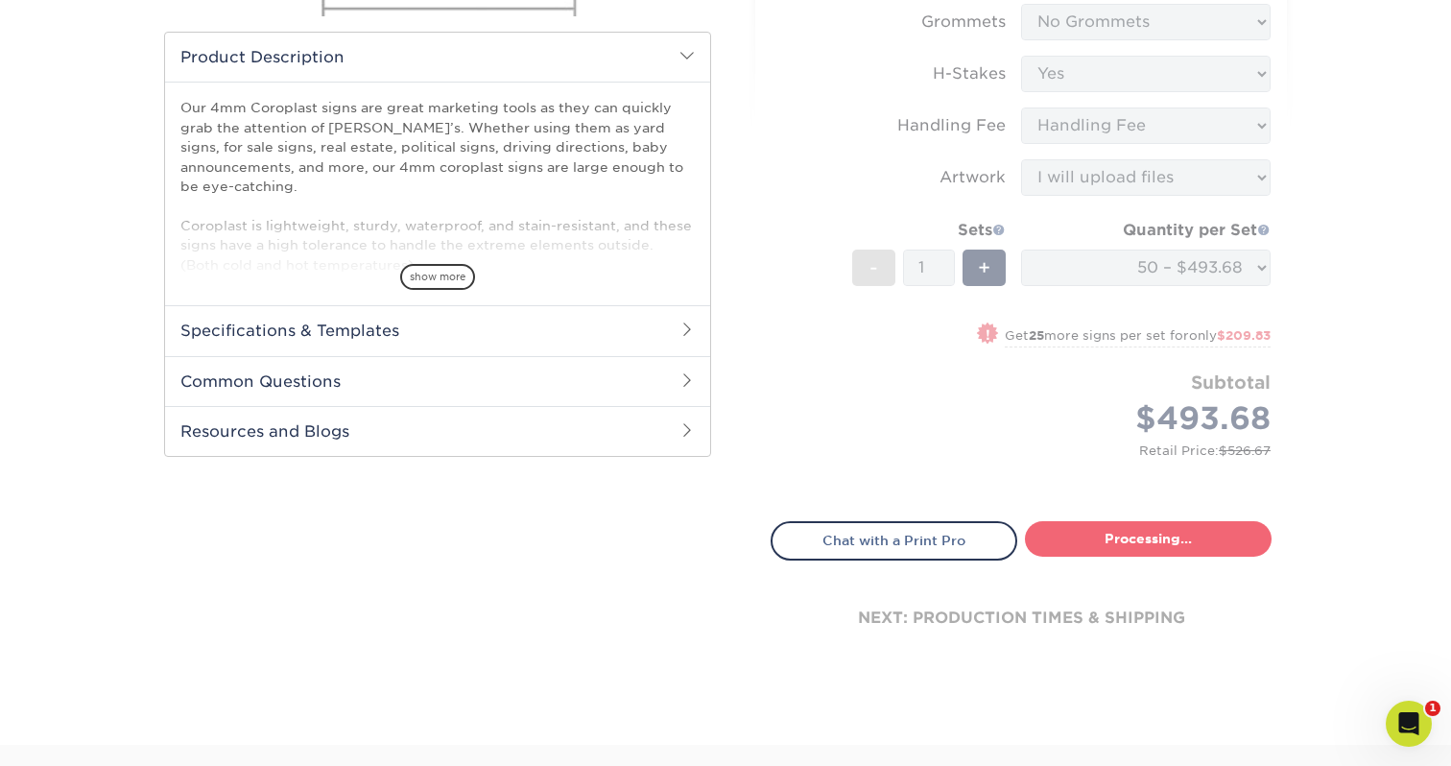
select select "47f0474b-2064-41a6-8bb0-fab4ed3172a9"
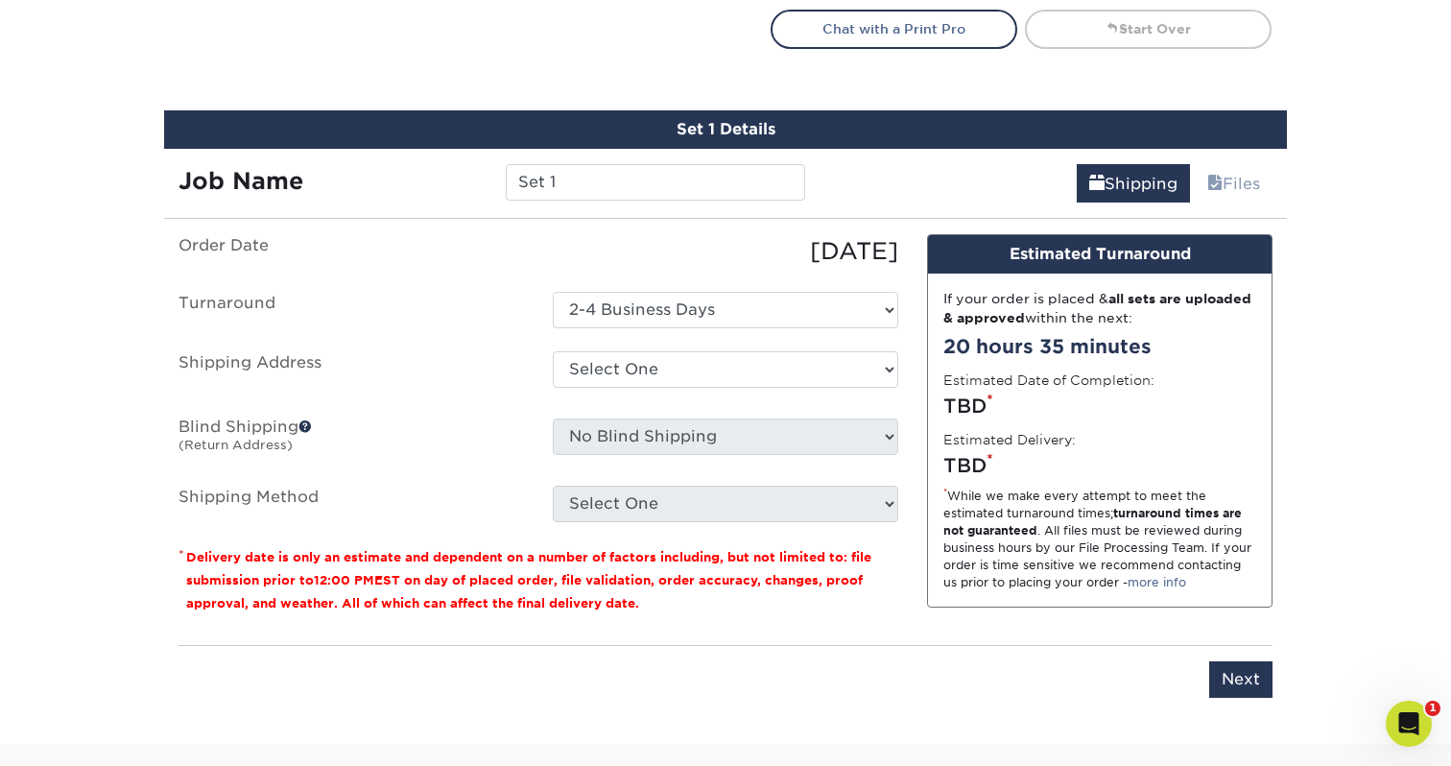
scroll to position [1125, 0]
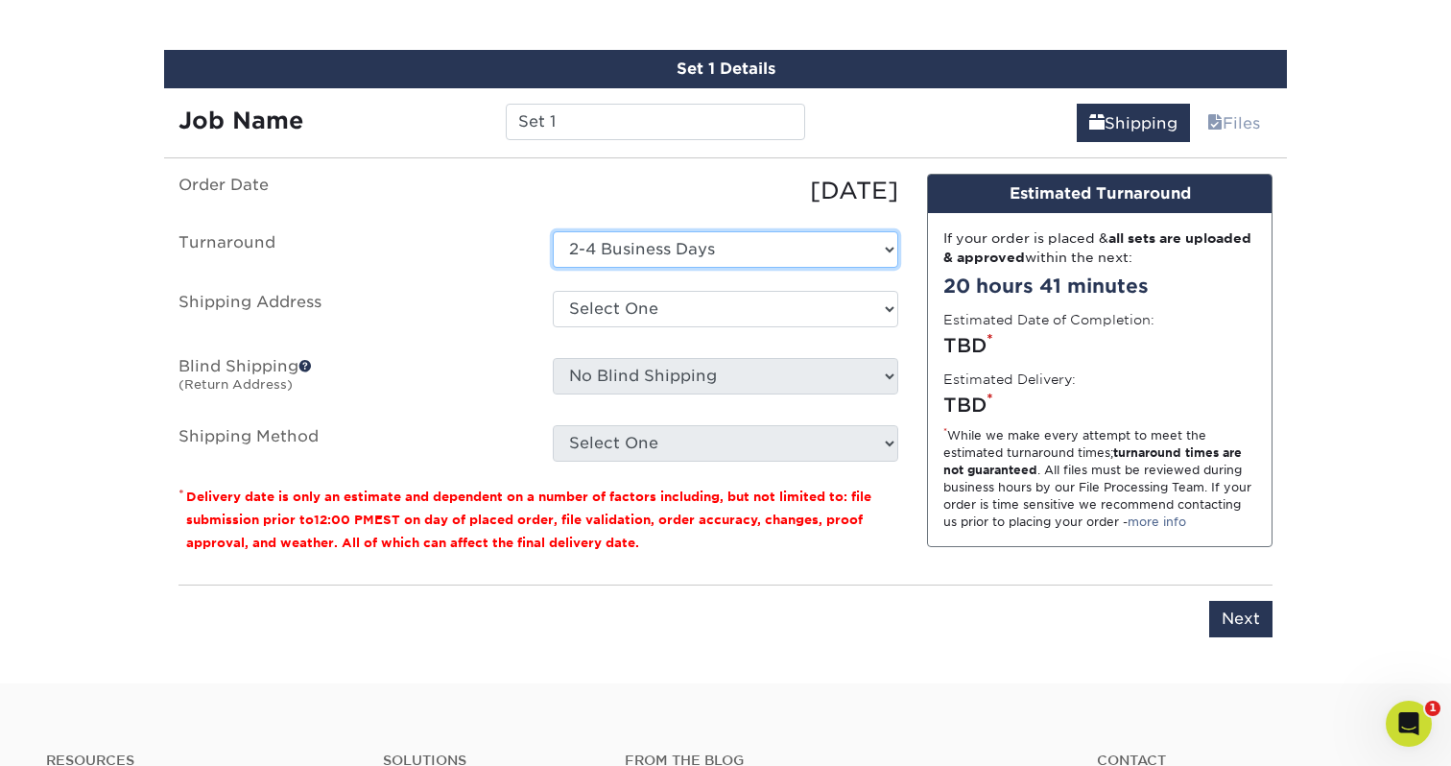
click at [570, 243] on select "Select One 2-4 Business Days" at bounding box center [726, 249] width 346 height 36
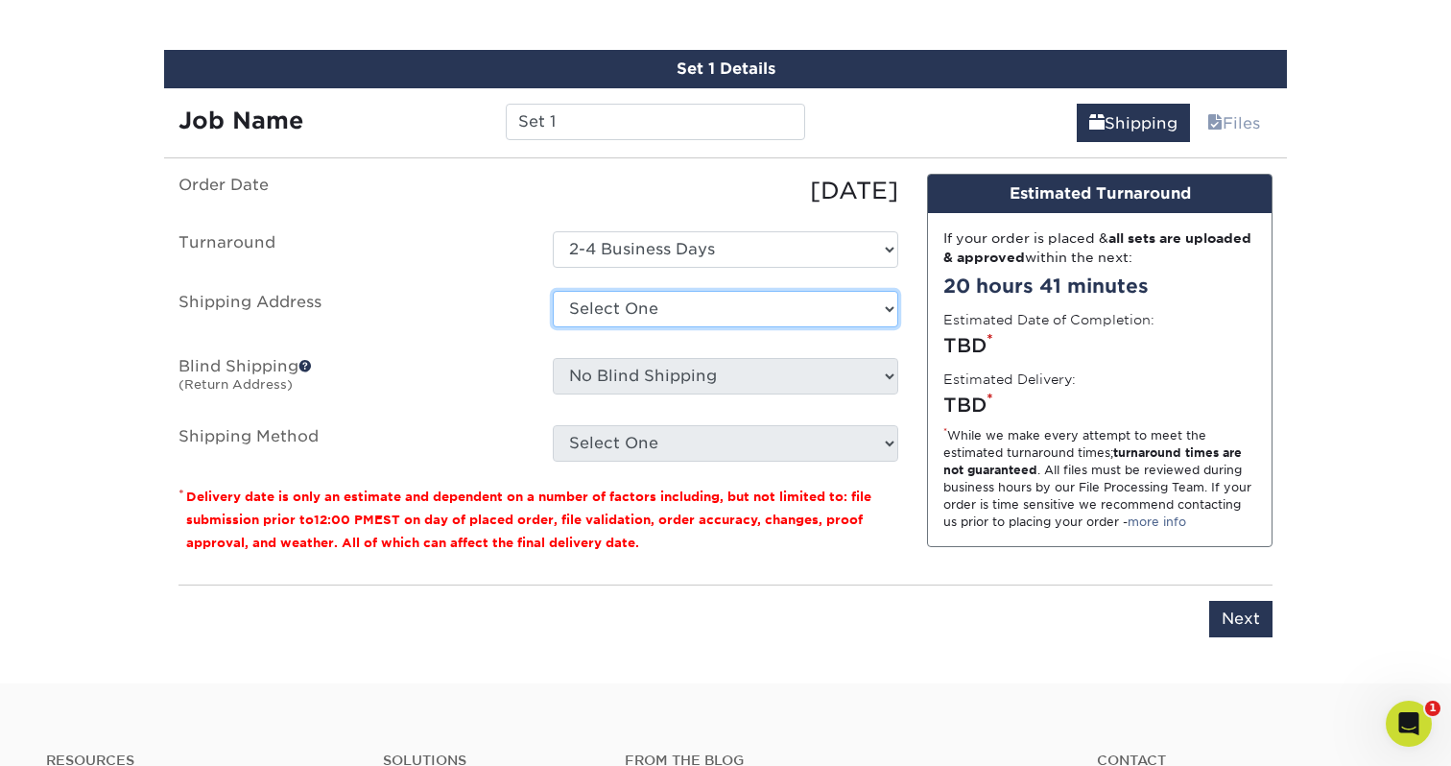
click at [605, 315] on select "Select One elSage + Add New Address" at bounding box center [726, 309] width 346 height 36
select select "279898"
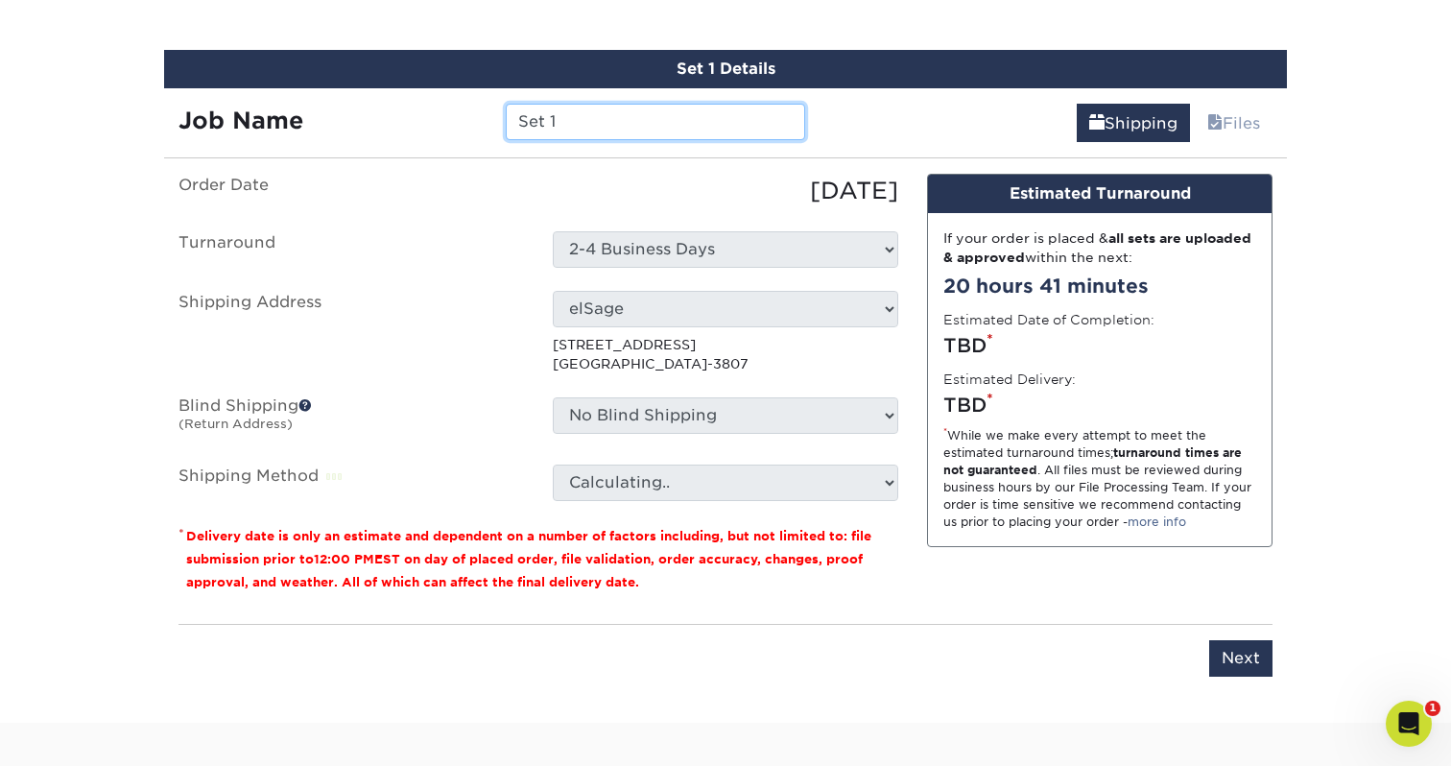
drag, startPoint x: 576, startPoint y: 121, endPoint x: 471, endPoint y: 102, distance: 106.4
click at [471, 104] on div "Job Name Set 1" at bounding box center [492, 122] width 656 height 36
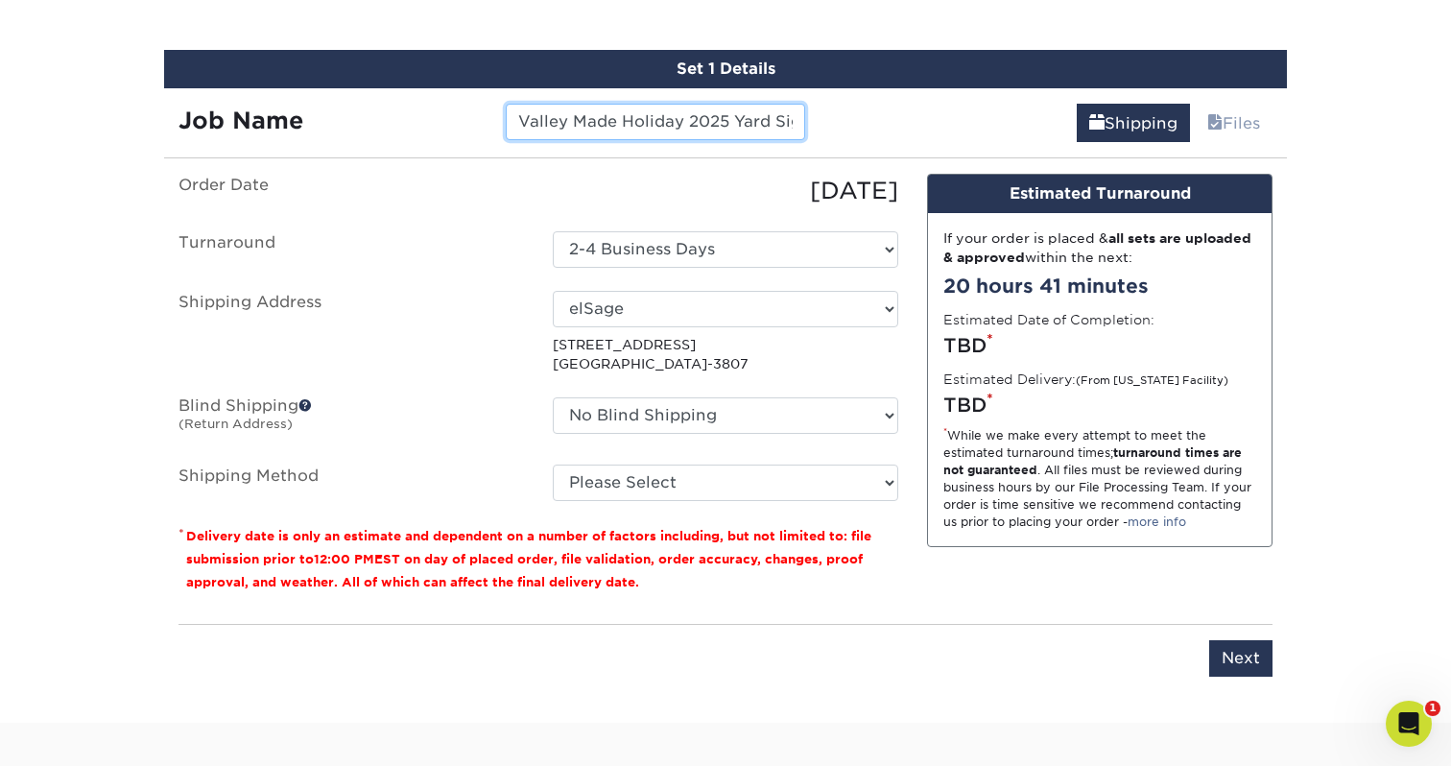
type input "Valley Made Holiday 2025 Yard Signs"
click at [428, 253] on label "Turnaround" at bounding box center [351, 249] width 374 height 36
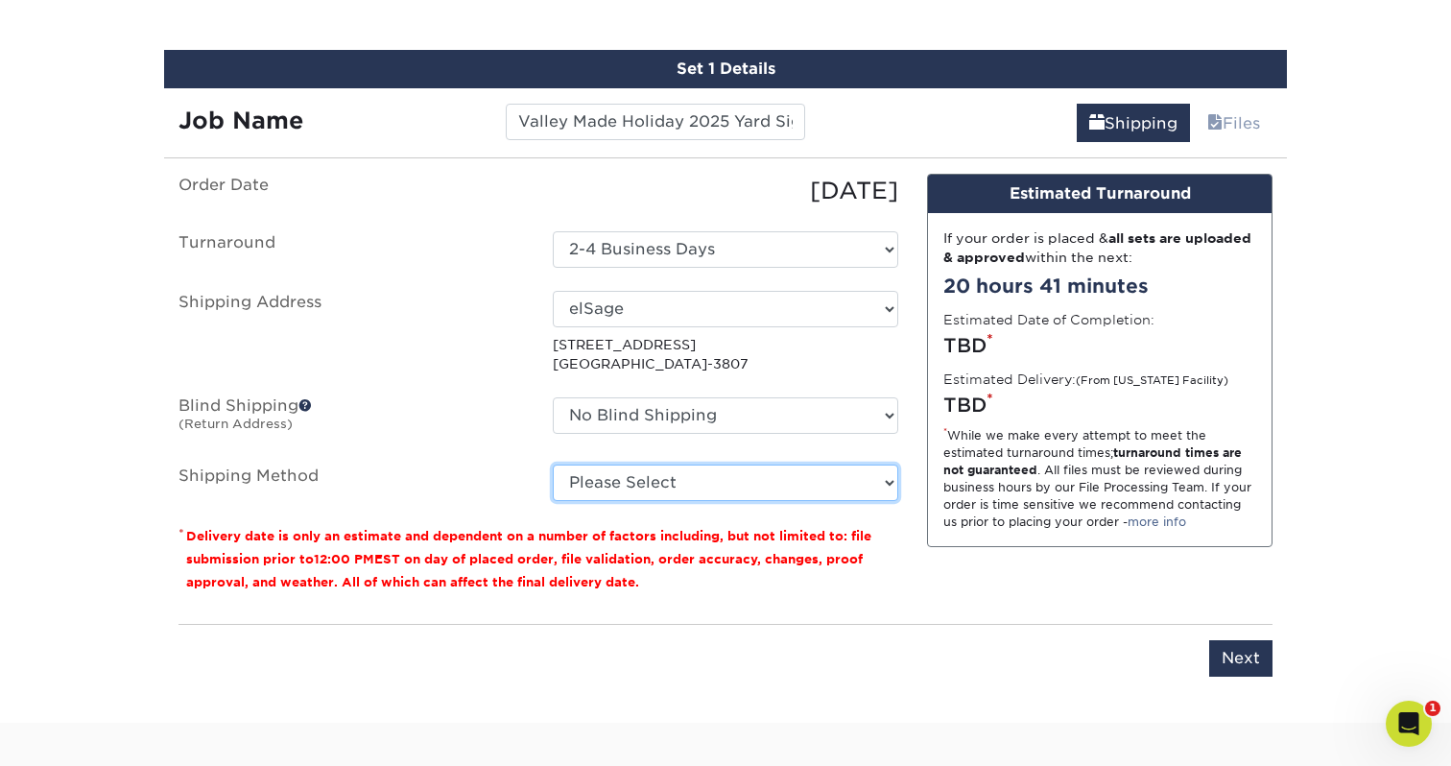
click at [609, 481] on select "Please Select Ground Shipping (+$71.50) 3 Day Shipping Service (+$96.20) 2 Day …" at bounding box center [726, 483] width 346 height 36
select select "03"
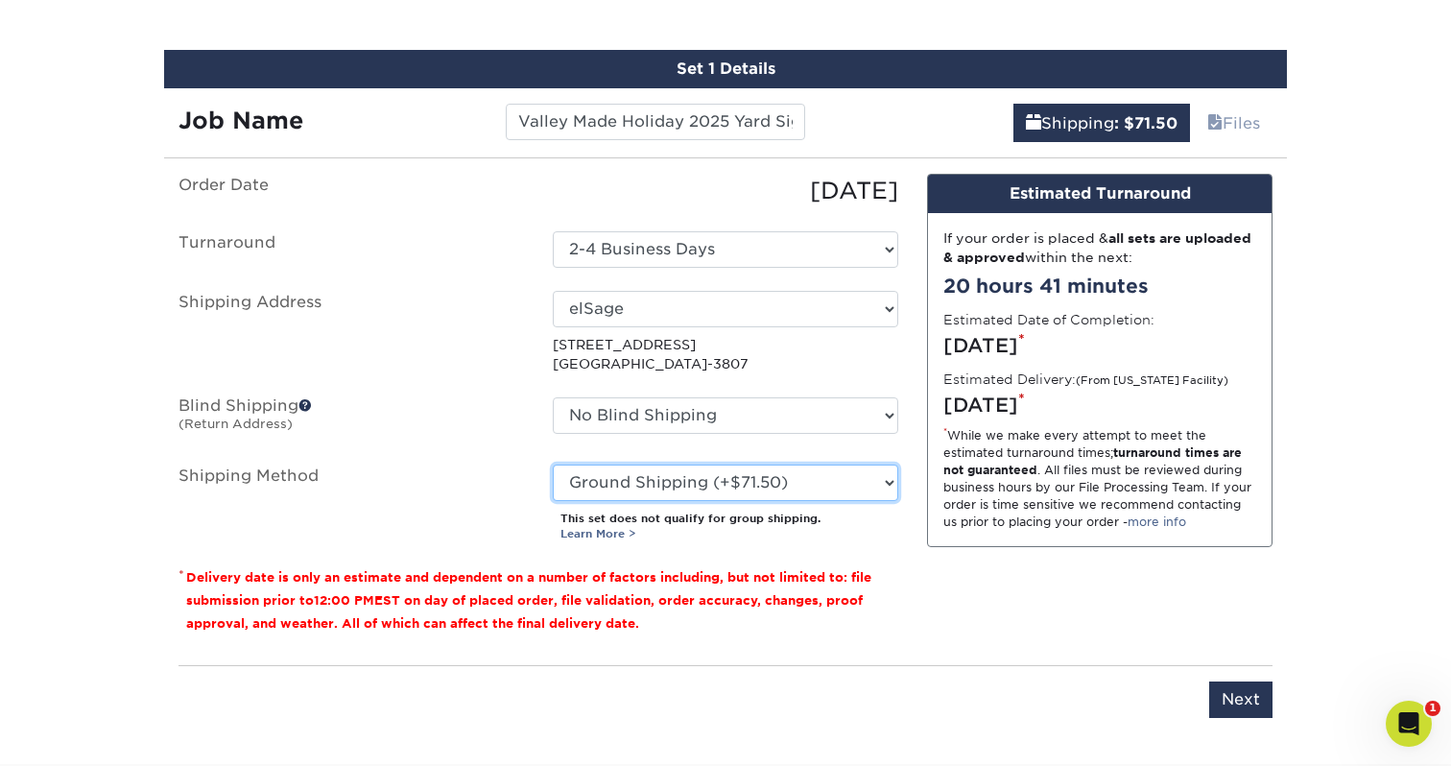
click at [581, 491] on select "Please Select Ground Shipping (+$71.50) 3 Day Shipping Service (+$96.20) 2 Day …" at bounding box center [726, 483] width 346 height 36
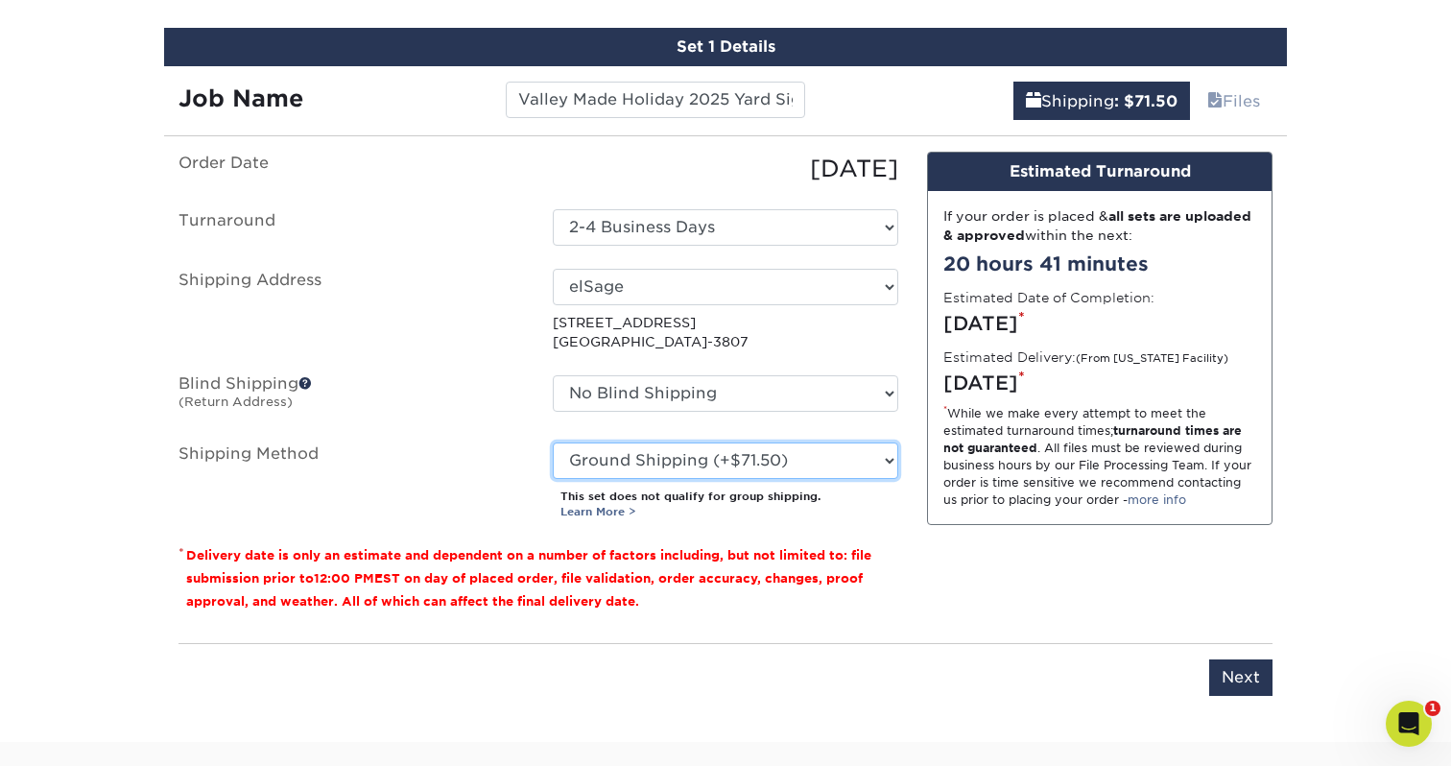
scroll to position [1151, 0]
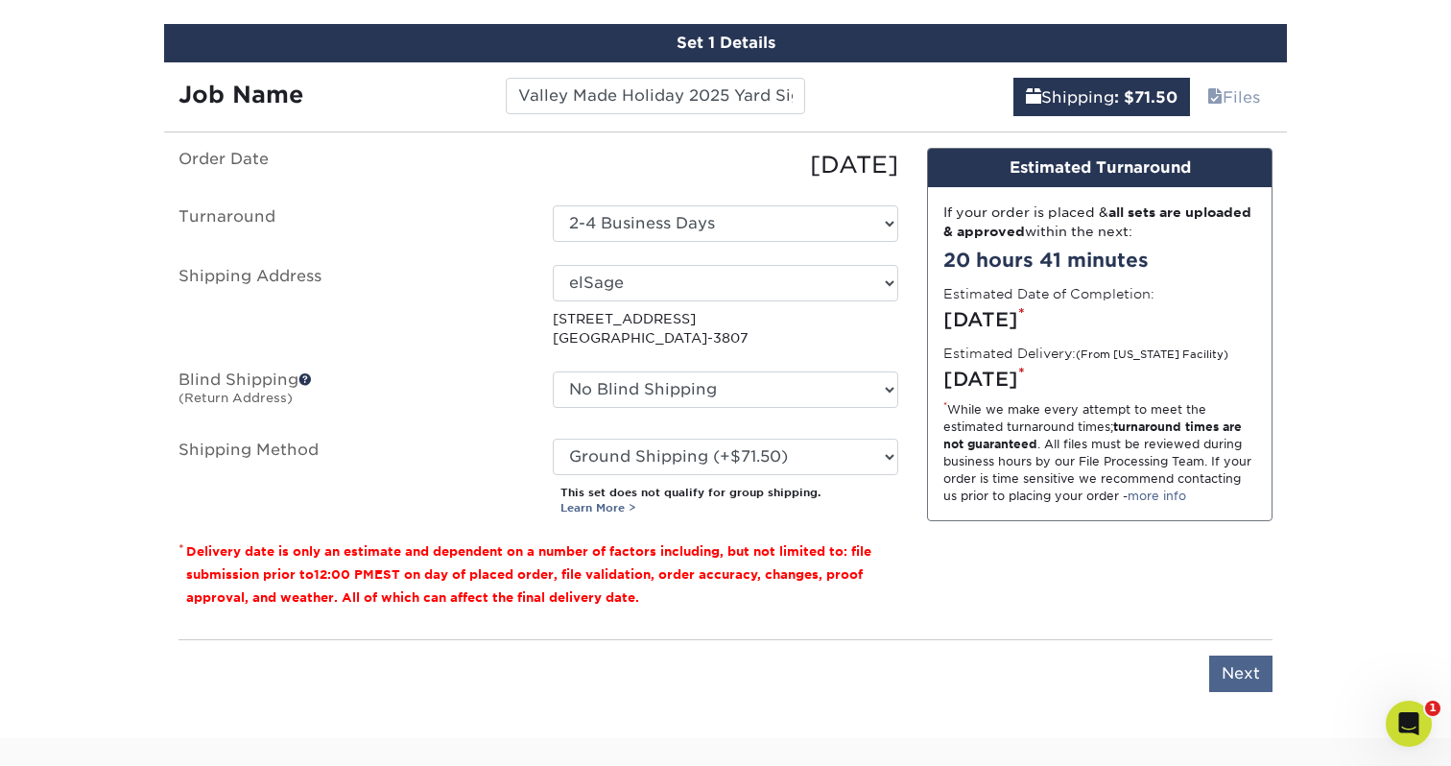
click at [1247, 657] on input "Next" at bounding box center [1240, 674] width 63 height 36
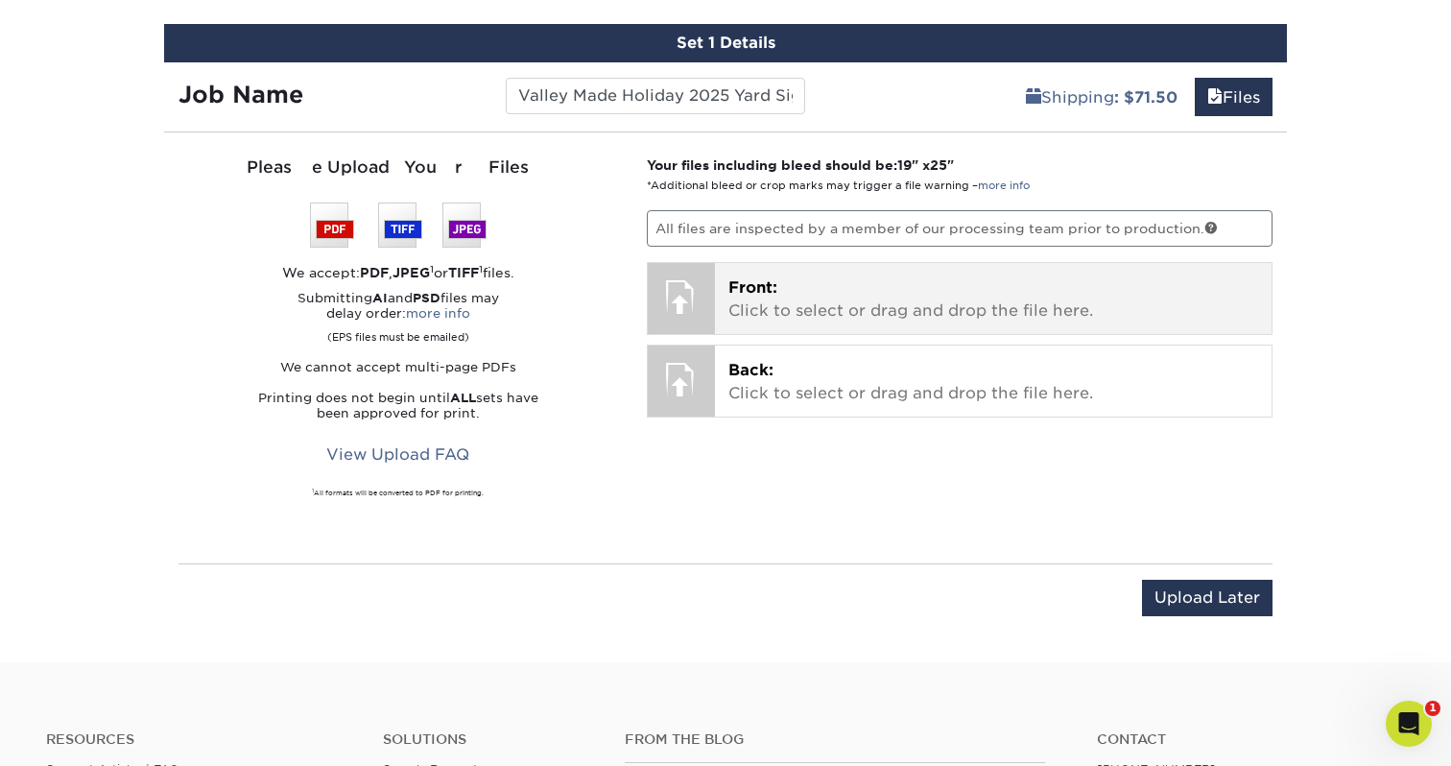
click at [761, 265] on div "Front: Click to select or drag and drop the file here. Choose file" at bounding box center [994, 298] width 558 height 71
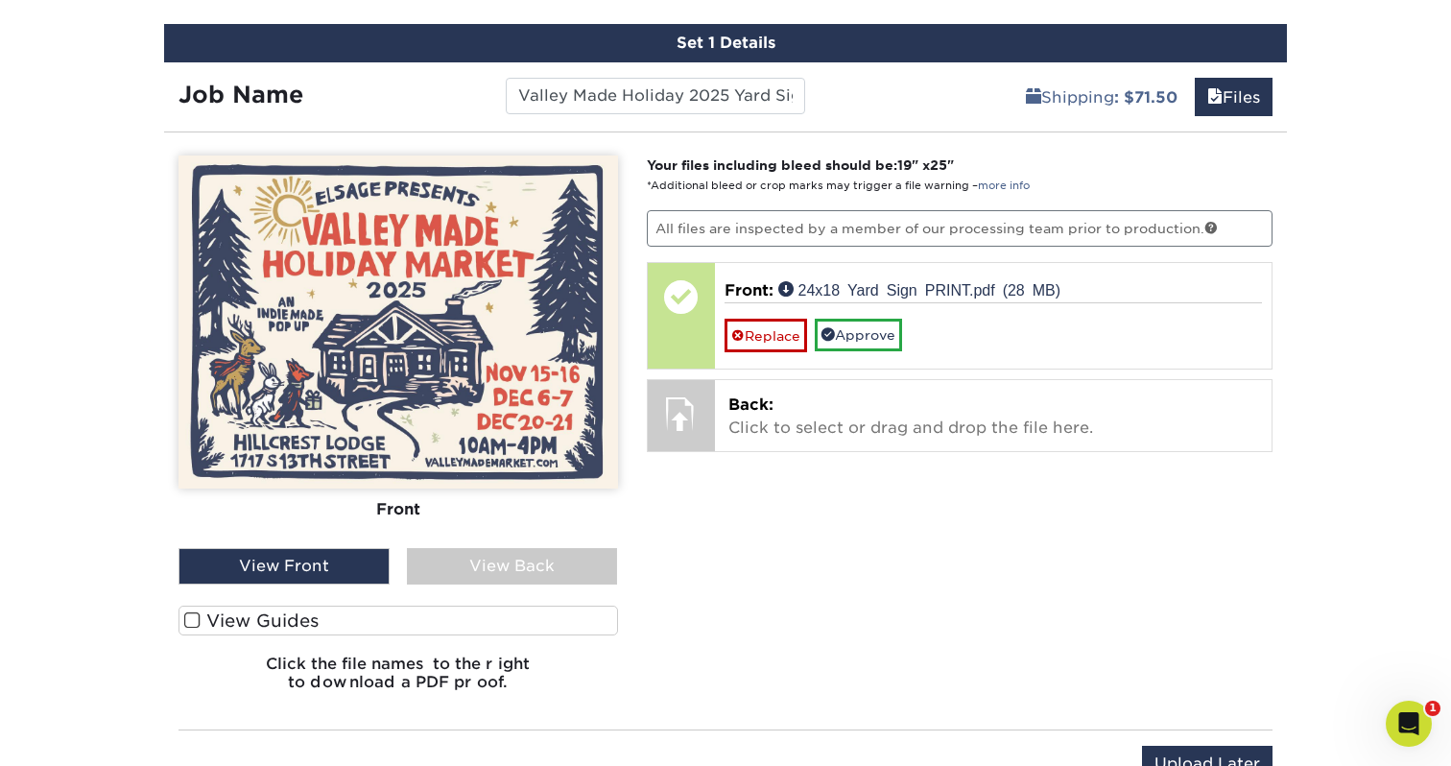
click at [197, 616] on span at bounding box center [192, 620] width 16 height 18
click at [0, 0] on input "View Guides" at bounding box center [0, 0] width 0 height 0
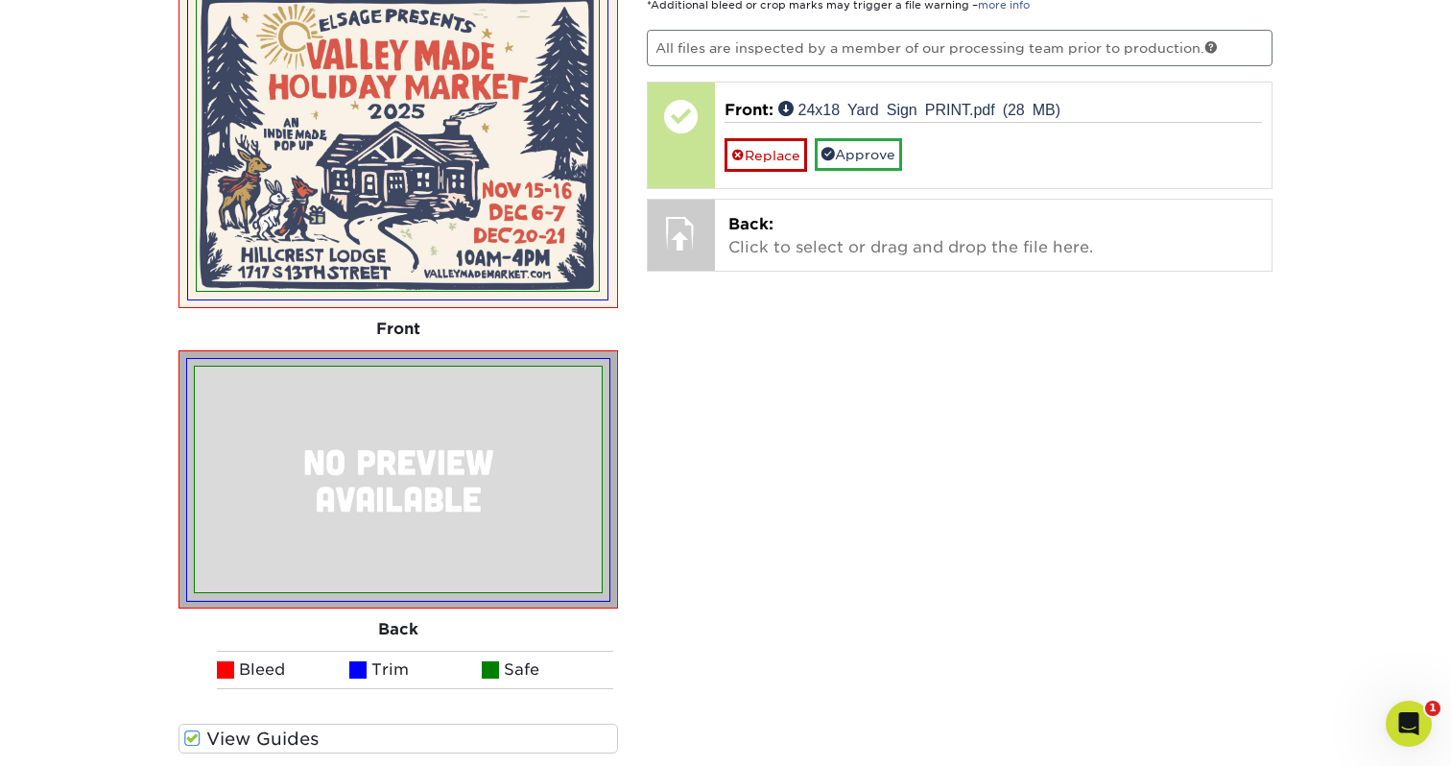
scroll to position [1368, 0]
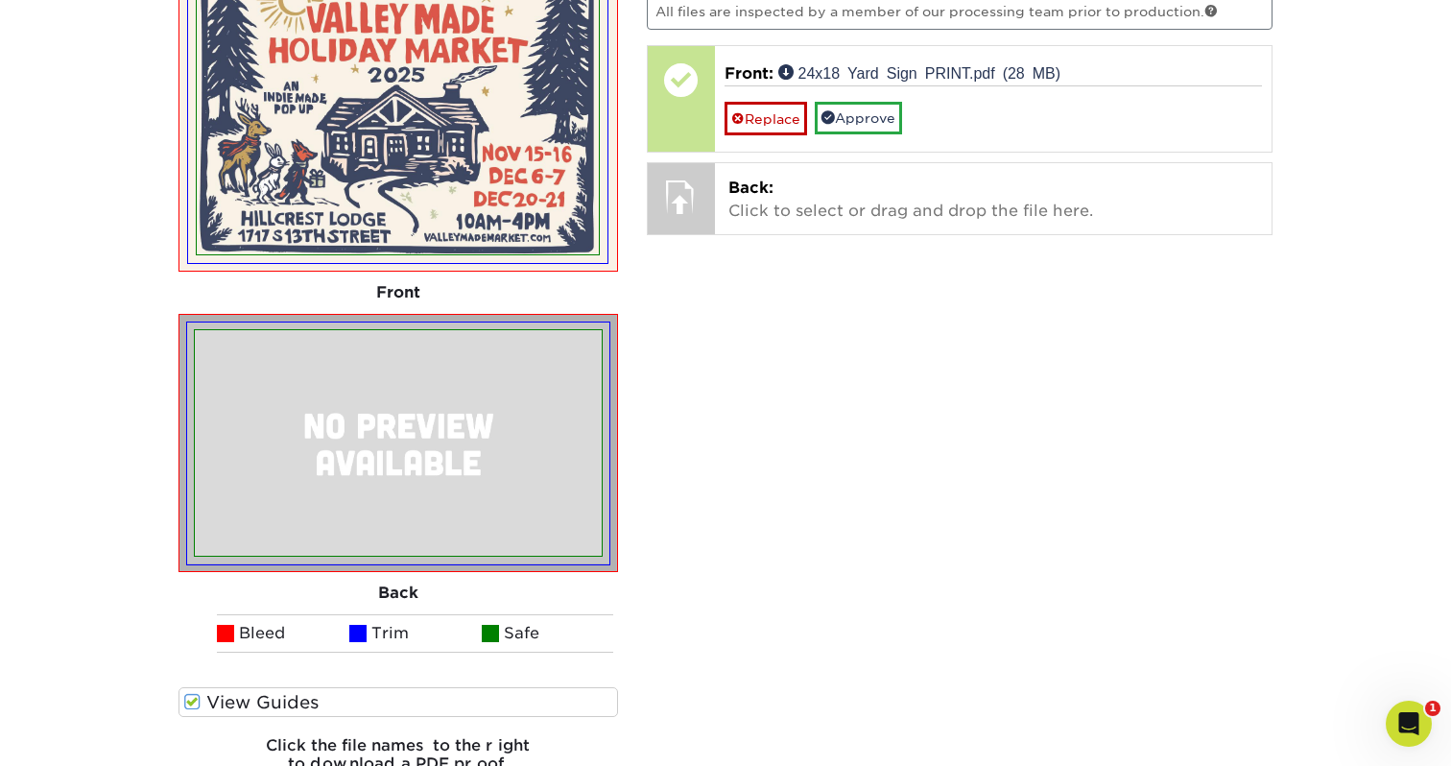
click at [186, 700] on span at bounding box center [192, 702] width 16 height 18
click at [0, 0] on input "View Guides" at bounding box center [0, 0] width 0 height 0
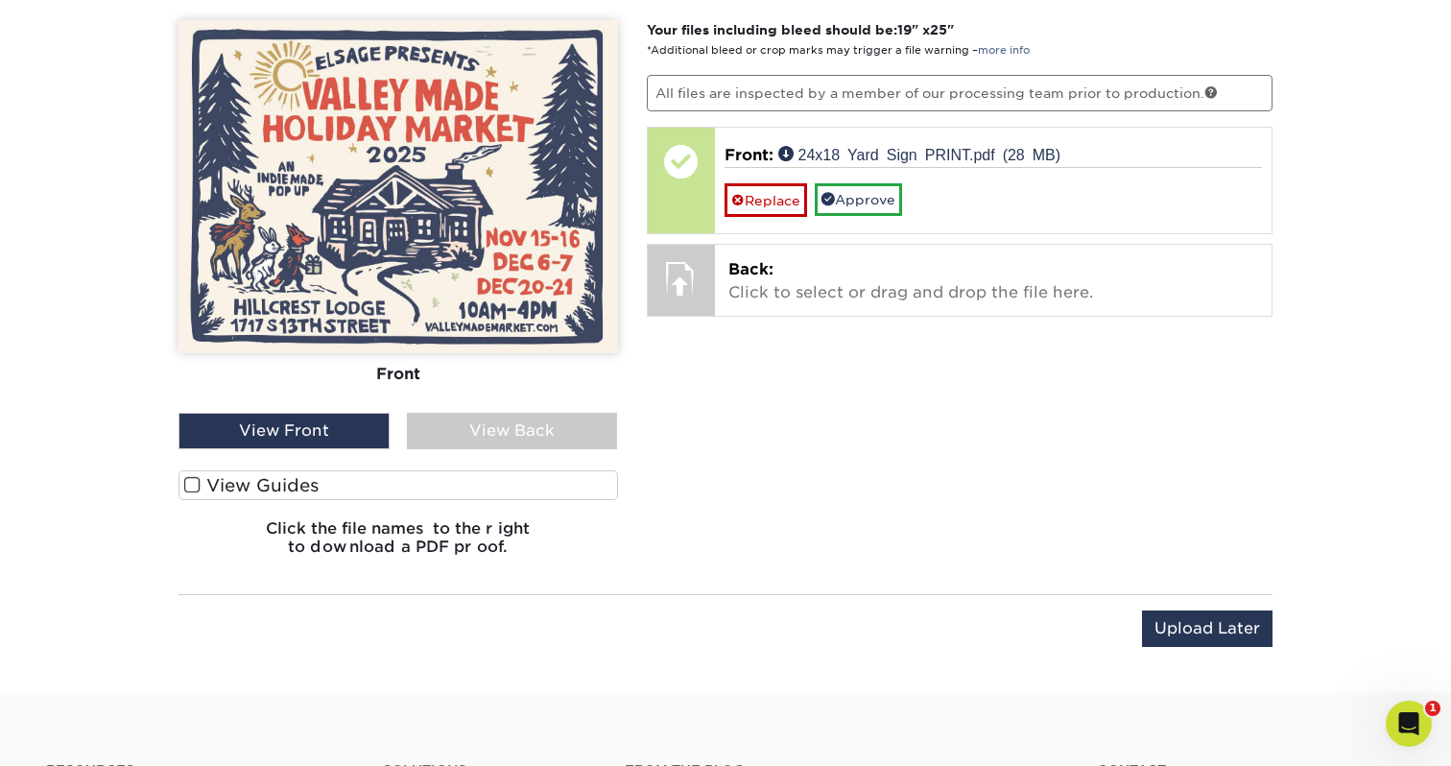
scroll to position [1259, 0]
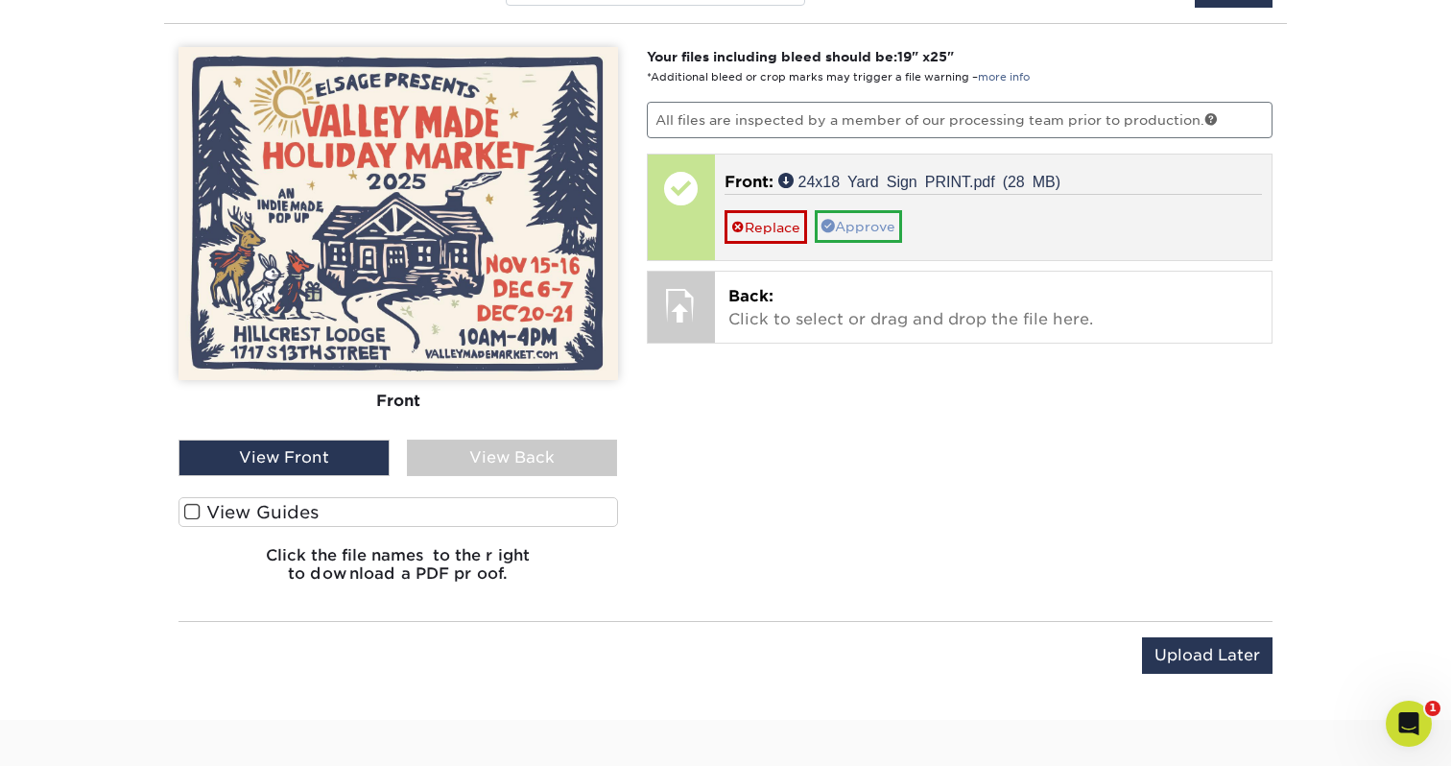
click at [860, 228] on link "Approve" at bounding box center [858, 226] width 87 height 33
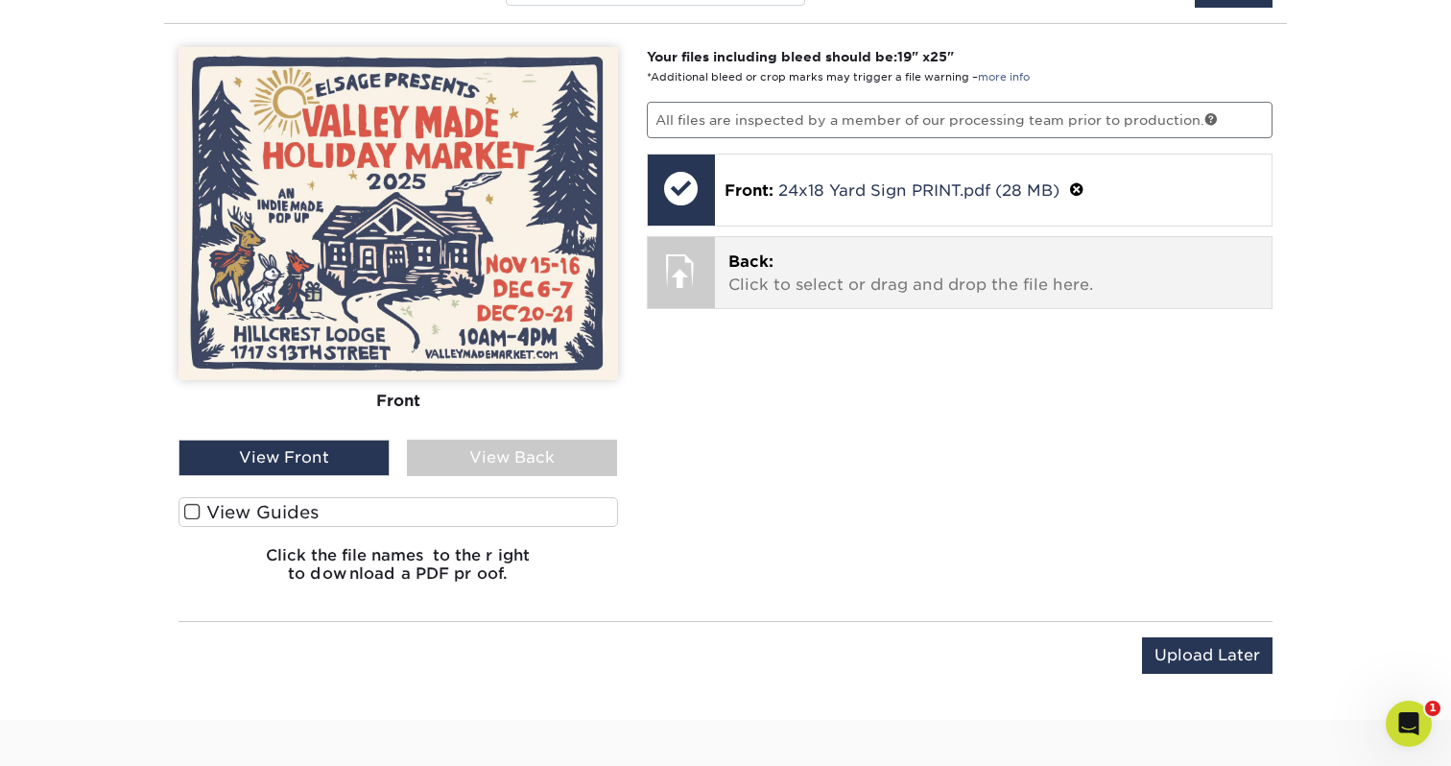
click at [743, 263] on span "Back:" at bounding box center [751, 261] width 45 height 18
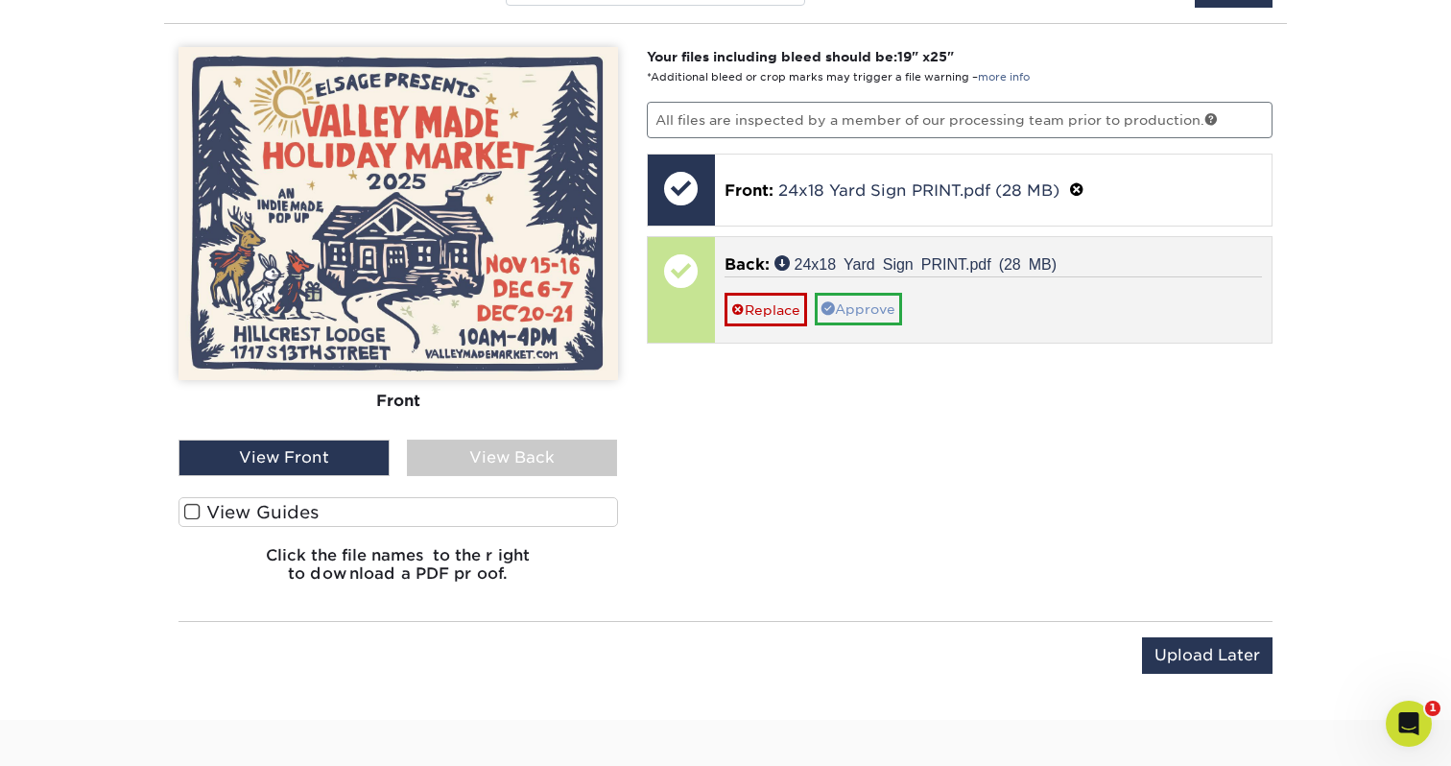
click at [872, 313] on link "Approve" at bounding box center [858, 309] width 87 height 33
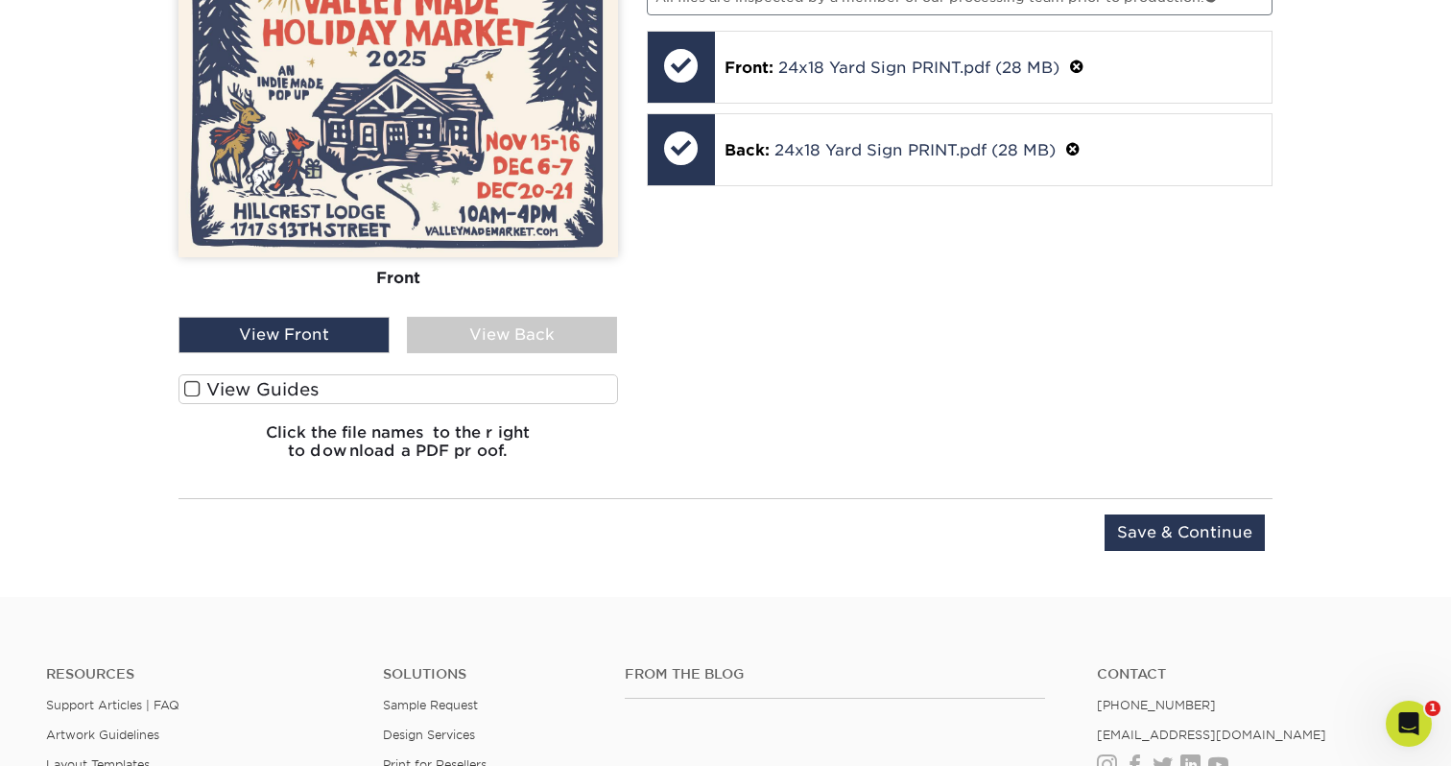
scroll to position [1384, 0]
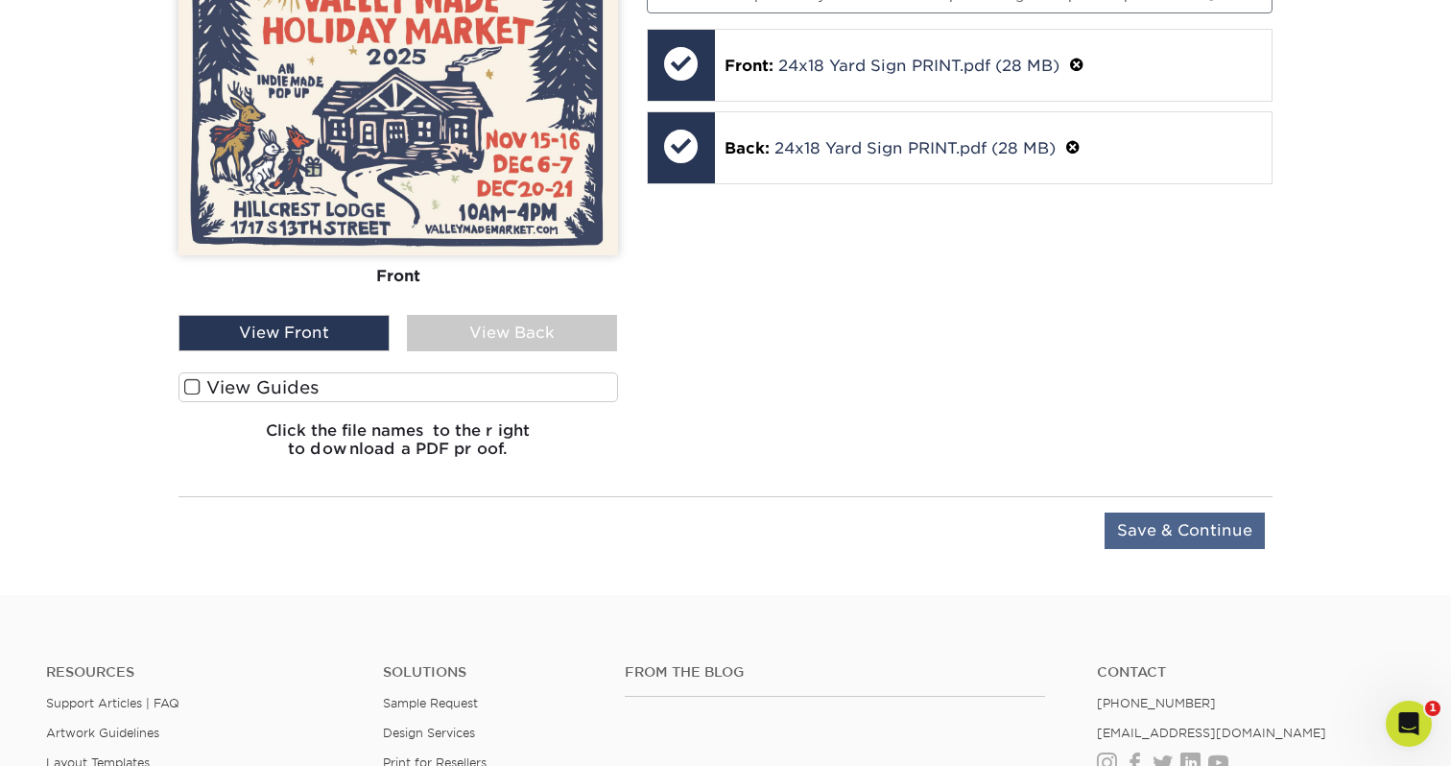
click at [1183, 528] on input "Save & Continue" at bounding box center [1185, 531] width 160 height 36
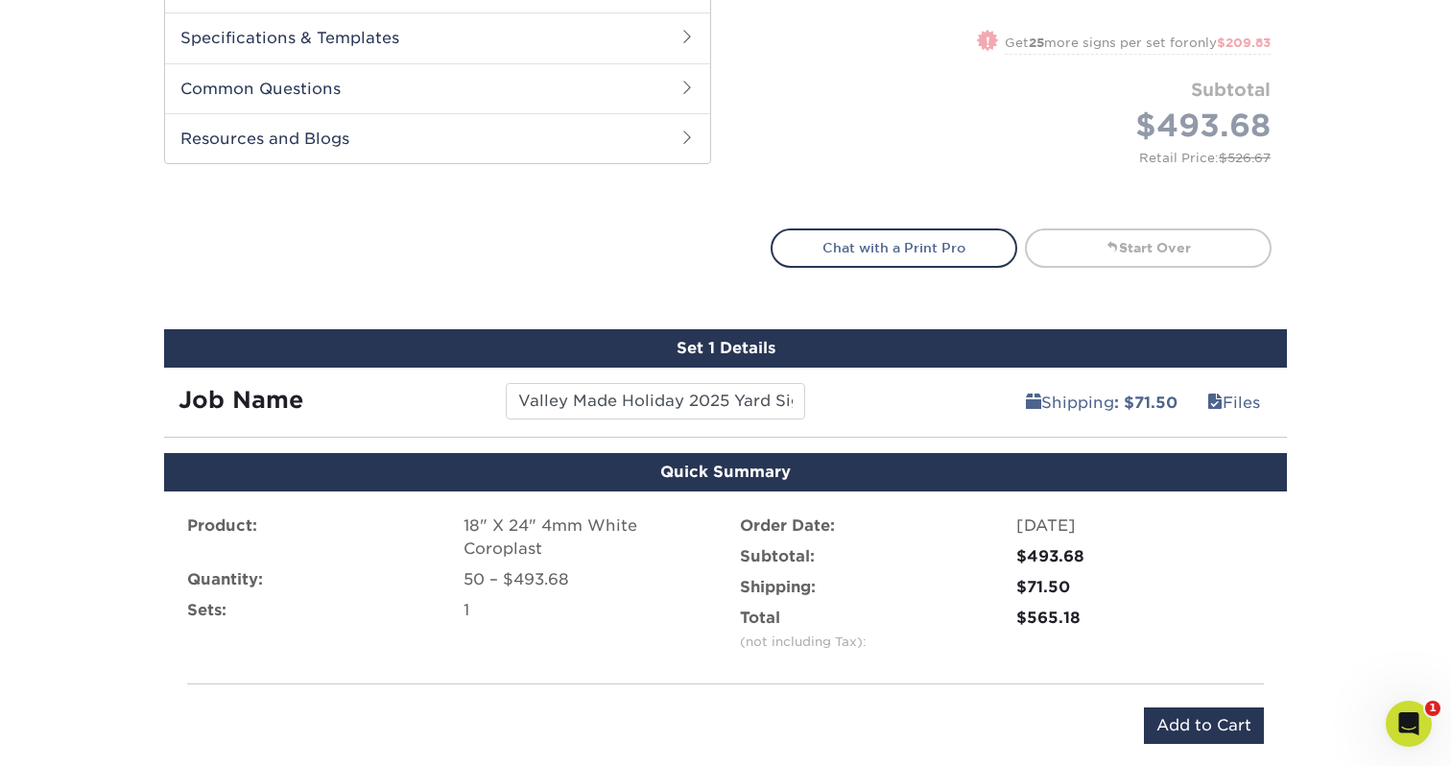
scroll to position [857, 0]
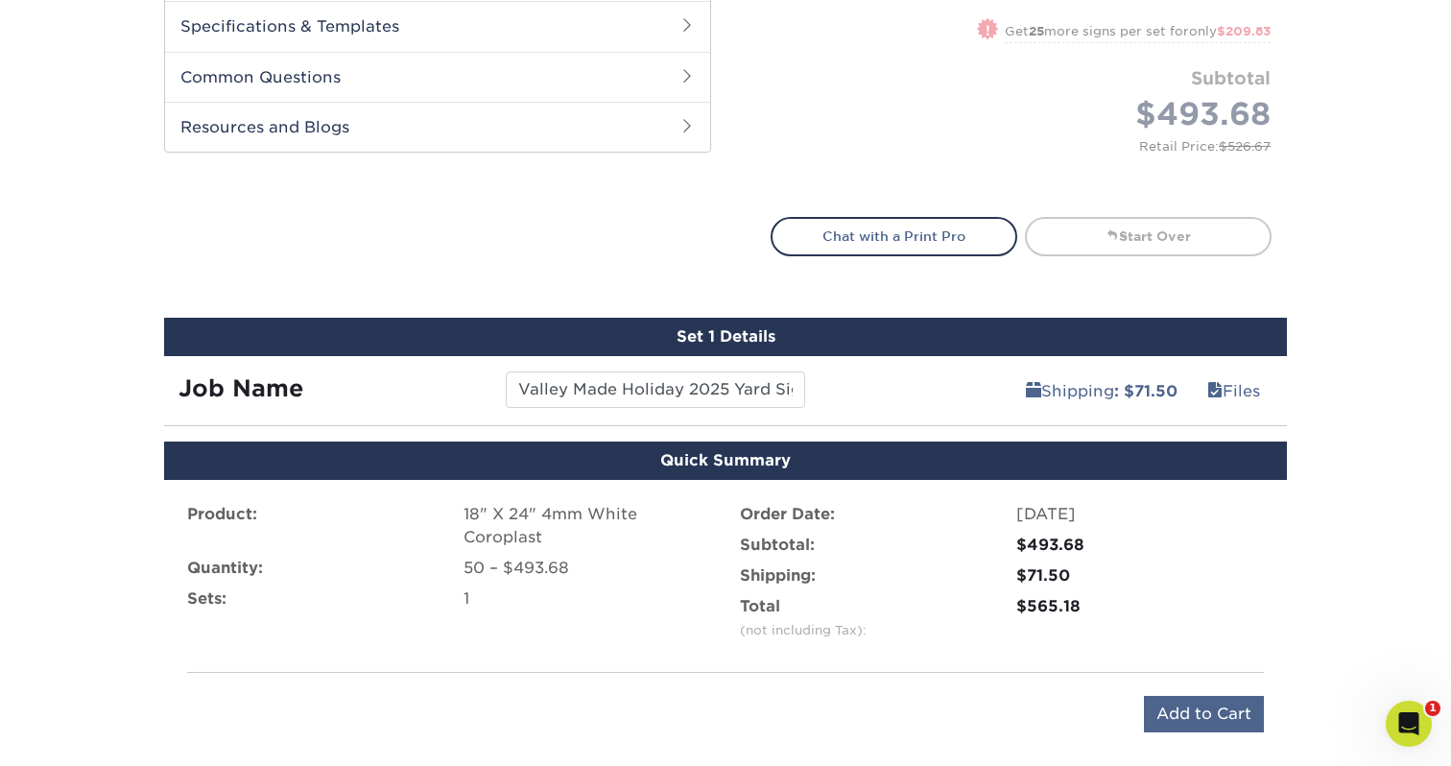
click at [1207, 716] on input "Add to Cart" at bounding box center [1204, 714] width 120 height 36
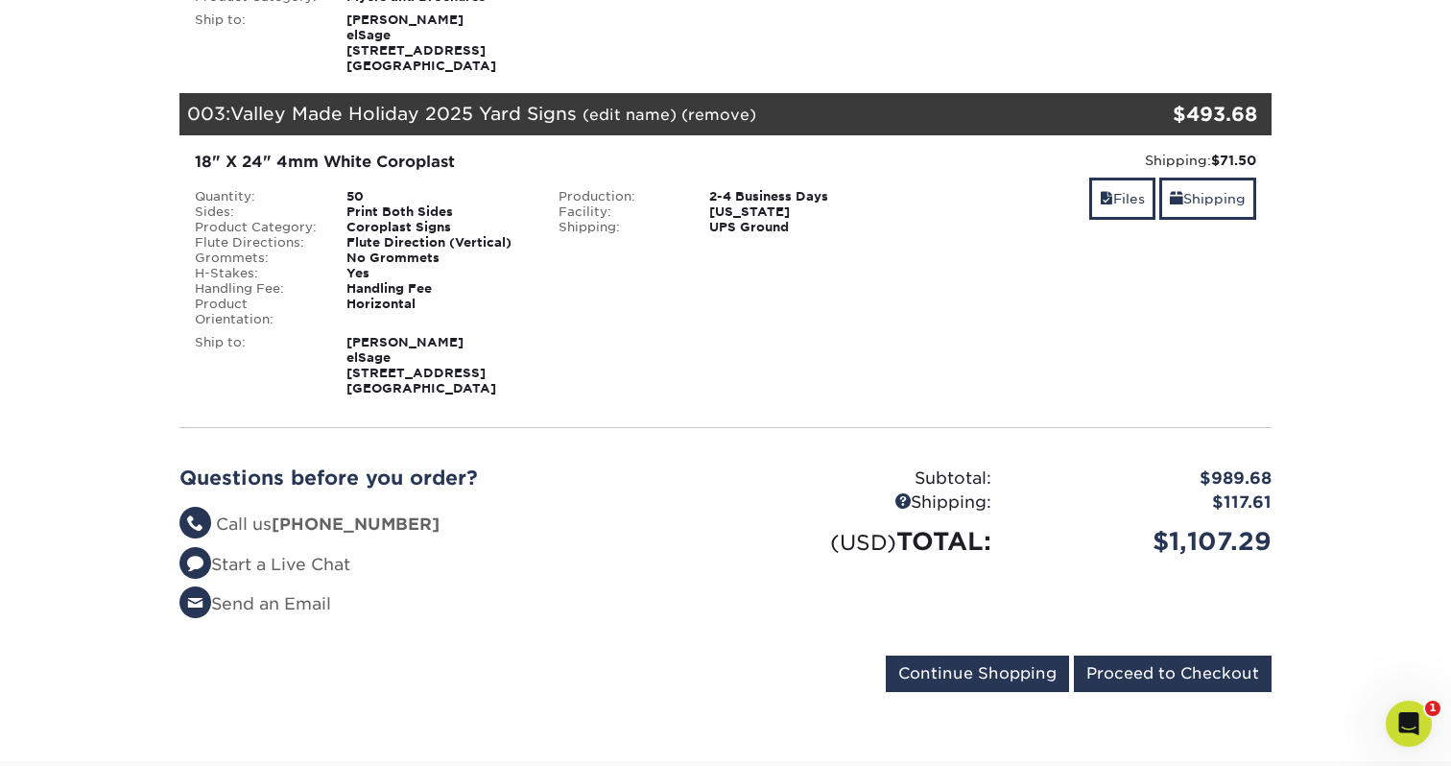
scroll to position [705, 0]
click at [1144, 660] on input "Proceed to Checkout" at bounding box center [1173, 673] width 198 height 36
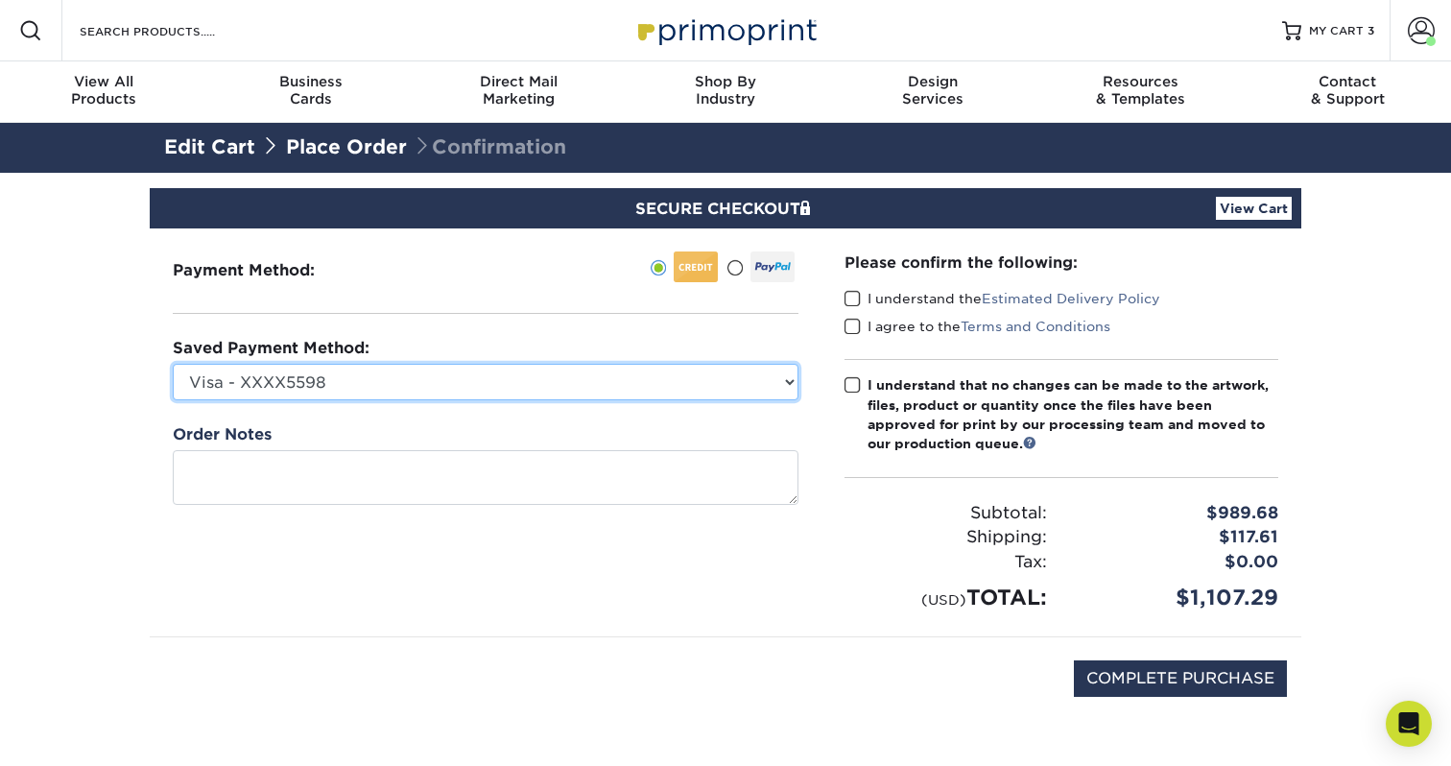
click at [511, 386] on select "Visa - XXXX5598 Visa - XXXX5598 New Credit Card" at bounding box center [486, 382] width 626 height 36
click at [199, 378] on select "Visa - XXXX5598 Visa - XXXX5598 New Credit Card" at bounding box center [486, 382] width 626 height 36
select select
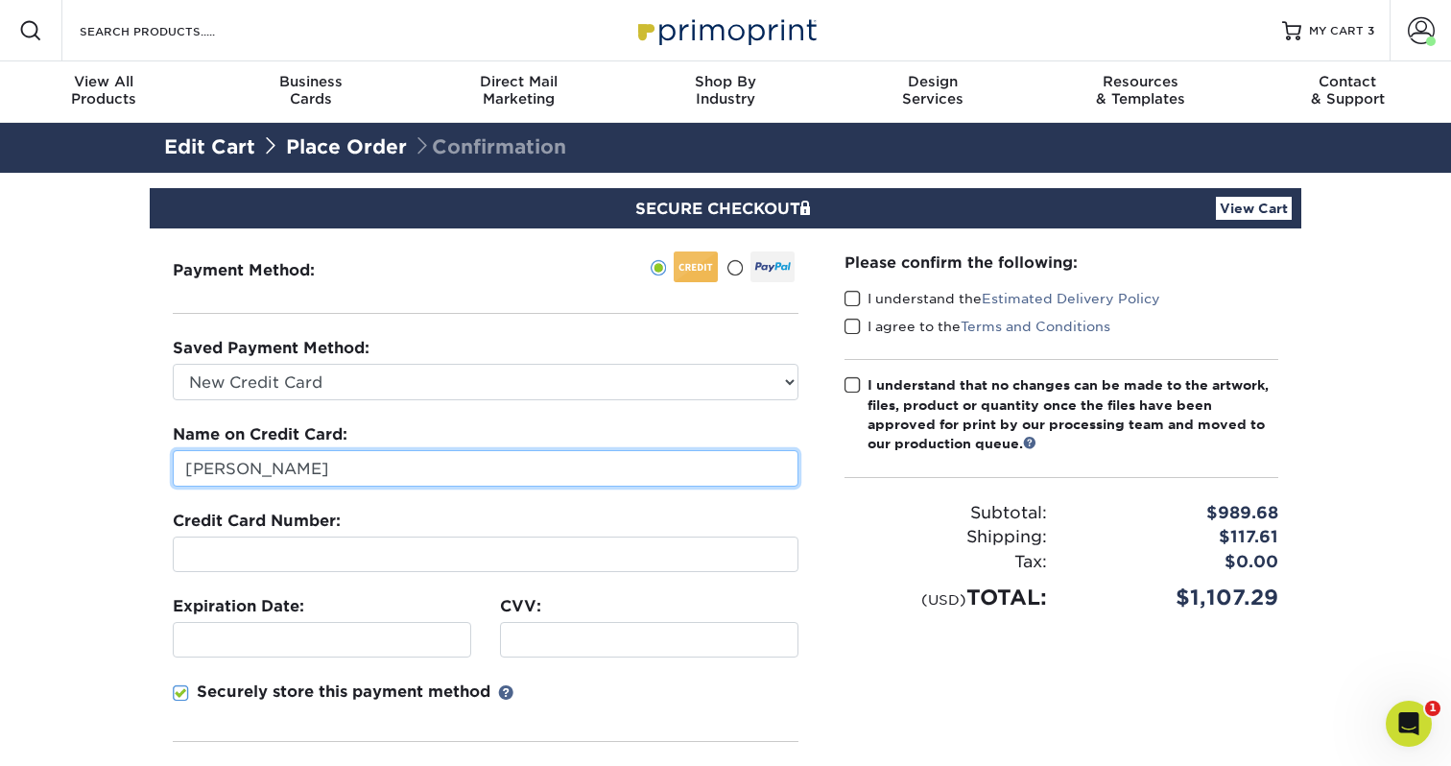
drag, startPoint x: 382, startPoint y: 477, endPoint x: 161, endPoint y: 455, distance: 221.9
click at [161, 455] on div "Payment Method:" at bounding box center [486, 549] width 672 height 642
type input "Paige Rittenhouse"
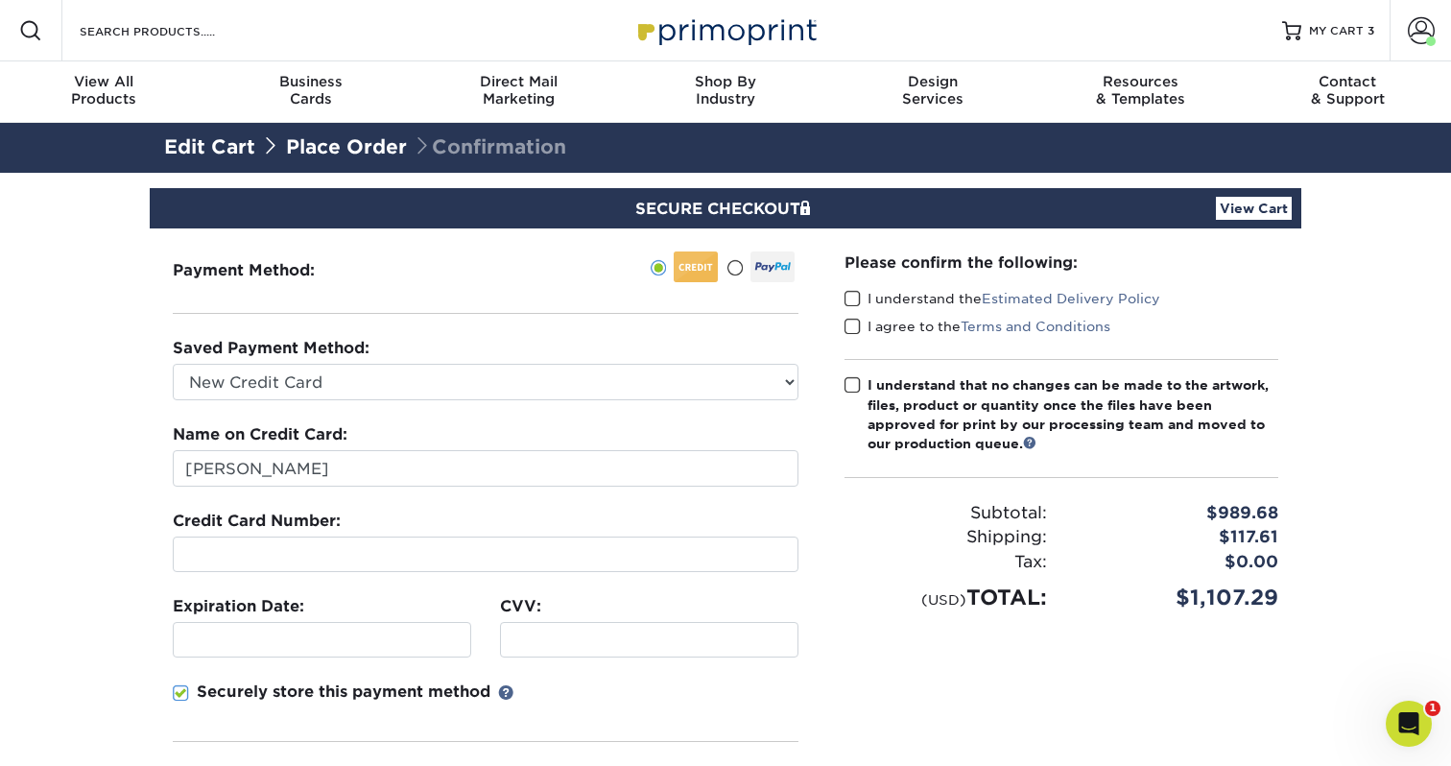
click at [827, 631] on div "Please confirm the following: I understand the Estimated Delivery Policy I agre…" at bounding box center [1062, 549] width 480 height 642
click at [93, 580] on section "SECURE CHECKOUT View Cart Payment Method: Saved Payment Method:" at bounding box center [725, 597] width 1451 height 848
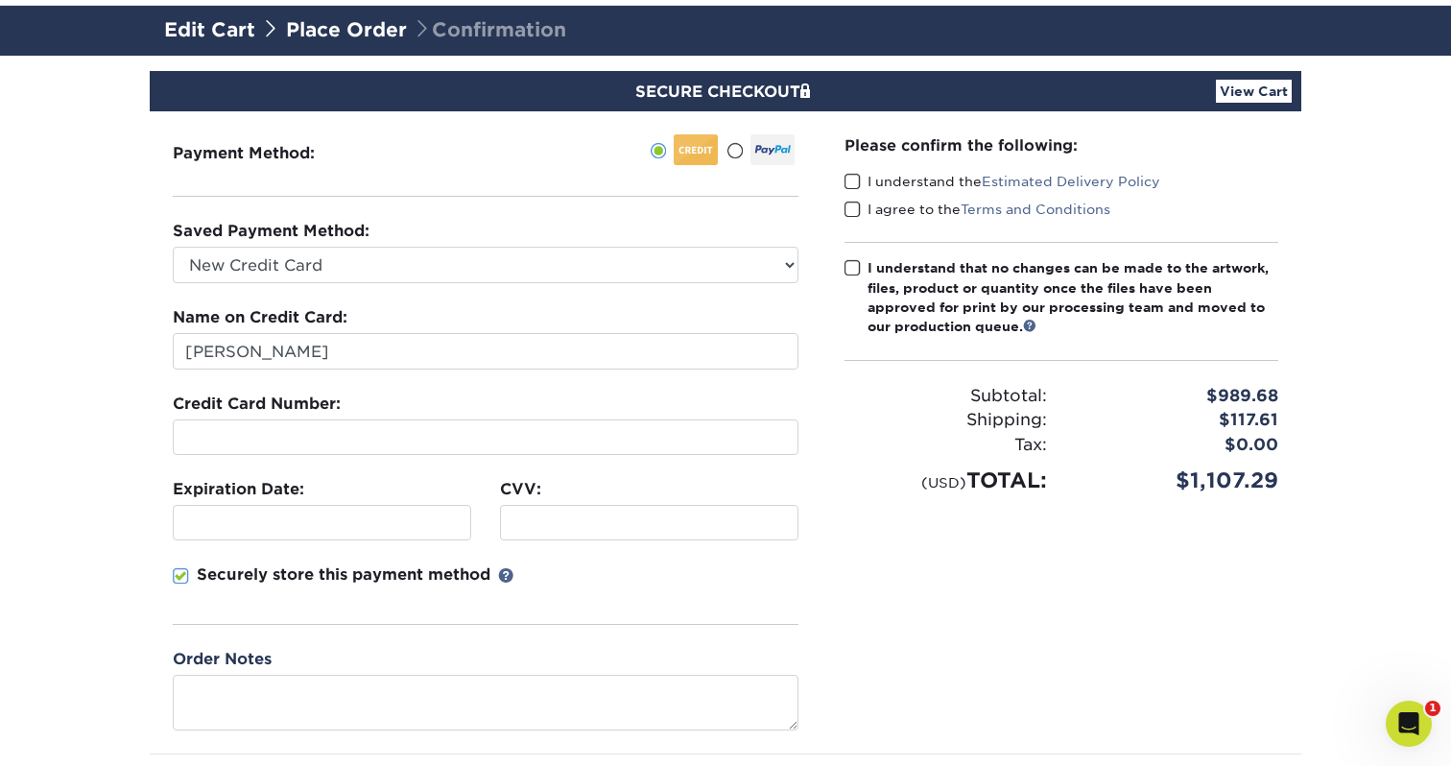
scroll to position [114, 0]
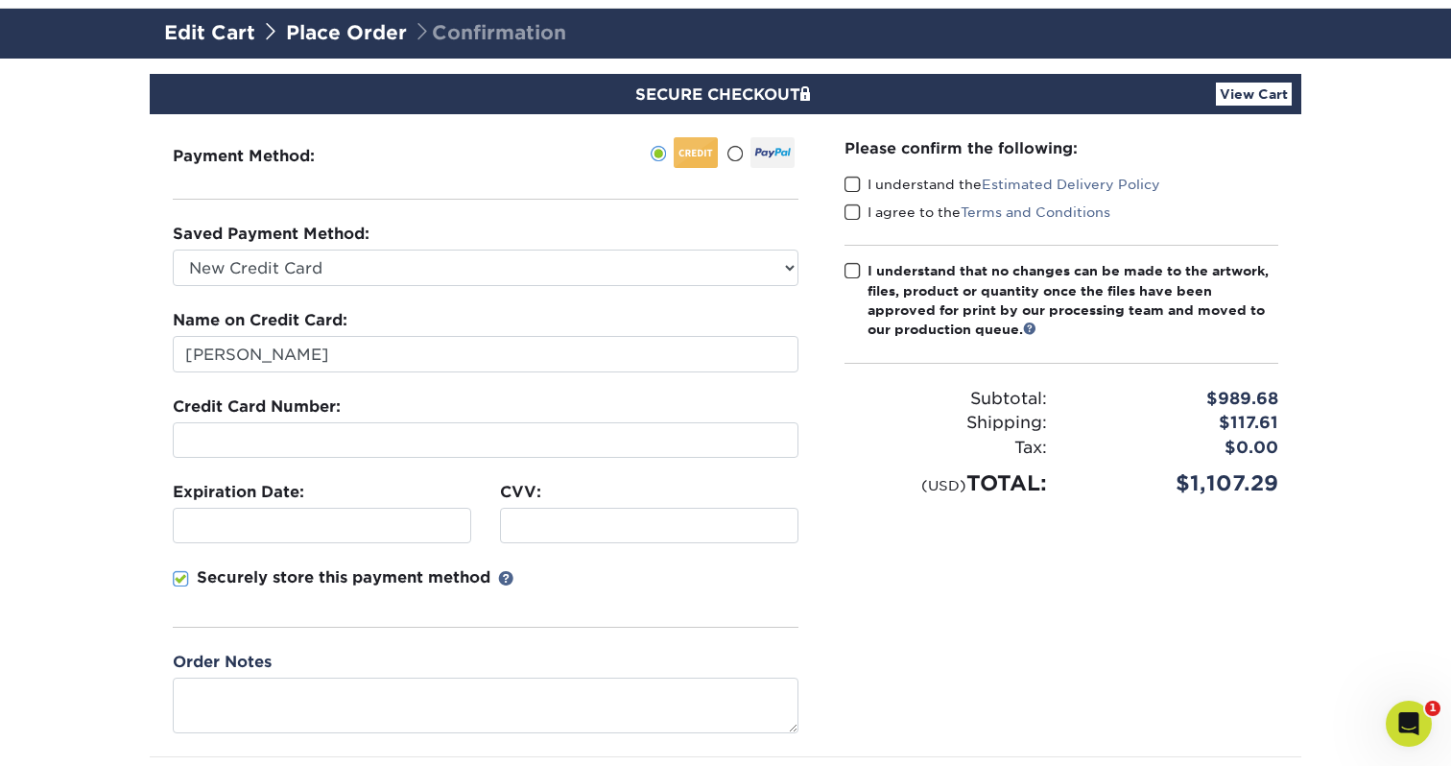
click at [850, 186] on span at bounding box center [853, 185] width 16 height 18
click at [0, 0] on input "I understand the Estimated Delivery Policy" at bounding box center [0, 0] width 0 height 0
click at [852, 211] on span at bounding box center [853, 212] width 16 height 18
click at [0, 0] on input "I agree to the Terms and Conditions" at bounding box center [0, 0] width 0 height 0
click at [850, 263] on span at bounding box center [853, 271] width 16 height 18
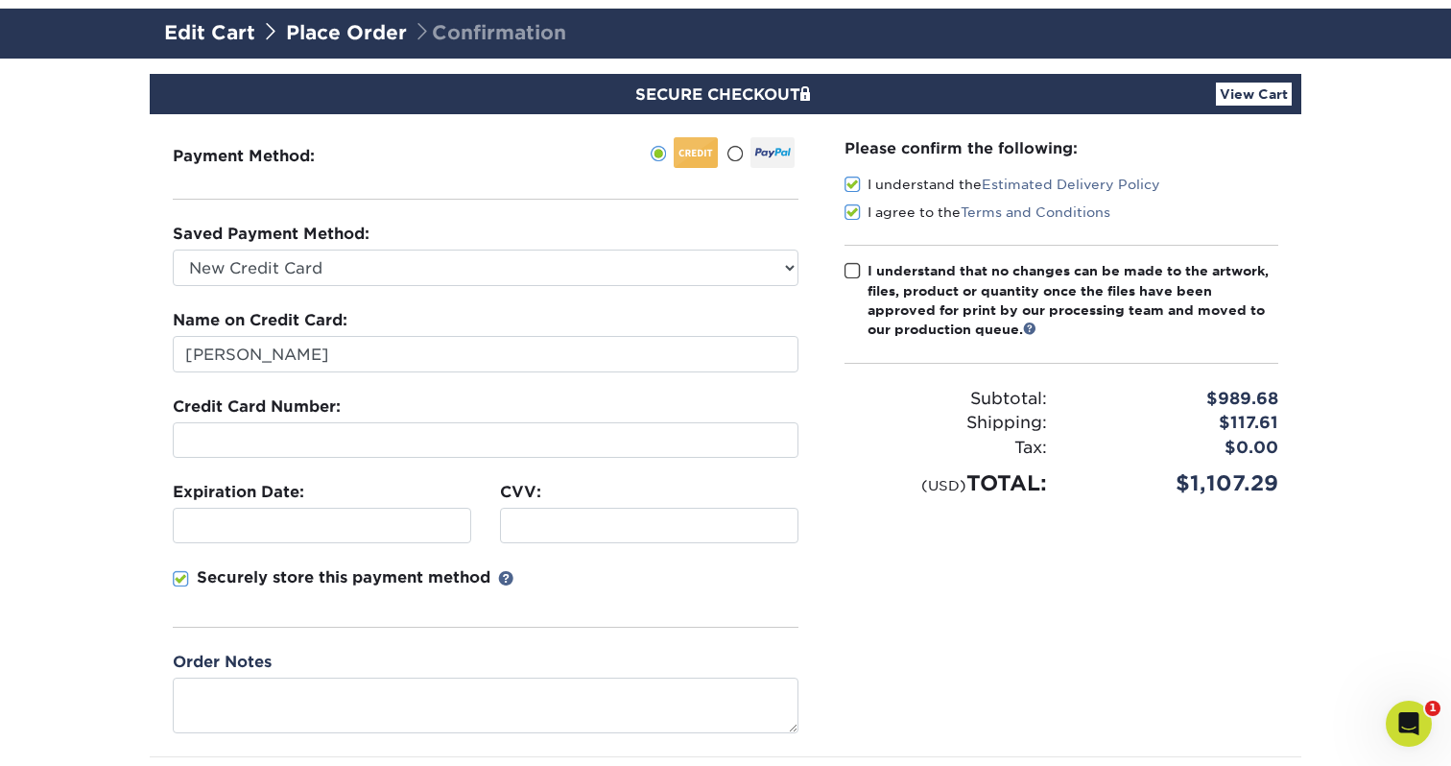
click at [0, 0] on input "I understand that no changes can be made to the artwork, files, product or quan…" at bounding box center [0, 0] width 0 height 0
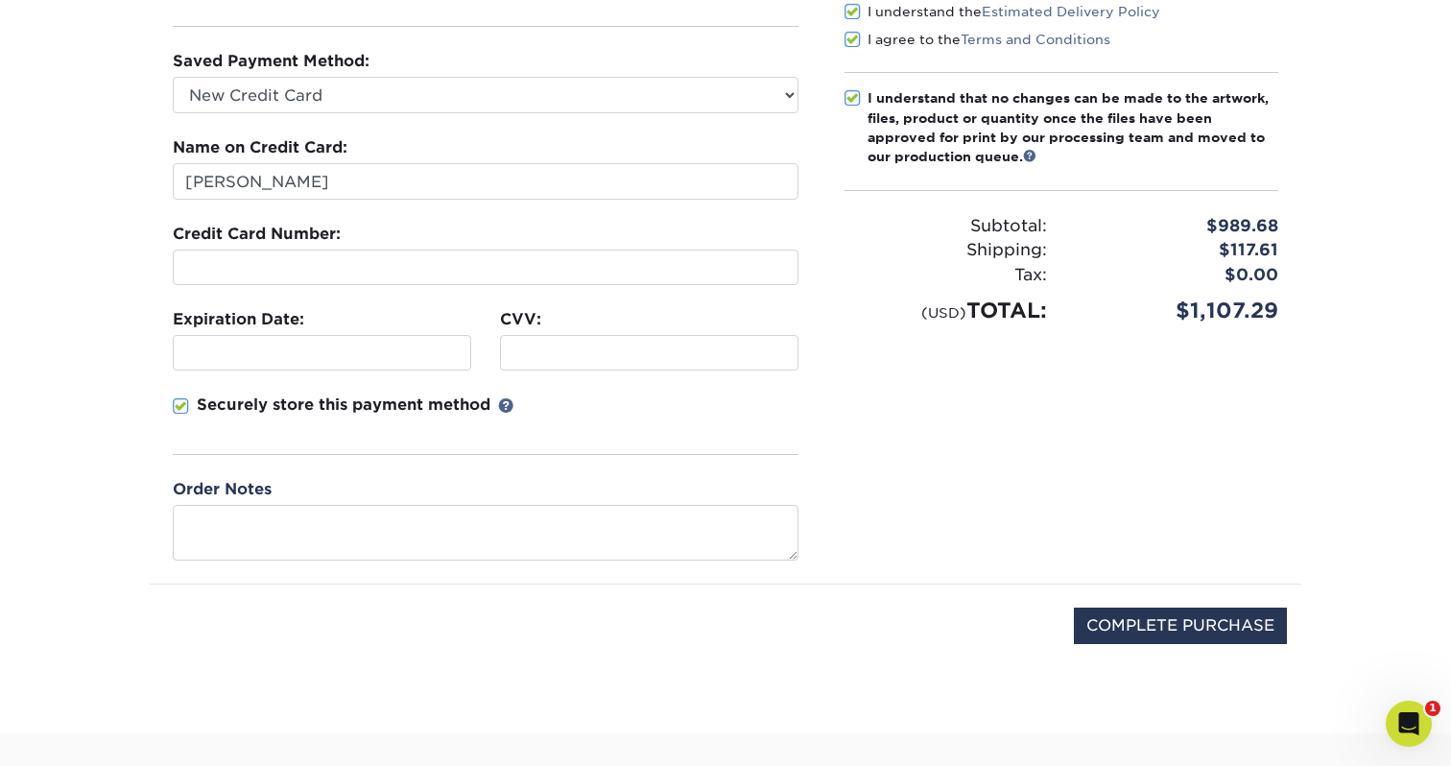
scroll to position [312, 0]
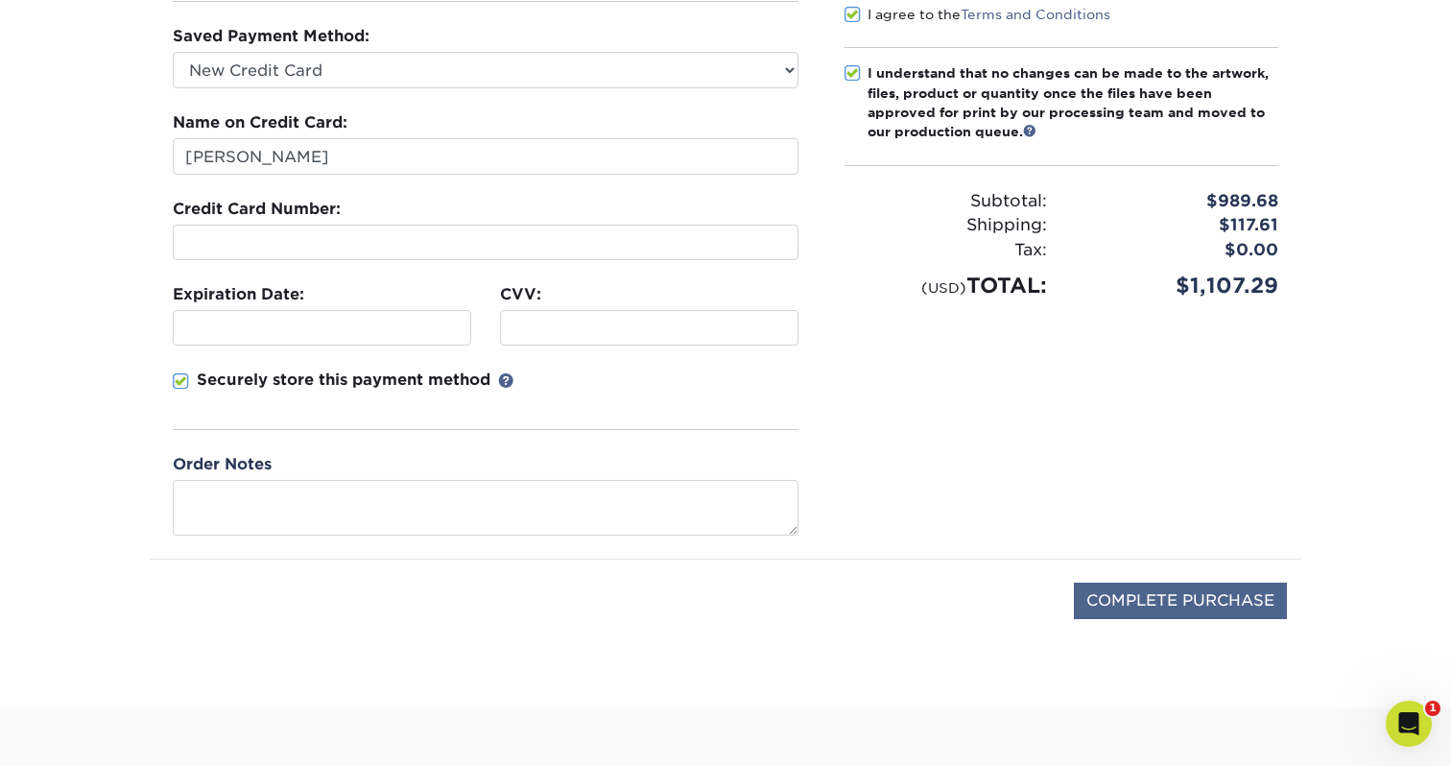
click at [1077, 609] on input "COMPLETE PURCHASE" at bounding box center [1180, 601] width 213 height 36
type input "PROCESSING, PLEASE WAIT..."
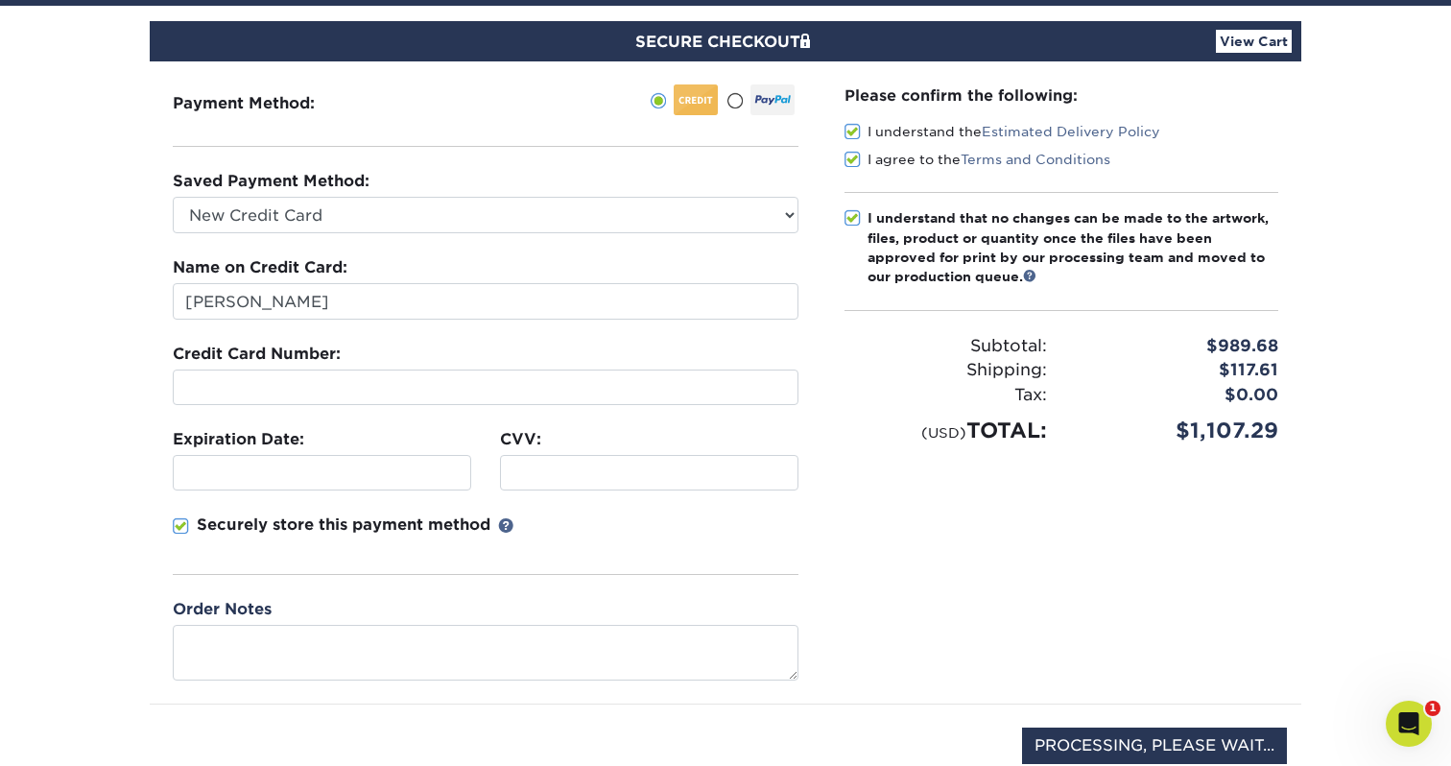
scroll to position [167, 0]
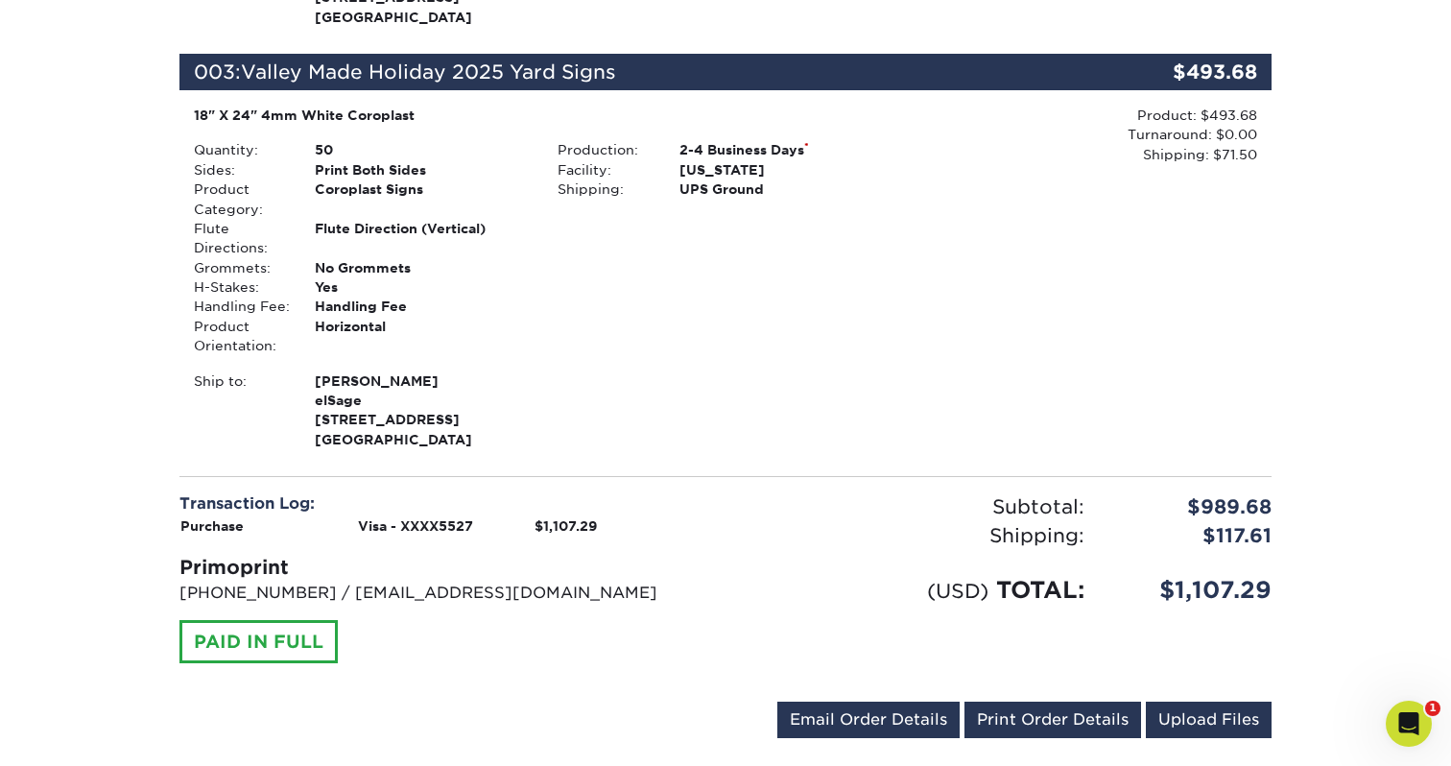
scroll to position [1200, 0]
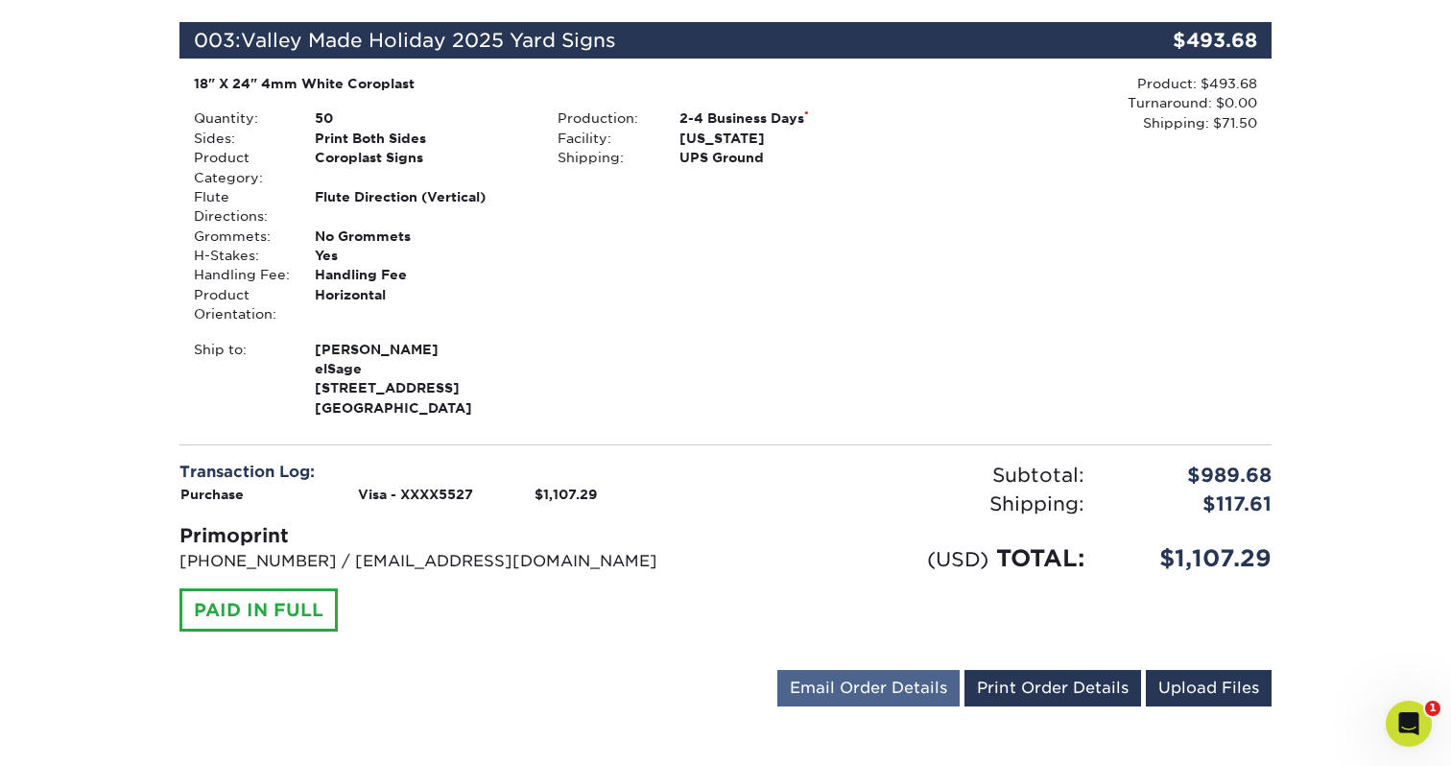
click at [813, 671] on link "Email Order Details" at bounding box center [868, 688] width 182 height 36
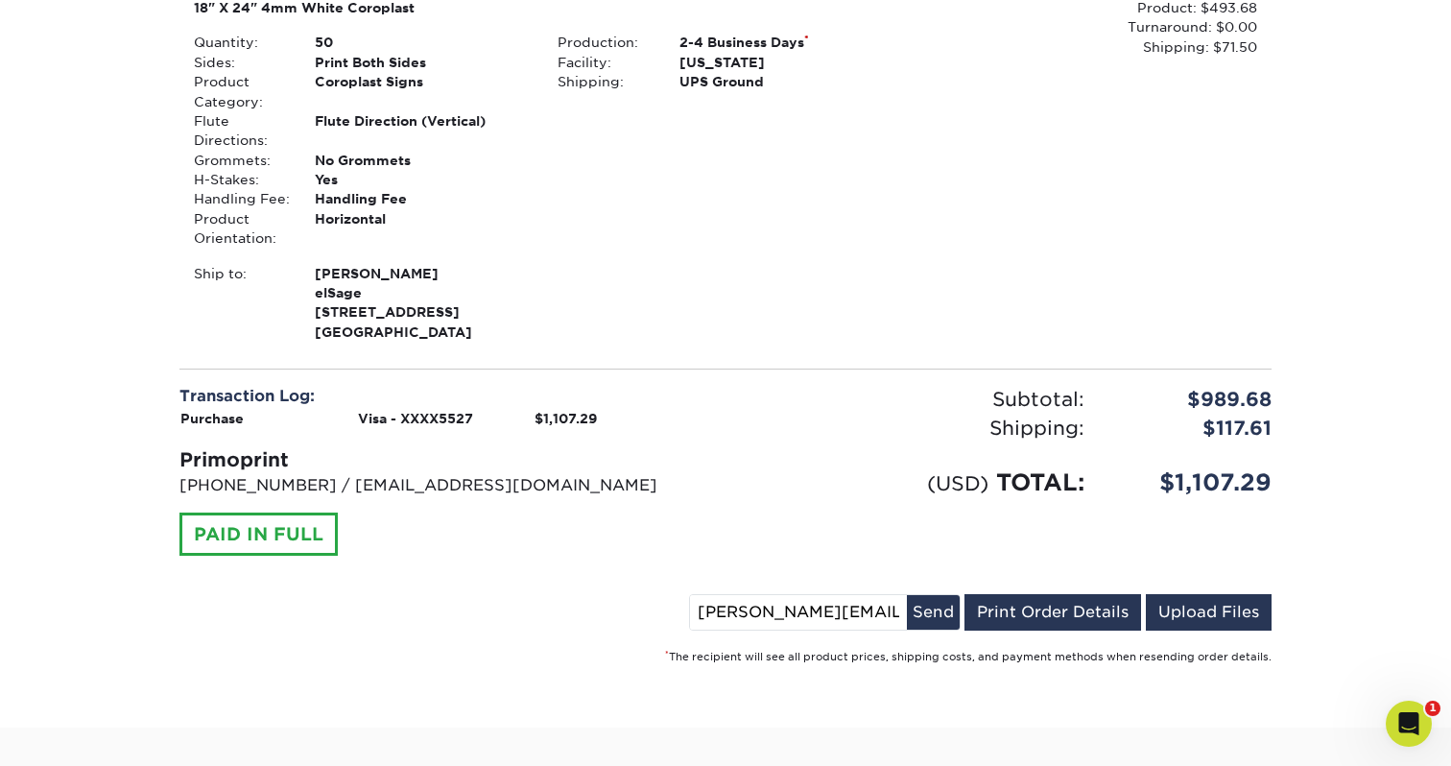
scroll to position [1326, 0]
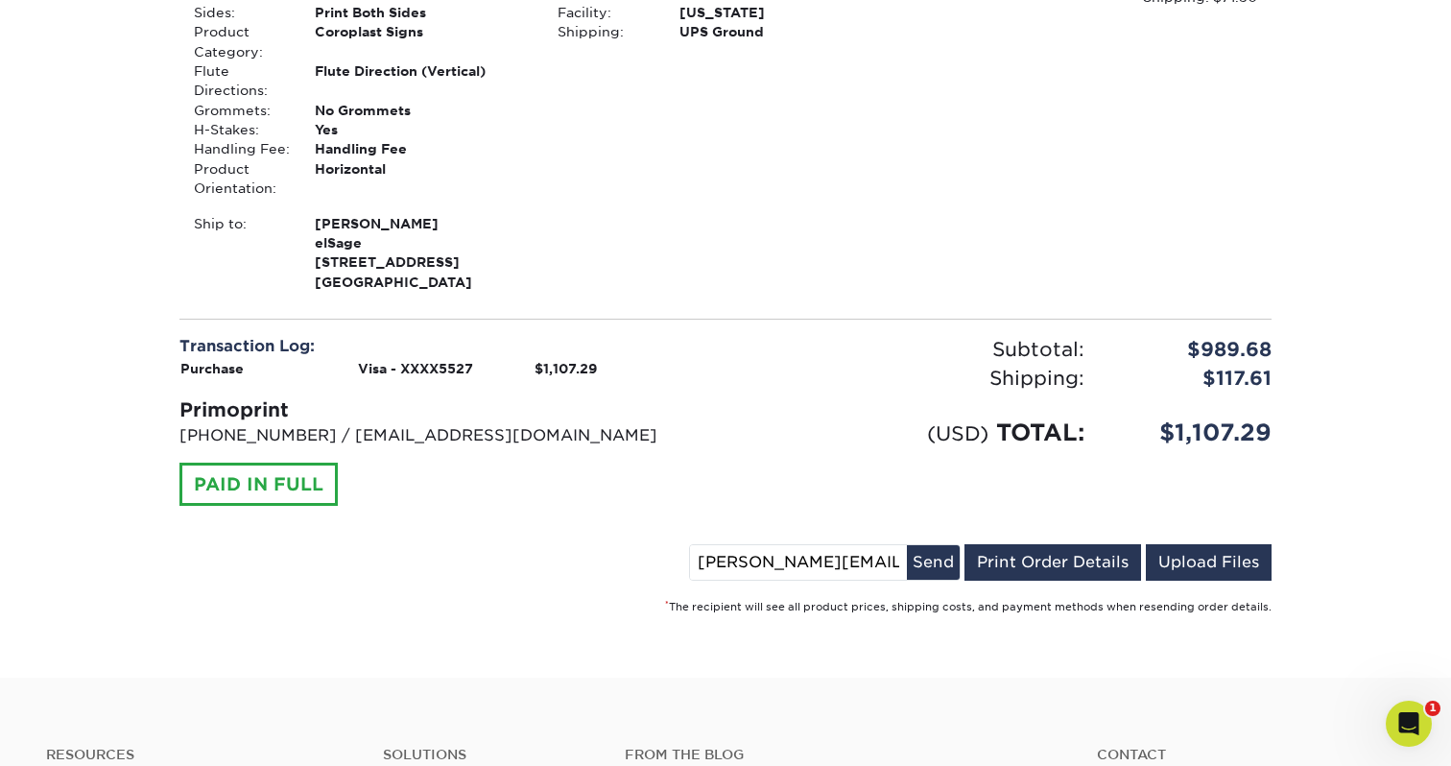
drag, startPoint x: 757, startPoint y: 544, endPoint x: 670, endPoint y: 544, distance: 87.3
click at [670, 544] on div "[PERSON_NAME][EMAIL_ADDRESS][DOMAIN_NAME] Send Email Order Details Print Order …" at bounding box center [725, 566] width 1092 height 44
drag, startPoint x: 868, startPoint y: 547, endPoint x: 811, endPoint y: 544, distance: 56.7
click at [811, 545] on input "[EMAIL_ADDRESS][DOMAIN_NAME]" at bounding box center [798, 562] width 217 height 35
type input "[EMAIL_ADDRESS][DOMAIN_NAME]"
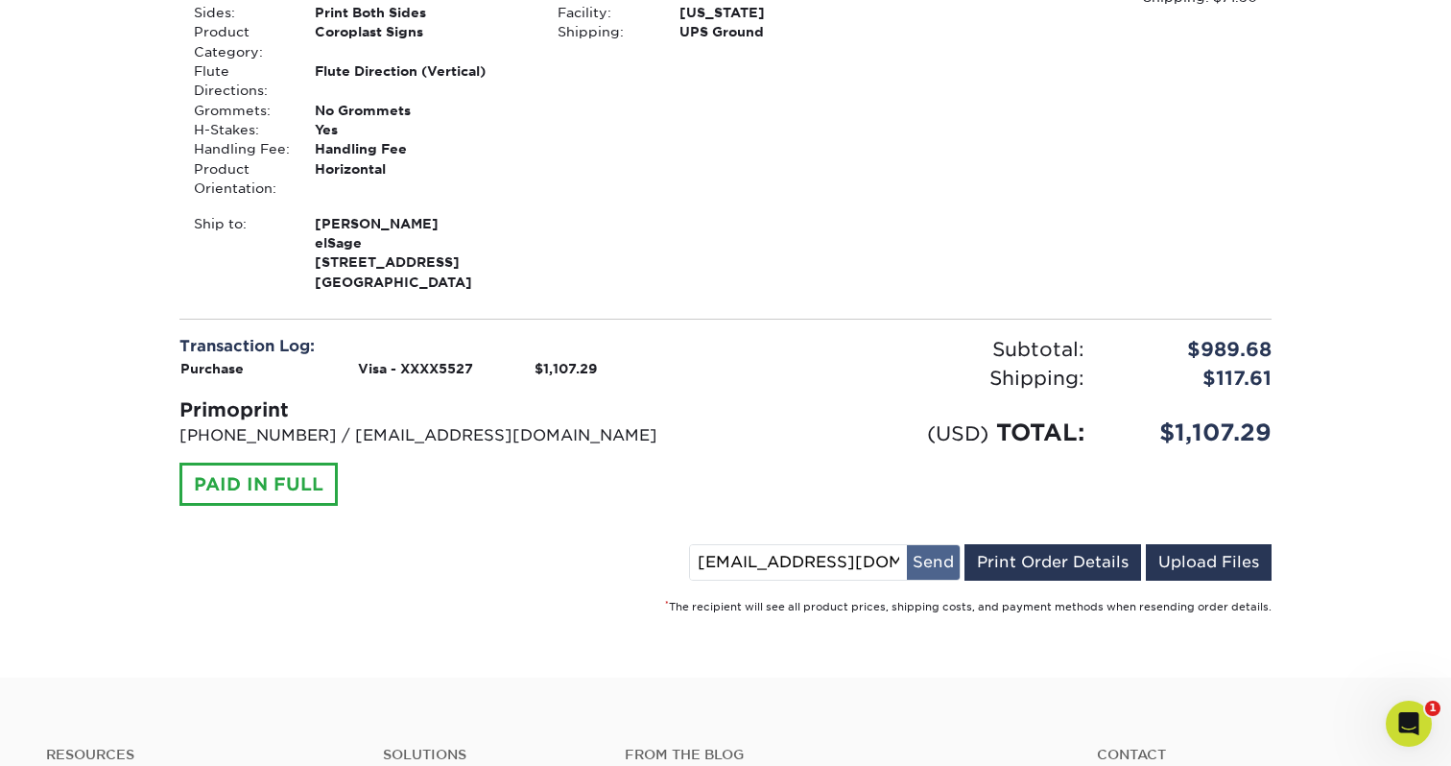
click at [936, 554] on button "Send" at bounding box center [933, 562] width 53 height 35
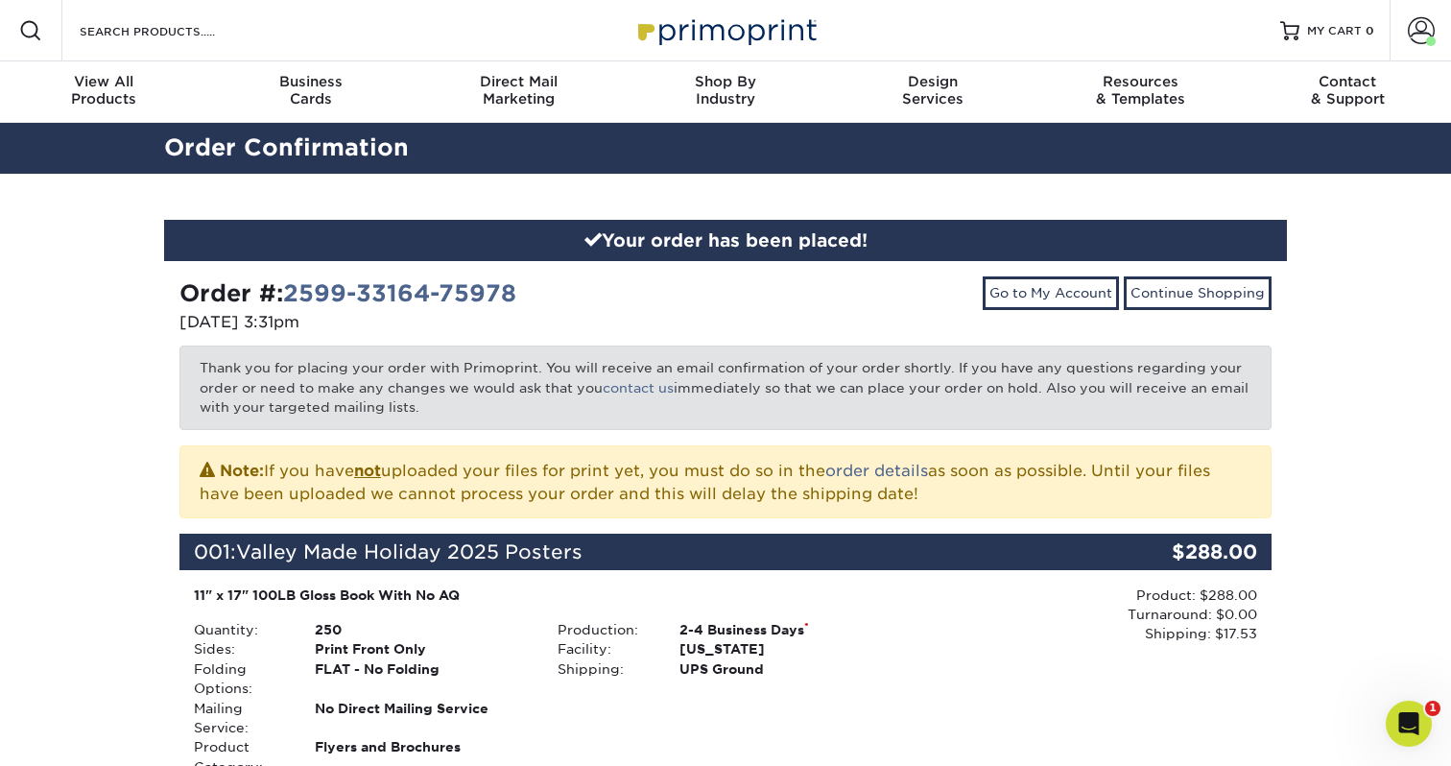
scroll to position [0, 0]
click at [1429, 36] on span at bounding box center [1421, 30] width 27 height 27
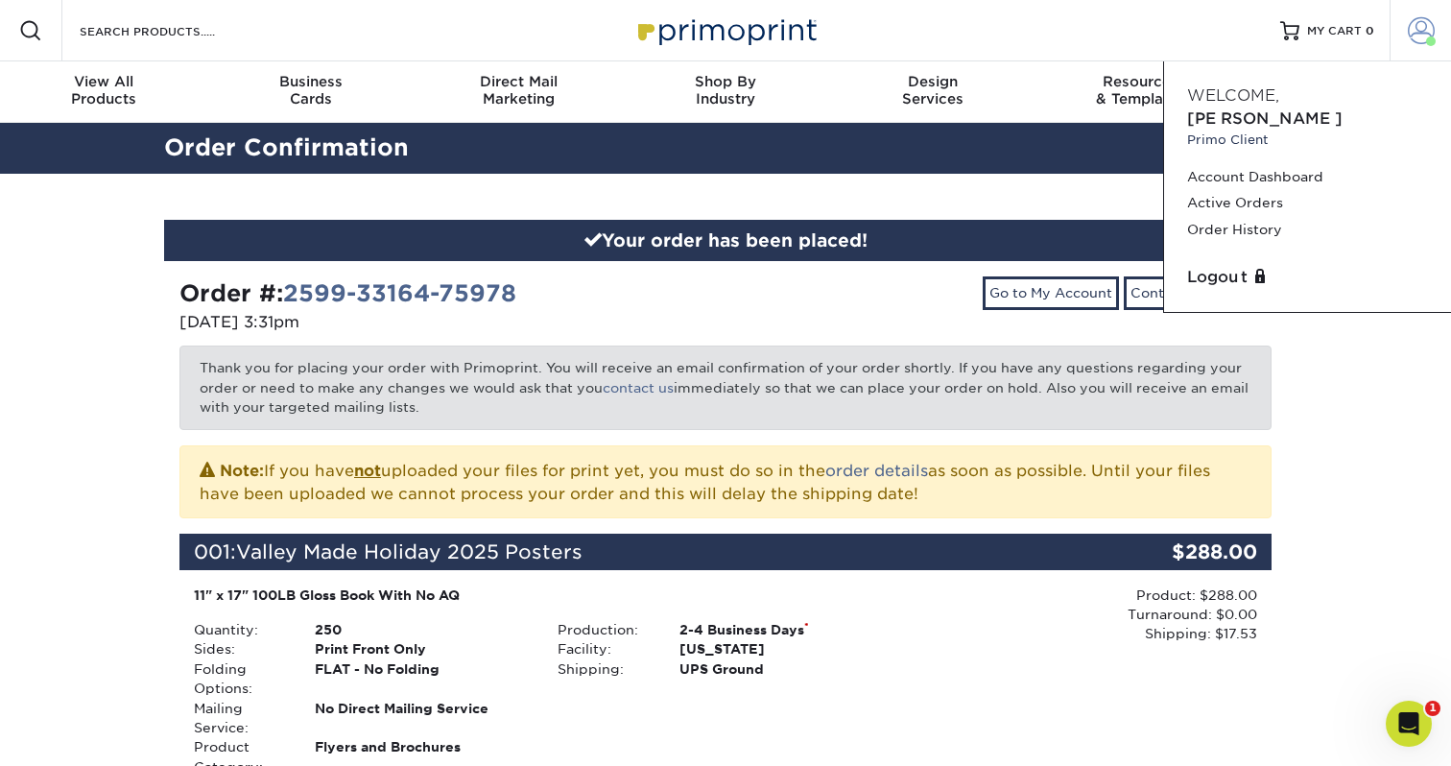
click at [1429, 36] on span at bounding box center [1421, 30] width 27 height 27
